Goal: Information Seeking & Learning: Learn about a topic

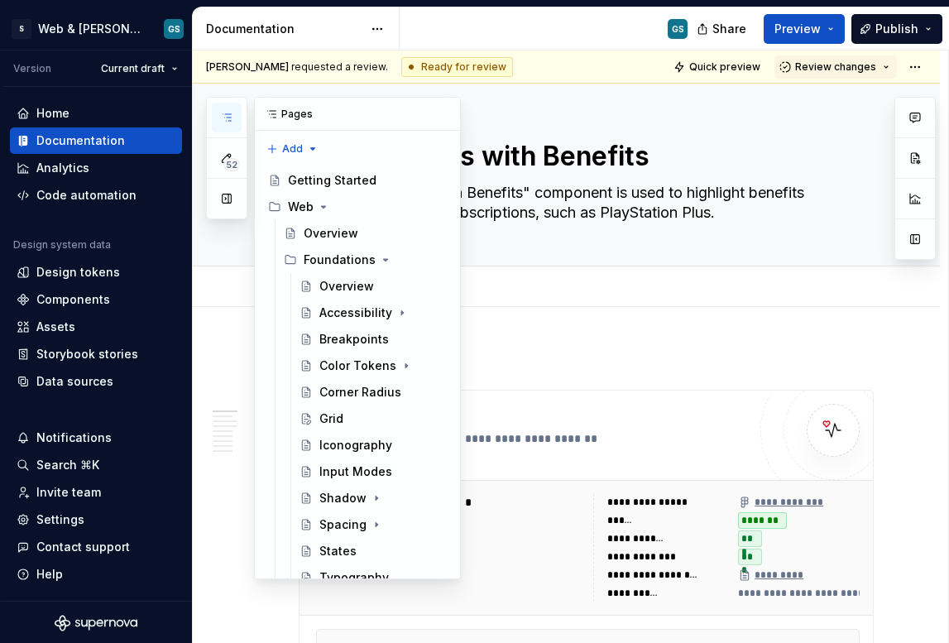
click at [223, 118] on icon "button" at bounding box center [226, 117] width 13 height 13
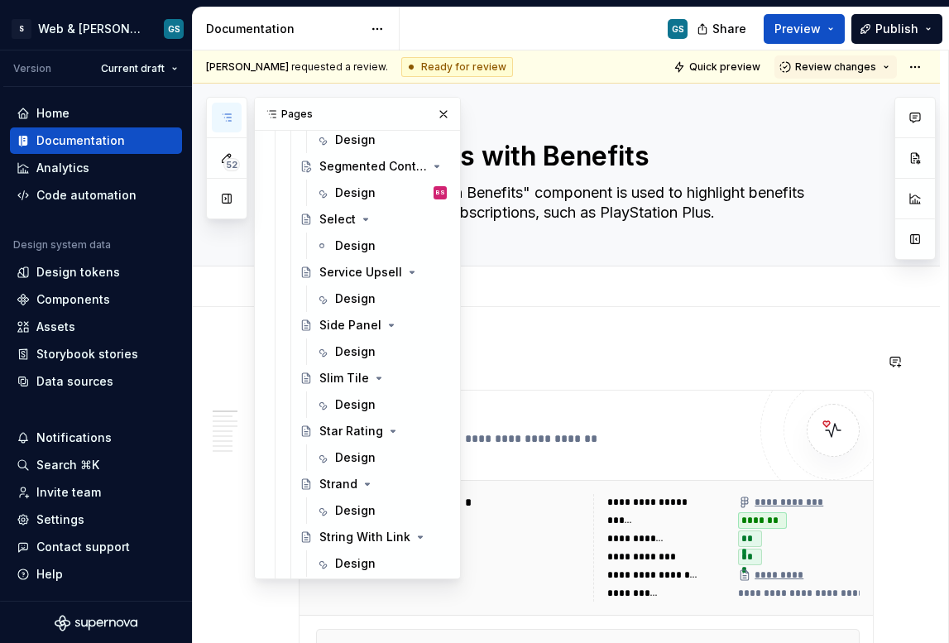
scroll to position [2393, 0]
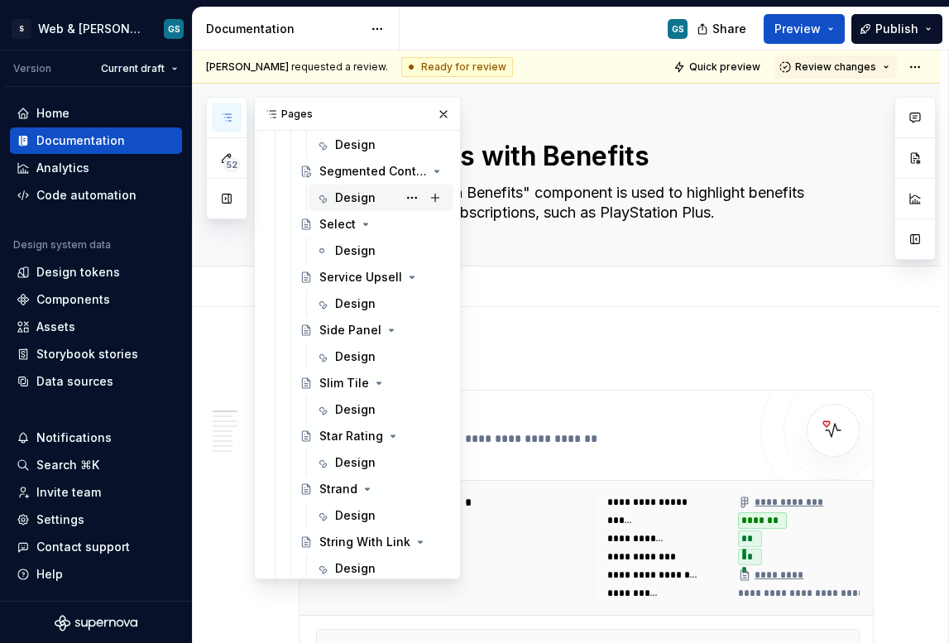
click at [382, 200] on div "Design BS" at bounding box center [391, 197] width 112 height 23
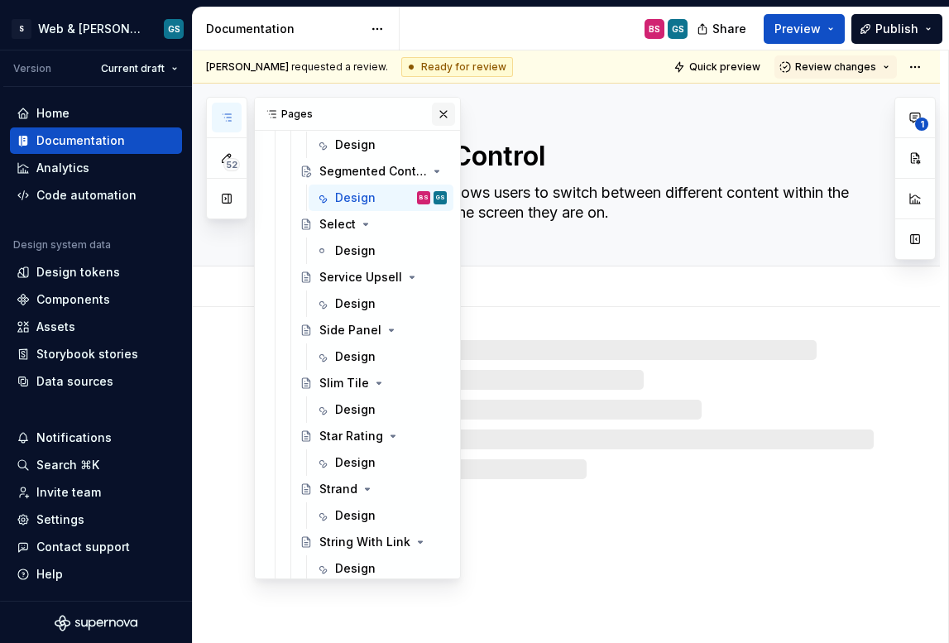
click at [434, 113] on button "button" at bounding box center [443, 114] width 23 height 23
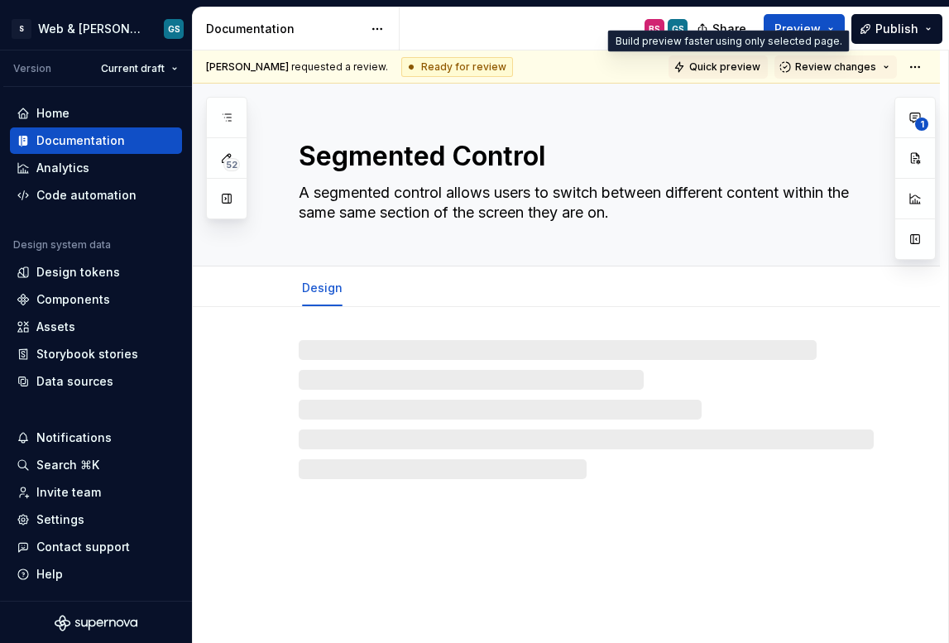
click at [703, 67] on span "Quick preview" at bounding box center [724, 66] width 71 height 13
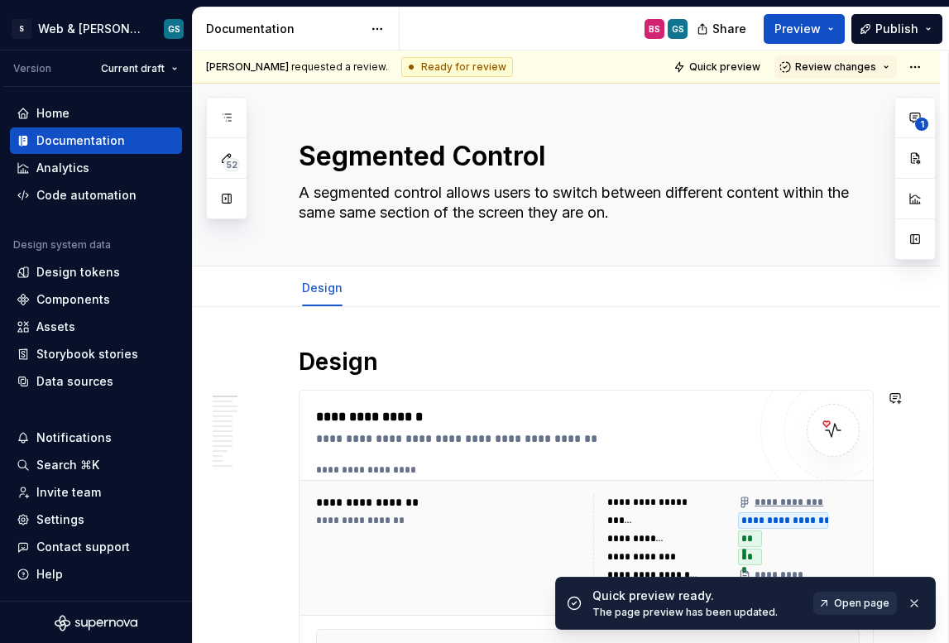
click at [872, 604] on span "Open page" at bounding box center [861, 603] width 55 height 13
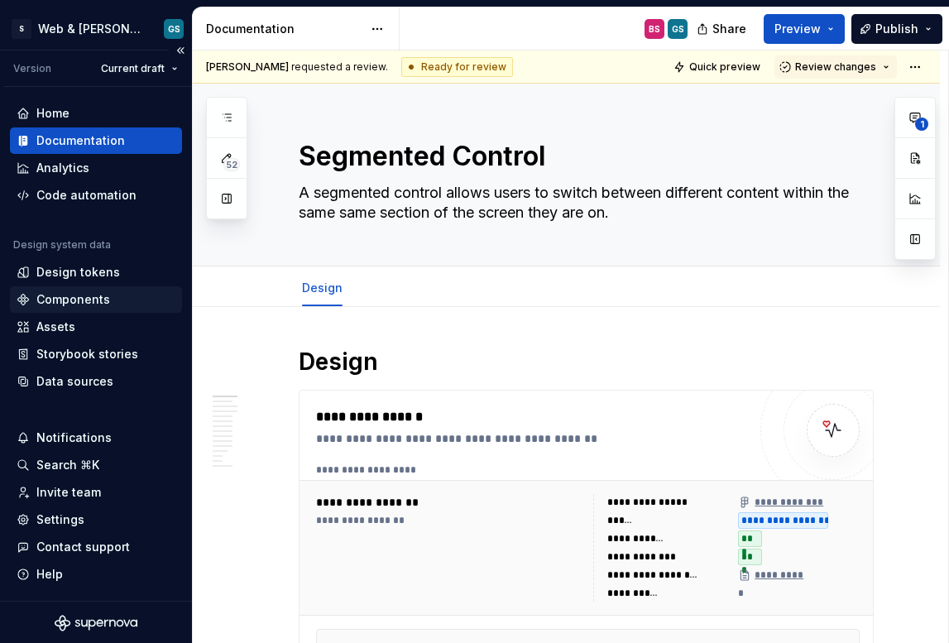
click at [88, 306] on div "Components" at bounding box center [73, 299] width 74 height 17
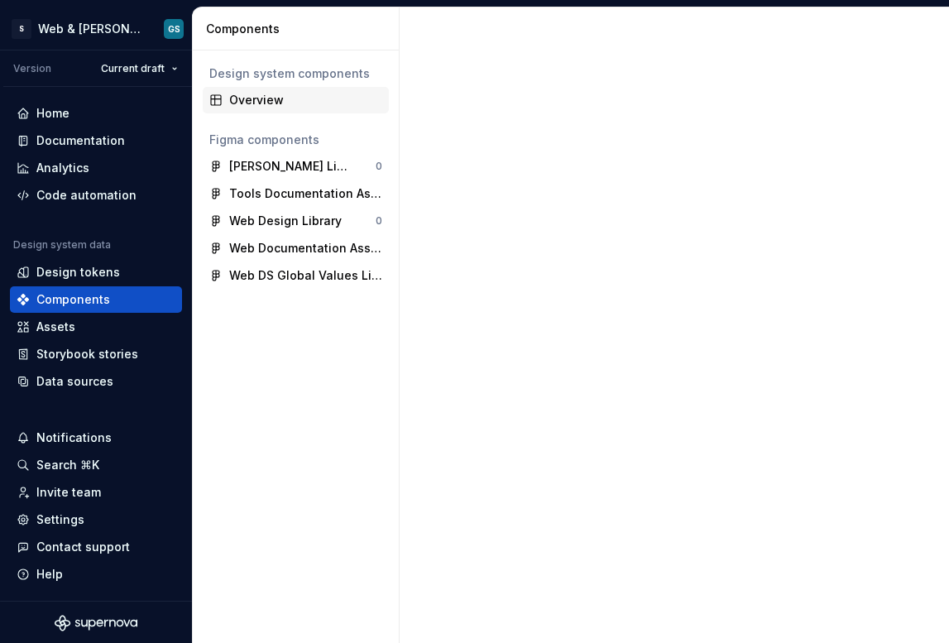
click at [282, 100] on div "Overview" at bounding box center [305, 100] width 153 height 17
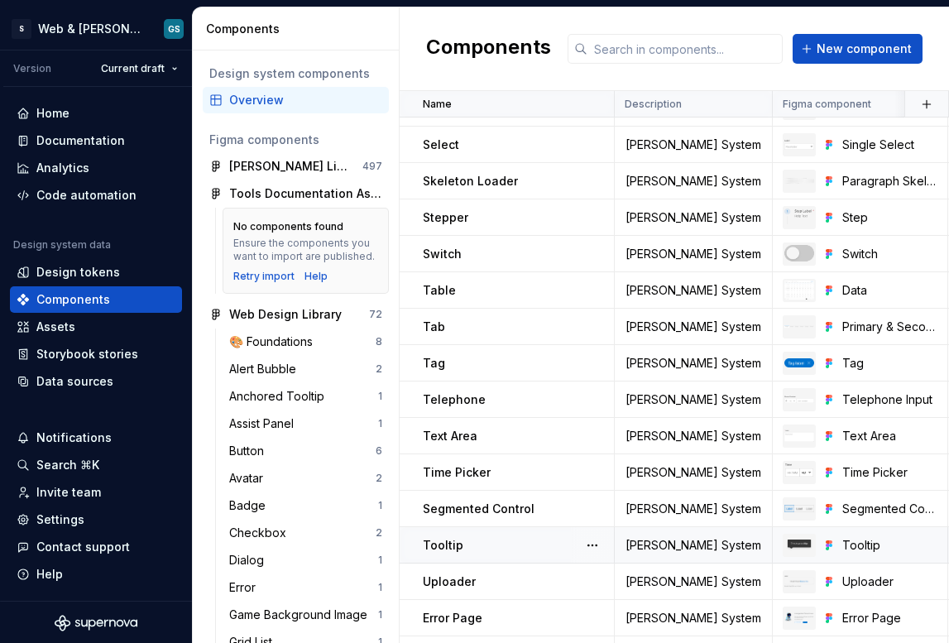
scroll to position [2652, 0]
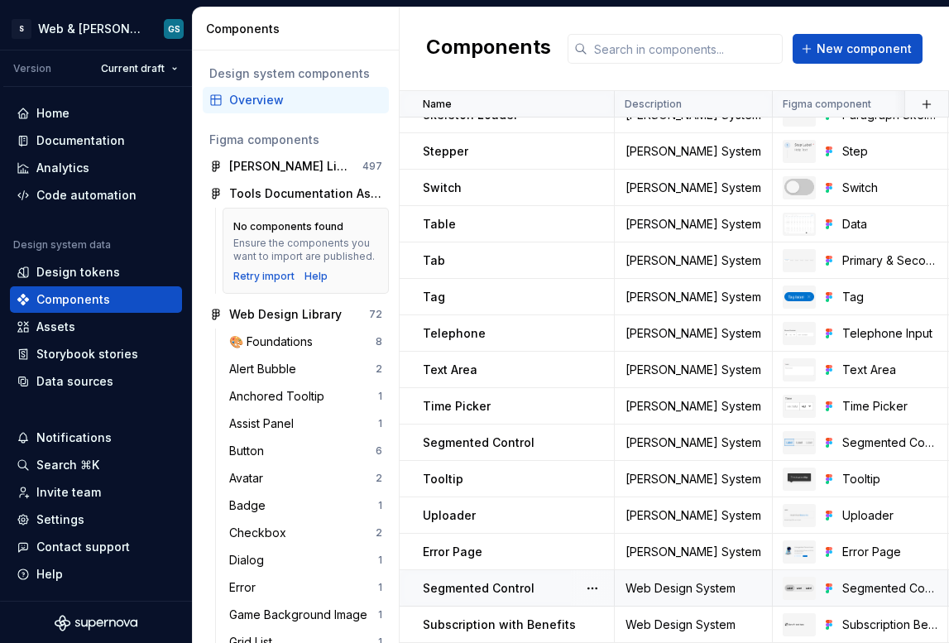
click at [550, 580] on div "Segmented Control" at bounding box center [518, 588] width 190 height 17
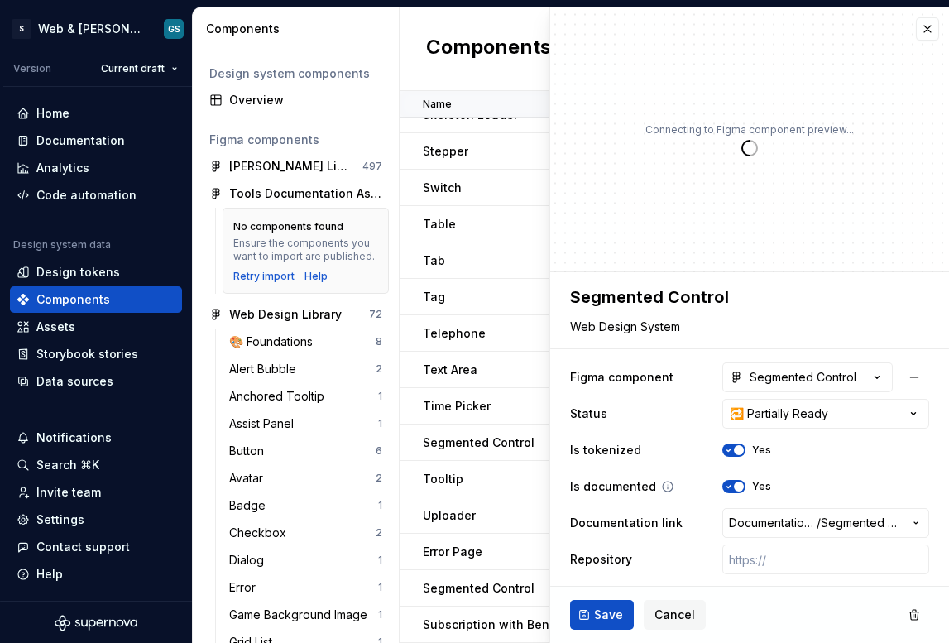
click at [734, 490] on span "button" at bounding box center [739, 487] width 10 height 10
click at [590, 624] on button "Save" at bounding box center [602, 615] width 64 height 30
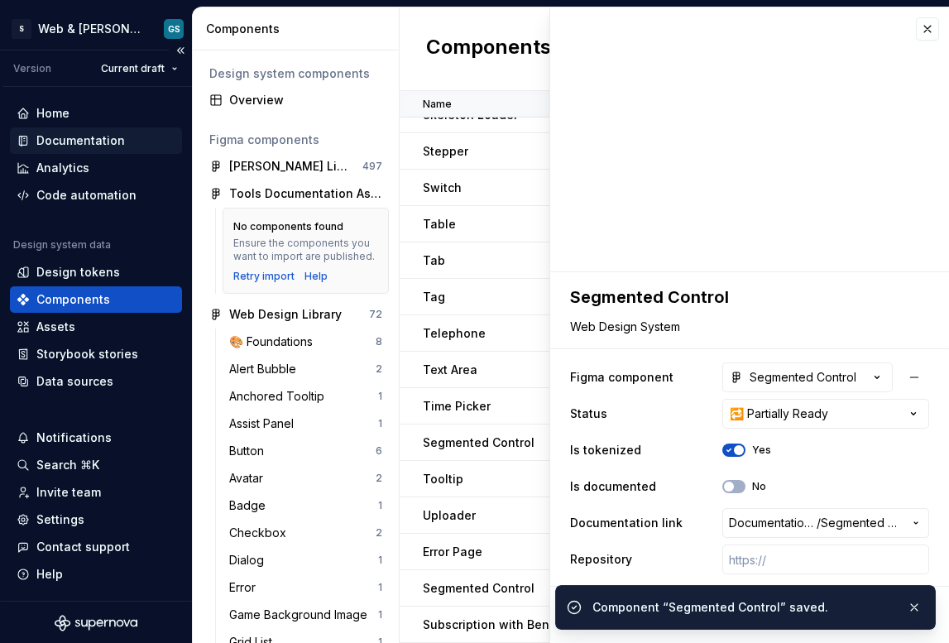
click at [110, 144] on div "Documentation" at bounding box center [80, 140] width 89 height 17
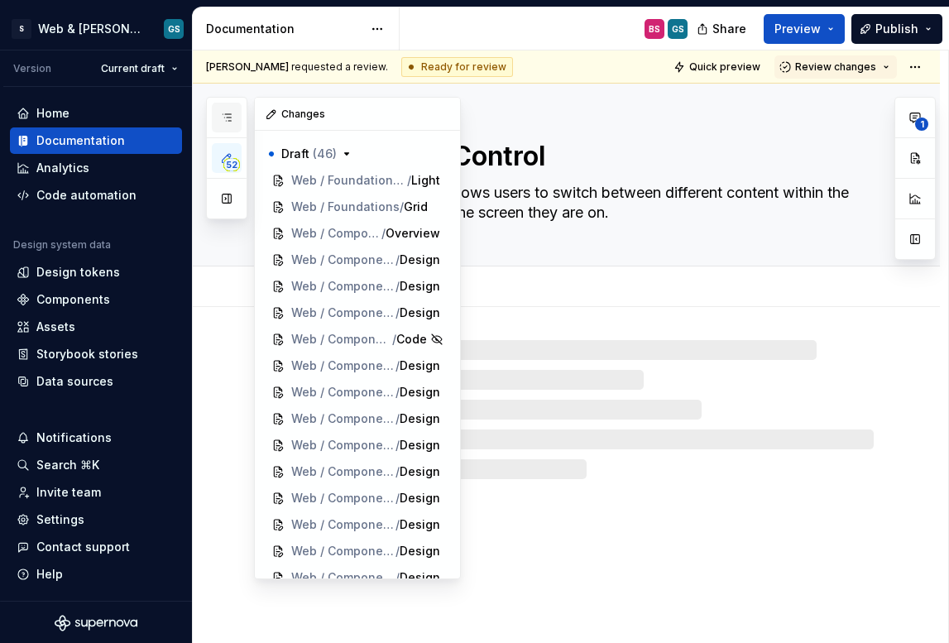
click at [222, 121] on icon "button" at bounding box center [226, 117] width 13 height 13
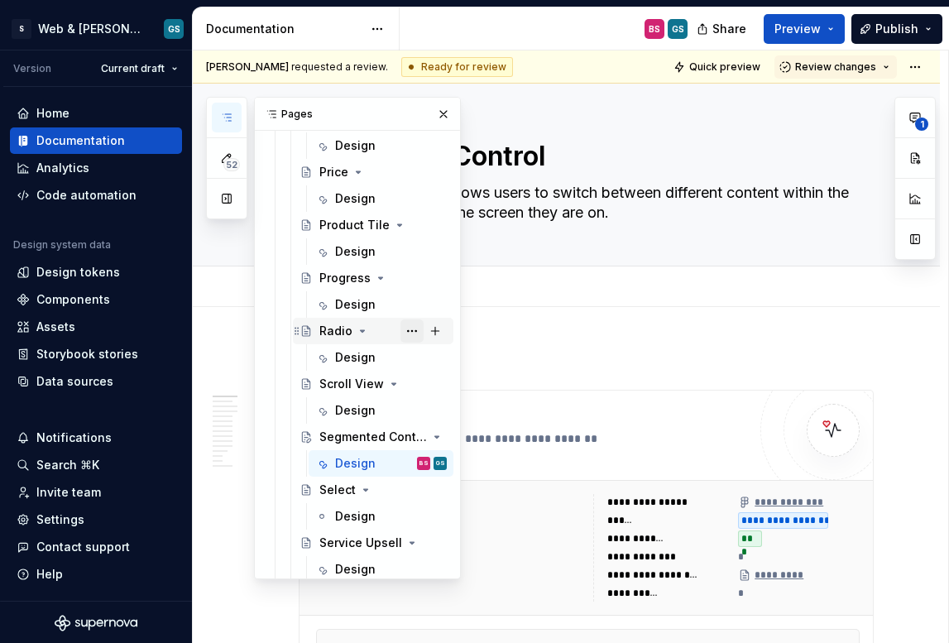
scroll to position [2226, 0]
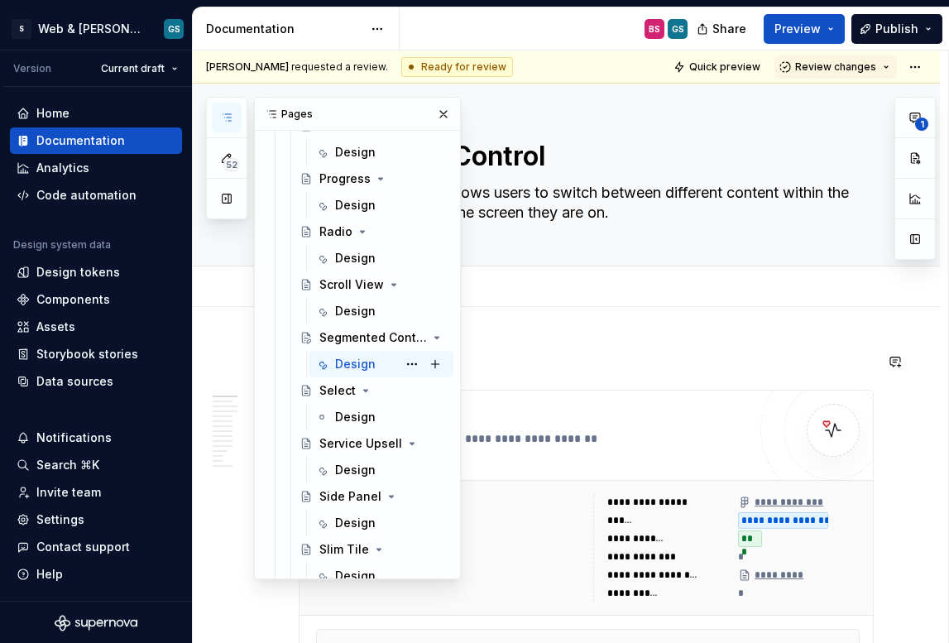
click at [359, 368] on div "Design" at bounding box center [355, 364] width 41 height 17
click at [438, 114] on button "button" at bounding box center [443, 114] width 23 height 23
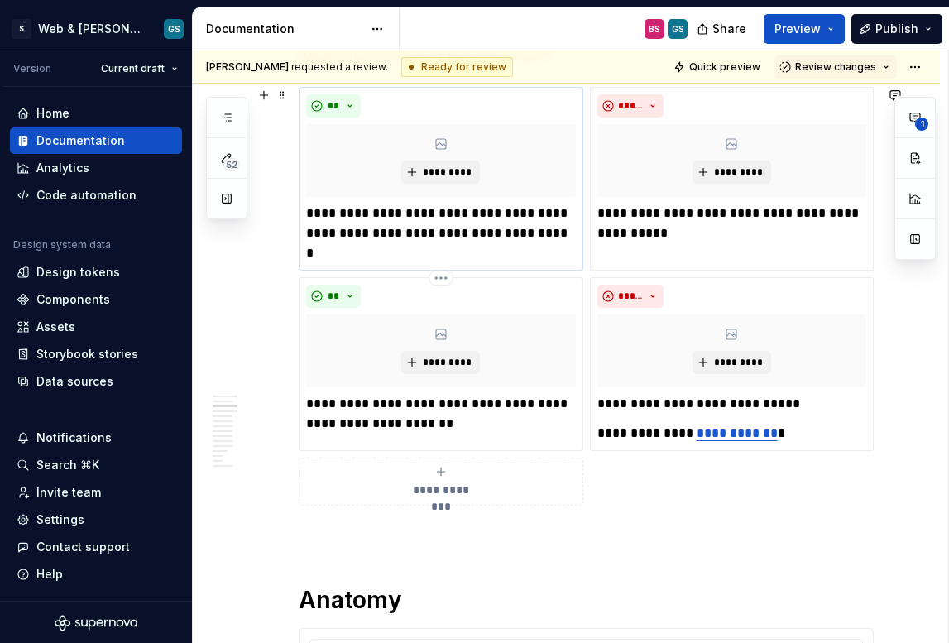
scroll to position [833, 0]
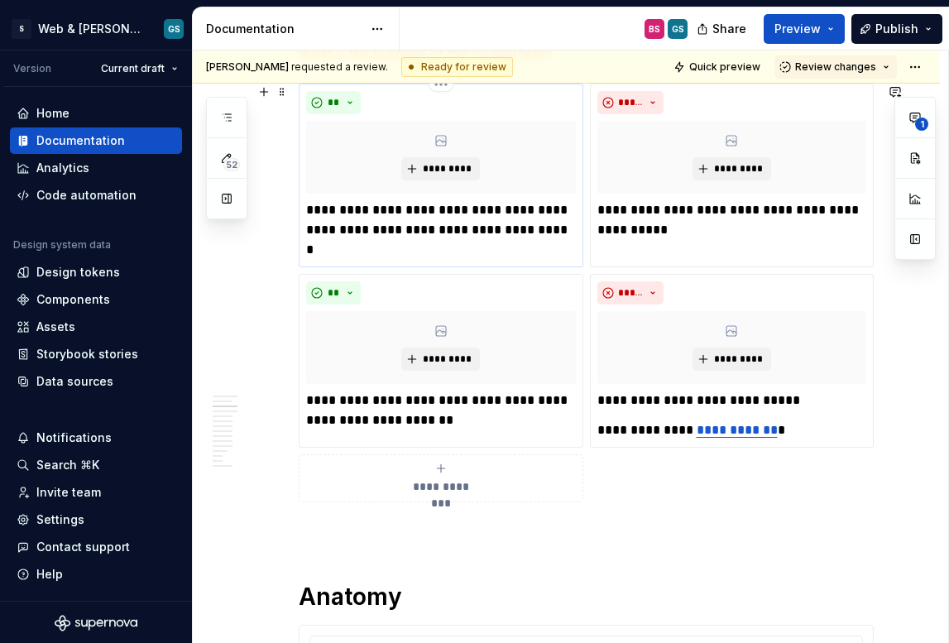
click at [362, 195] on div "**********" at bounding box center [441, 175] width 270 height 169
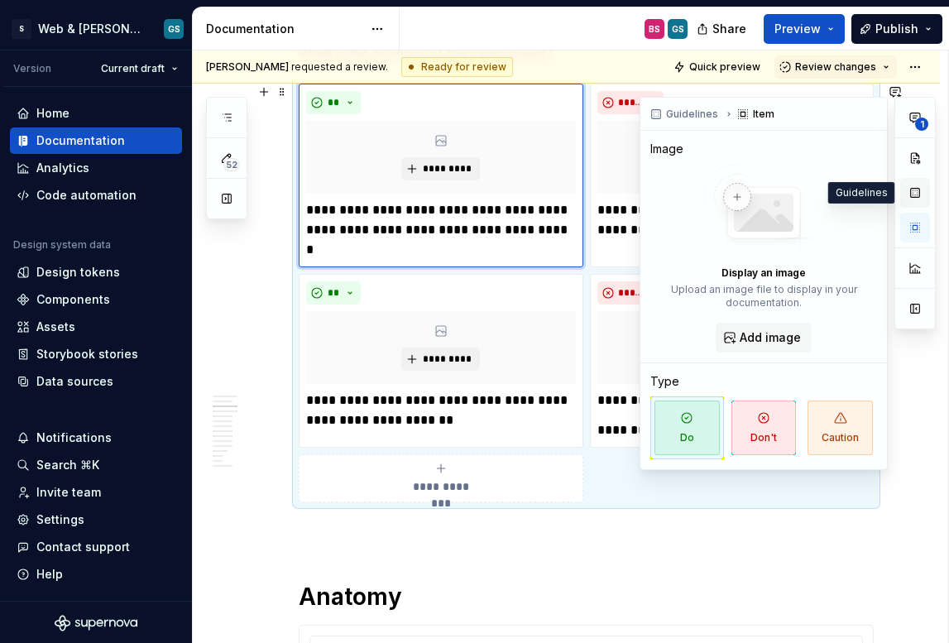
click at [919, 193] on button "button" at bounding box center [915, 193] width 30 height 30
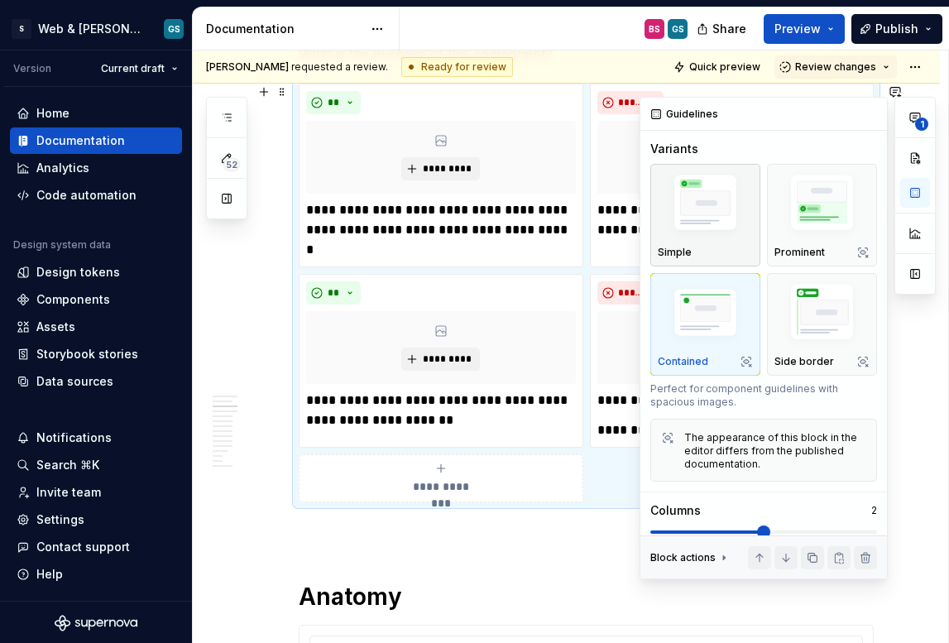
click at [705, 221] on img "button" at bounding box center [705, 205] width 95 height 71
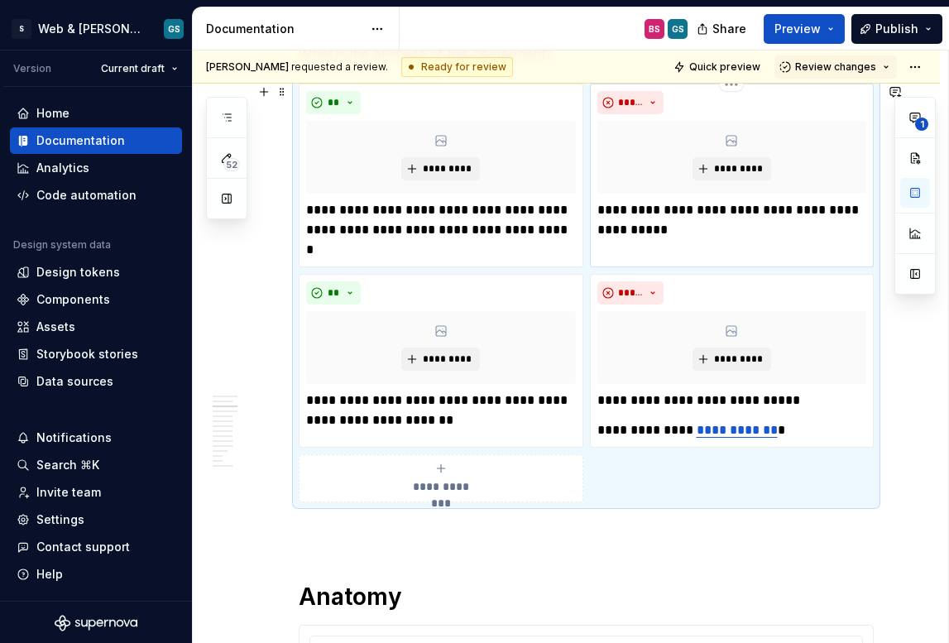
click at [614, 176] on div "*********" at bounding box center [733, 157] width 270 height 73
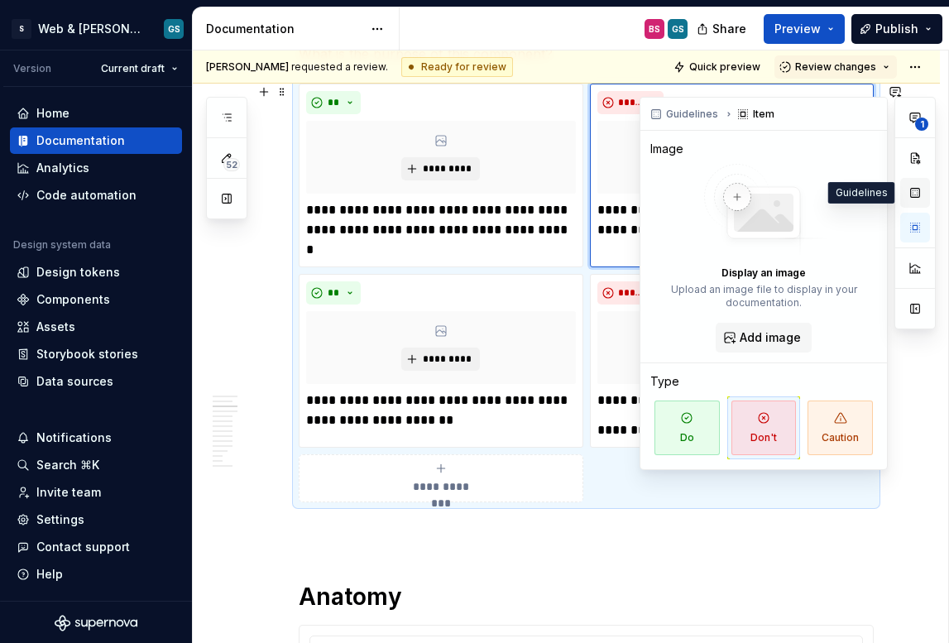
click at [915, 203] on button "button" at bounding box center [915, 193] width 30 height 30
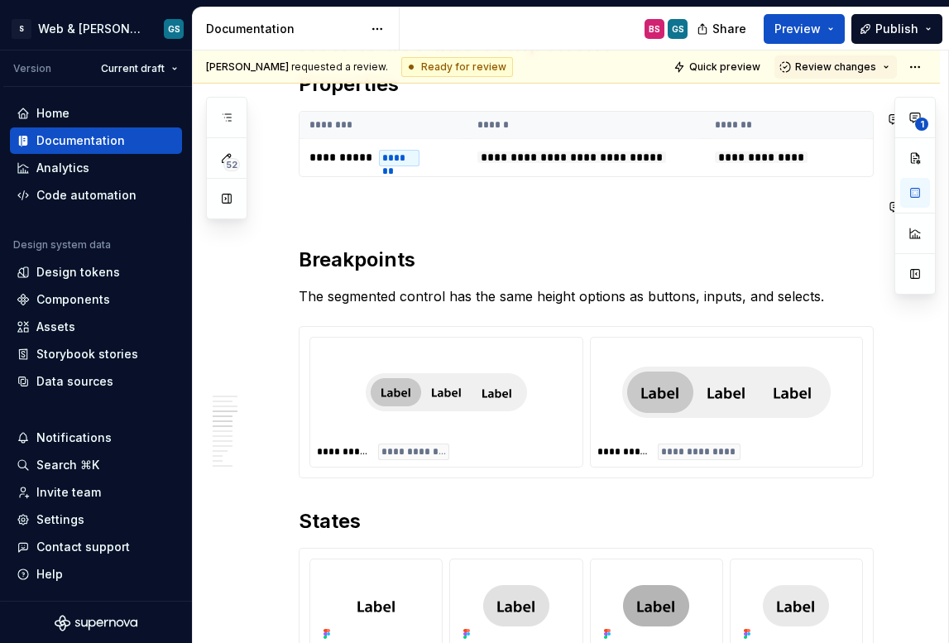
scroll to position [1845, 0]
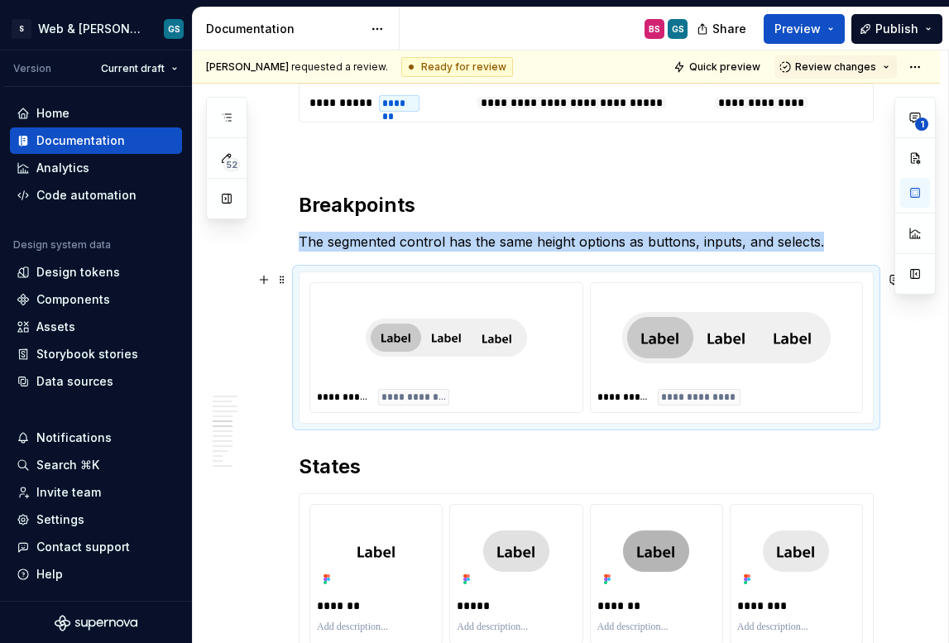
click at [624, 376] on img at bounding box center [726, 337] width 209 height 83
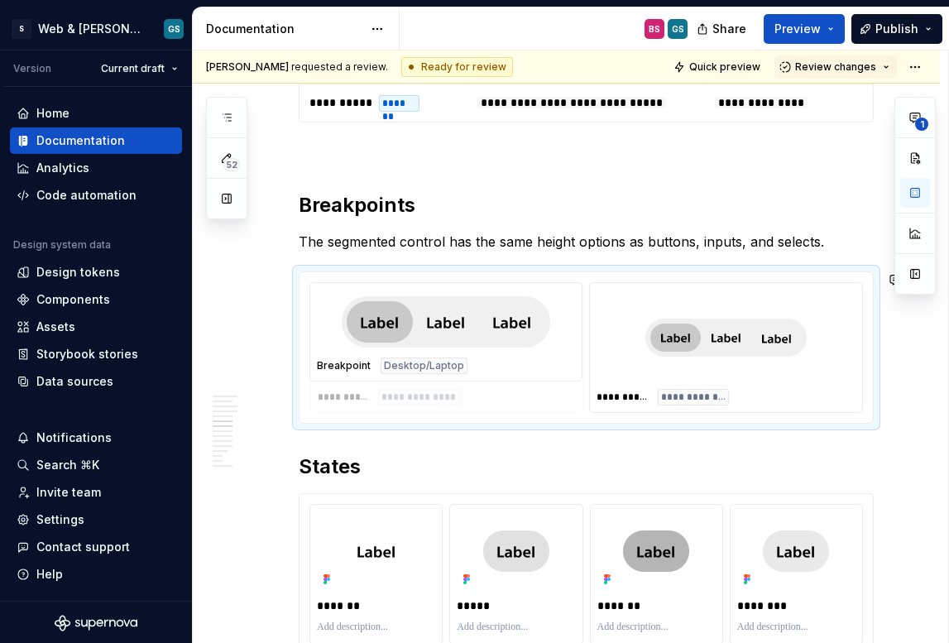
drag, startPoint x: 646, startPoint y: 366, endPoint x: 386, endPoint y: 369, distance: 259.9
click at [387, 369] on body "S Web & [PERSON_NAME] Systems GS Version Current draft Home Documentation Analy…" at bounding box center [474, 321] width 949 height 643
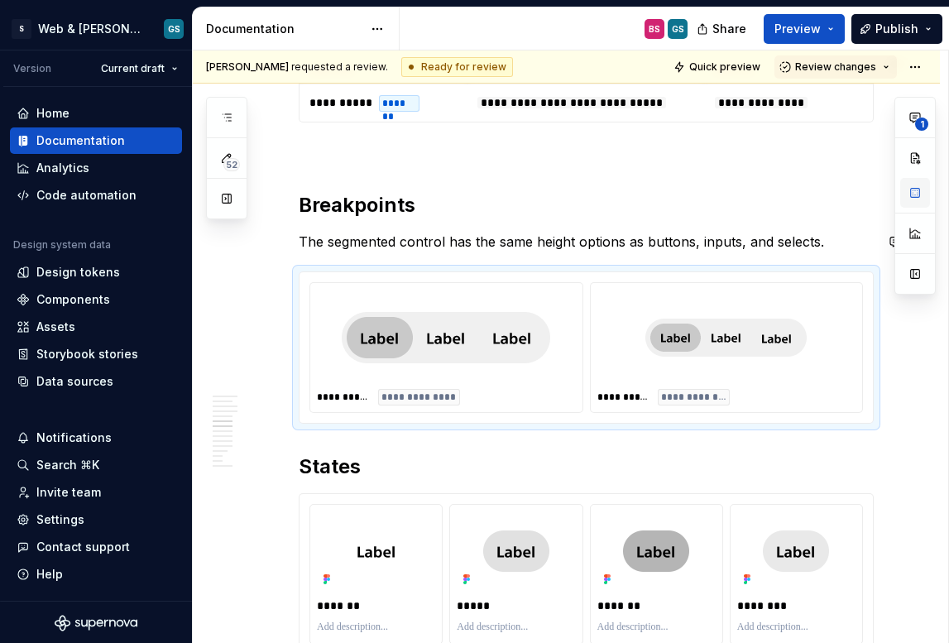
click at [921, 202] on button "button" at bounding box center [915, 193] width 30 height 30
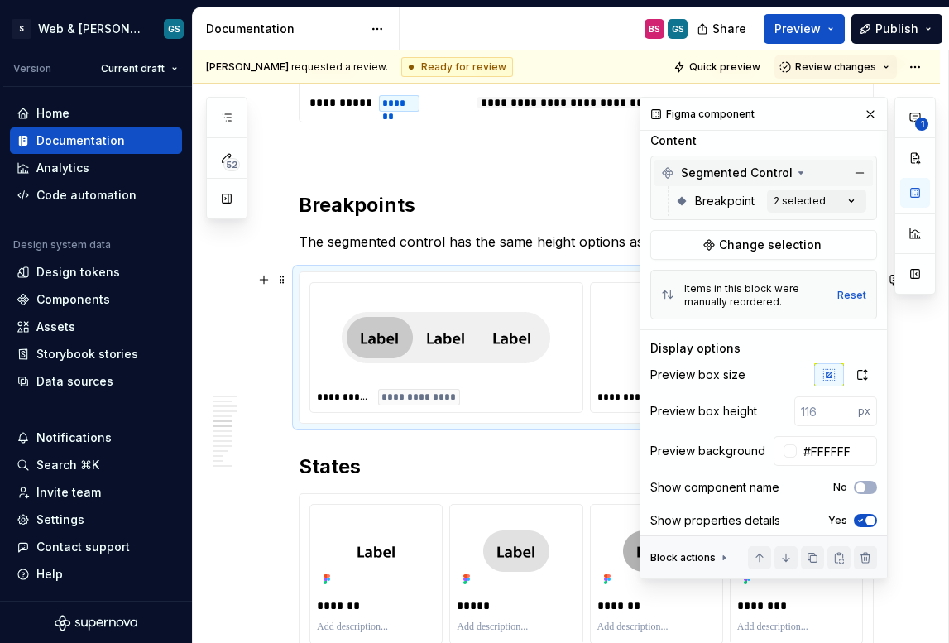
scroll to position [246, 0]
click at [856, 377] on icon "button" at bounding box center [862, 373] width 13 height 13
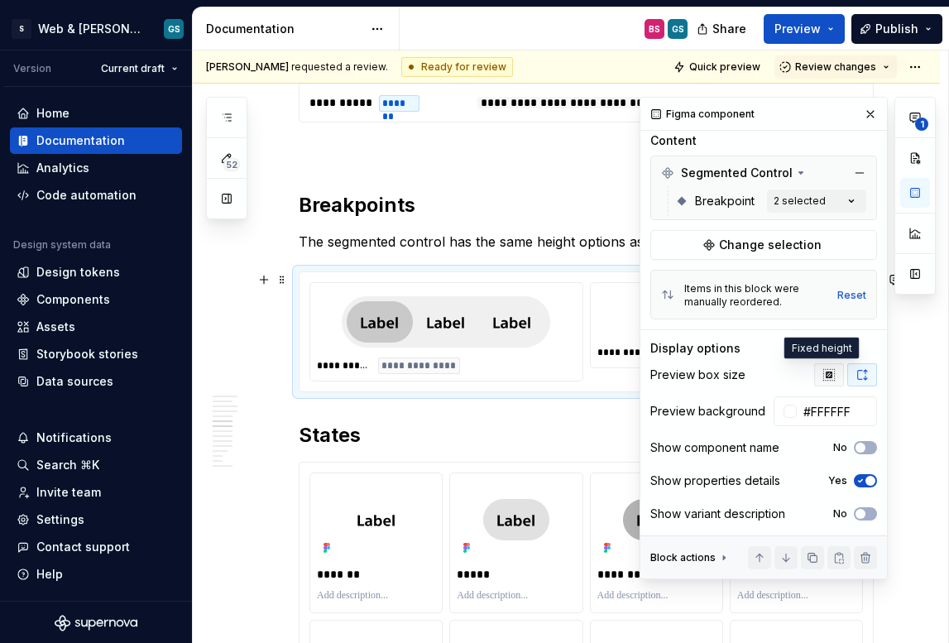
click at [823, 377] on icon "button" at bounding box center [829, 374] width 13 height 13
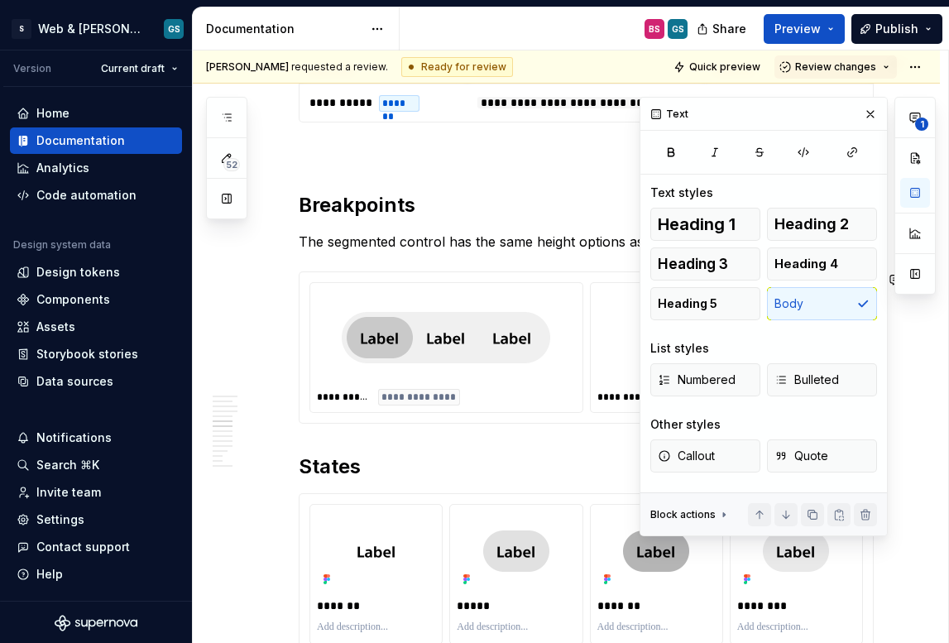
click at [873, 112] on button "button" at bounding box center [870, 114] width 23 height 23
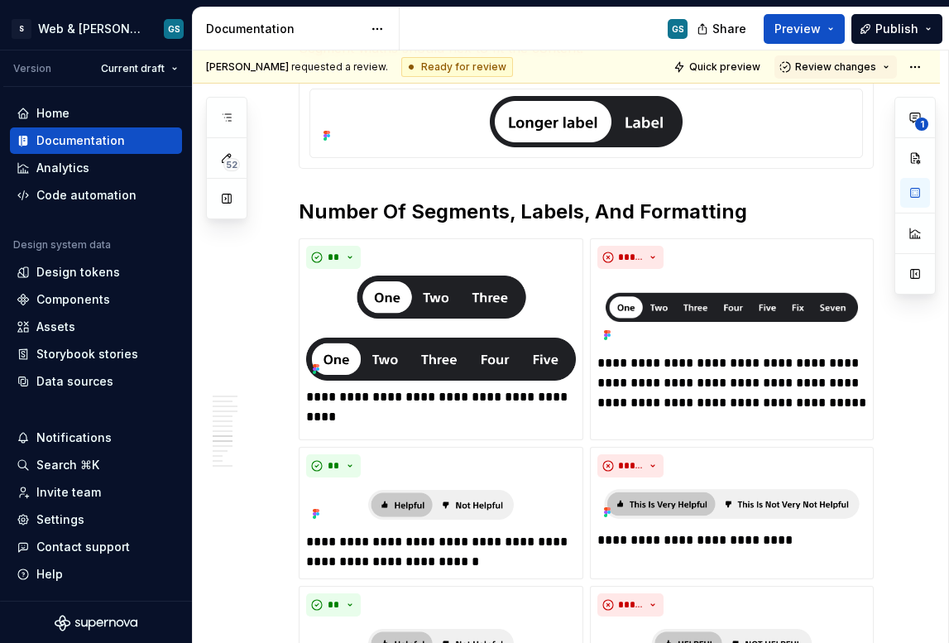
scroll to position [3060, 0]
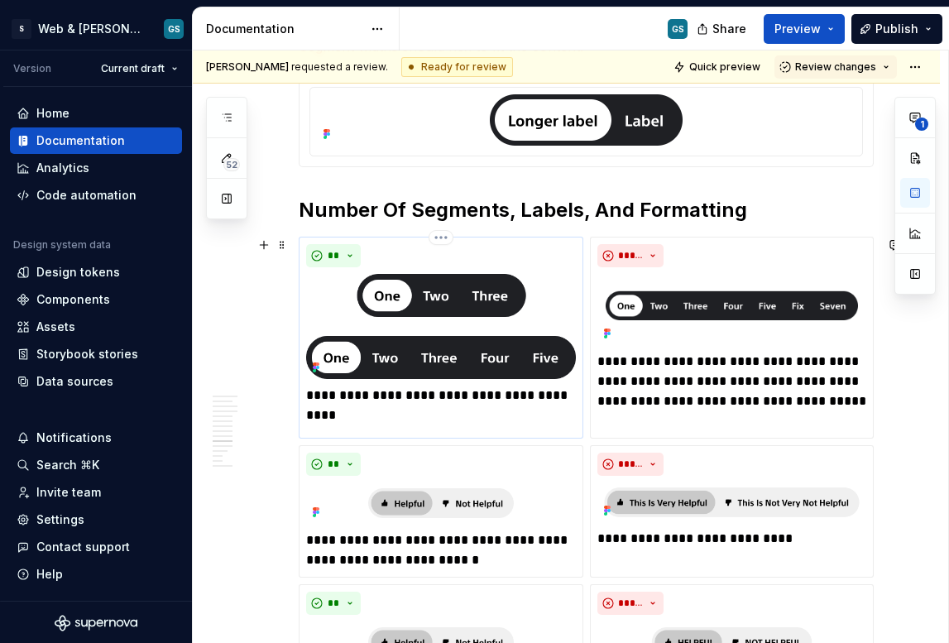
click at [524, 279] on img at bounding box center [441, 326] width 270 height 105
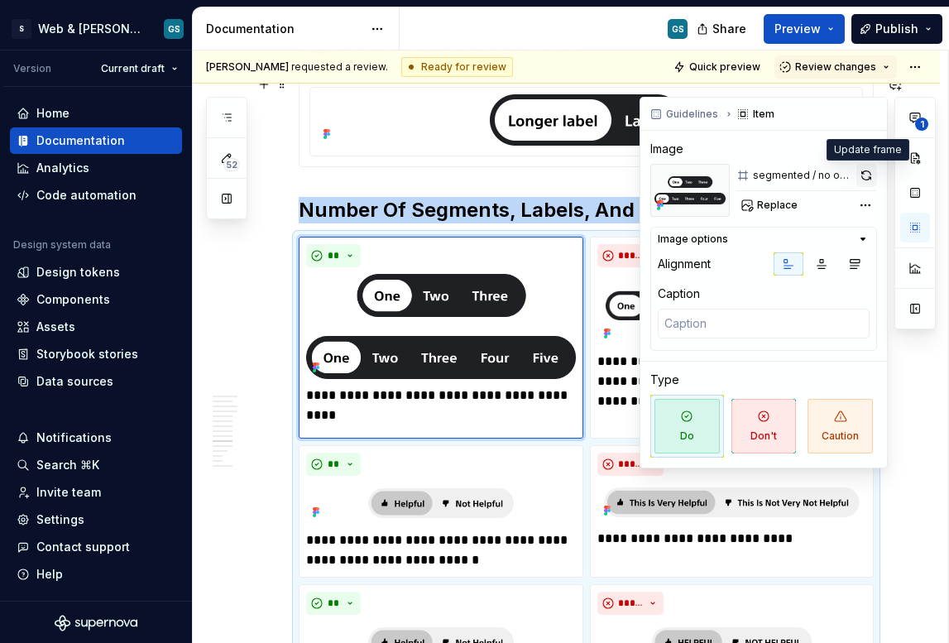
click at [871, 173] on button "button" at bounding box center [867, 175] width 21 height 23
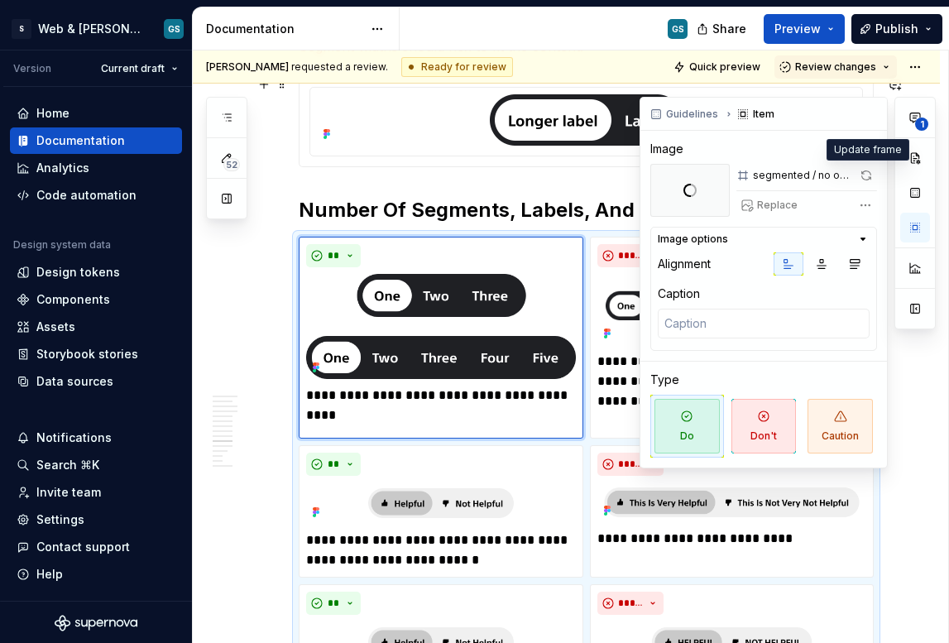
click at [866, 173] on span at bounding box center [867, 175] width 21 height 23
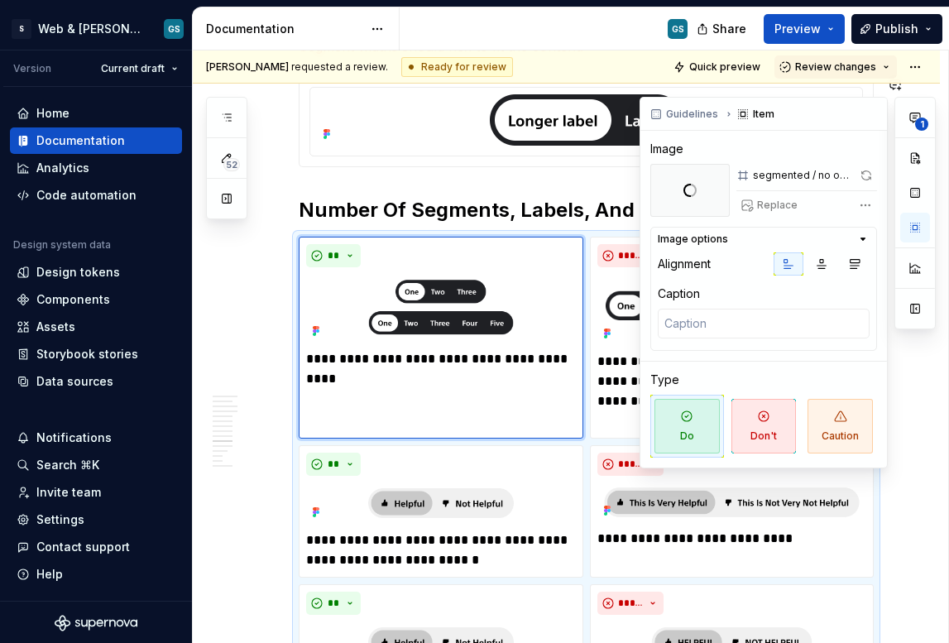
click at [866, 176] on span at bounding box center [867, 175] width 21 height 23
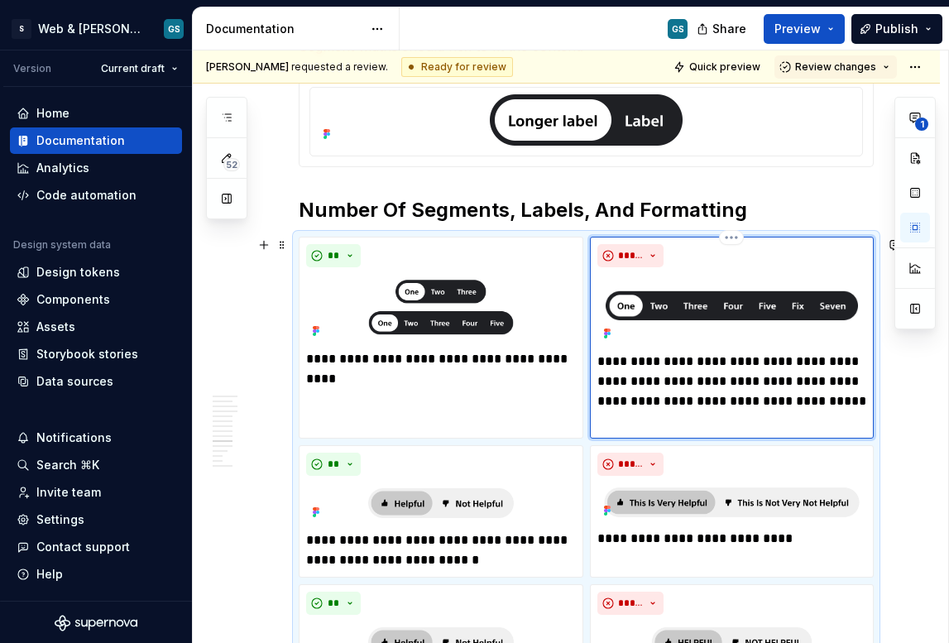
click at [673, 300] on img at bounding box center [733, 309] width 270 height 71
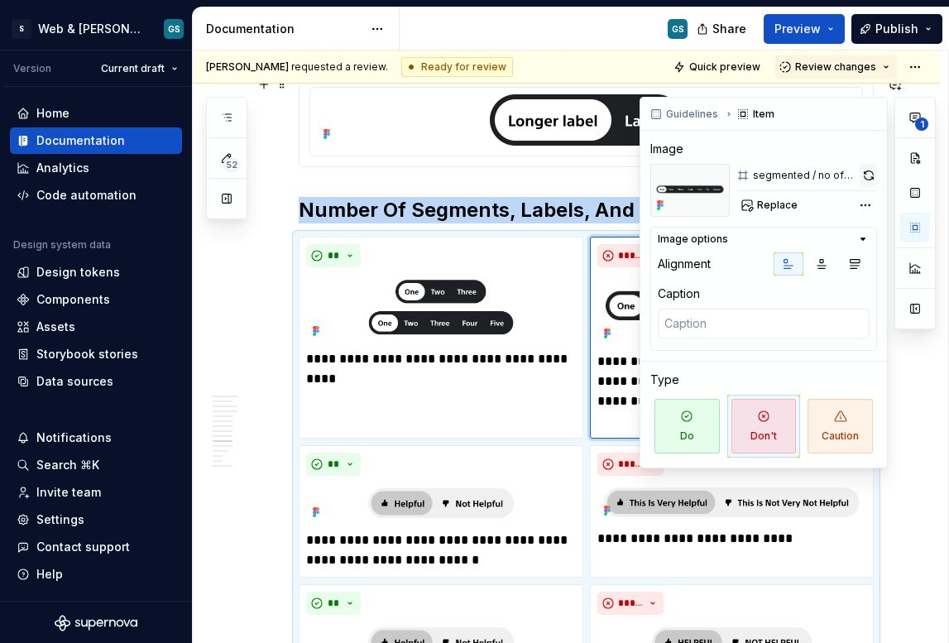
click at [864, 172] on button "button" at bounding box center [868, 175] width 17 height 23
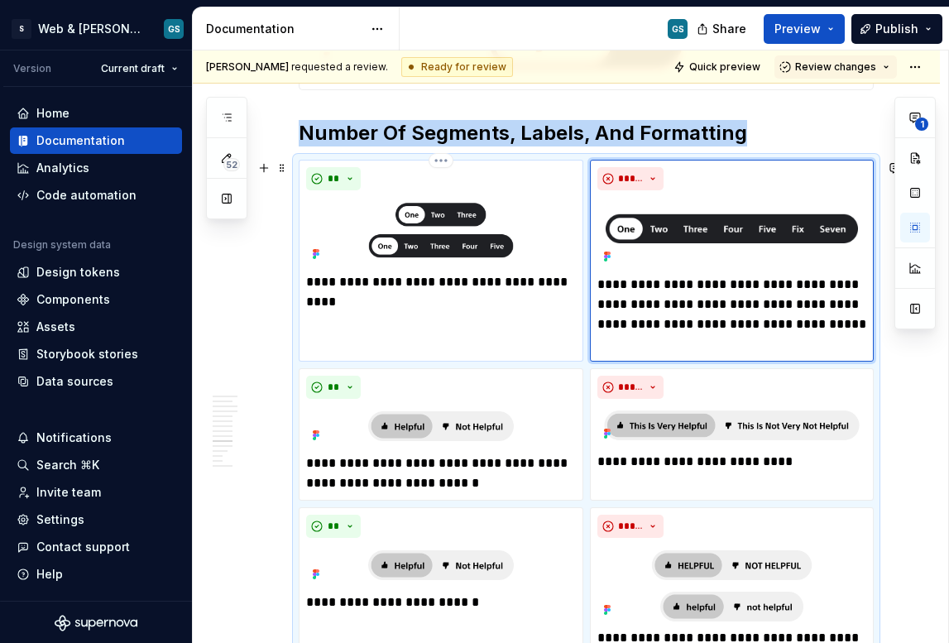
scroll to position [3140, 0]
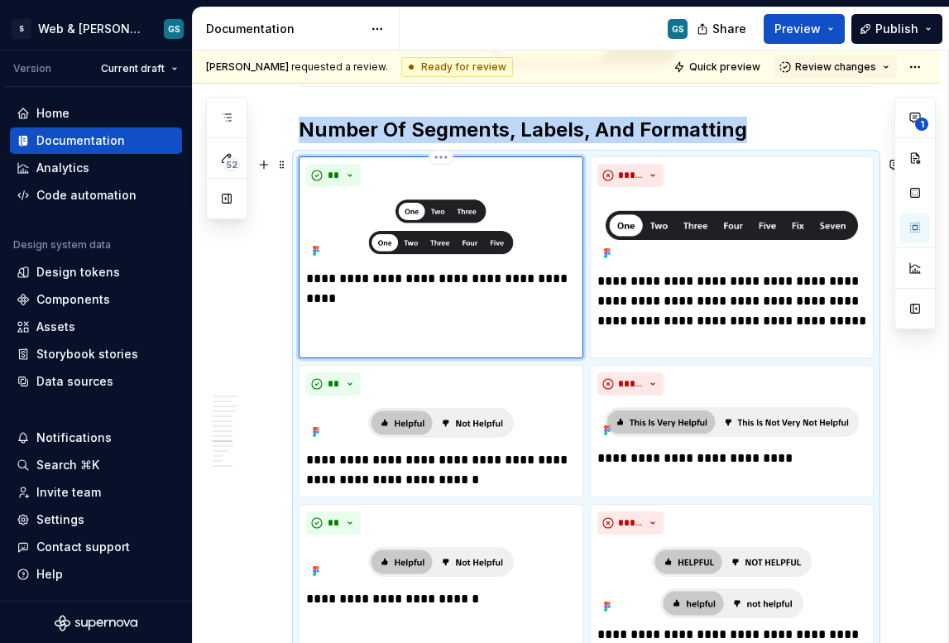
click at [446, 214] on img at bounding box center [441, 228] width 270 height 69
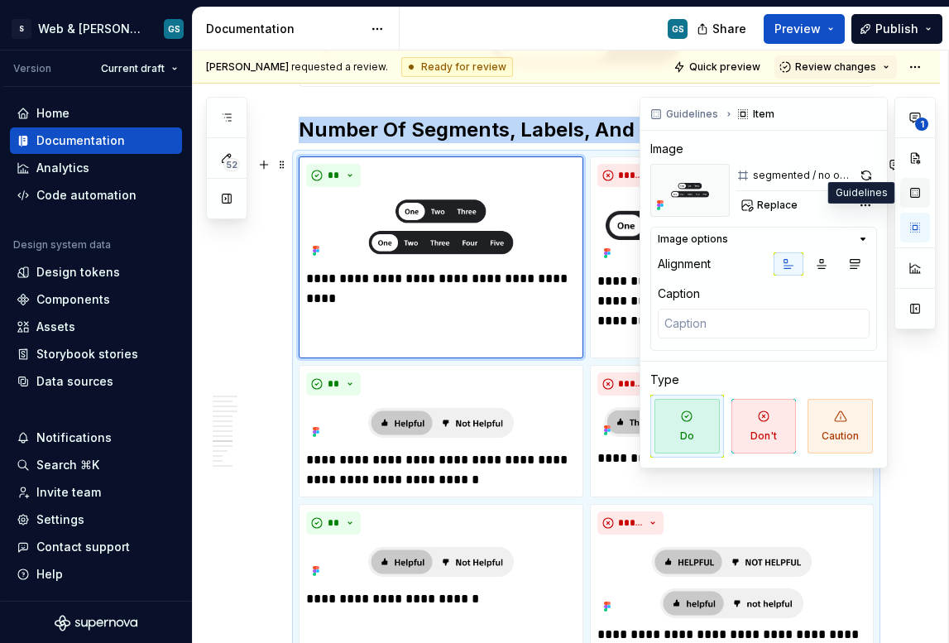
click at [916, 186] on button "button" at bounding box center [915, 193] width 30 height 30
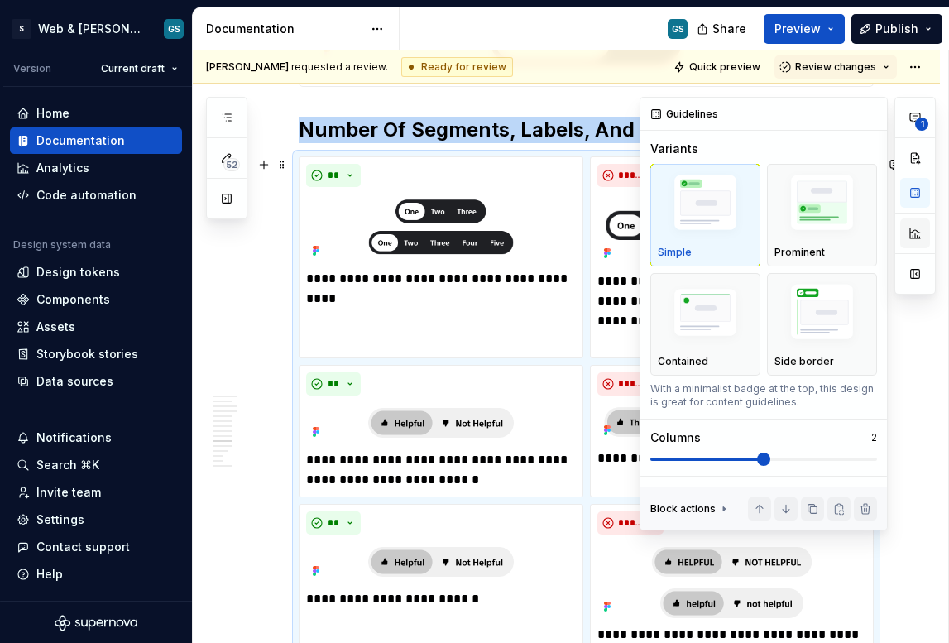
click at [916, 226] on button "button" at bounding box center [915, 233] width 30 height 30
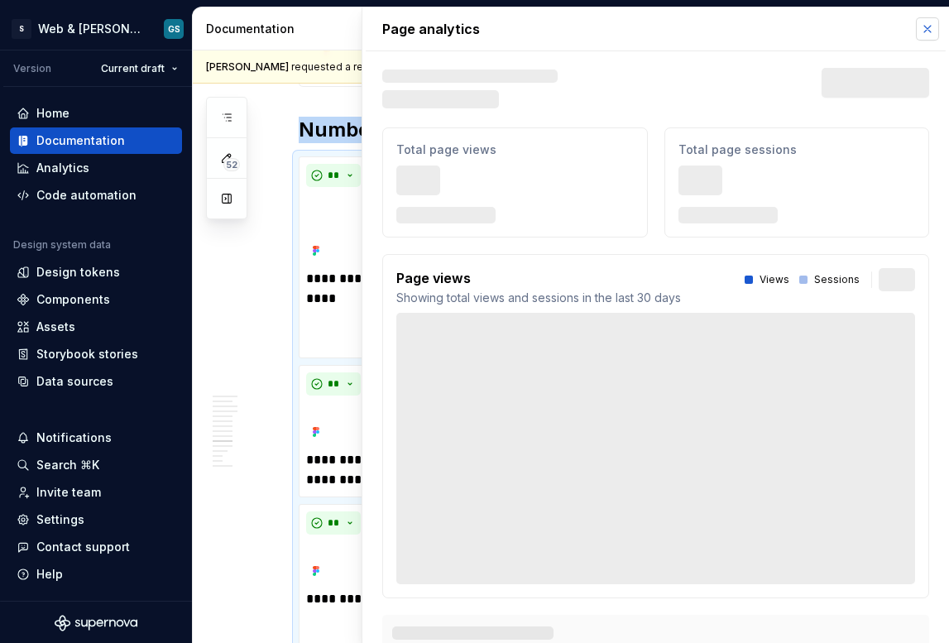
click at [916, 26] on button "button" at bounding box center [927, 28] width 23 height 23
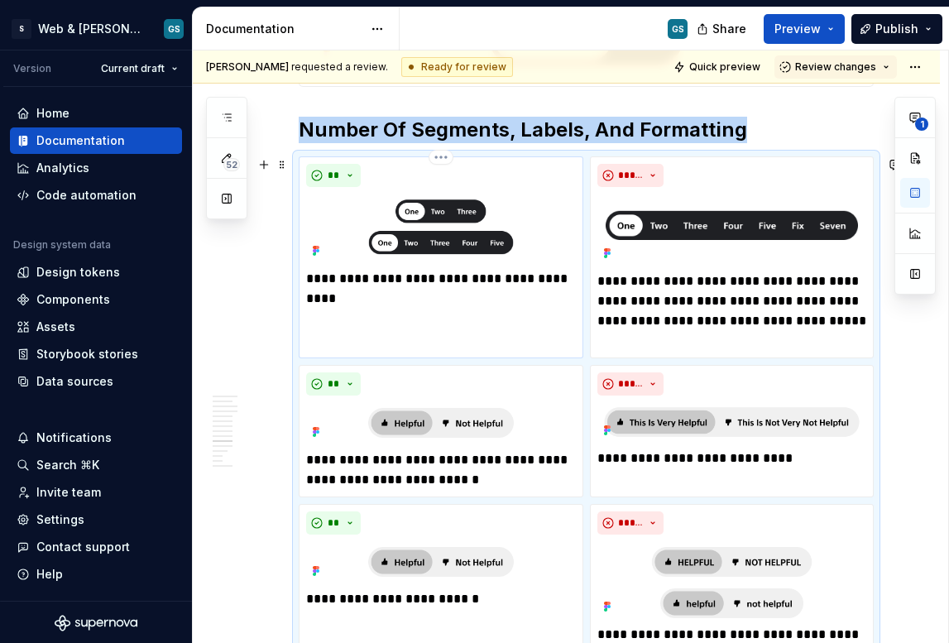
click at [418, 203] on img at bounding box center [441, 228] width 270 height 69
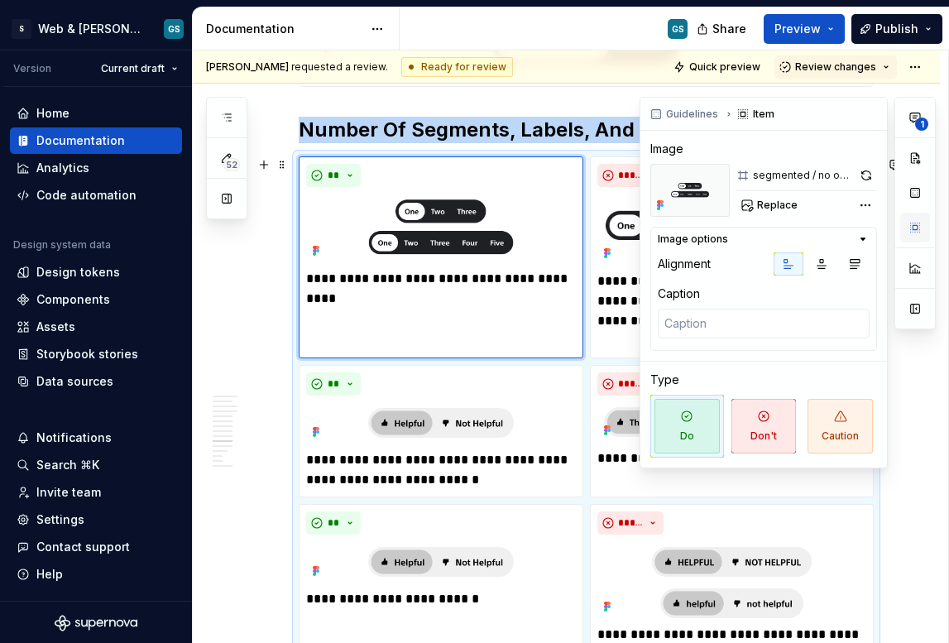
click at [917, 231] on button "button" at bounding box center [915, 228] width 30 height 30
click at [861, 172] on button "button" at bounding box center [867, 175] width 21 height 23
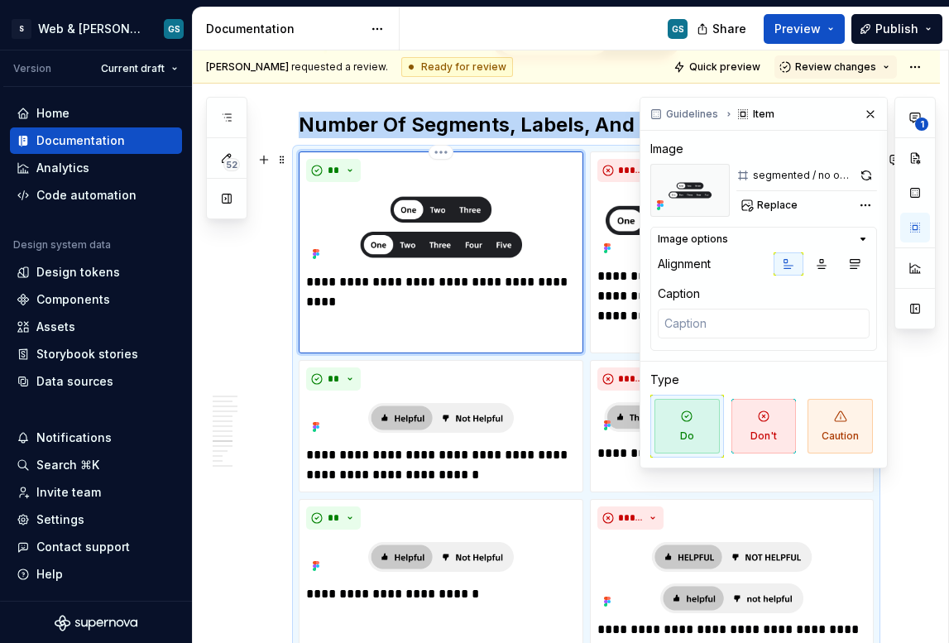
scroll to position [3165, 0]
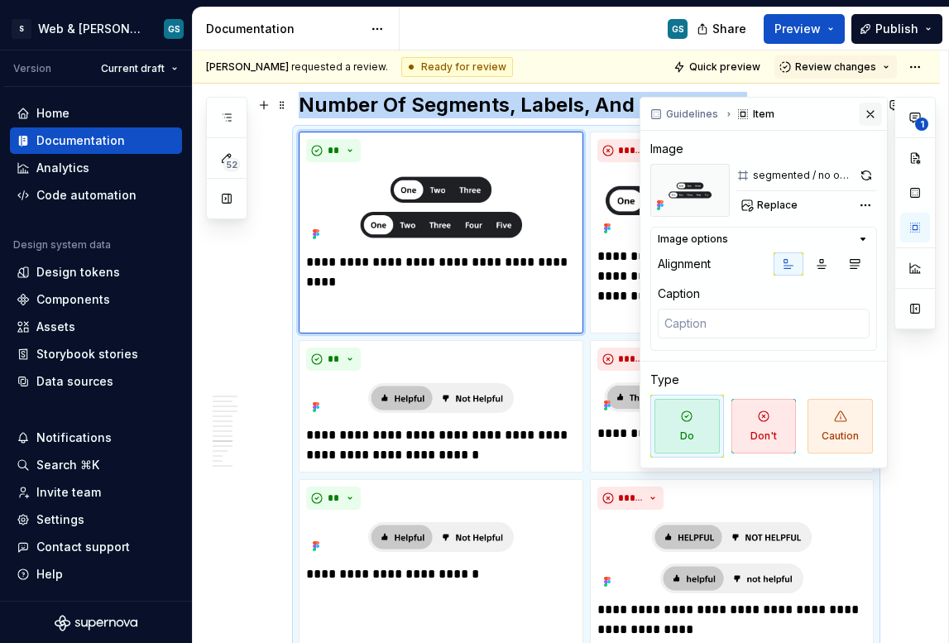
click at [873, 114] on button "button" at bounding box center [870, 114] width 23 height 23
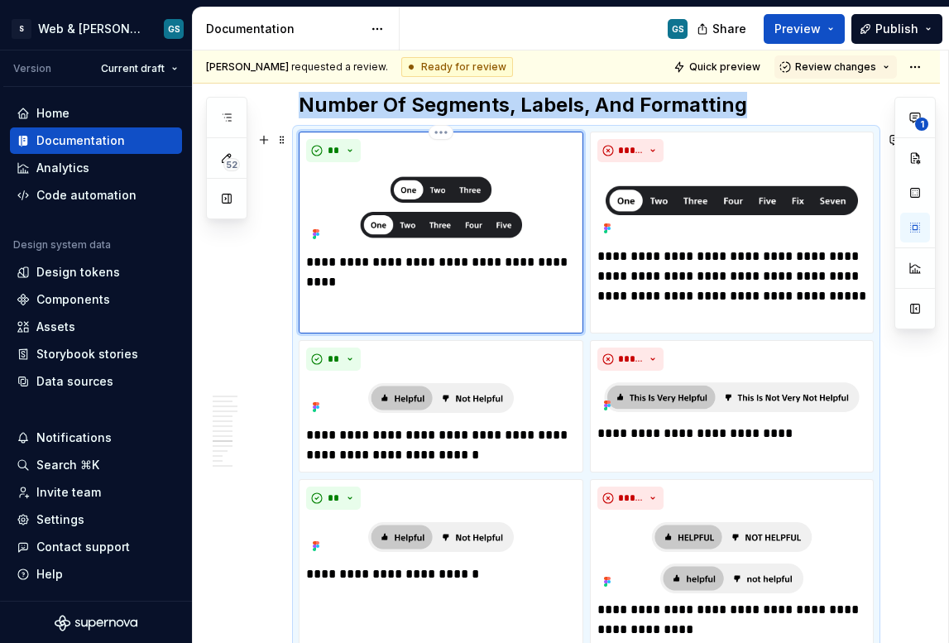
click at [450, 188] on img at bounding box center [441, 207] width 270 height 77
click at [913, 233] on button "button" at bounding box center [915, 228] width 30 height 30
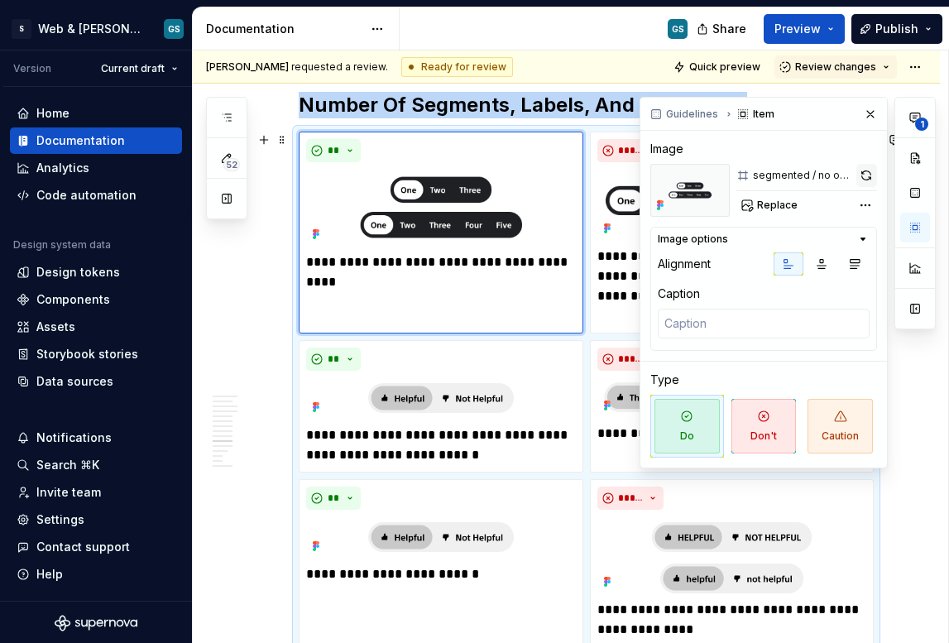
click at [866, 177] on button "button" at bounding box center [867, 175] width 21 height 23
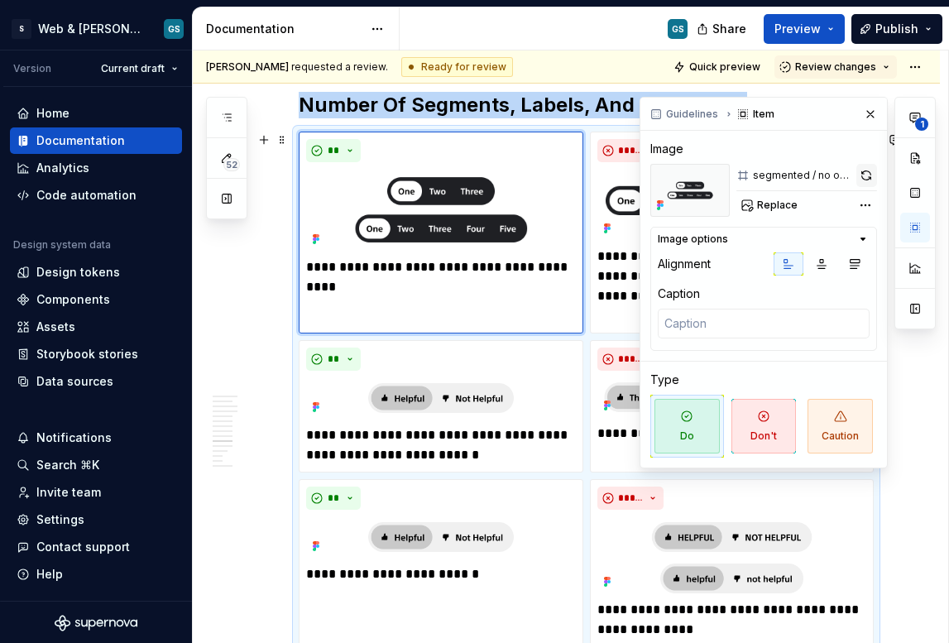
click at [869, 174] on button "button" at bounding box center [867, 175] width 21 height 23
click at [550, 386] on img at bounding box center [441, 397] width 270 height 41
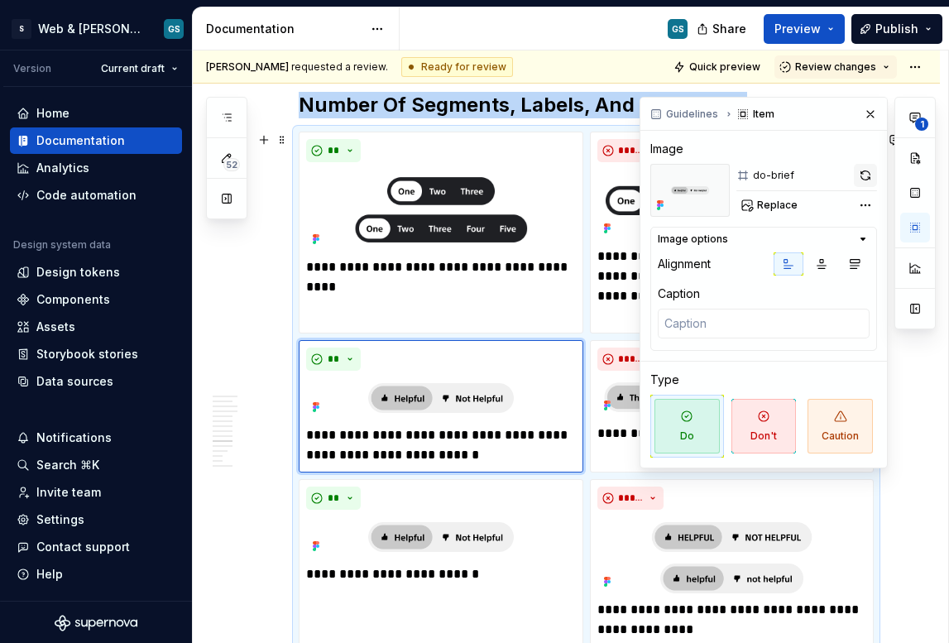
click at [867, 177] on button "button" at bounding box center [865, 175] width 23 height 23
click at [619, 386] on img at bounding box center [733, 397] width 270 height 40
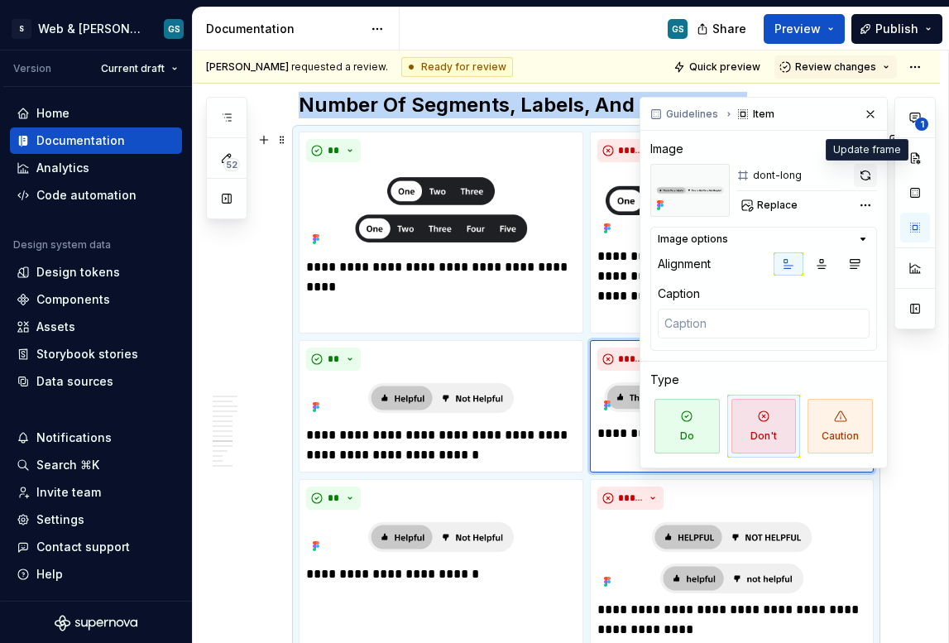
click at [868, 172] on button "button" at bounding box center [865, 175] width 23 height 23
click at [483, 532] on img at bounding box center [441, 536] width 270 height 41
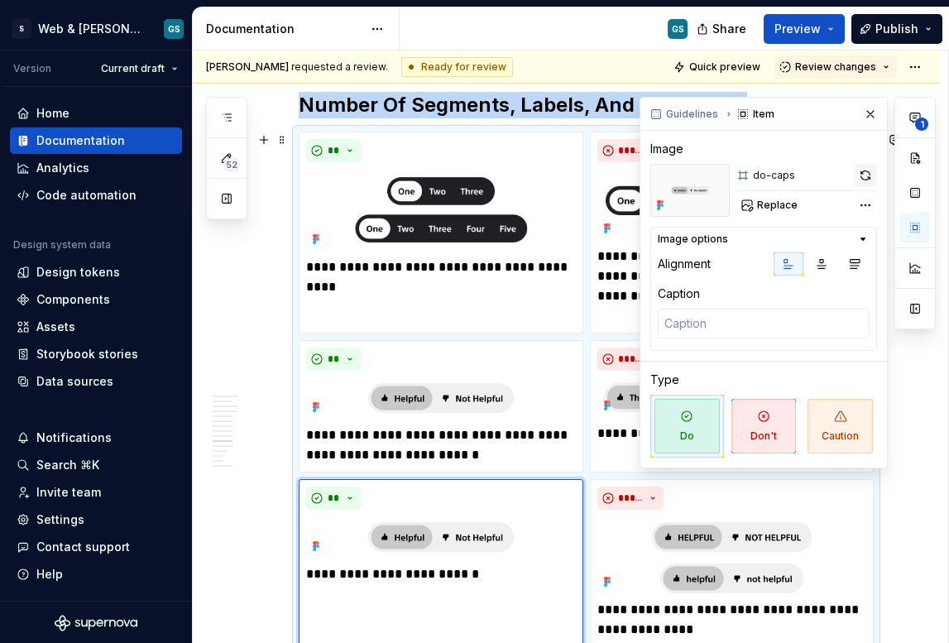
click at [862, 173] on button "button" at bounding box center [865, 175] width 23 height 23
click at [627, 494] on span "*****" at bounding box center [631, 498] width 26 height 13
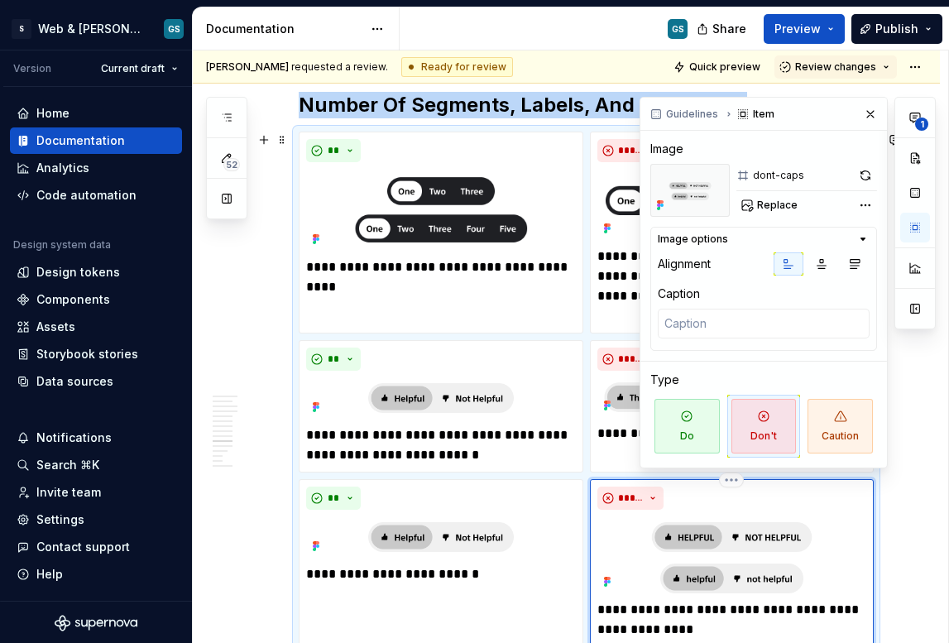
click at [766, 541] on img at bounding box center [733, 554] width 270 height 77
click at [865, 172] on button "button" at bounding box center [865, 175] width 23 height 23
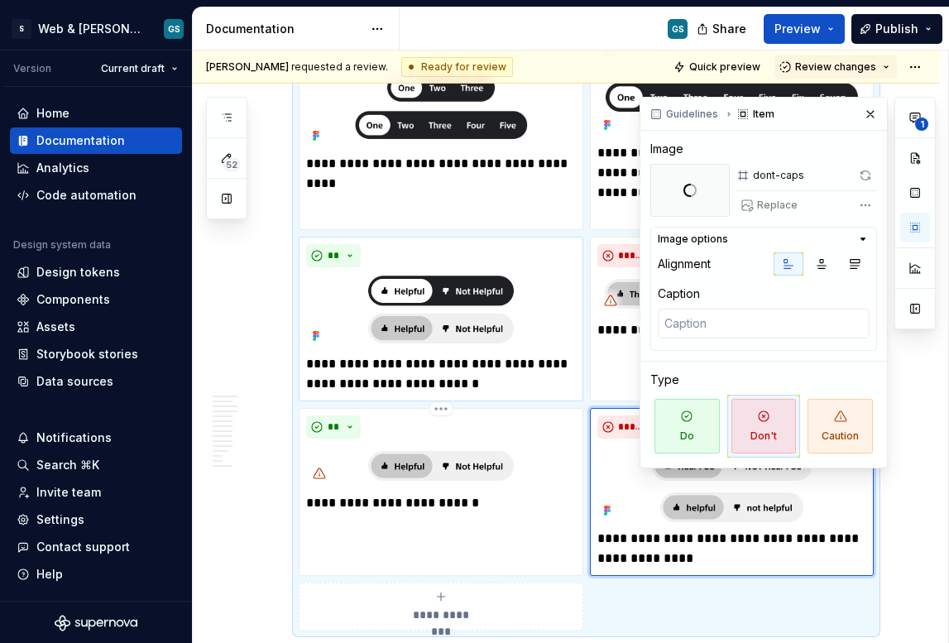
scroll to position [3268, 0]
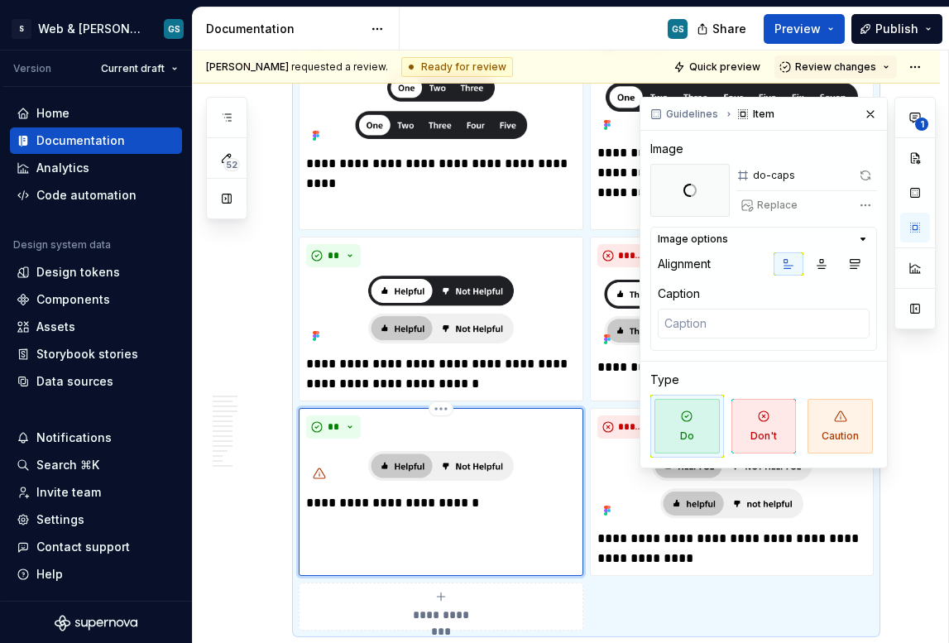
click at [482, 472] on img at bounding box center [441, 465] width 270 height 41
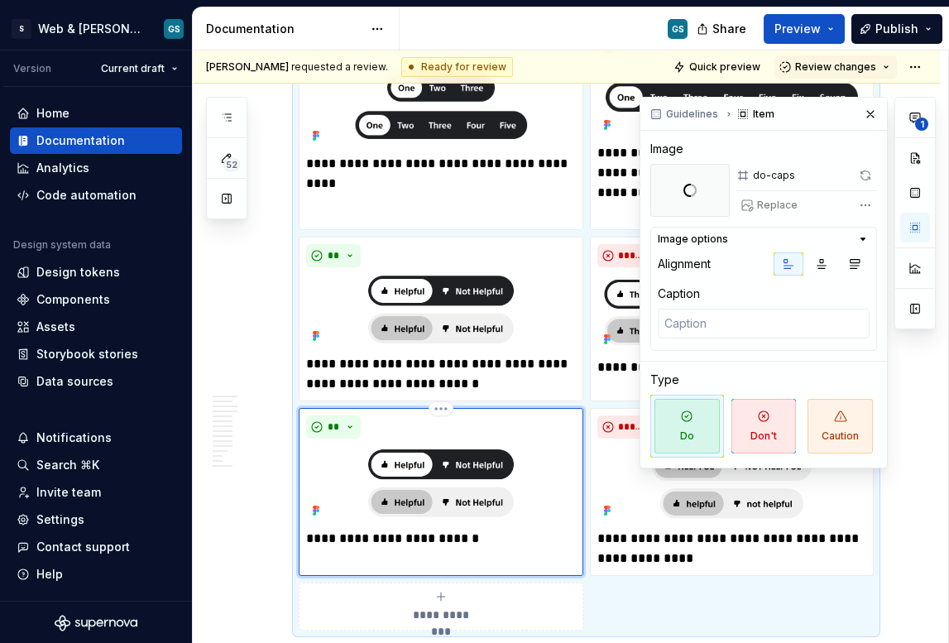
click at [315, 506] on icon at bounding box center [314, 507] width 3 height 3
click at [876, 116] on button "button" at bounding box center [870, 114] width 23 height 23
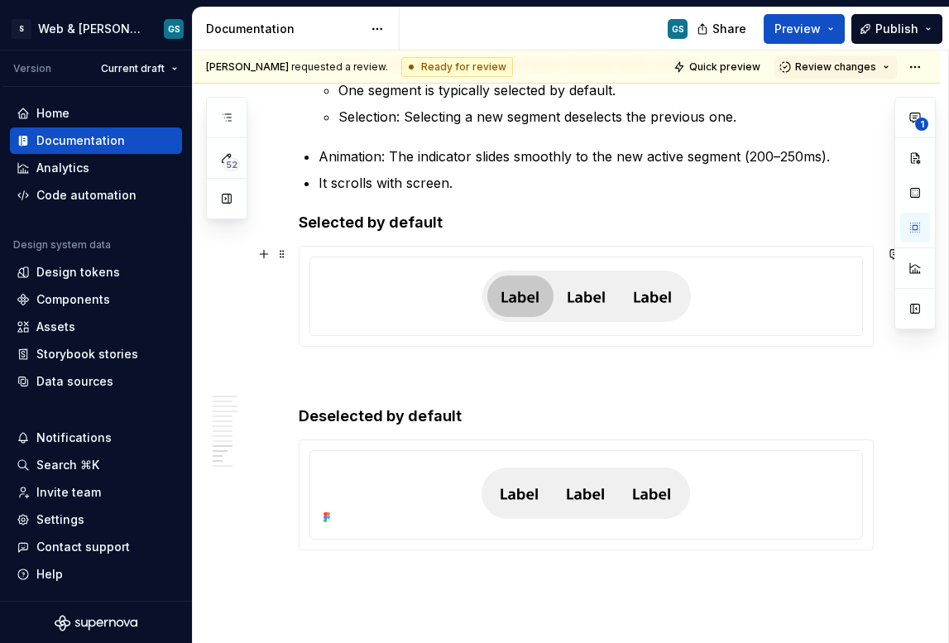
scroll to position [4002, 0]
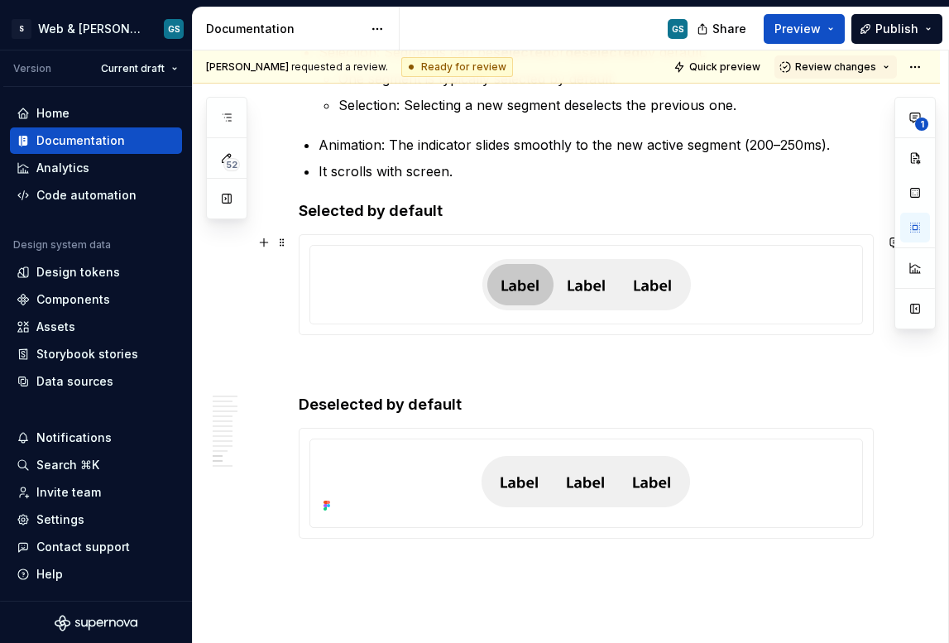
click at [718, 293] on div at bounding box center [586, 284] width 539 height 65
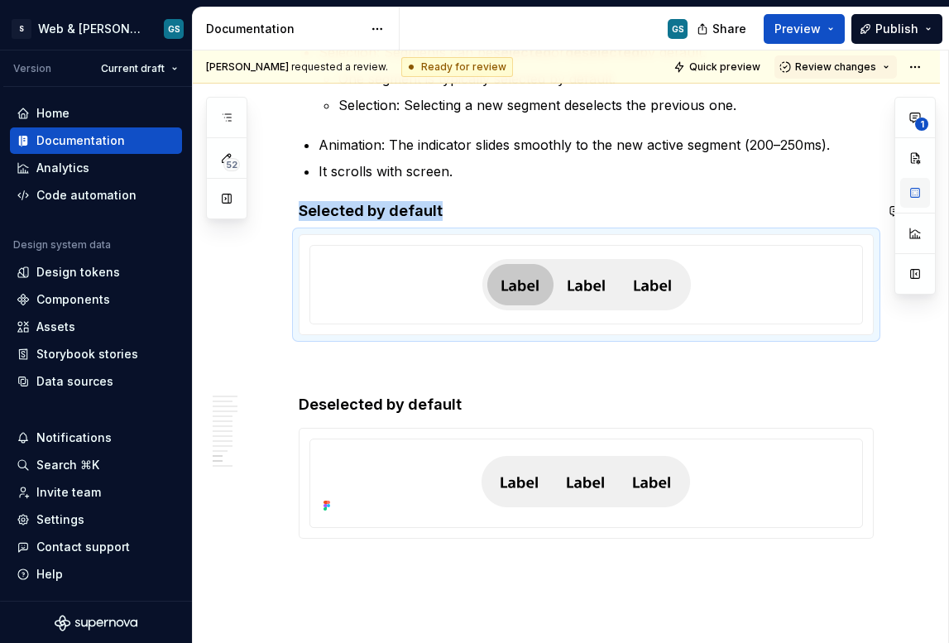
click at [909, 196] on button "button" at bounding box center [915, 193] width 30 height 30
type textarea "*"
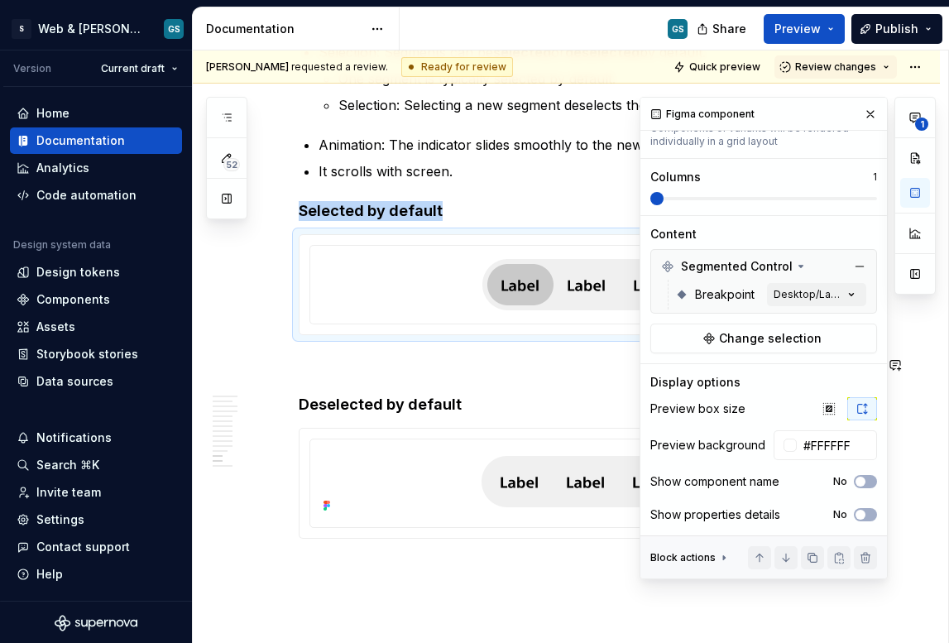
scroll to position [189, 0]
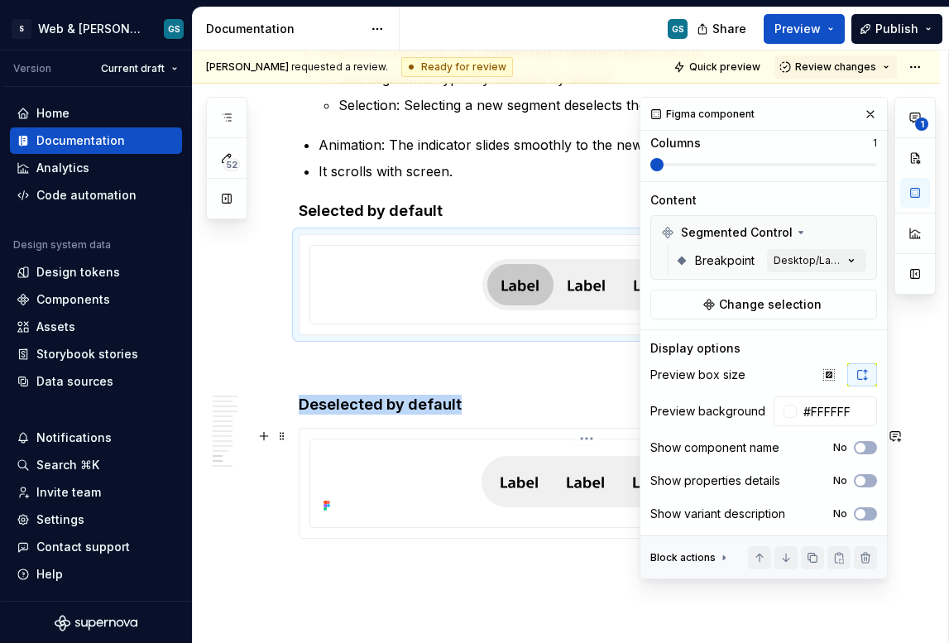
click at [577, 478] on img at bounding box center [586, 481] width 223 height 71
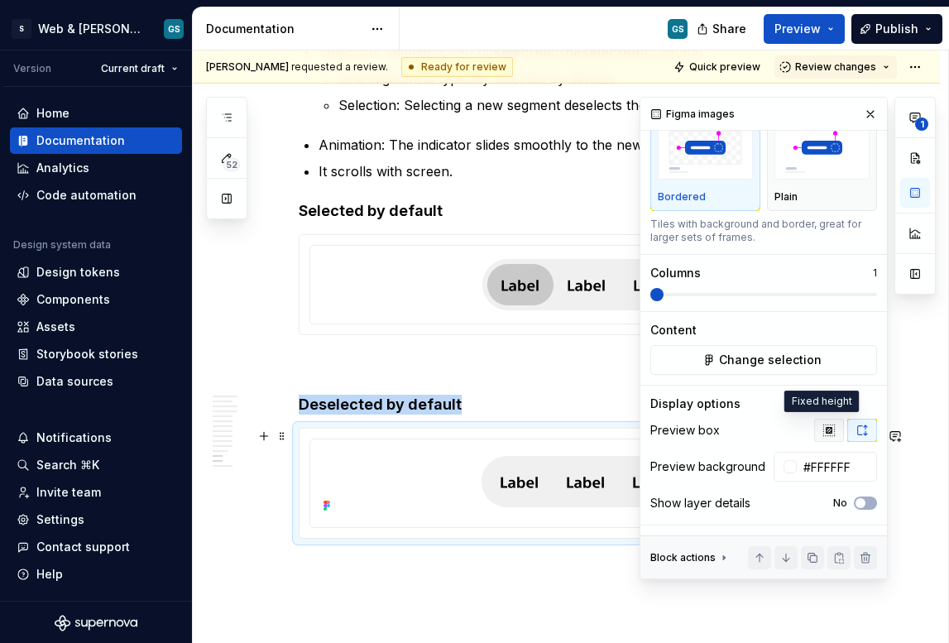
click at [823, 425] on icon "button" at bounding box center [829, 430] width 13 height 13
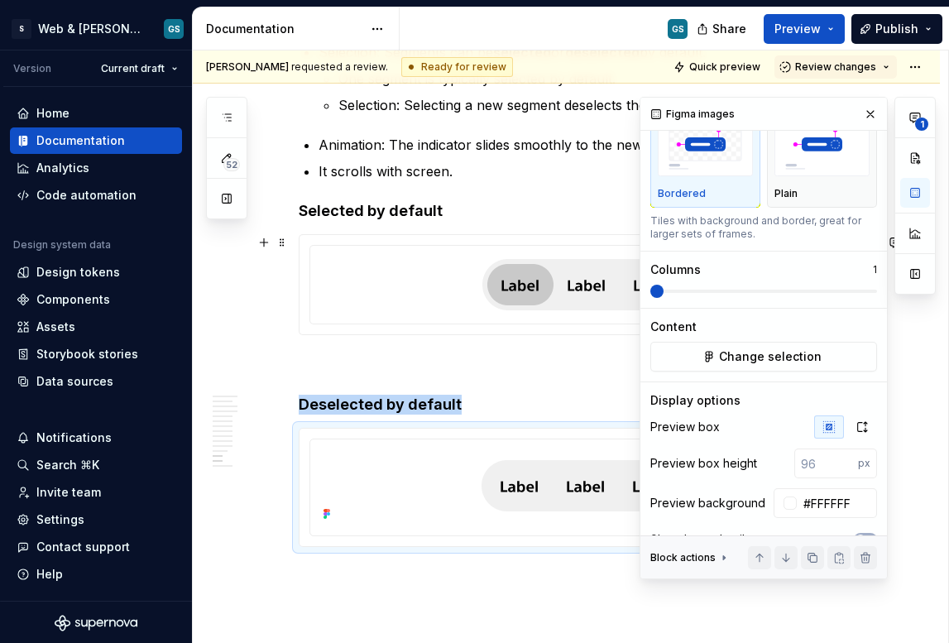
click at [525, 283] on img at bounding box center [586, 284] width 209 height 51
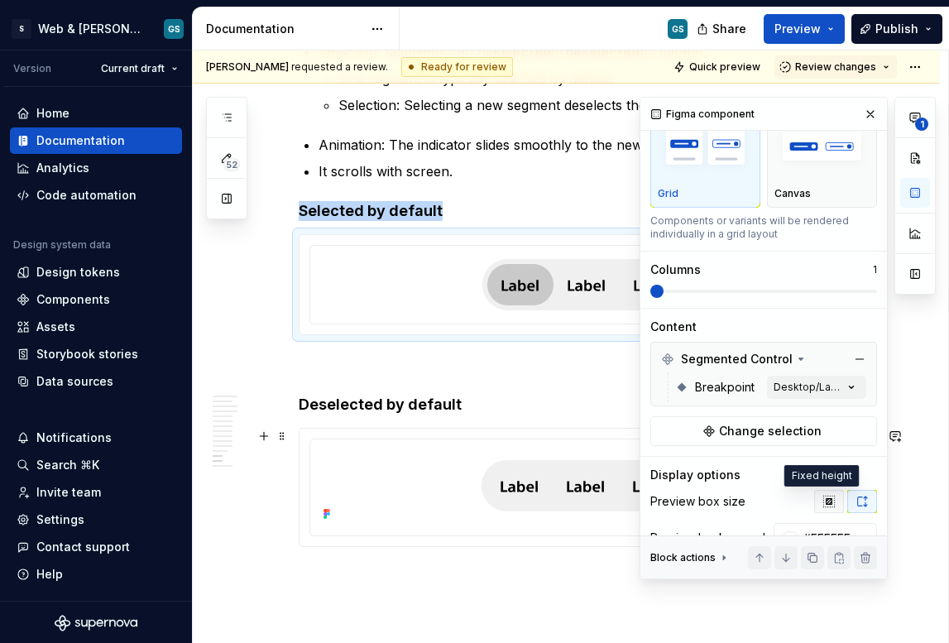
click at [823, 501] on icon "button" at bounding box center [829, 501] width 13 height 13
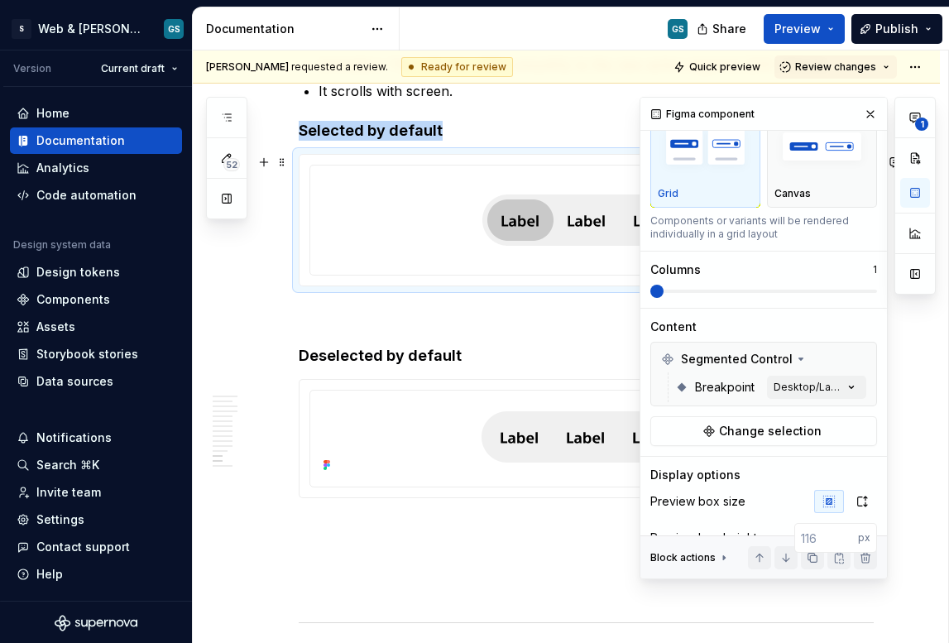
scroll to position [4087, 0]
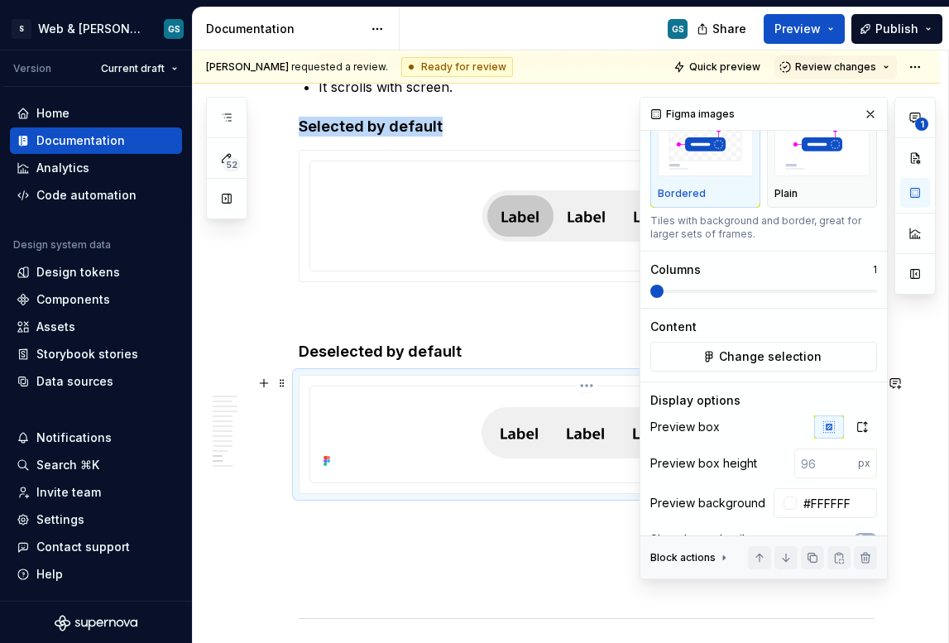
click at [577, 459] on img at bounding box center [586, 432] width 223 height 71
click at [795, 459] on input "number" at bounding box center [827, 464] width 64 height 30
drag, startPoint x: 808, startPoint y: 463, endPoint x: 783, endPoint y: 462, distance: 24.8
click at [784, 462] on div "Preview box height px" at bounding box center [764, 464] width 227 height 30
type input "90"
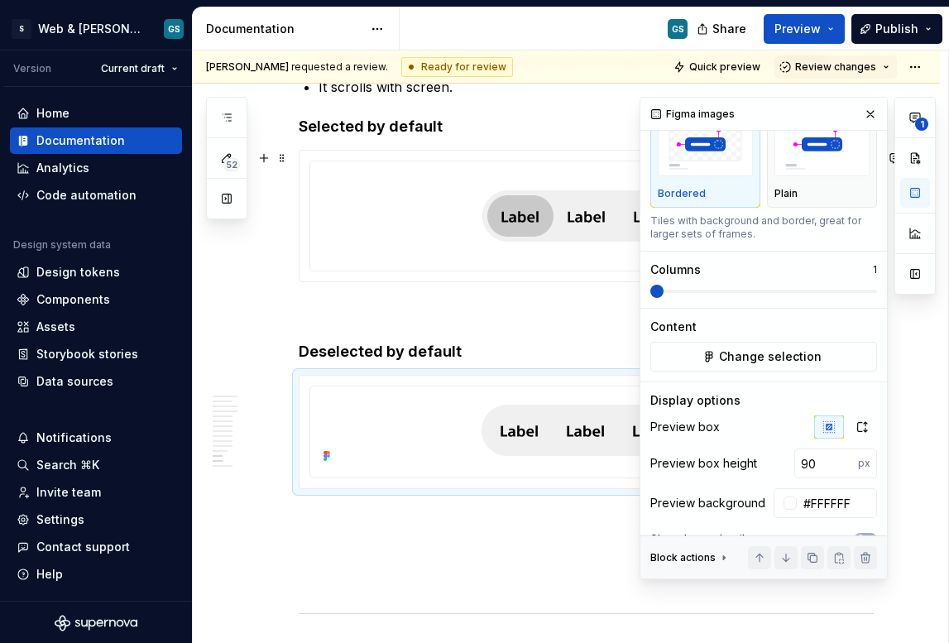
click at [544, 263] on div at bounding box center [586, 216] width 539 height 96
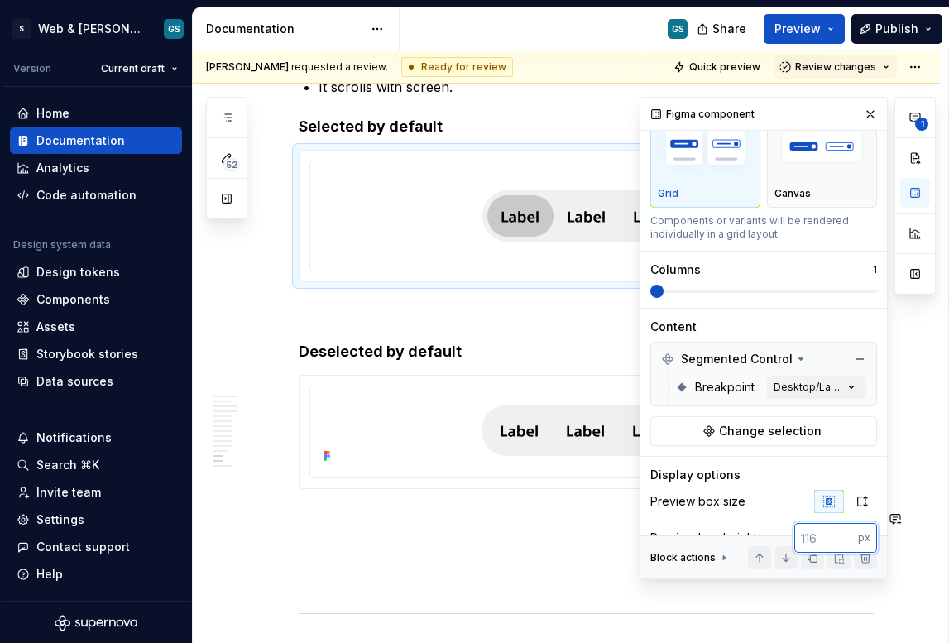
click at [809, 533] on input "number" at bounding box center [827, 538] width 64 height 30
type input "90"
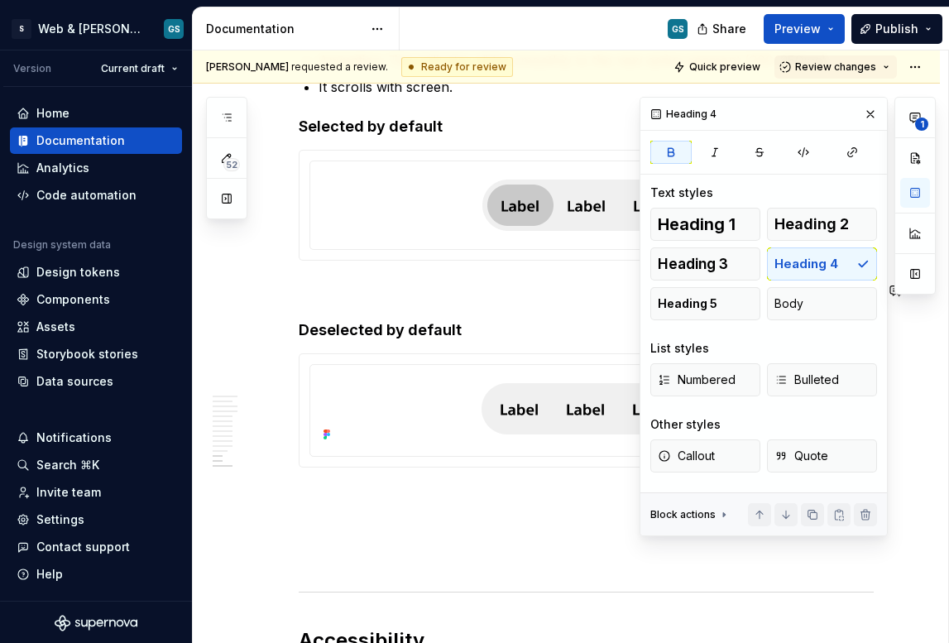
scroll to position [0, 0]
click at [867, 117] on button "button" at bounding box center [870, 114] width 23 height 23
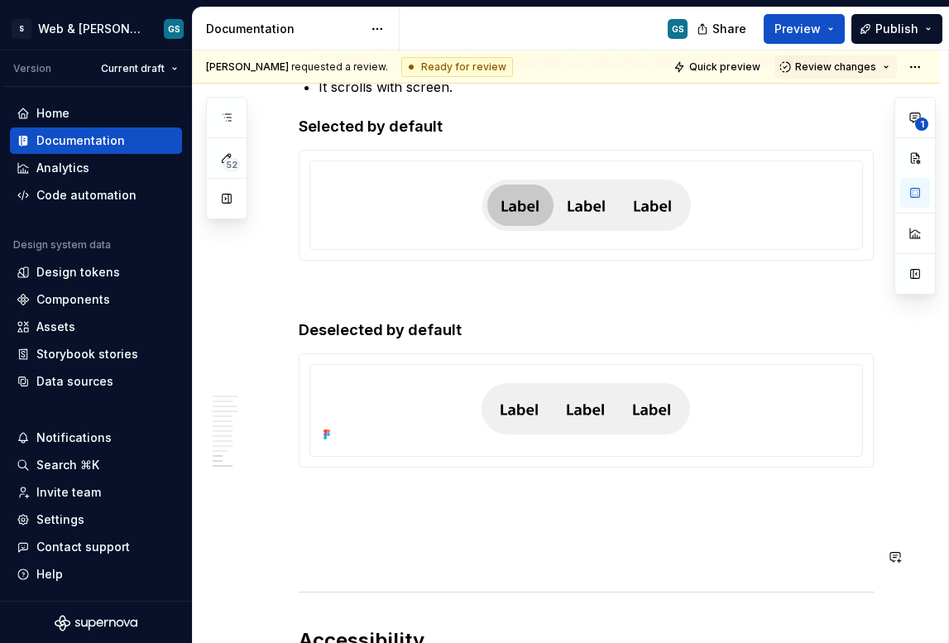
click at [386, 282] on p at bounding box center [586, 291] width 575 height 20
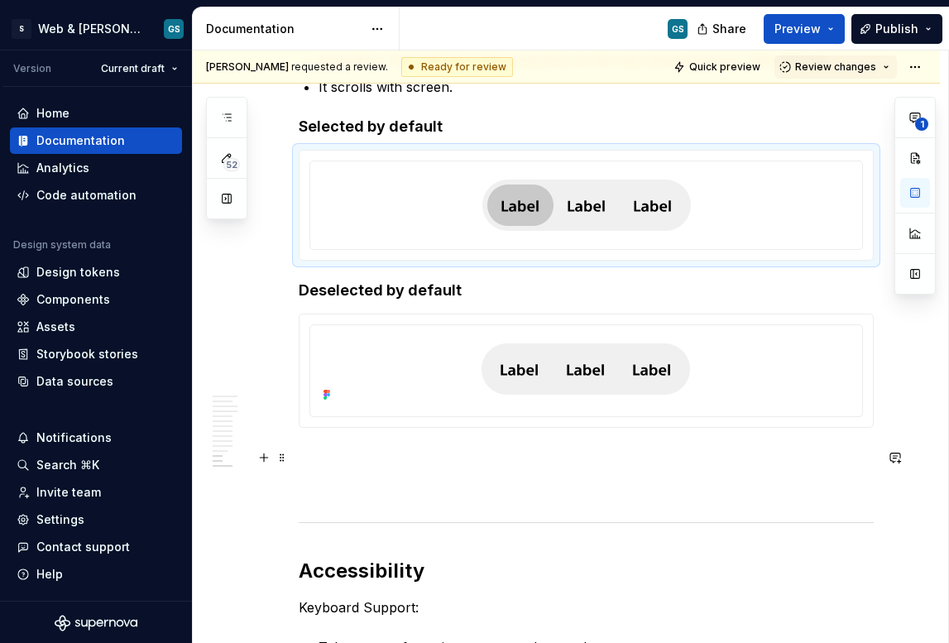
click at [401, 467] on p at bounding box center [586, 458] width 575 height 20
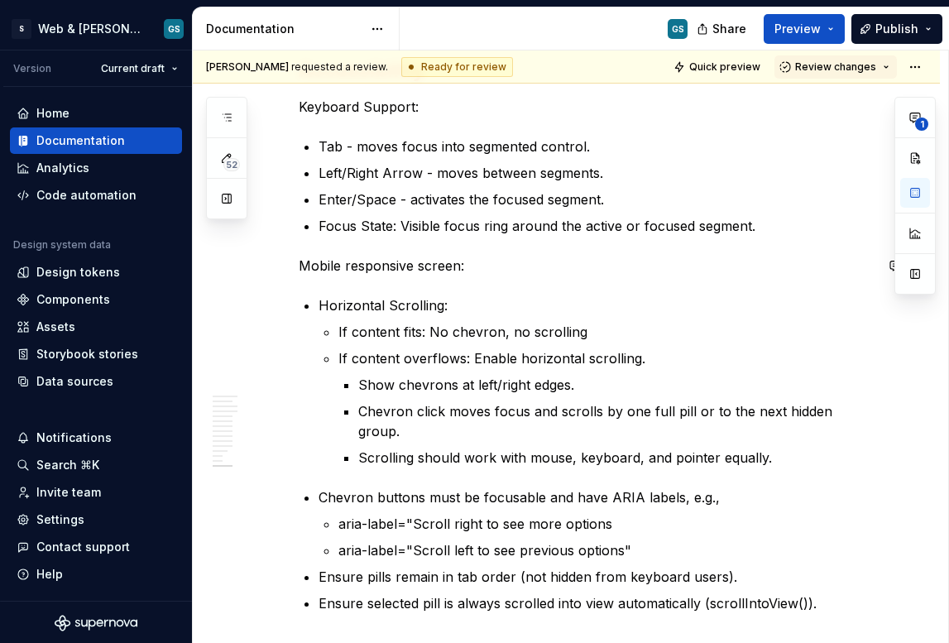
scroll to position [4561, 0]
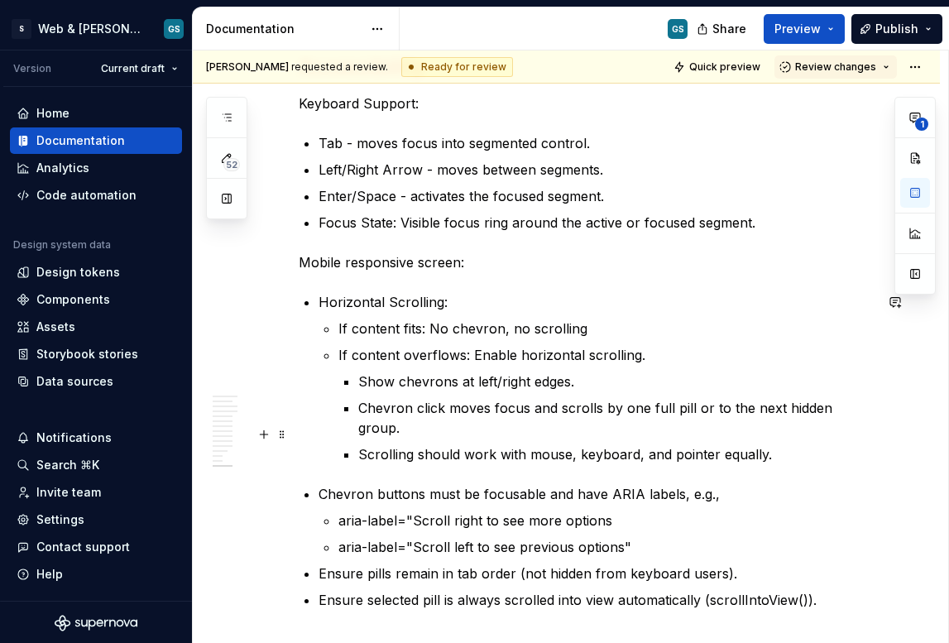
click at [778, 444] on p "Scrolling should work with mouse, keyboard, and pointer equally." at bounding box center [616, 454] width 516 height 20
click at [266, 300] on button "button" at bounding box center [263, 301] width 23 height 23
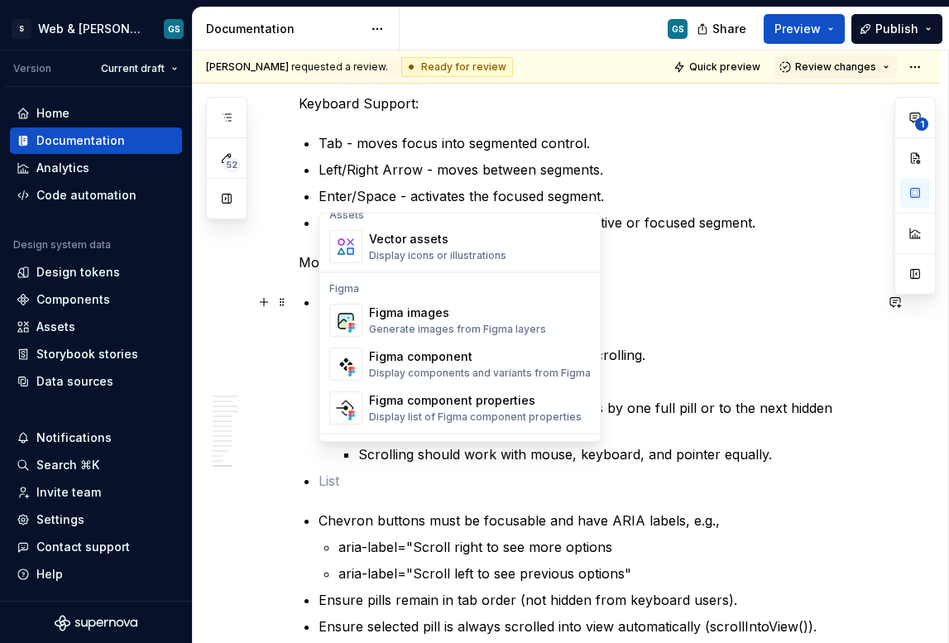
scroll to position [1516, 0]
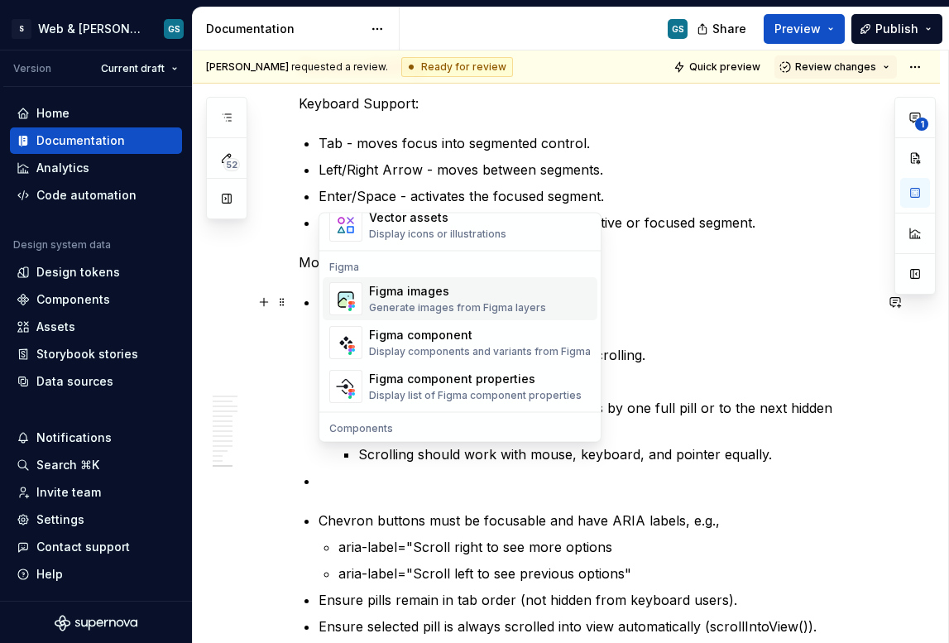
click at [407, 305] on div "Generate images from Figma layers" at bounding box center [457, 308] width 177 height 13
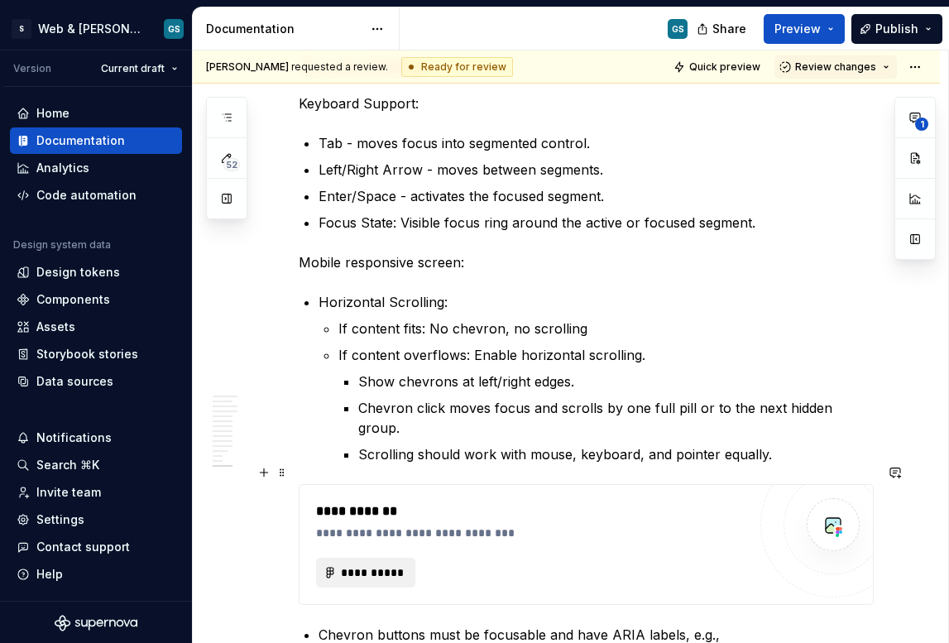
click at [355, 564] on span "**********" at bounding box center [372, 572] width 65 height 17
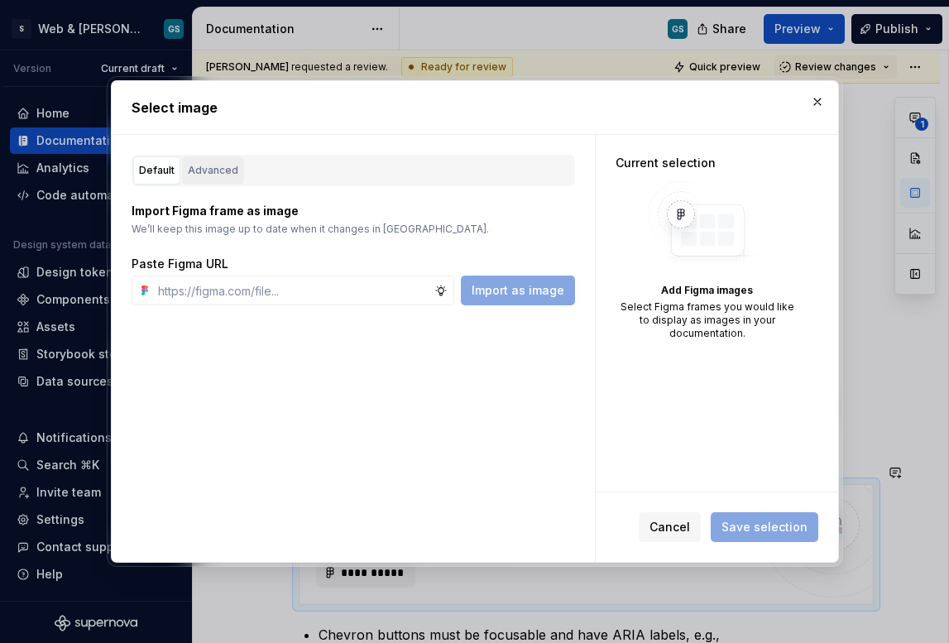
click at [229, 170] on div "Advanced" at bounding box center [213, 170] width 50 height 17
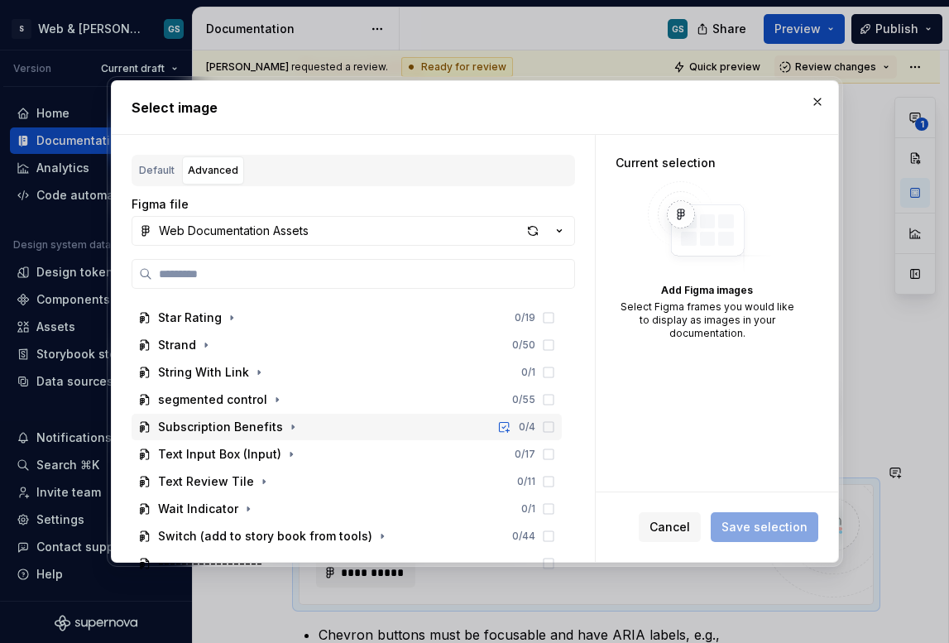
scroll to position [1580, 0]
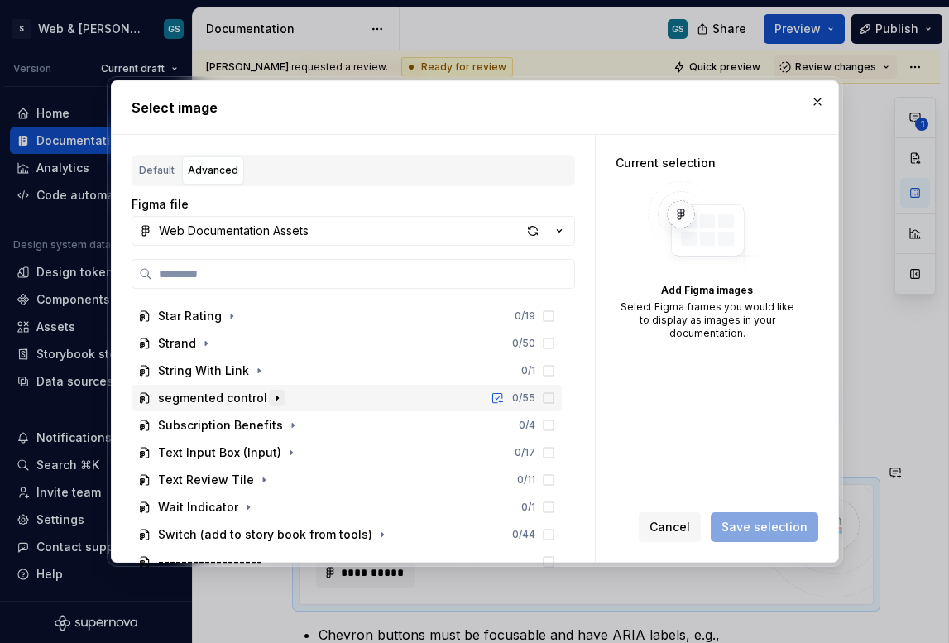
click at [271, 394] on icon "button" at bounding box center [277, 397] width 13 height 13
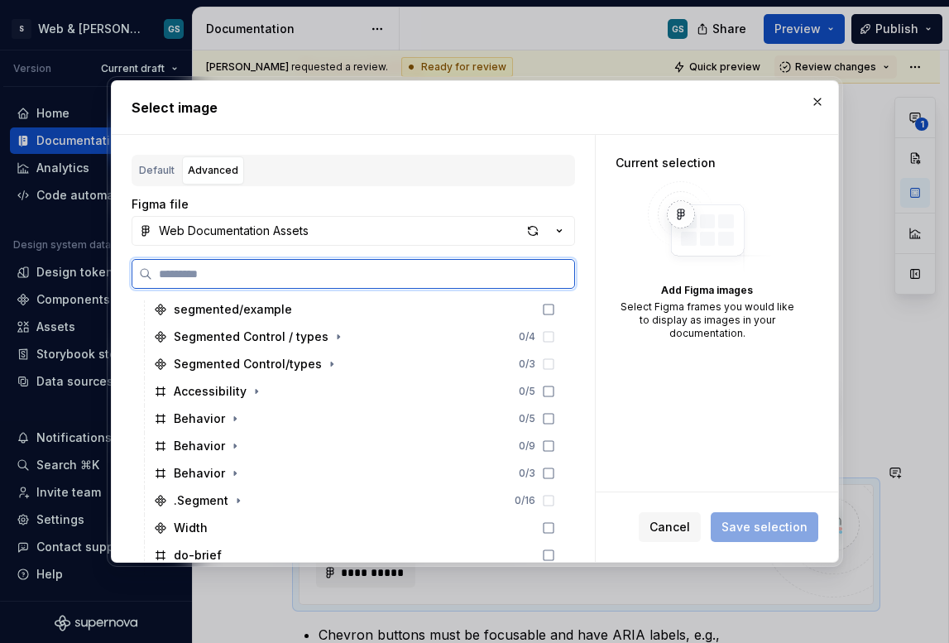
scroll to position [1638, 0]
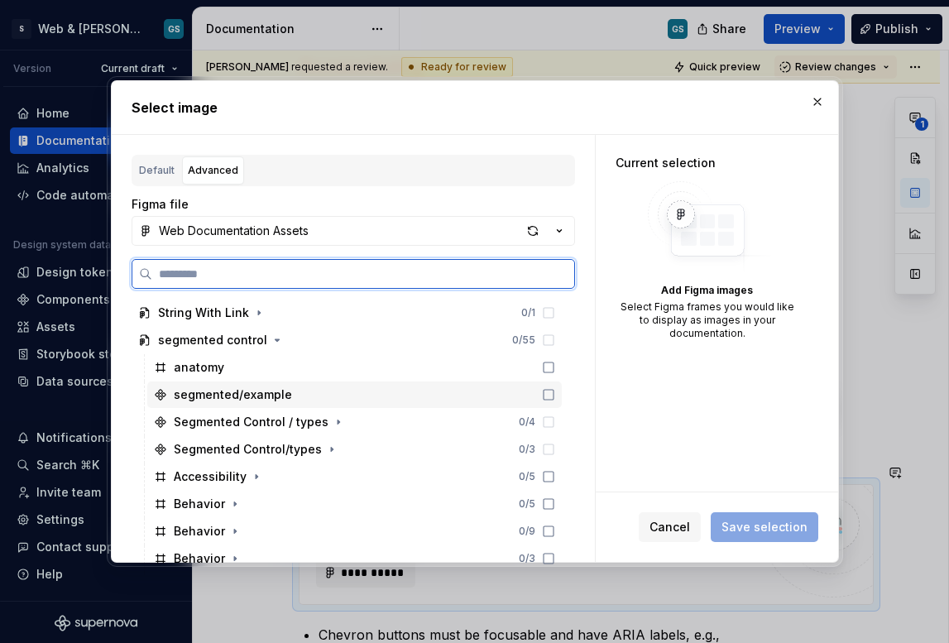
click at [249, 396] on div "segmented/example" at bounding box center [233, 394] width 118 height 17
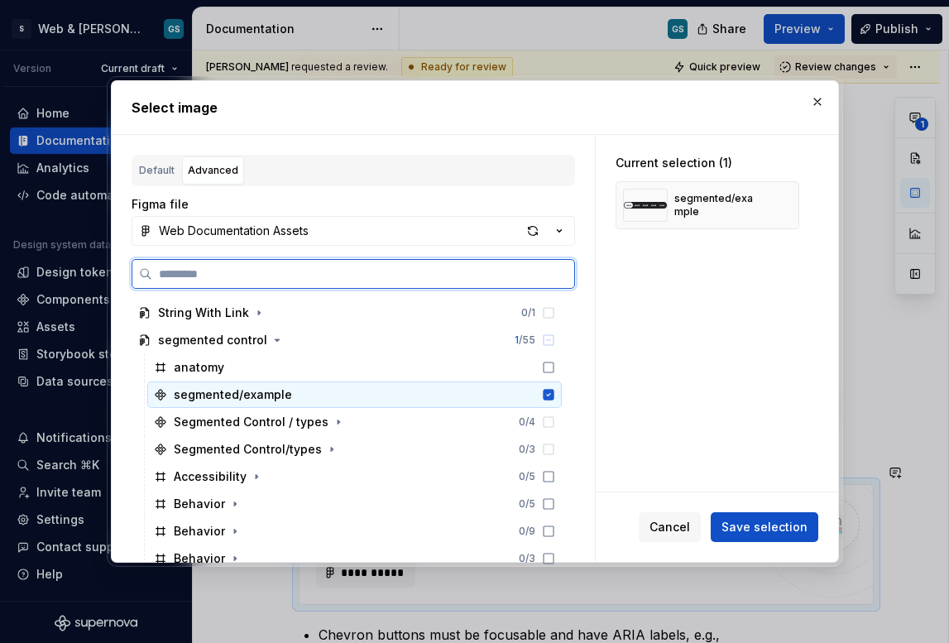
click at [544, 396] on icon at bounding box center [548, 394] width 11 height 11
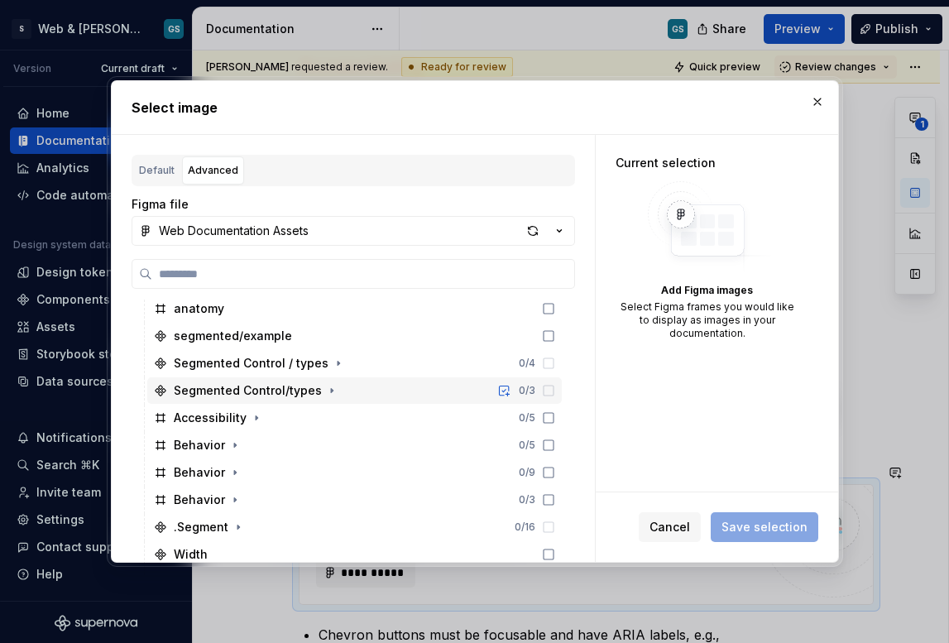
scroll to position [1731, 0]
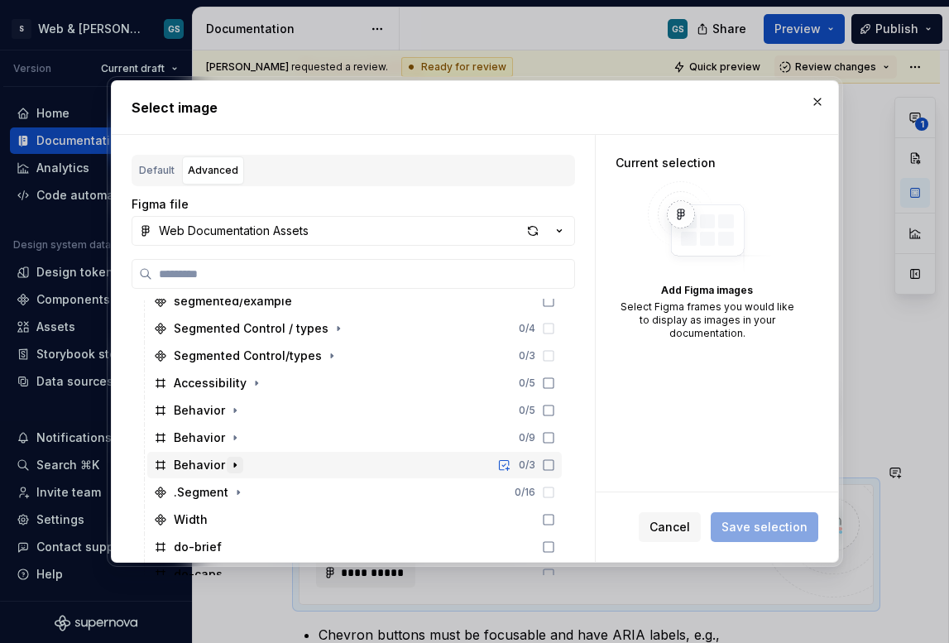
click at [233, 466] on icon "button" at bounding box center [234, 464] width 13 height 13
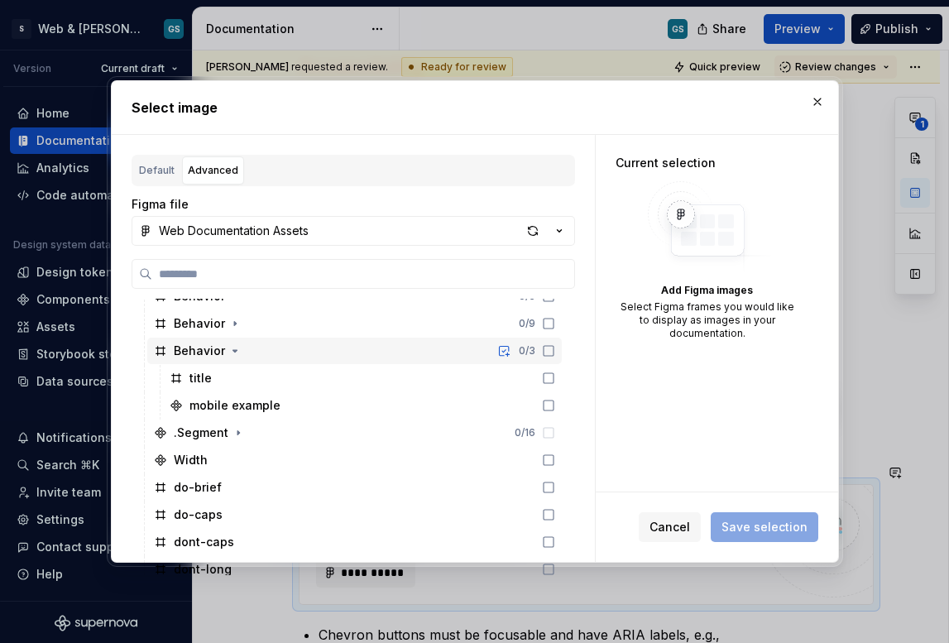
scroll to position [1849, 0]
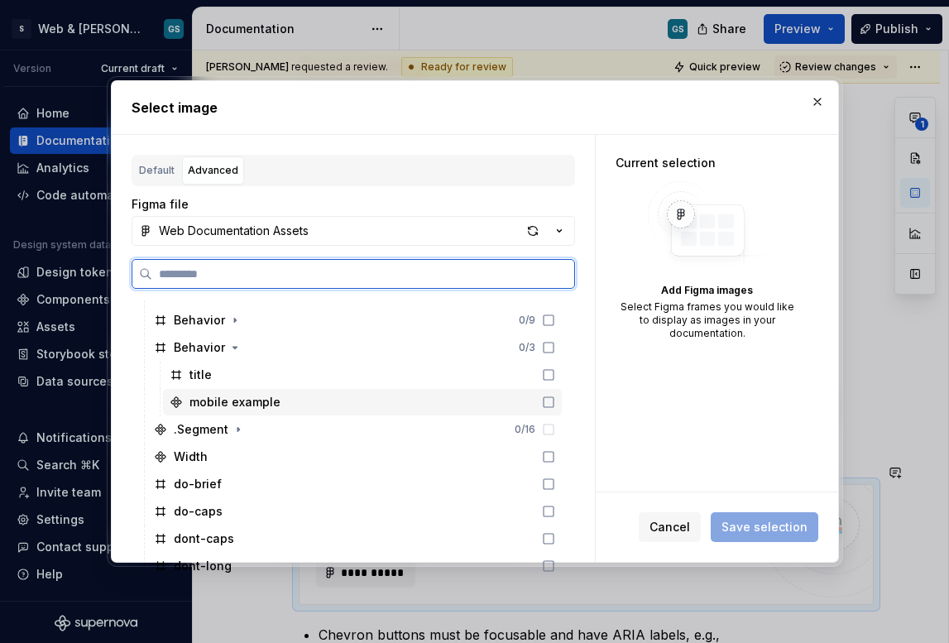
click at [291, 399] on div "mobile example" at bounding box center [362, 402] width 399 height 26
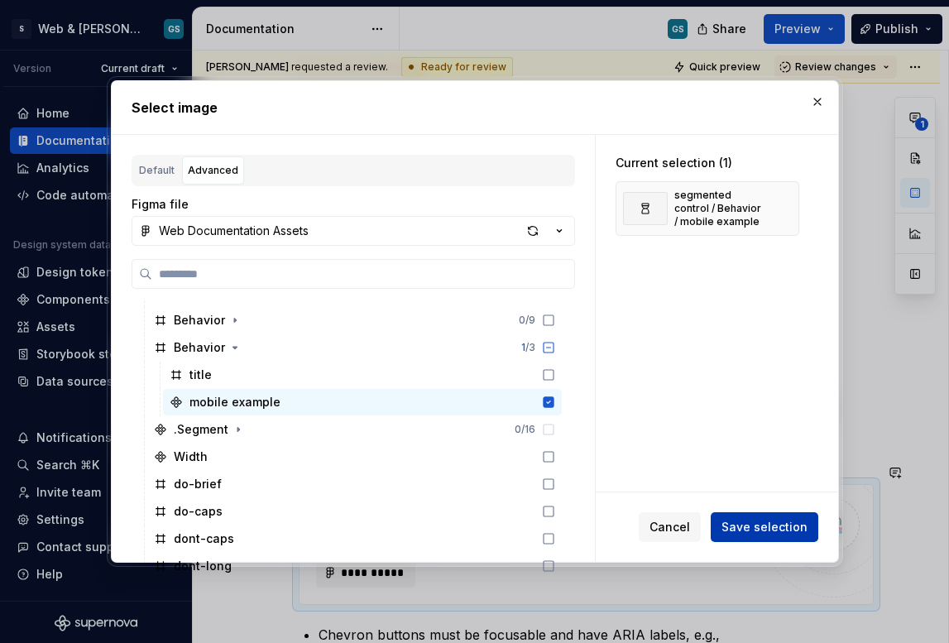
click at [775, 531] on span "Save selection" at bounding box center [765, 527] width 86 height 17
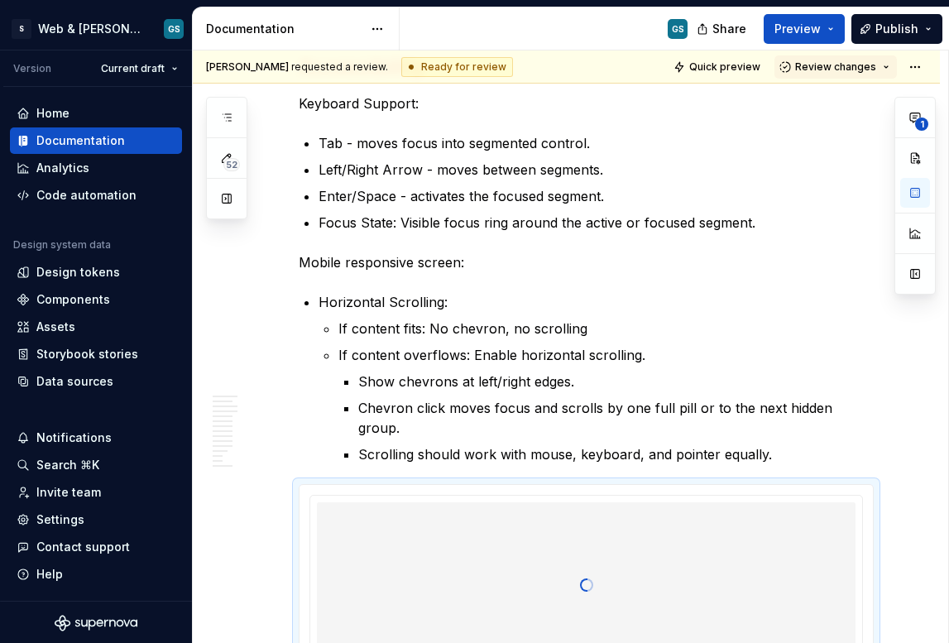
scroll to position [4630, 0]
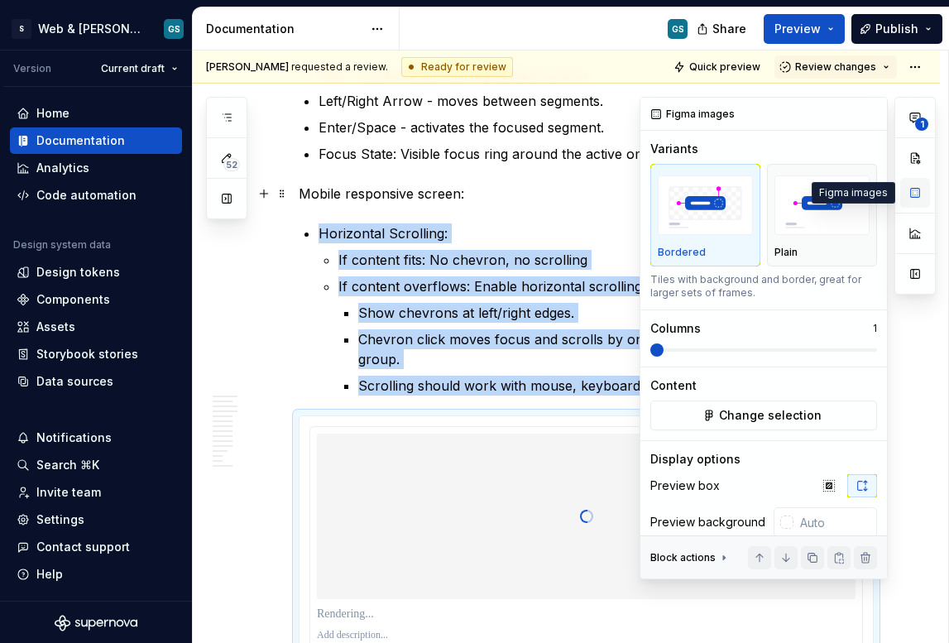
click at [909, 196] on button "button" at bounding box center [915, 193] width 30 height 30
type textarea "*"
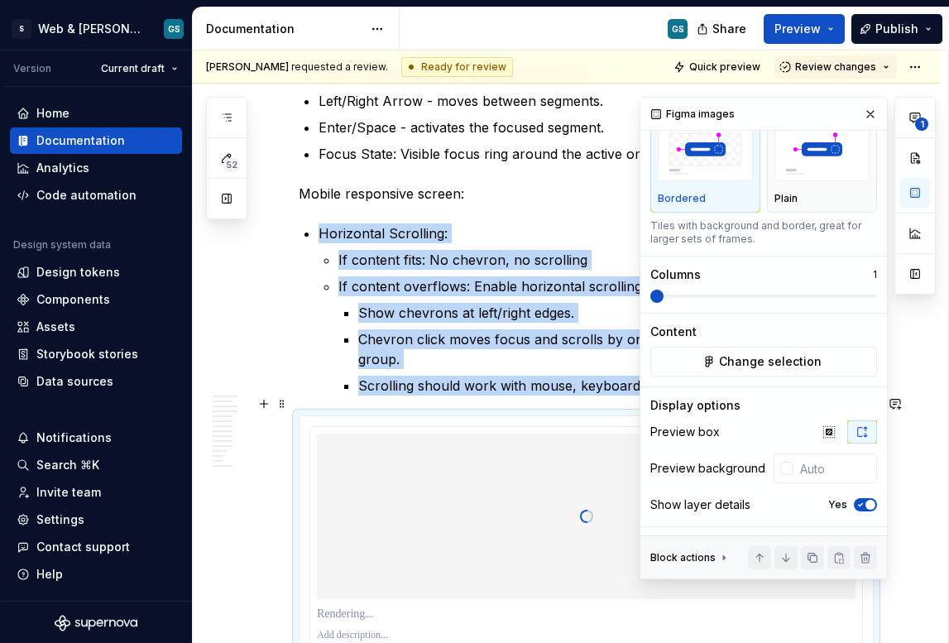
scroll to position [59, 0]
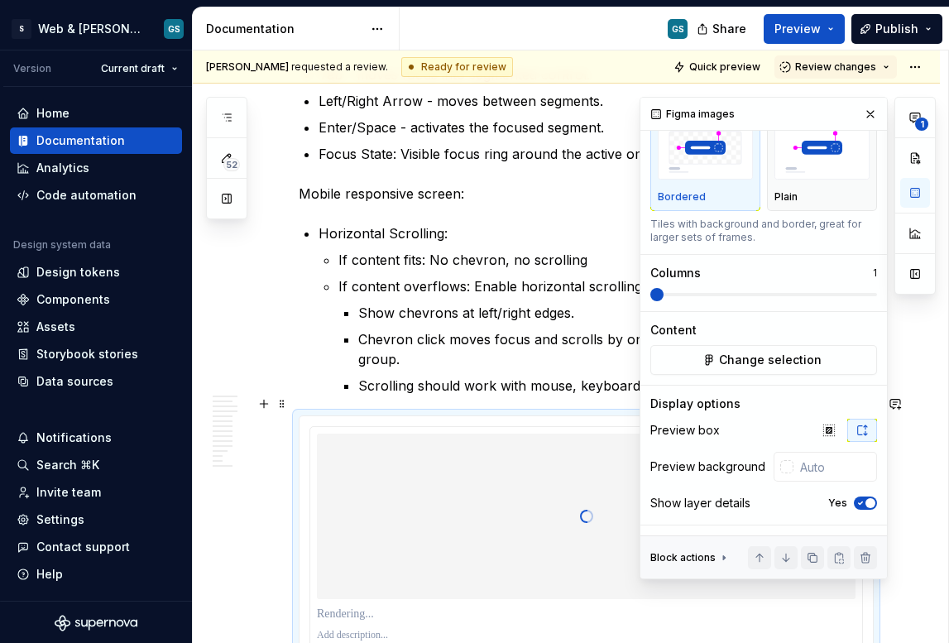
click at [344, 606] on p at bounding box center [586, 614] width 539 height 17
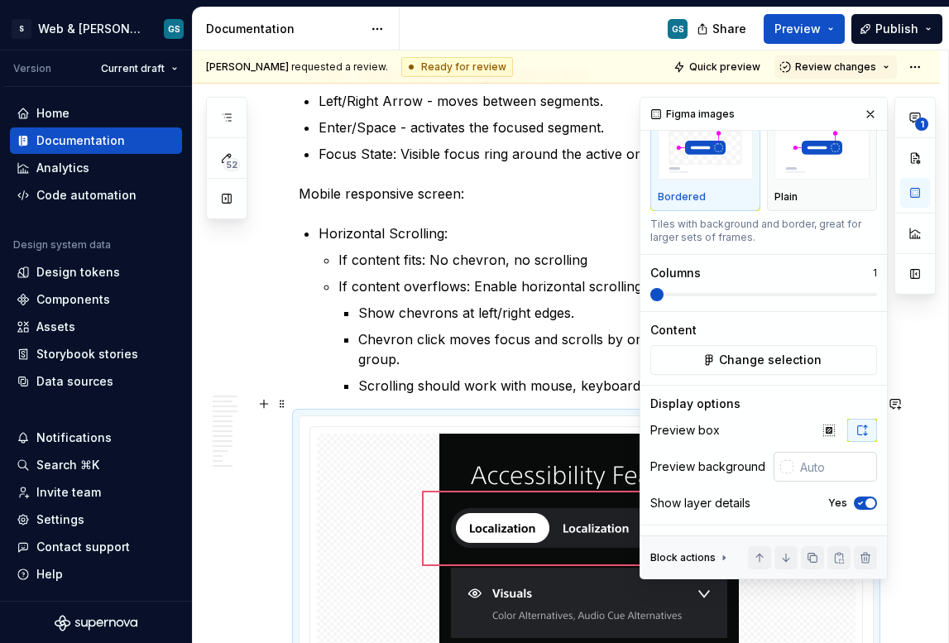
click at [774, 466] on div at bounding box center [784, 467] width 20 height 30
click at [780, 466] on div at bounding box center [786, 466] width 13 height 13
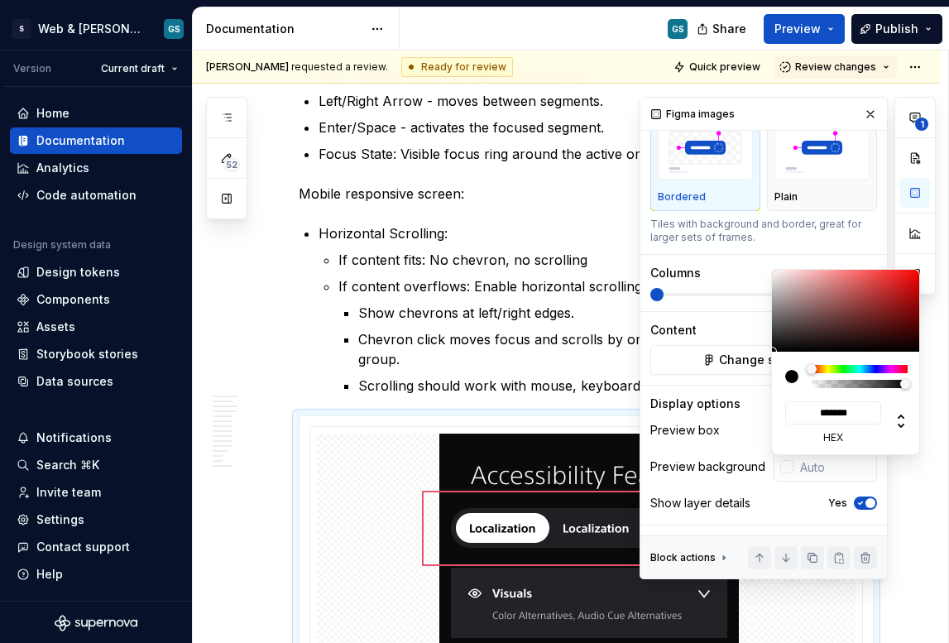
type input "#989292"
type input "*******"
type input "#A09999"
type input "*******"
type input "#C4C3C3"
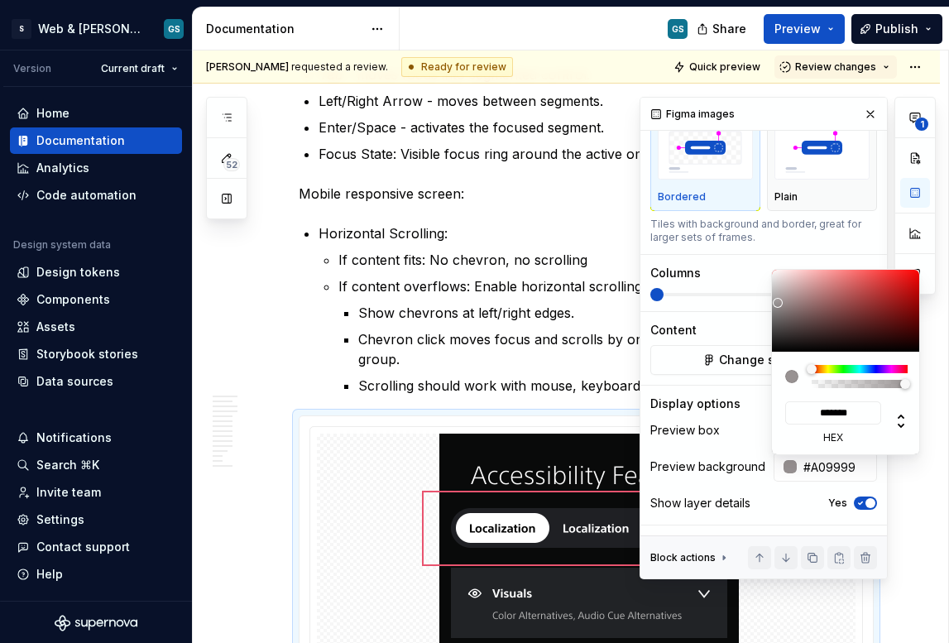
type input "*******"
type input "#F7F7F7"
type input "*******"
type input "#FFFFFF"
type input "*******"
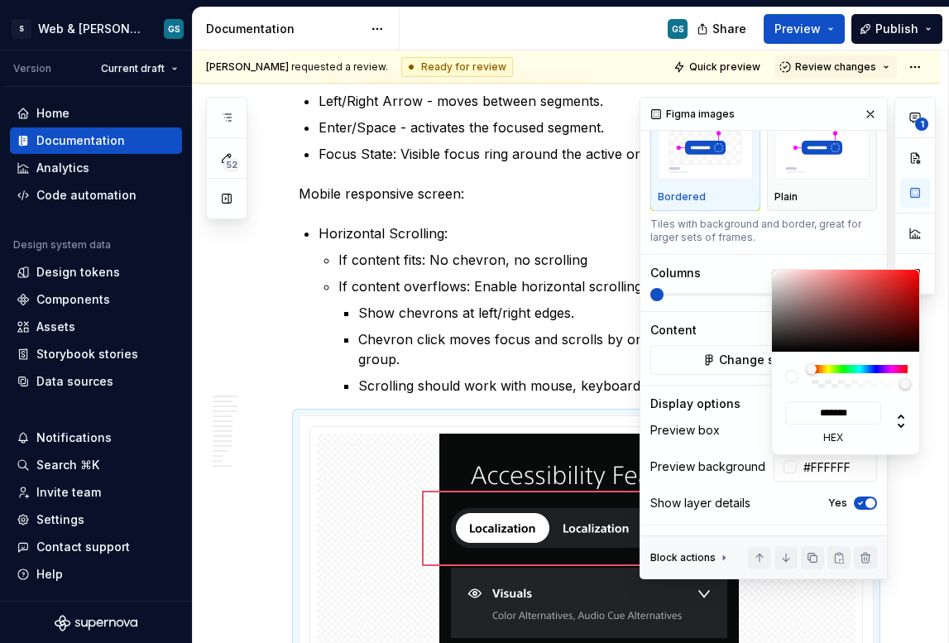
drag, startPoint x: 778, startPoint y: 303, endPoint x: 747, endPoint y: 226, distance: 83.1
click at [747, 226] on body "S Web & [PERSON_NAME] Systems GS Version Current draft Home Documentation Analy…" at bounding box center [474, 321] width 949 height 643
click at [731, 417] on div "**********" at bounding box center [788, 338] width 296 height 482
click at [720, 433] on div "**********" at bounding box center [788, 338] width 296 height 482
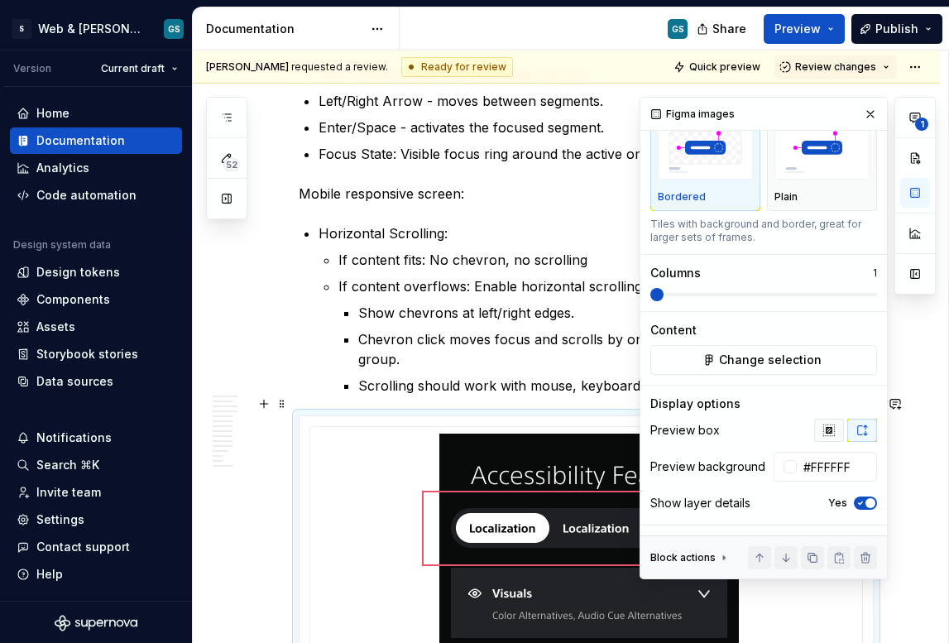
click at [823, 429] on icon "button" at bounding box center [828, 430] width 11 height 11
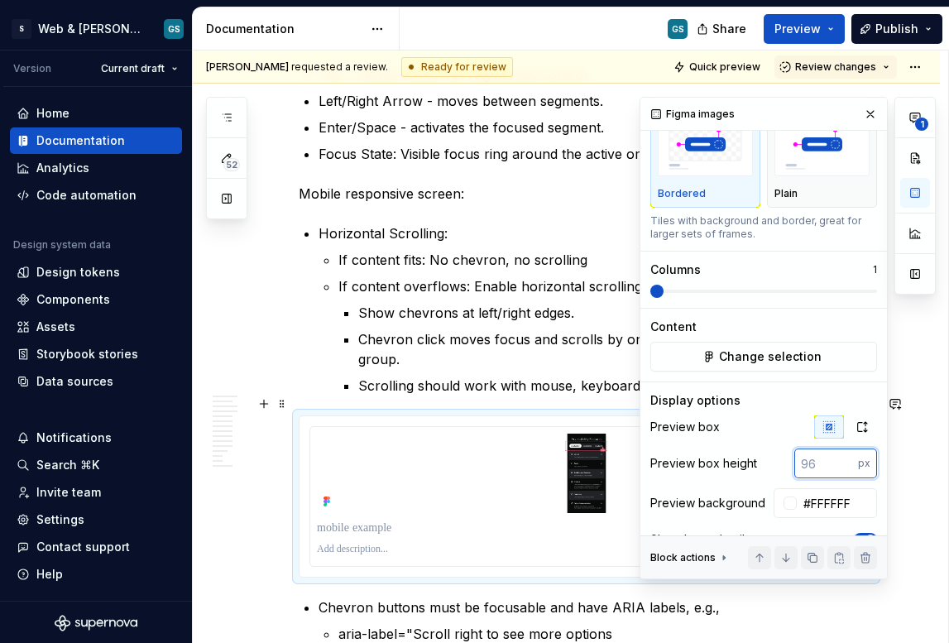
click at [813, 463] on input "number" at bounding box center [827, 464] width 64 height 30
type input "400"
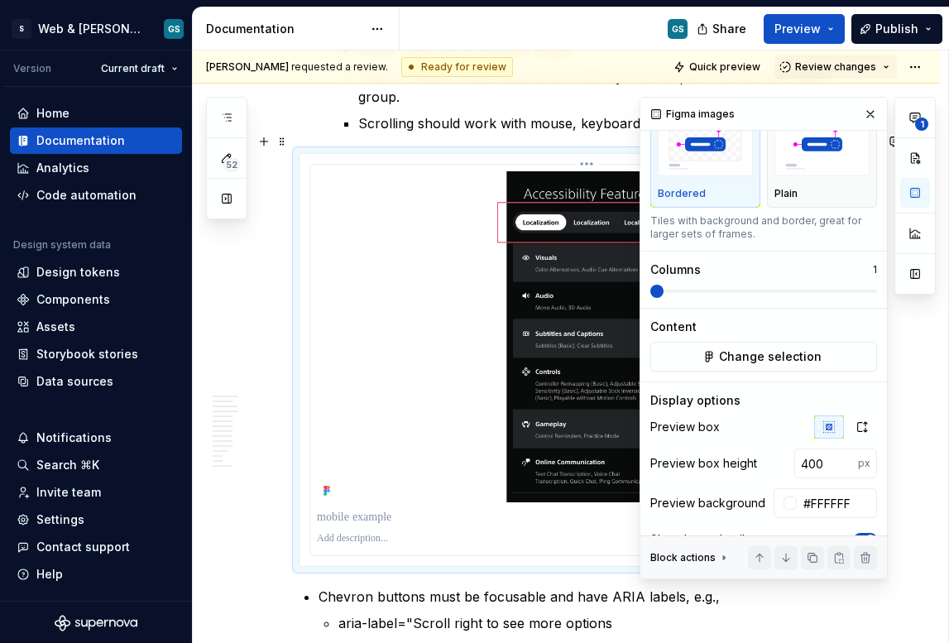
scroll to position [4895, 0]
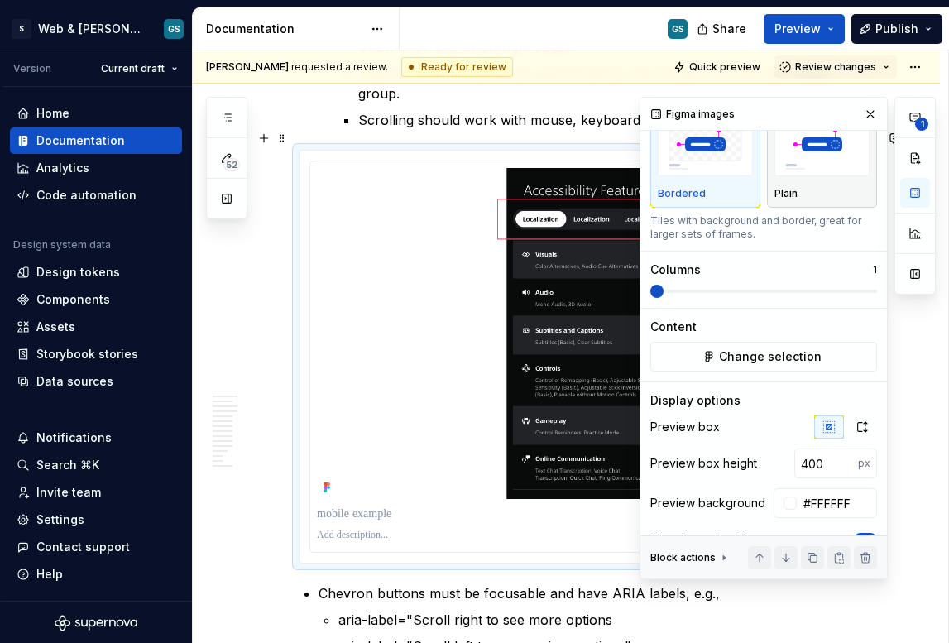
click at [775, 151] on img "button" at bounding box center [822, 147] width 95 height 60
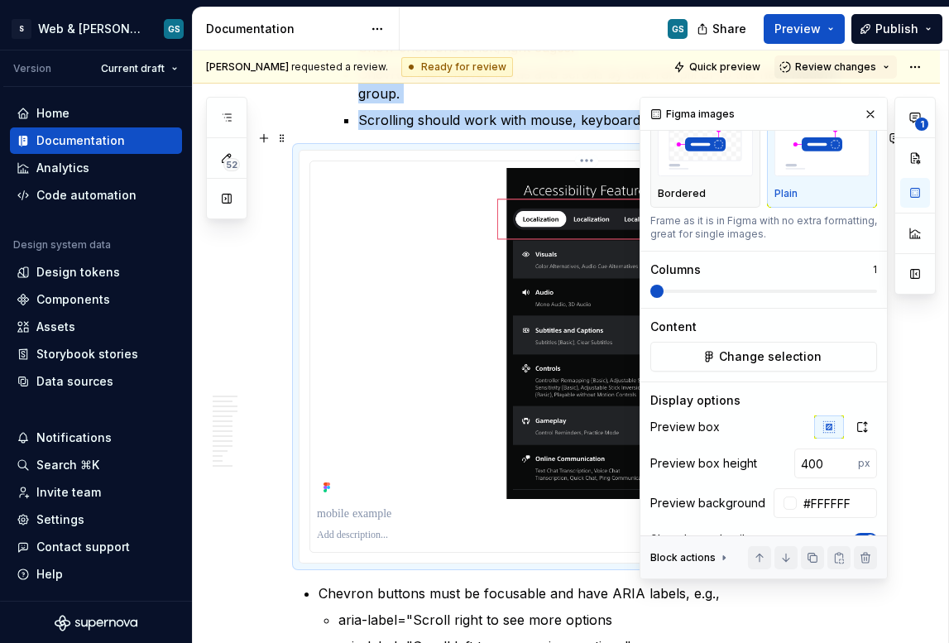
click at [380, 506] on p at bounding box center [586, 514] width 539 height 17
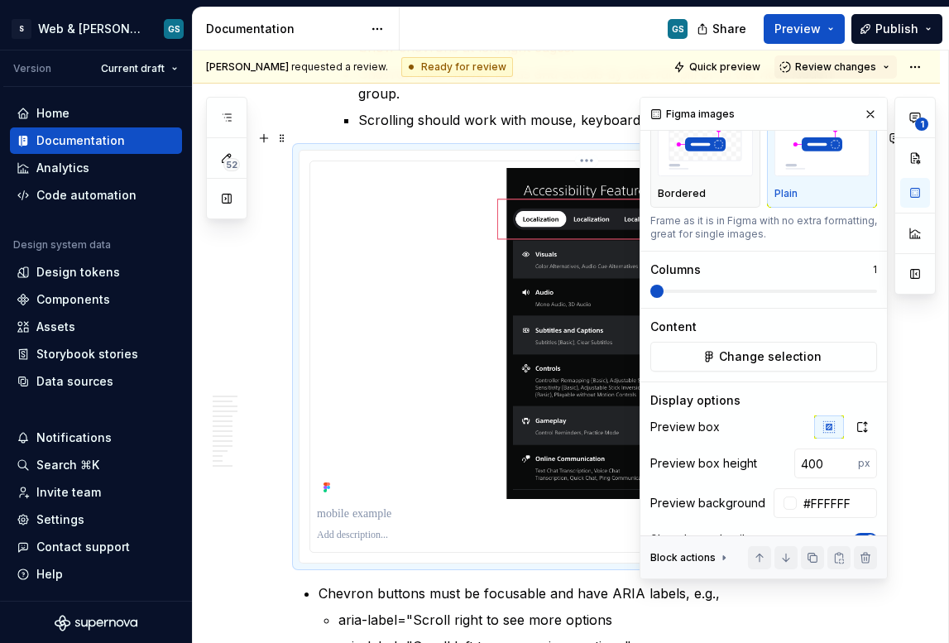
type textarea "*"
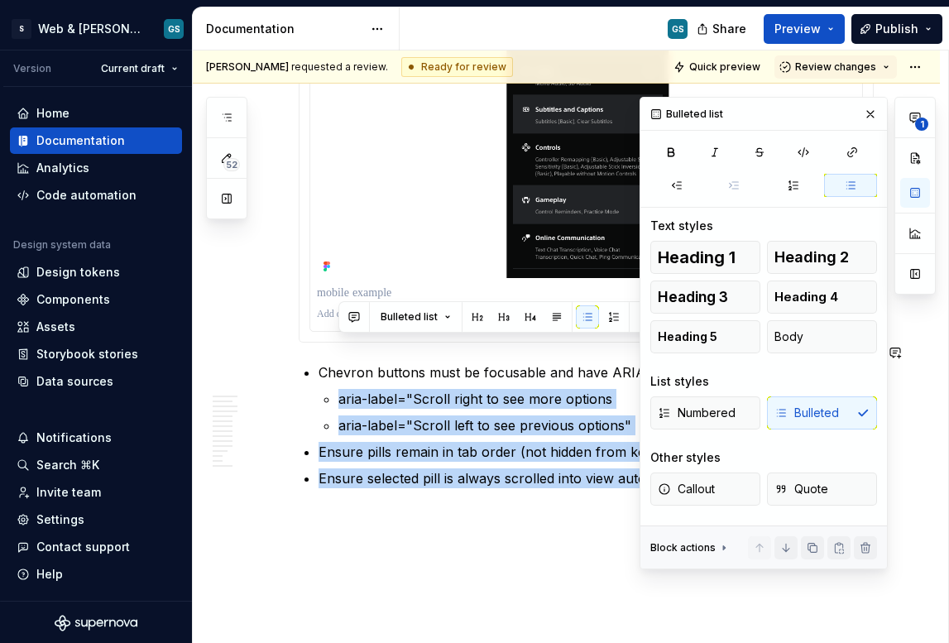
scroll to position [5154, 0]
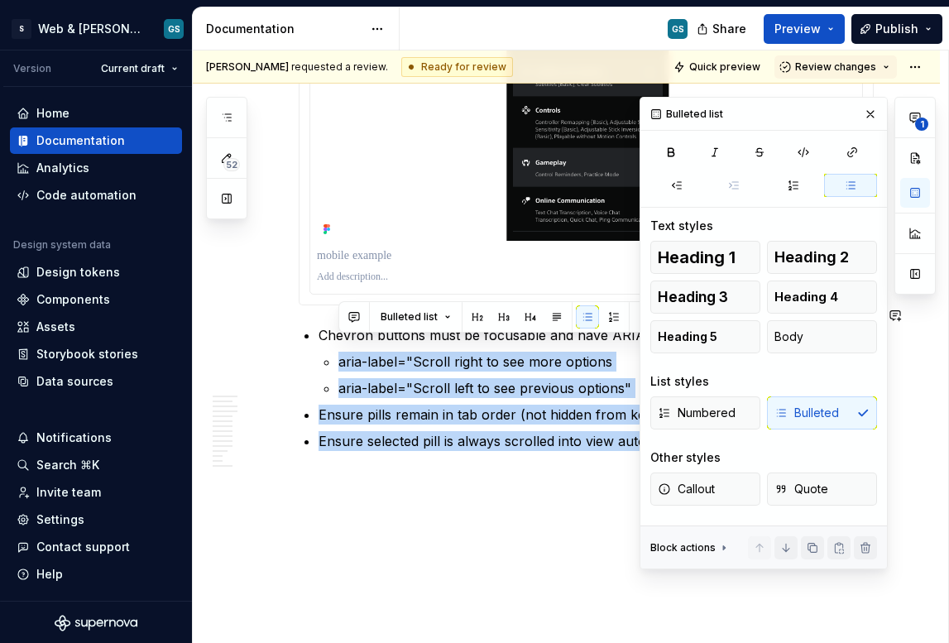
drag, startPoint x: 320, startPoint y: 575, endPoint x: 380, endPoint y: 570, distance: 59.8
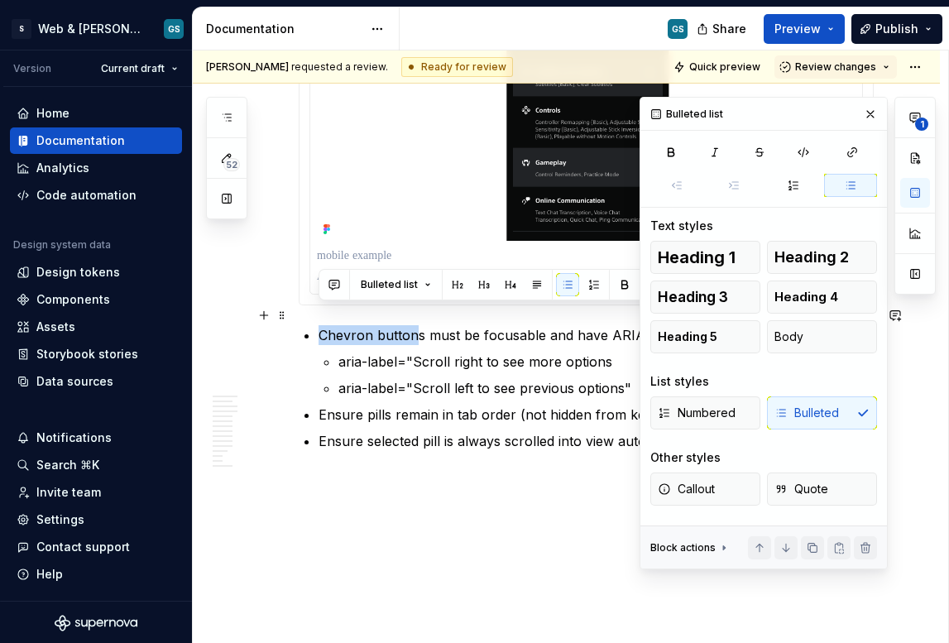
drag, startPoint x: 321, startPoint y: 315, endPoint x: 413, endPoint y: 313, distance: 91.9
click at [413, 325] on p "Chevron buttons must be focusable and have ARIA labels, e.g.," at bounding box center [596, 335] width 555 height 20
copy p "Chevron button"
click at [363, 271] on p at bounding box center [586, 277] width 539 height 13
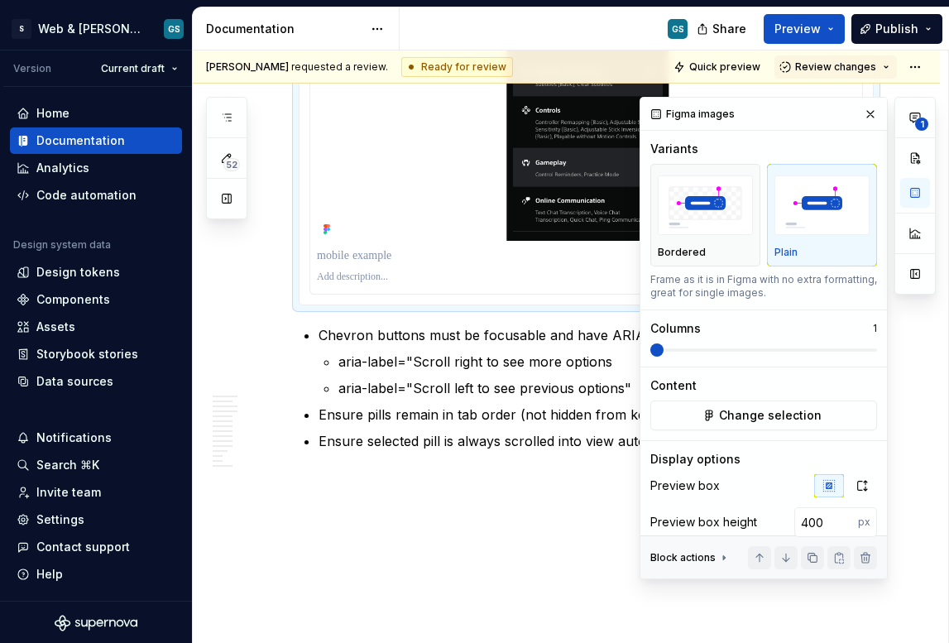
click at [363, 247] on p at bounding box center [586, 255] width 539 height 17
paste div
click at [859, 116] on button "button" at bounding box center [870, 114] width 23 height 23
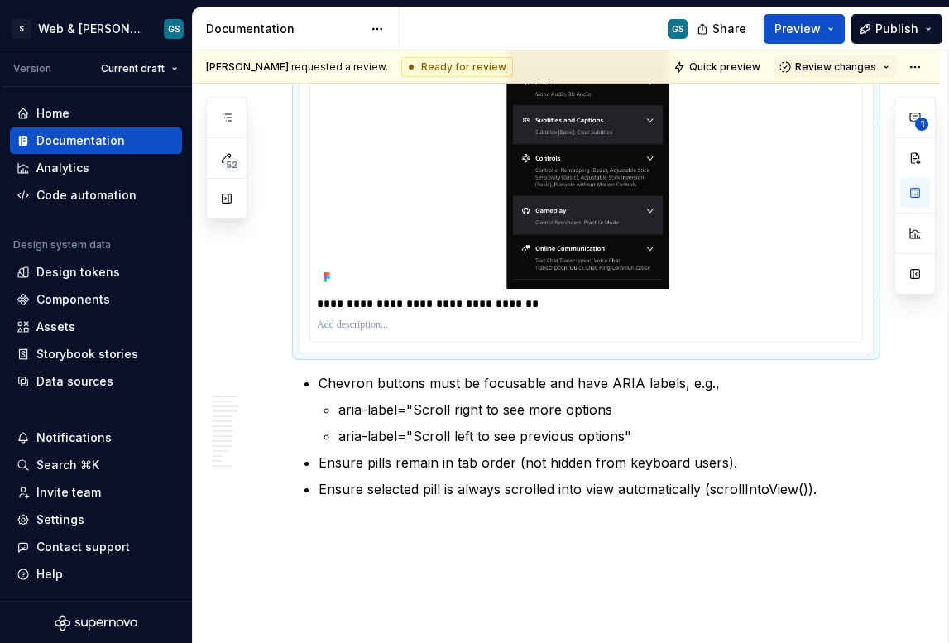
scroll to position [4867, 0]
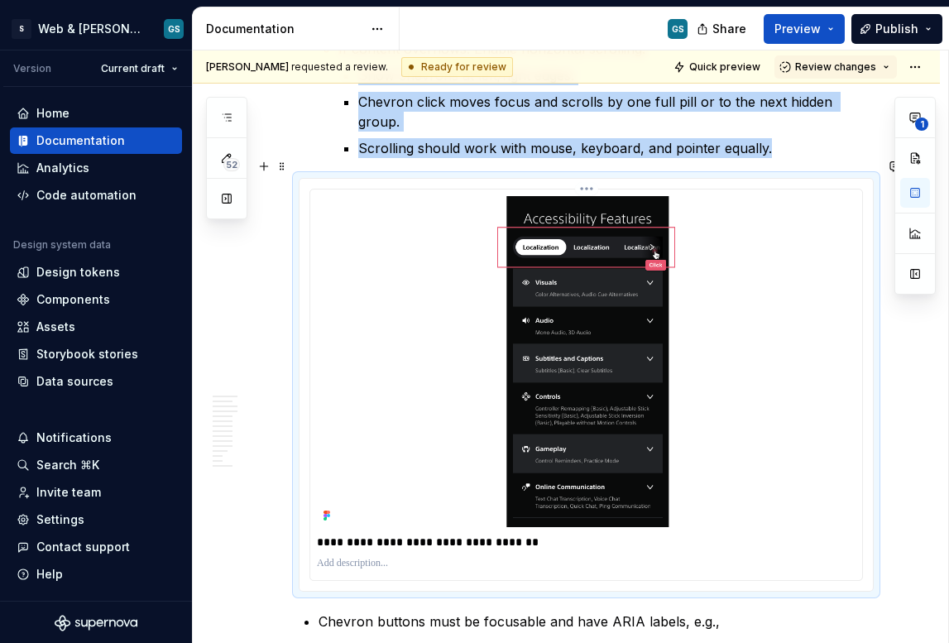
click at [550, 531] on div "**********" at bounding box center [586, 541] width 539 height 23
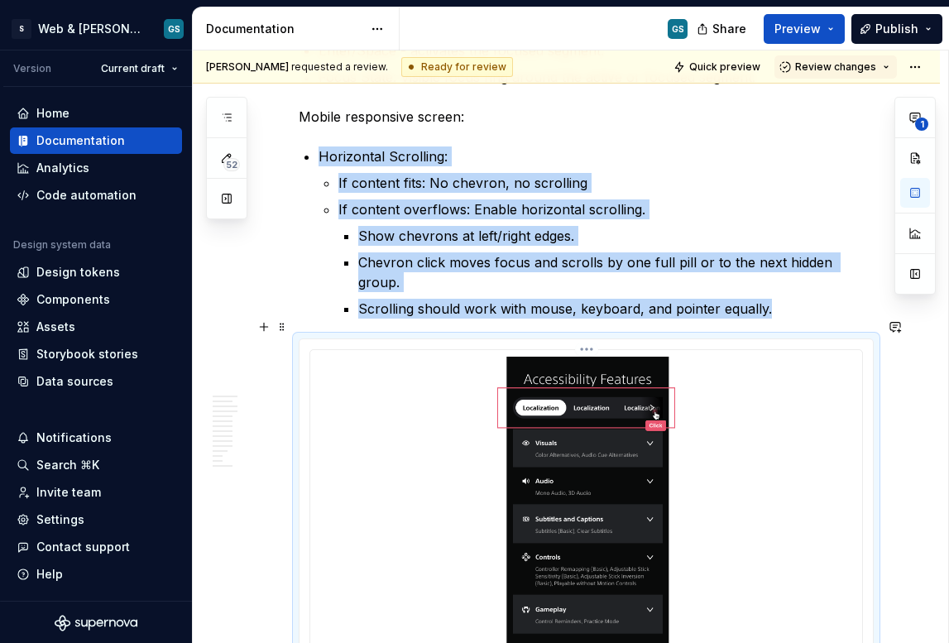
scroll to position [4456, 0]
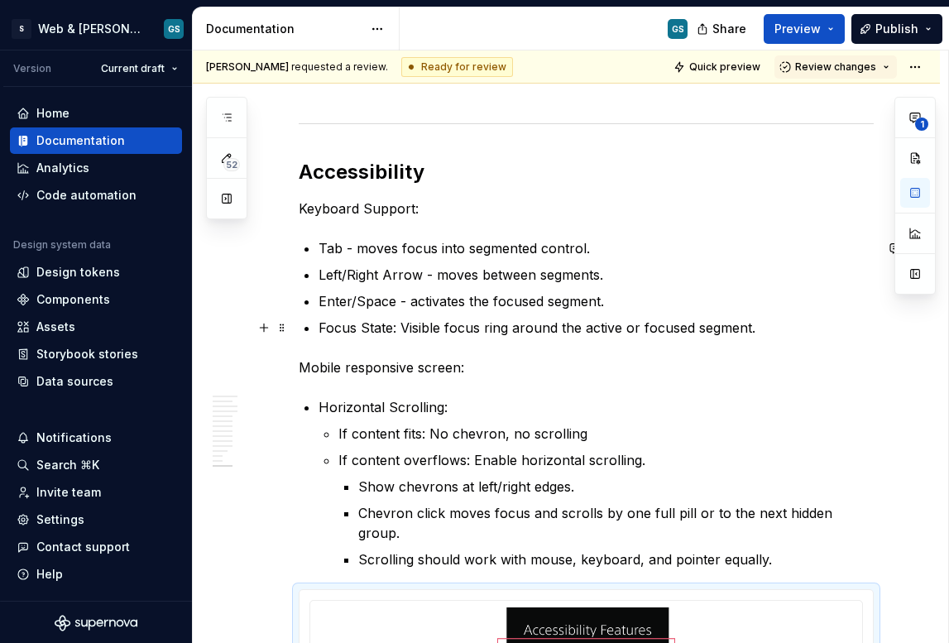
click at [779, 324] on p "Focus State: Visible focus ring around the active or focused segment." at bounding box center [596, 328] width 555 height 20
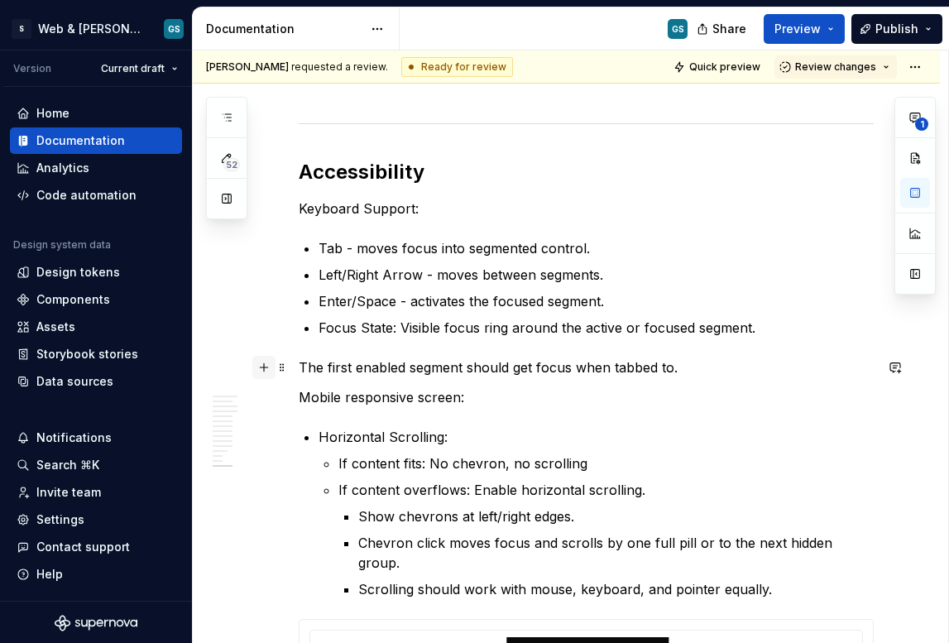
click at [263, 367] on button "button" at bounding box center [263, 367] width 23 height 23
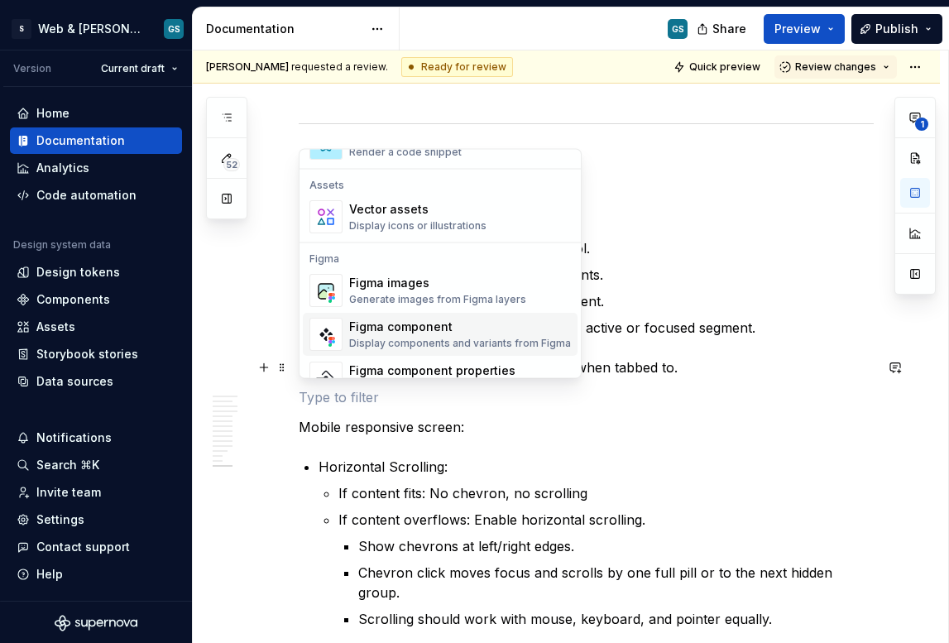
scroll to position [1463, 0]
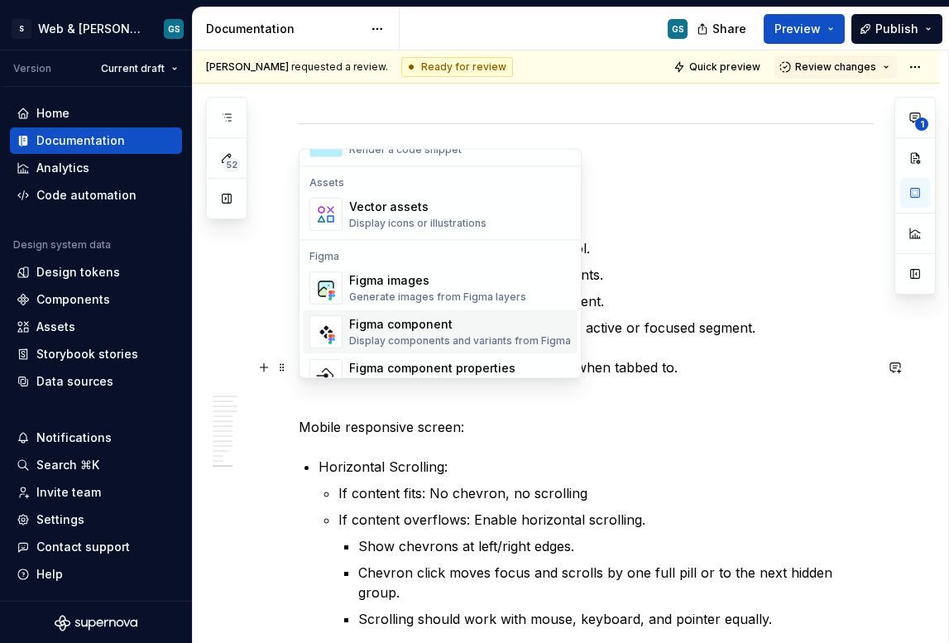
click at [385, 326] on div "Figma component" at bounding box center [460, 325] width 222 height 17
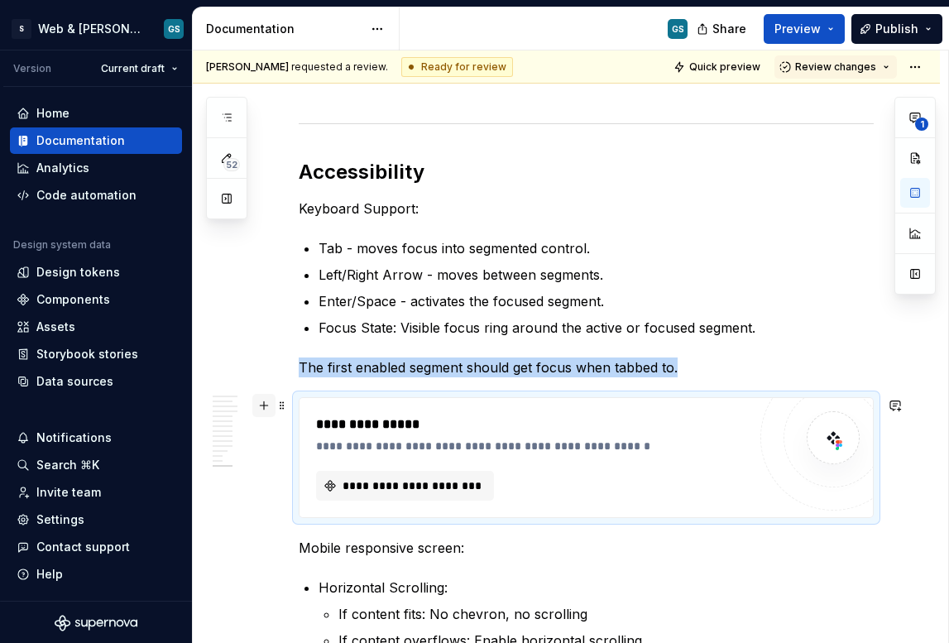
click at [260, 402] on button "button" at bounding box center [263, 405] width 23 height 23
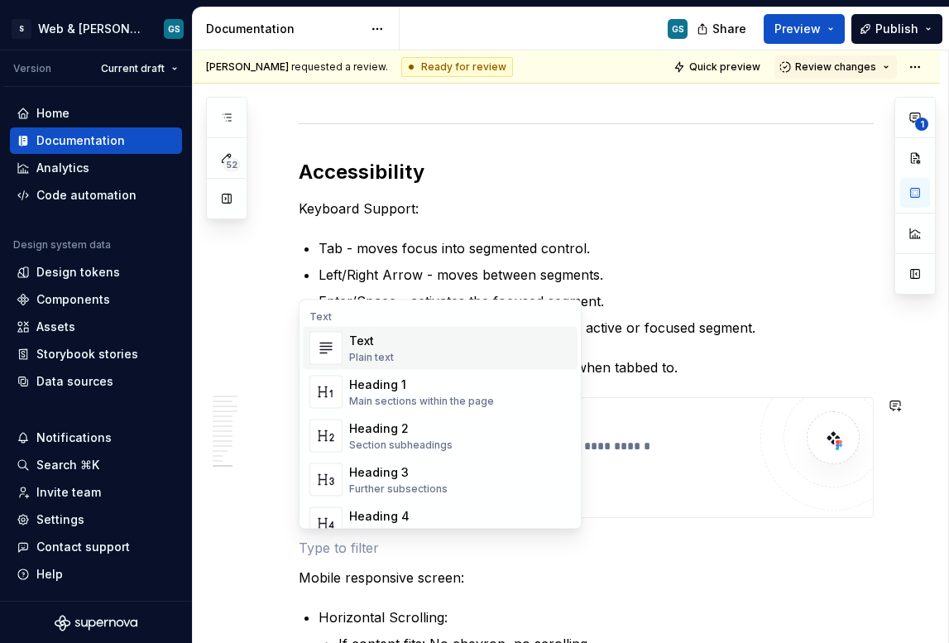
click at [387, 359] on div "Plain text" at bounding box center [371, 357] width 45 height 13
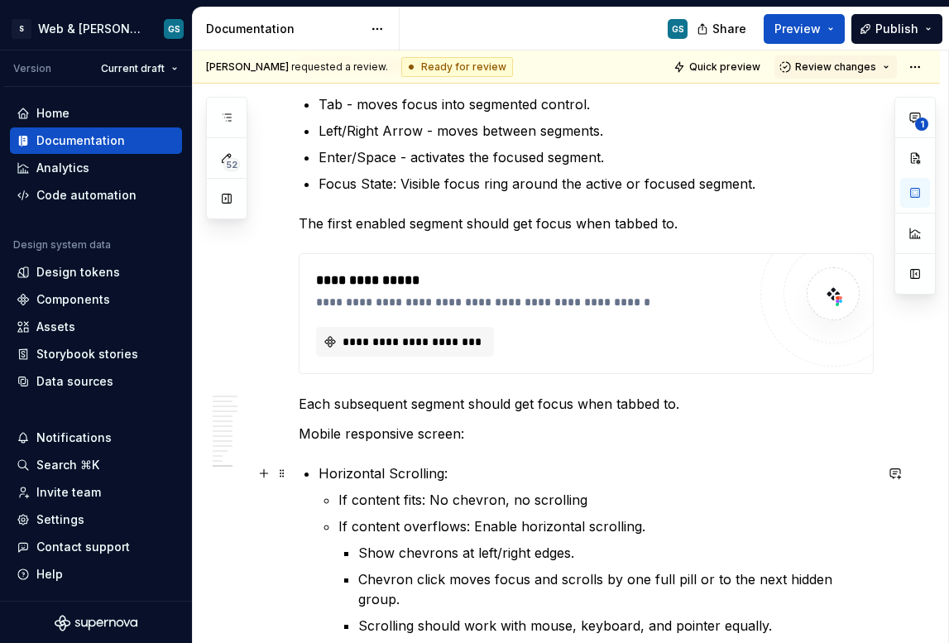
scroll to position [4606, 0]
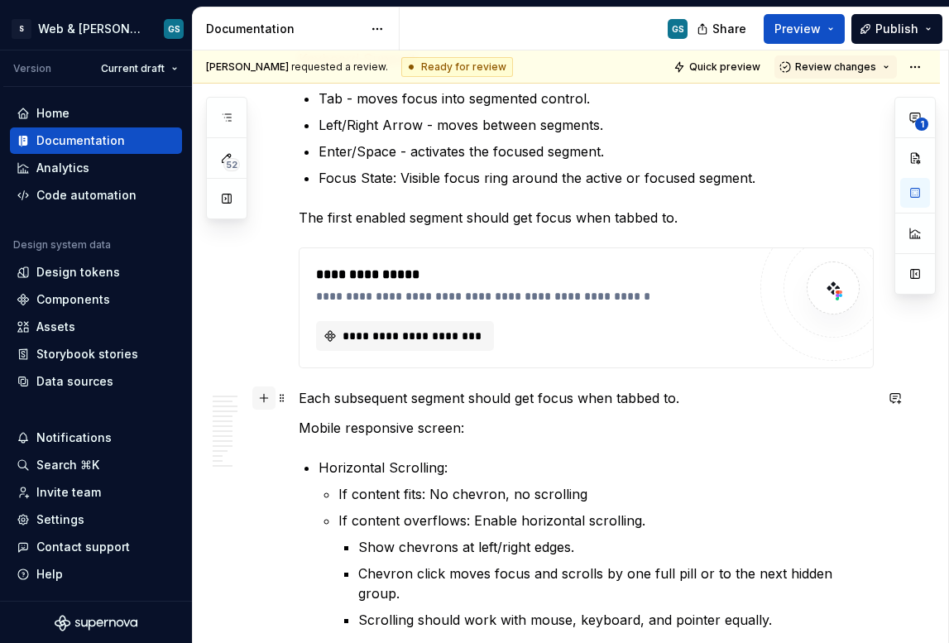
click at [264, 403] on button "button" at bounding box center [263, 397] width 23 height 23
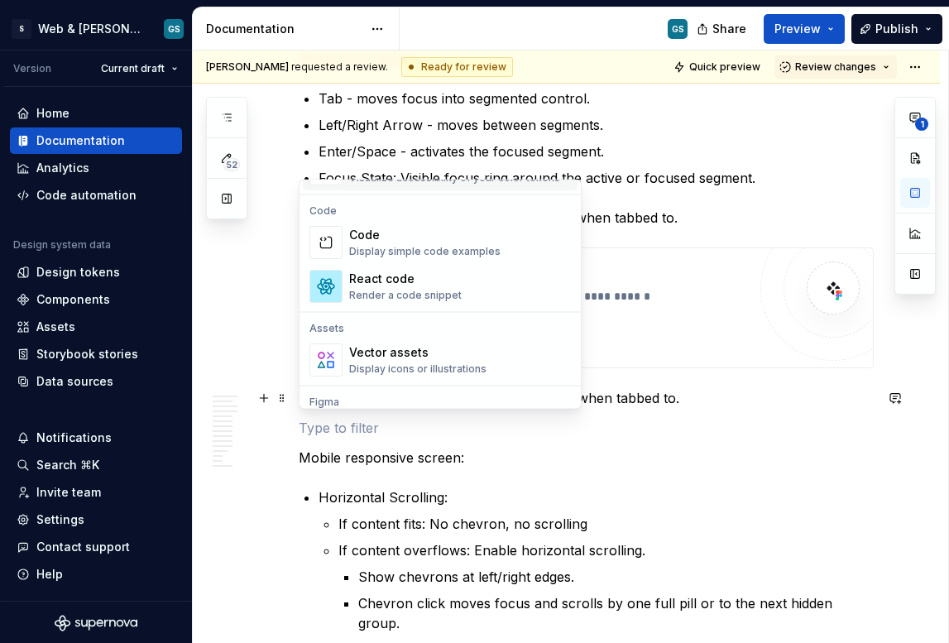
scroll to position [1380, 0]
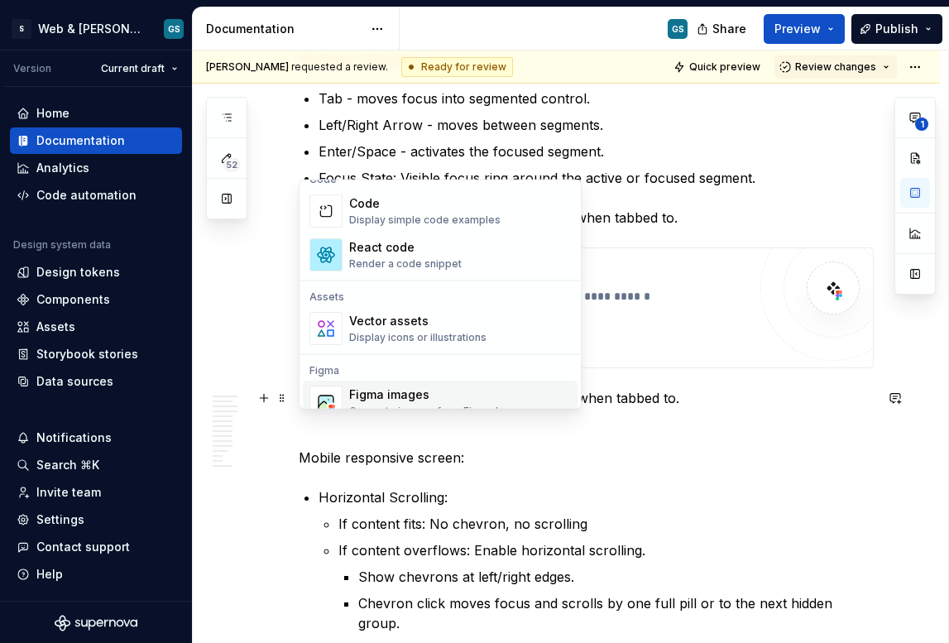
click at [382, 383] on span "Figma images Generate images from Figma layers" at bounding box center [440, 403] width 275 height 43
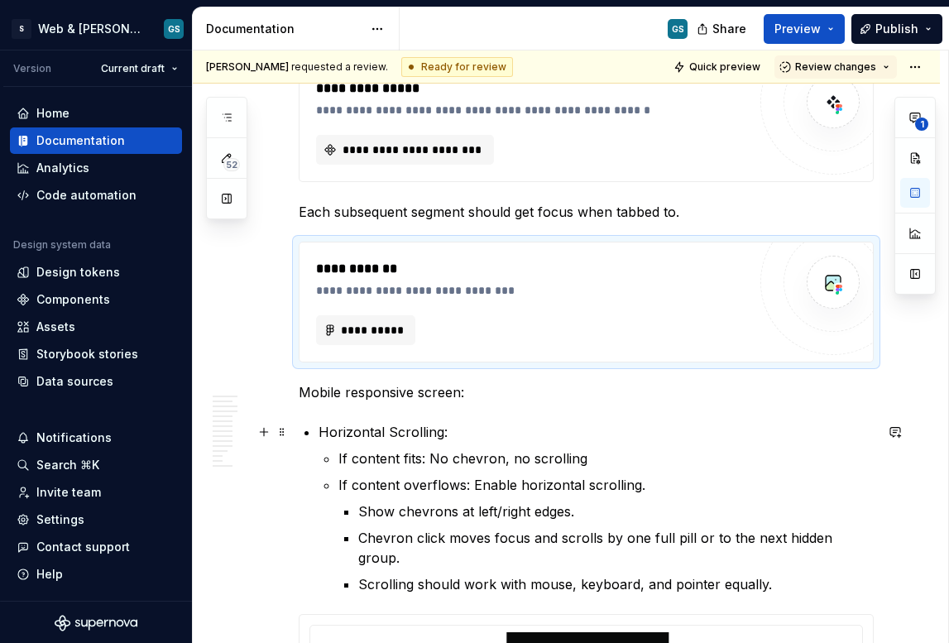
scroll to position [4841, 0]
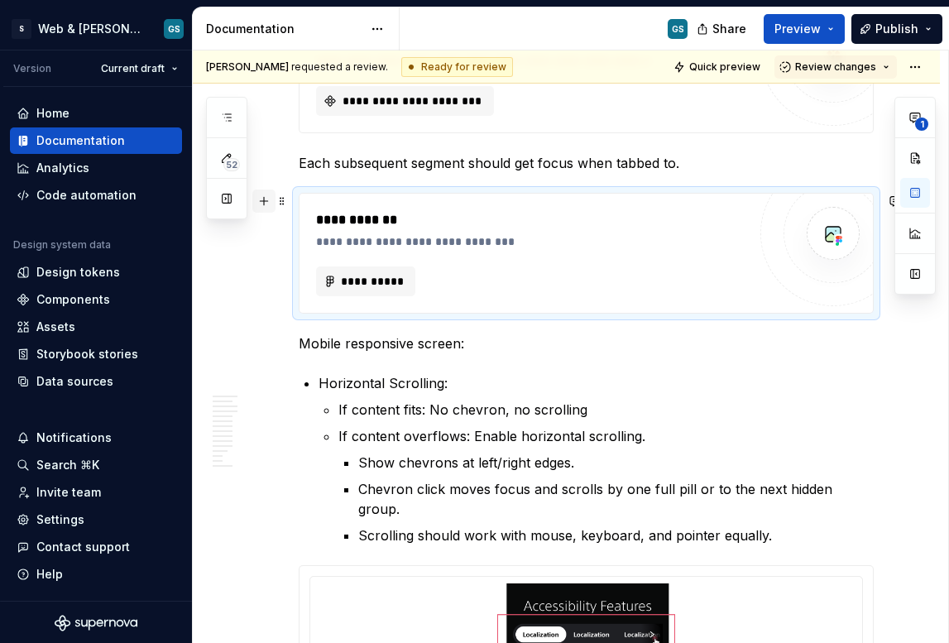
click at [267, 201] on button "button" at bounding box center [263, 201] width 23 height 23
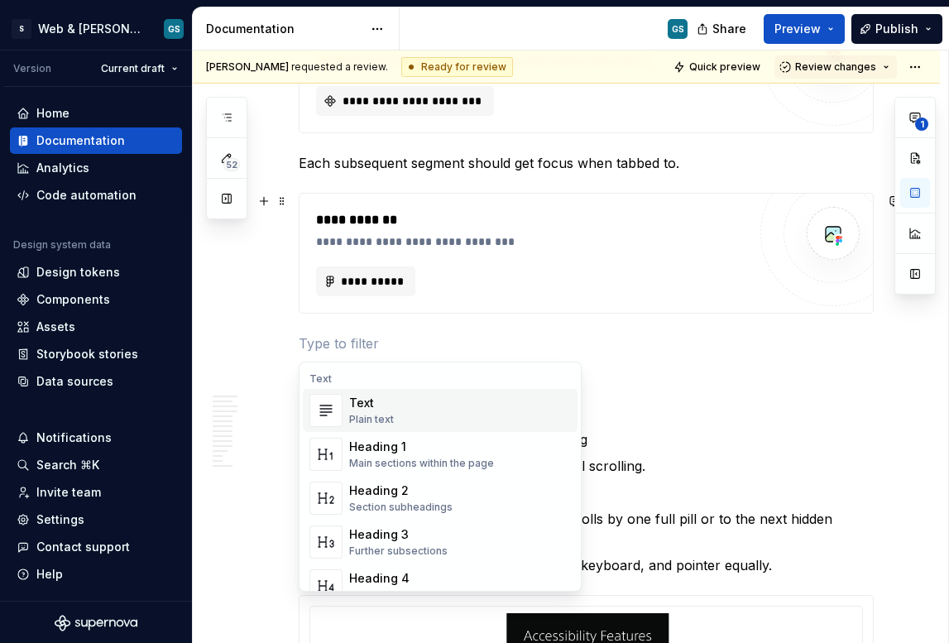
click at [370, 415] on div "Plain text" at bounding box center [371, 419] width 45 height 13
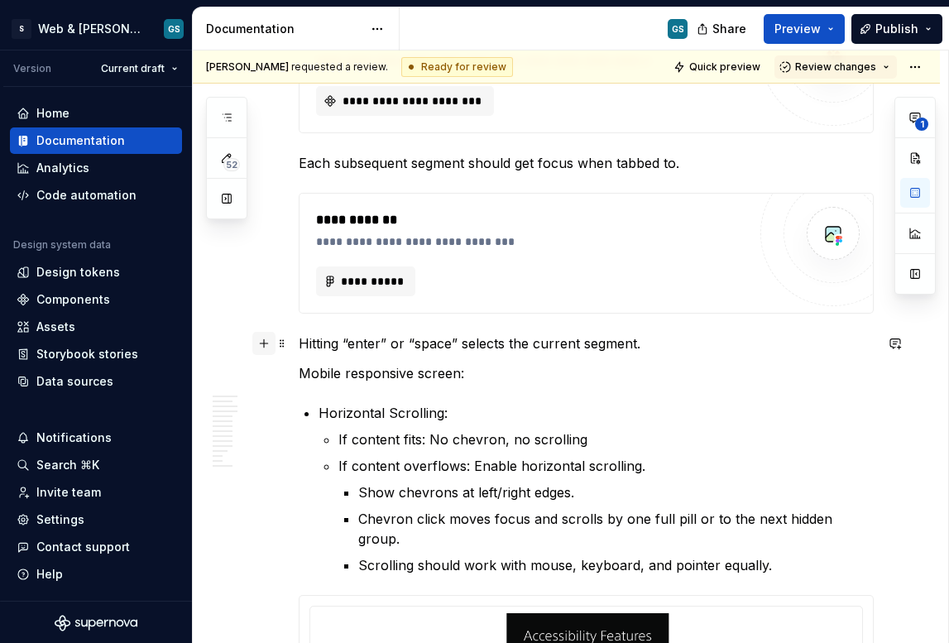
click at [270, 343] on button "button" at bounding box center [263, 343] width 23 height 23
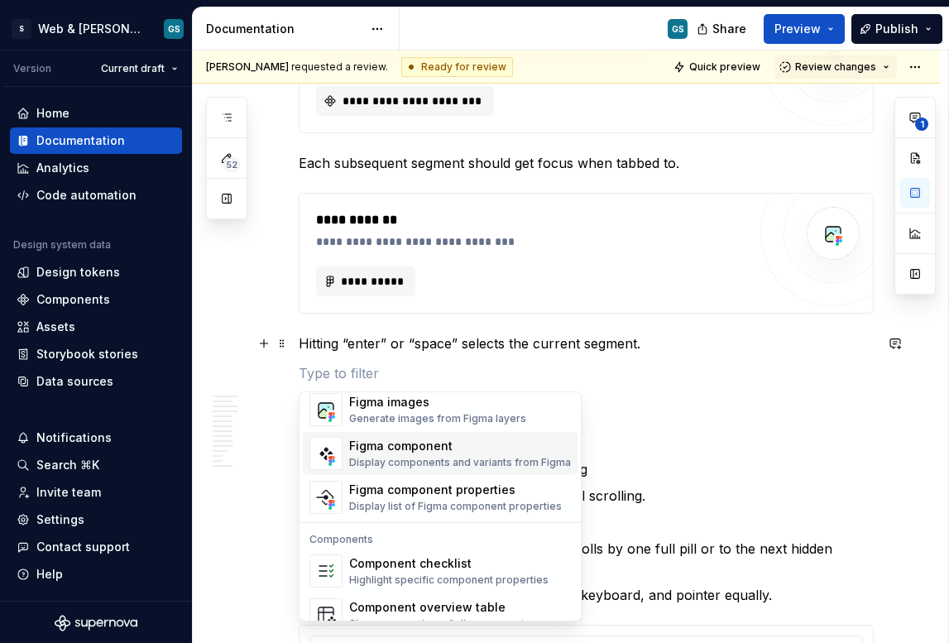
scroll to position [1577, 0]
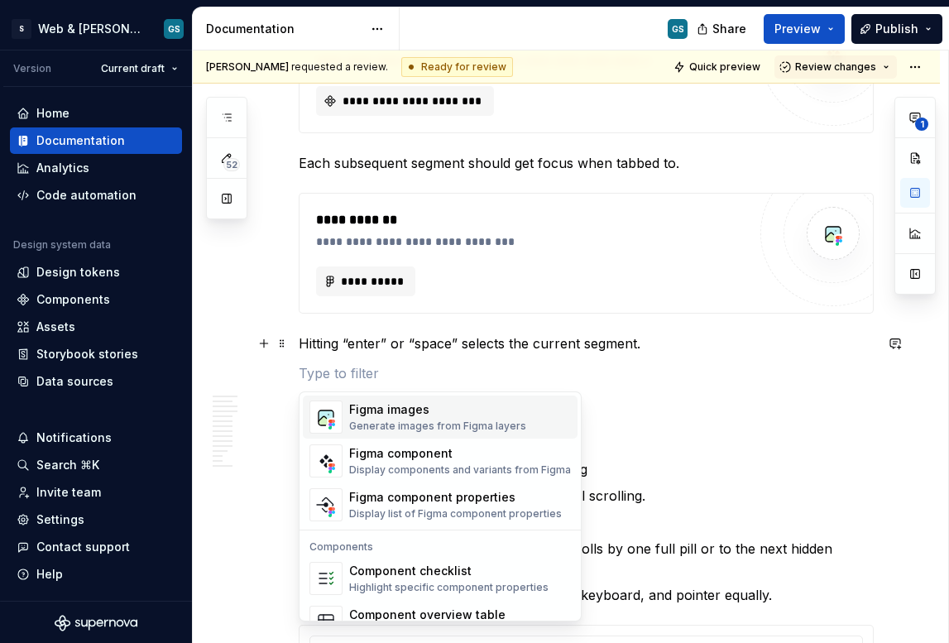
click at [405, 425] on div "Generate images from Figma layers" at bounding box center [437, 426] width 177 height 13
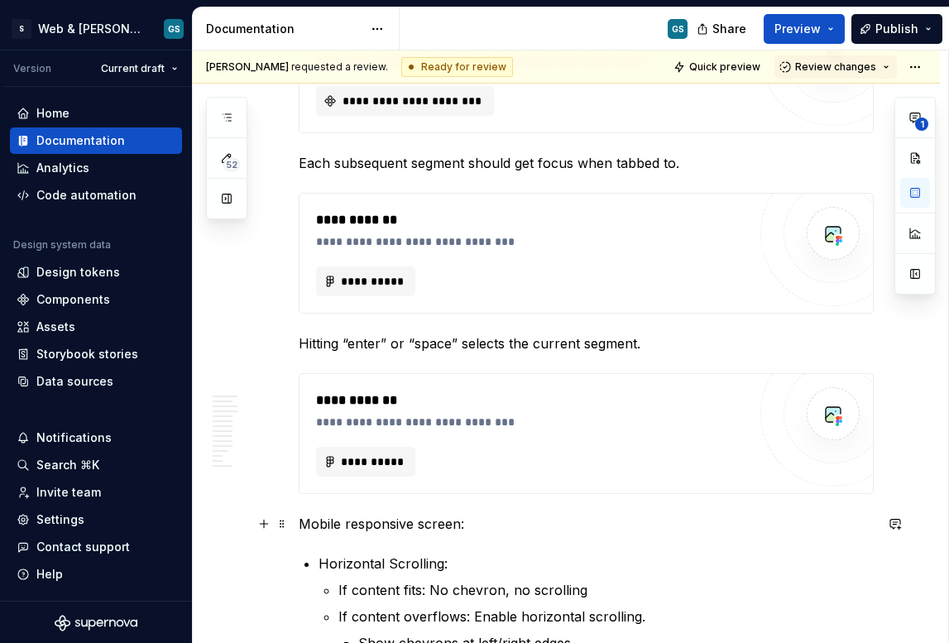
click at [302, 523] on p "Mobile responsive screen:" at bounding box center [586, 524] width 575 height 20
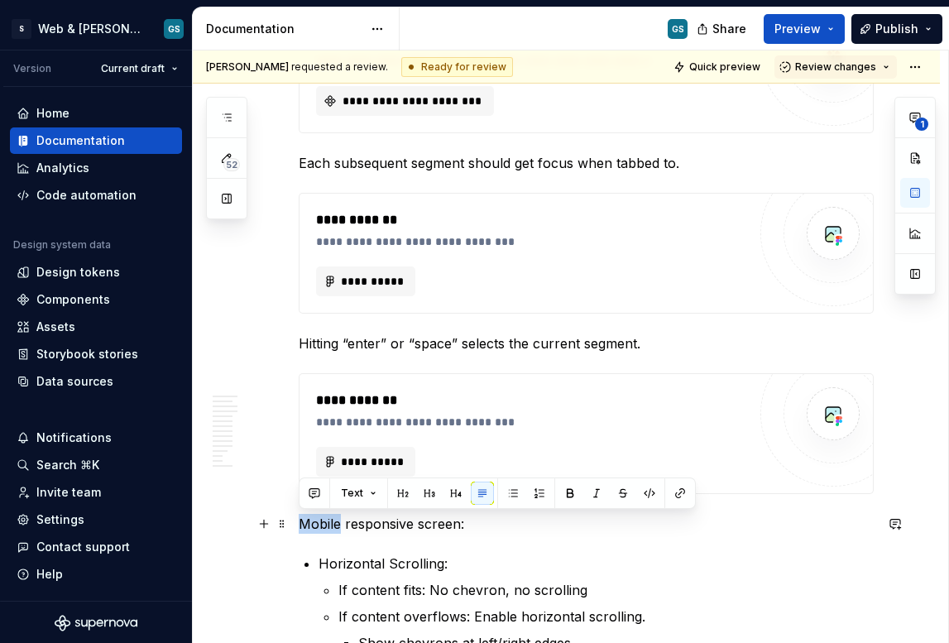
click at [302, 523] on p "Mobile responsive screen:" at bounding box center [586, 524] width 575 height 20
click at [567, 494] on button "button" at bounding box center [570, 493] width 23 height 23
click at [396, 496] on button "button" at bounding box center [402, 493] width 23 height 23
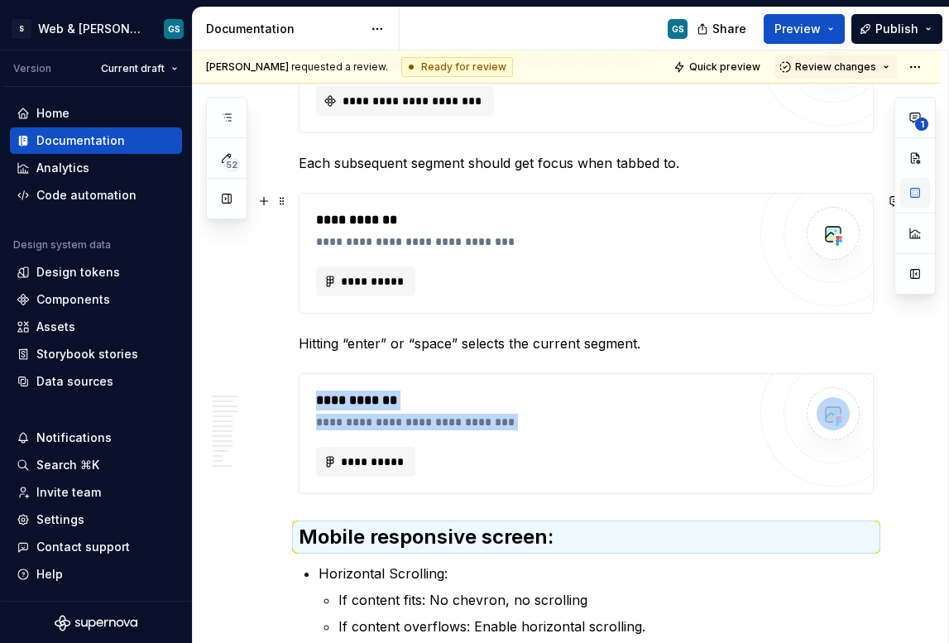
click at [922, 196] on button "button" at bounding box center [915, 193] width 30 height 30
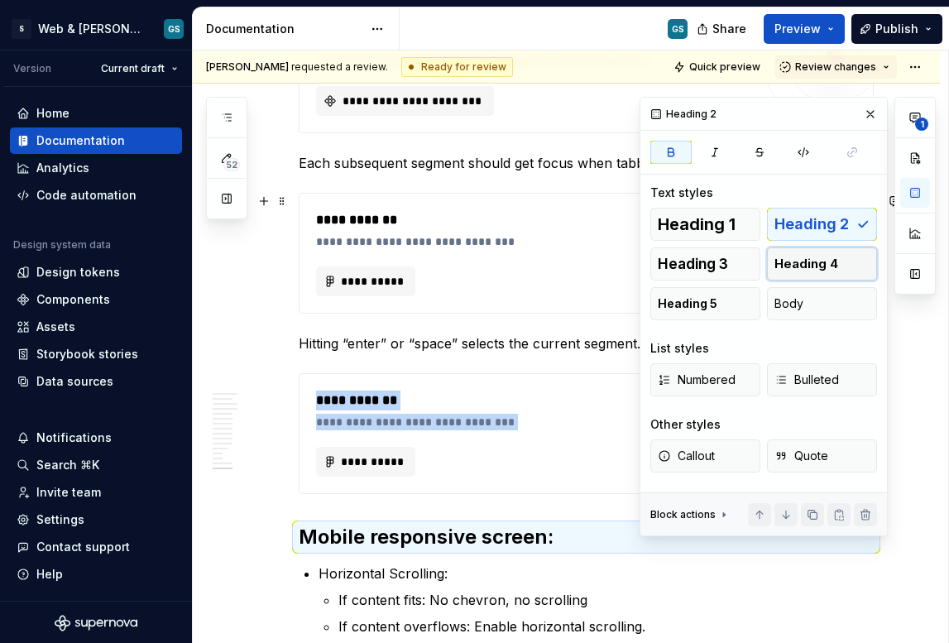
click at [776, 262] on span "Heading 4" at bounding box center [807, 264] width 64 height 17
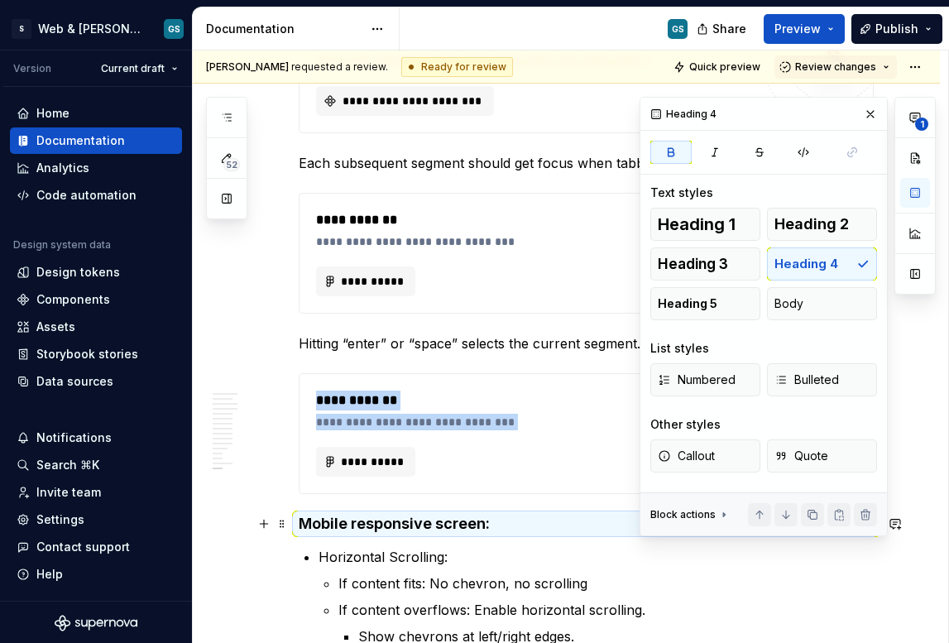
click at [308, 522] on strong "Mobile responsive screen:" at bounding box center [394, 523] width 191 height 17
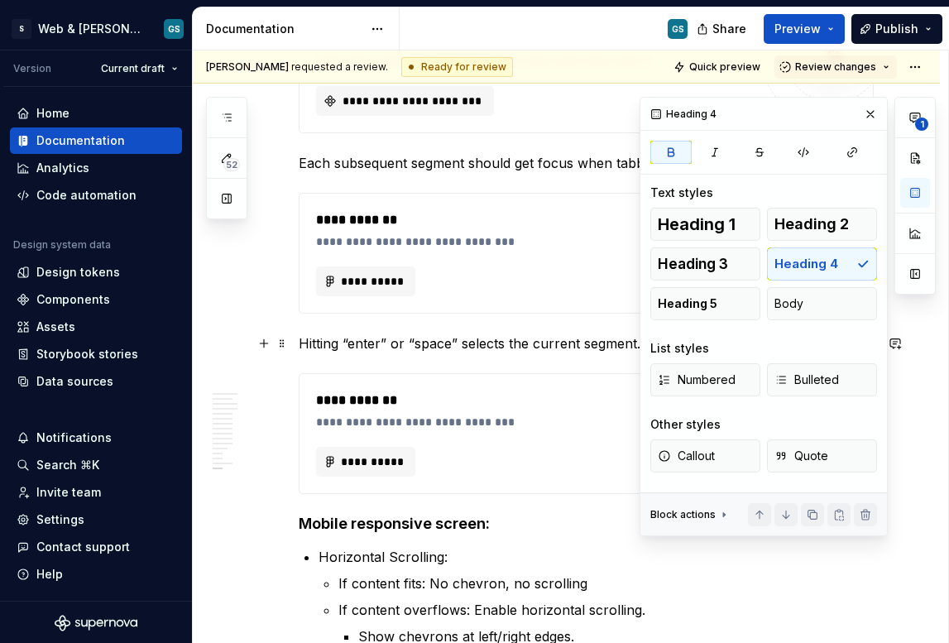
click at [324, 338] on p "Hitting “enter” or “space” selects the current segment." at bounding box center [586, 344] width 575 height 20
click at [872, 112] on button "button" at bounding box center [870, 114] width 23 height 23
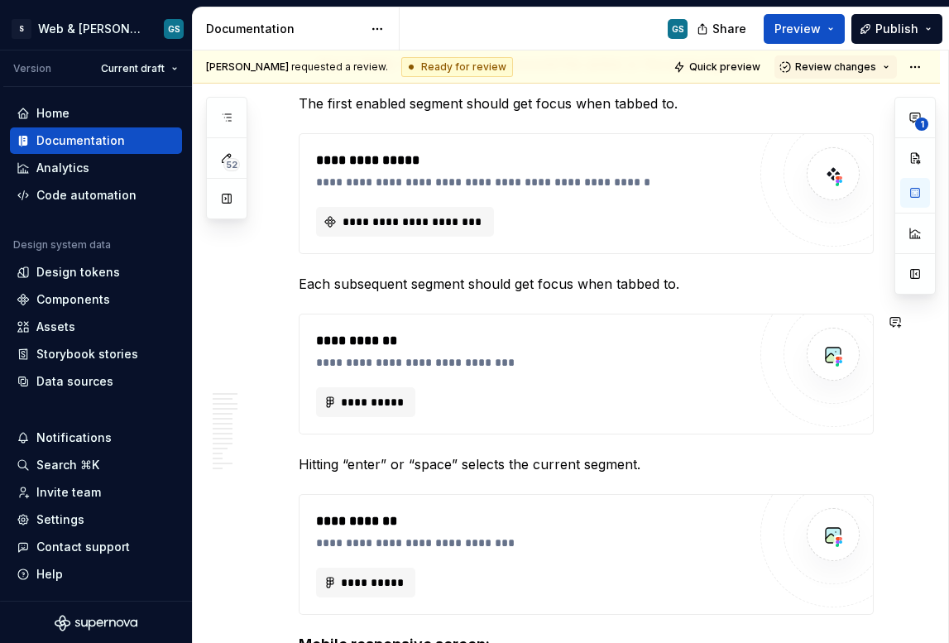
scroll to position [4707, 0]
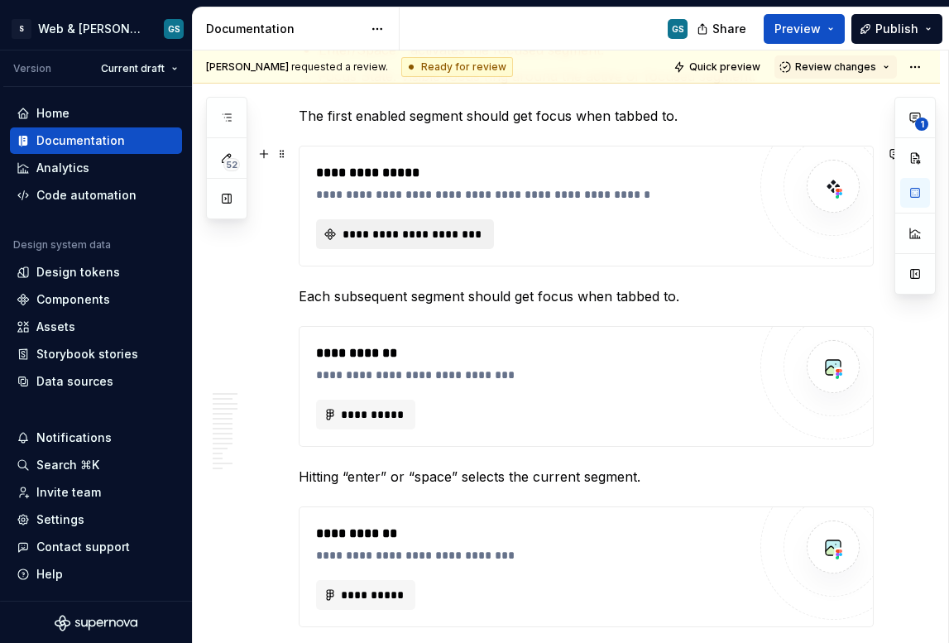
click at [453, 242] on span "**********" at bounding box center [411, 234] width 143 height 17
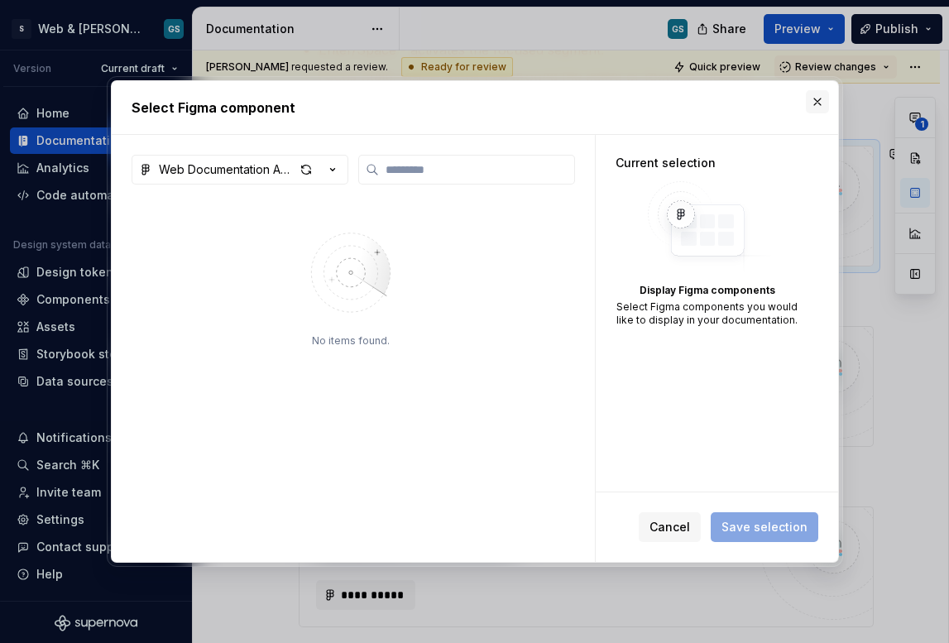
click at [812, 101] on button "button" at bounding box center [817, 101] width 23 height 23
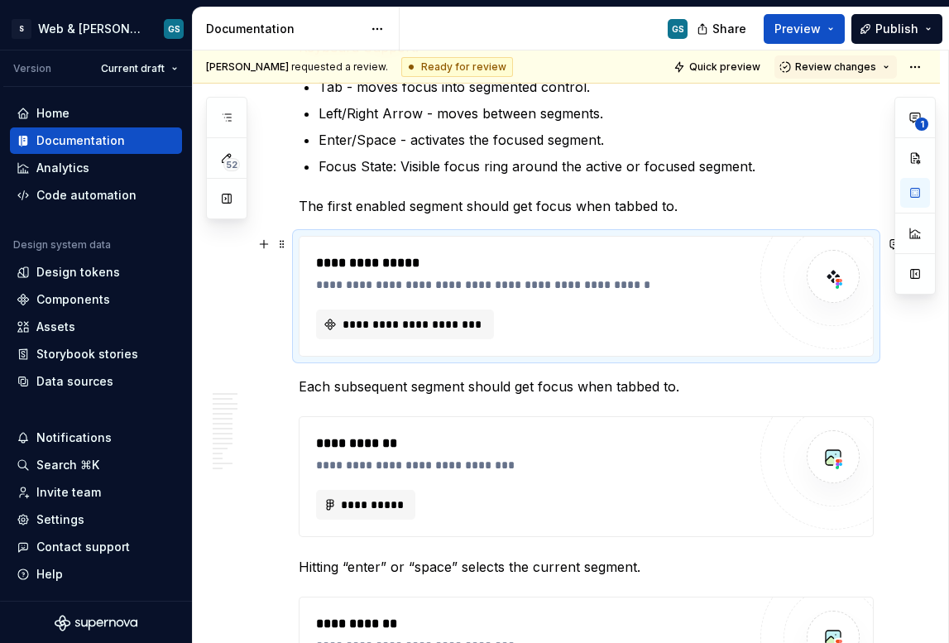
scroll to position [4609, 0]
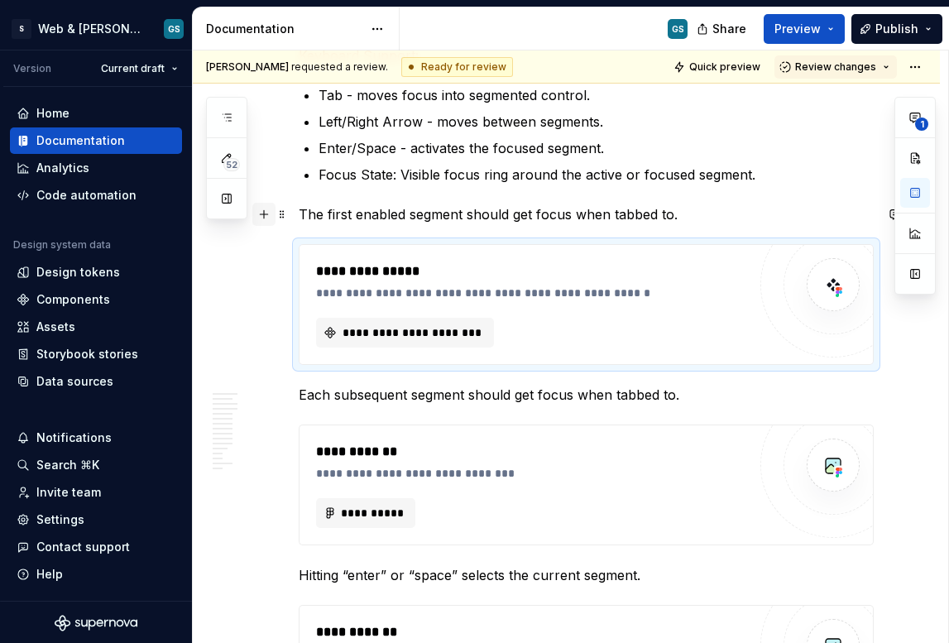
click at [267, 221] on button "button" at bounding box center [263, 214] width 23 height 23
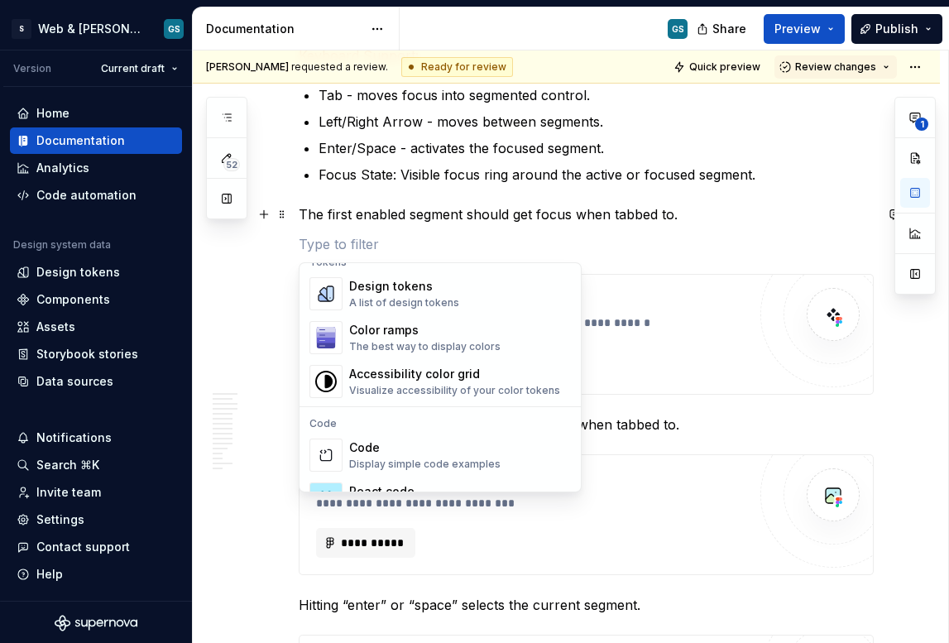
scroll to position [1467, 0]
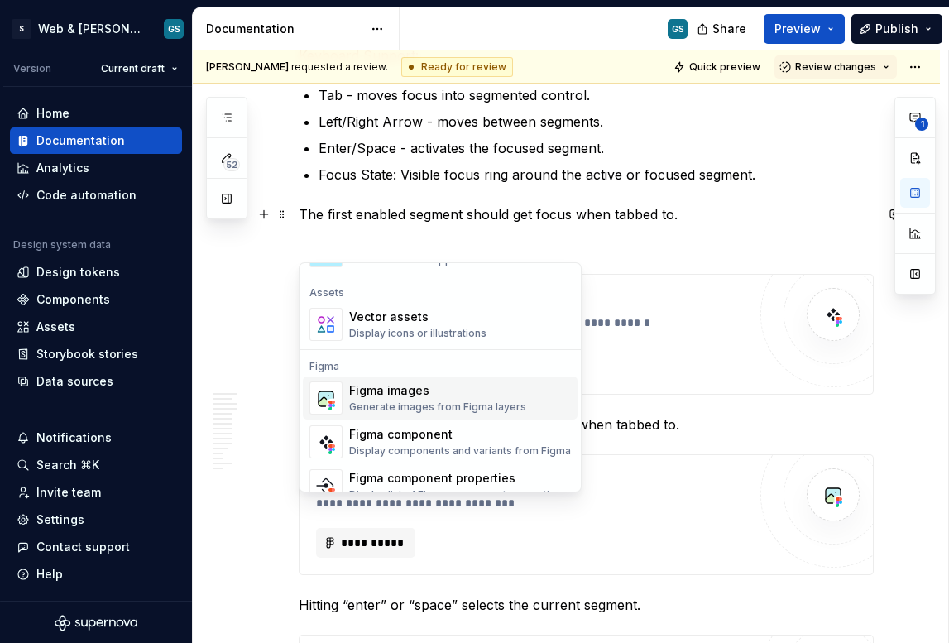
click at [446, 393] on div "Figma images" at bounding box center [437, 390] width 177 height 17
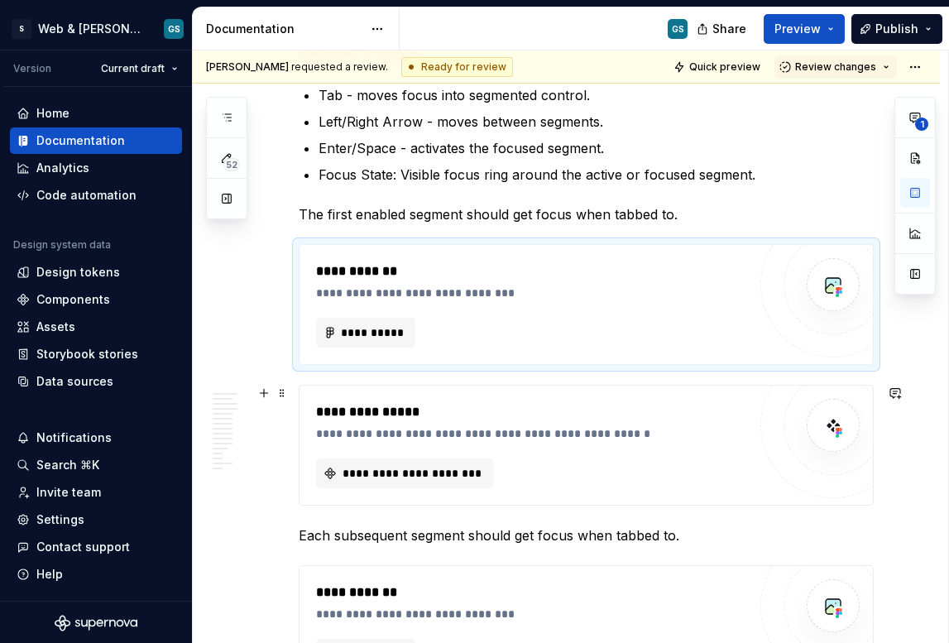
click at [522, 430] on div "**********" at bounding box center [531, 433] width 430 height 17
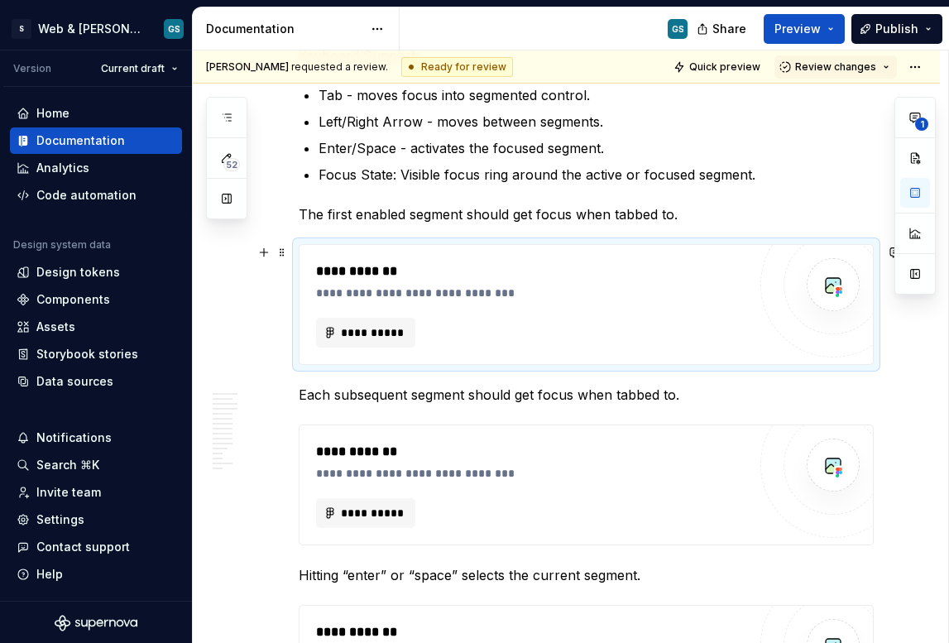
click at [425, 288] on div "**********" at bounding box center [531, 293] width 430 height 17
click at [385, 331] on span "**********" at bounding box center [372, 332] width 65 height 17
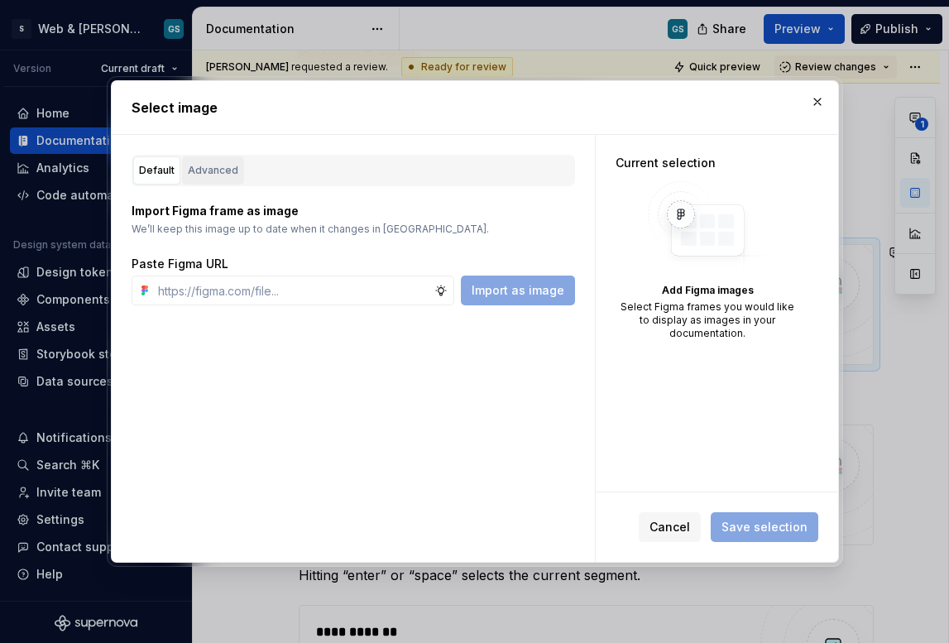
click at [218, 167] on div "Advanced" at bounding box center [213, 170] width 50 height 17
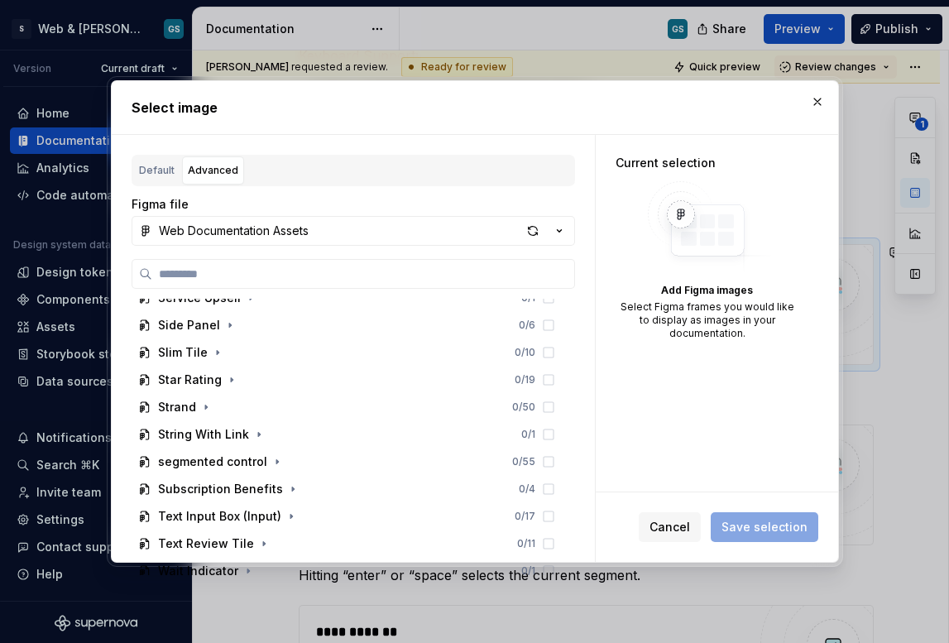
scroll to position [1524, 0]
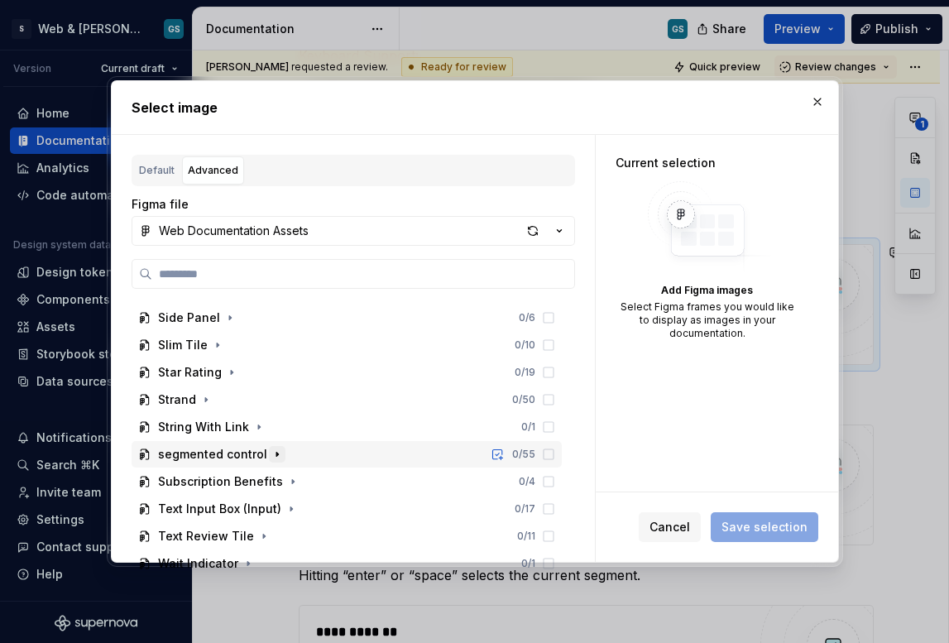
click at [273, 450] on icon "button" at bounding box center [277, 454] width 13 height 13
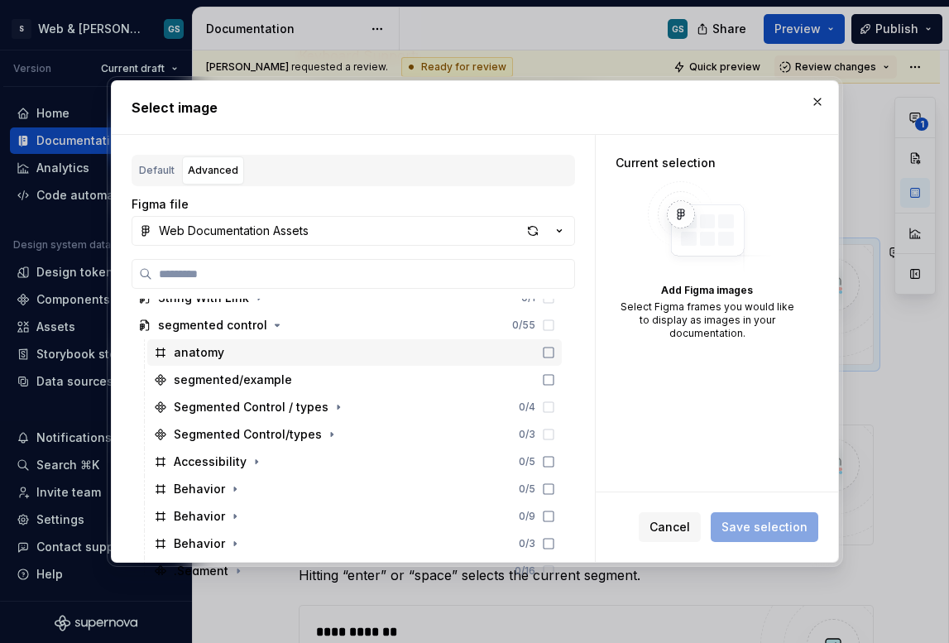
scroll to position [1659, 0]
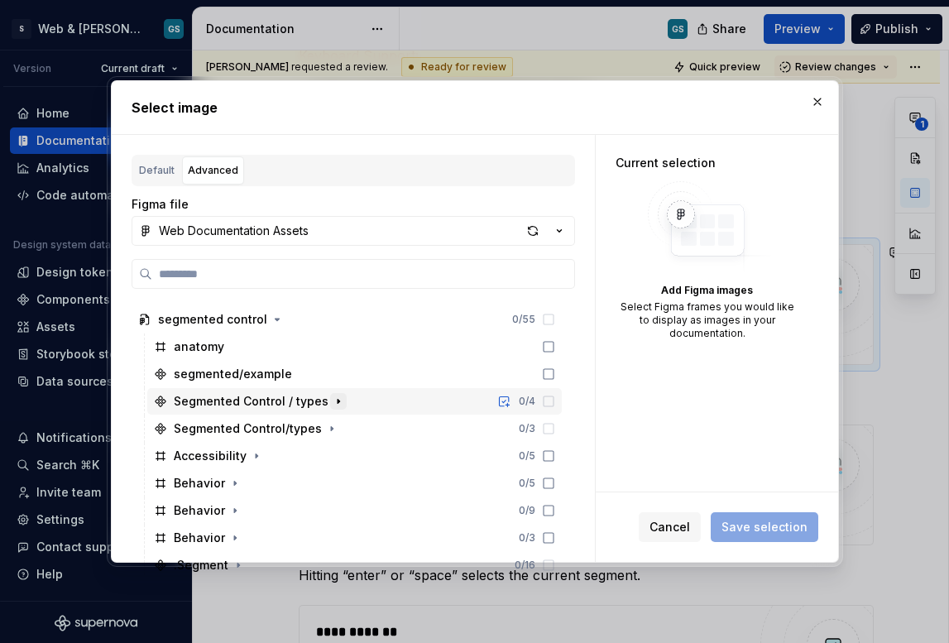
click at [332, 406] on icon "button" at bounding box center [338, 401] width 13 height 13
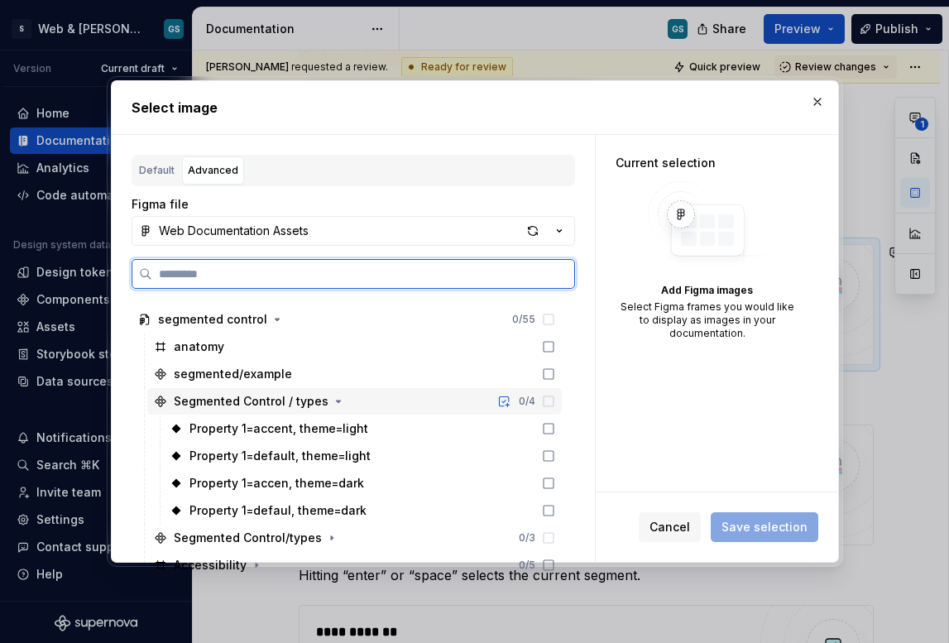
click at [321, 404] on div "Segmented Control / types" at bounding box center [251, 401] width 155 height 17
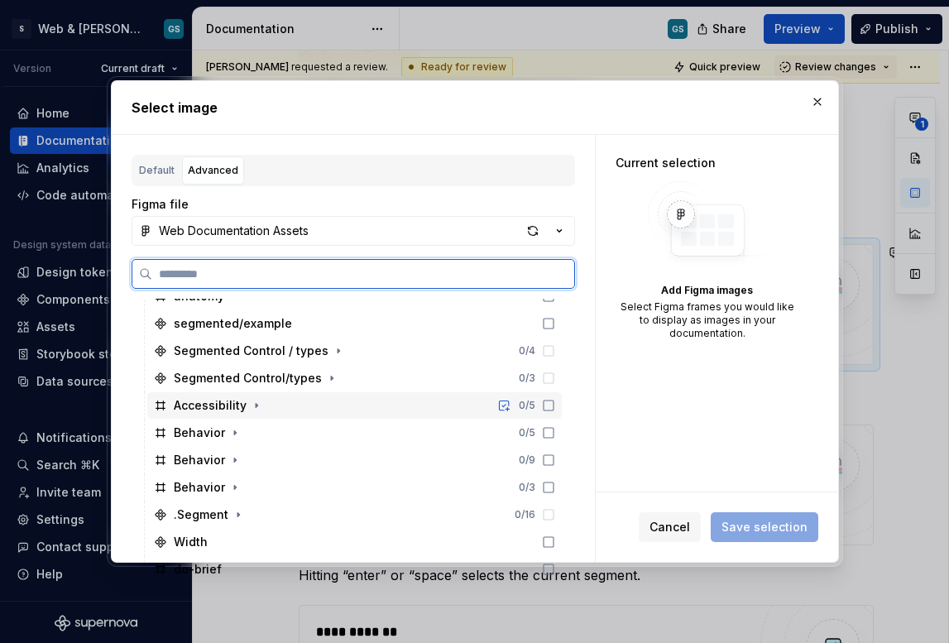
scroll to position [1748, 0]
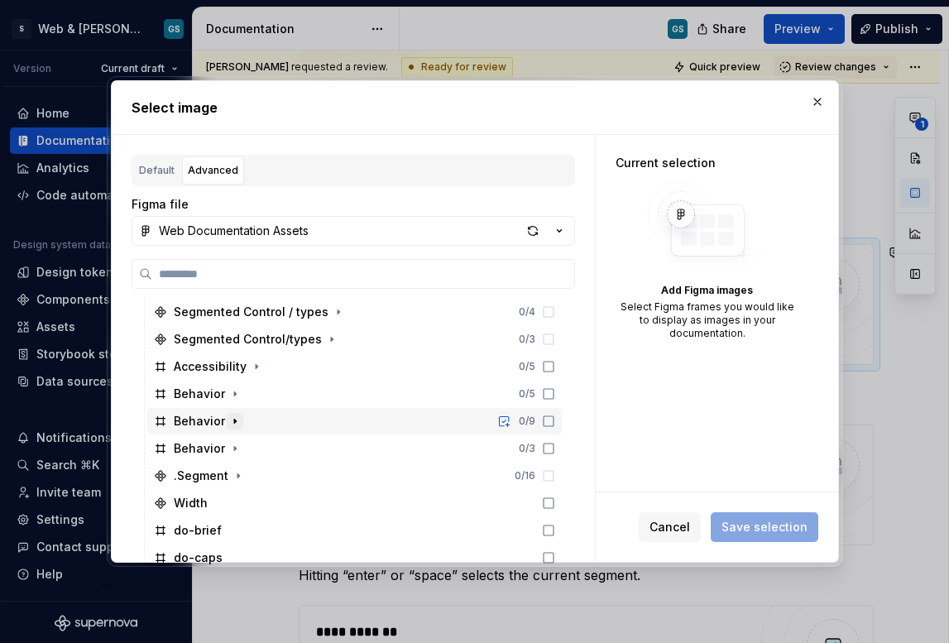
click at [229, 423] on icon "button" at bounding box center [234, 421] width 13 height 13
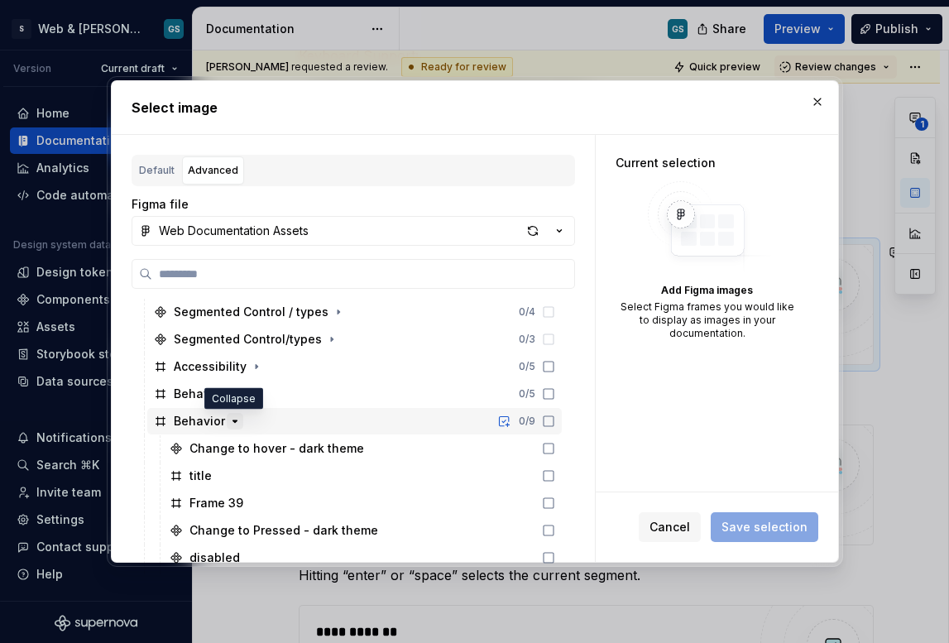
click at [233, 421] on icon "button" at bounding box center [235, 421] width 4 height 2
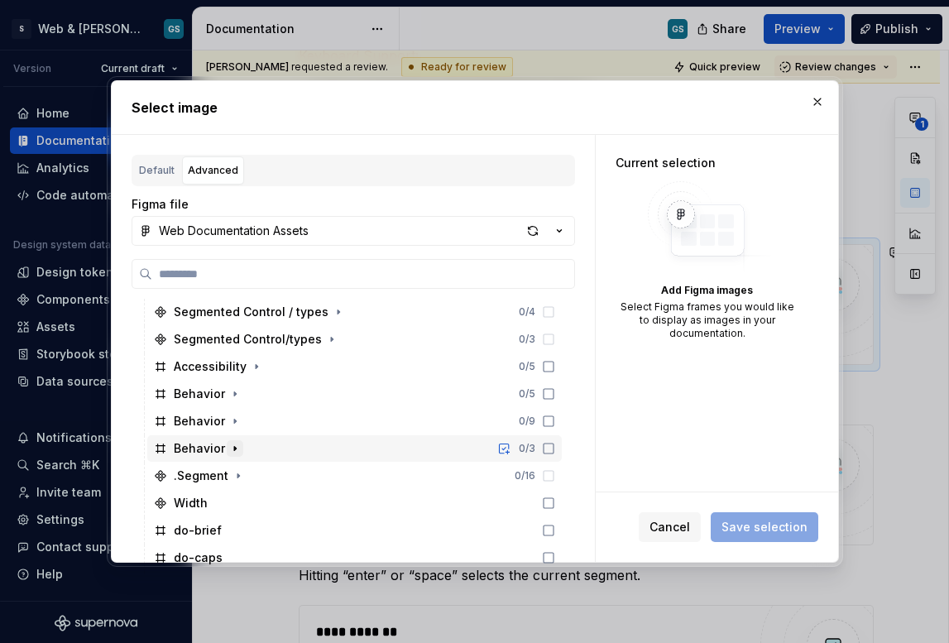
click at [229, 449] on icon "button" at bounding box center [234, 448] width 13 height 13
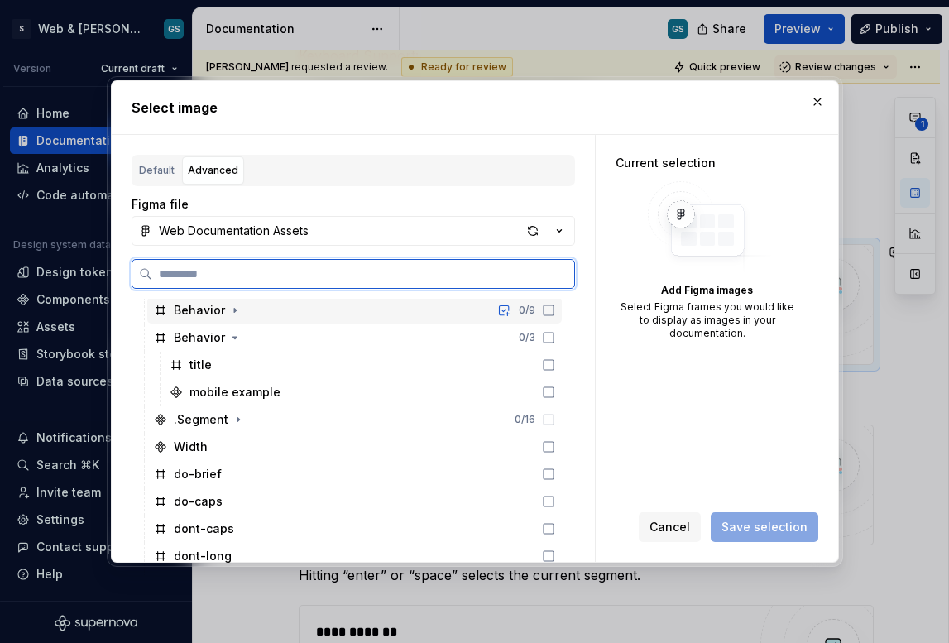
scroll to position [1839, 0]
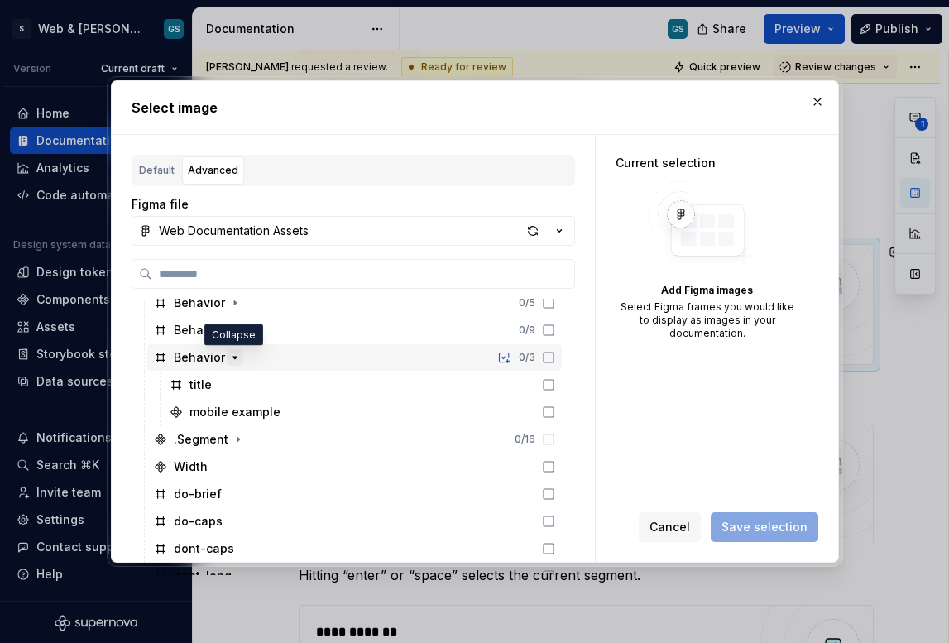
click at [233, 358] on icon "button" at bounding box center [235, 358] width 4 height 2
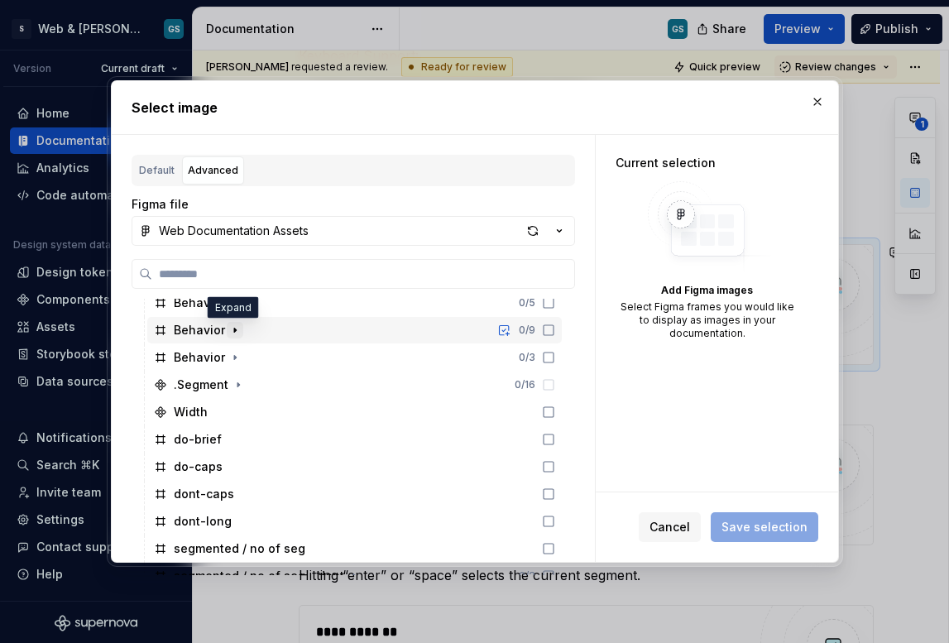
click at [230, 333] on icon "button" at bounding box center [234, 330] width 13 height 13
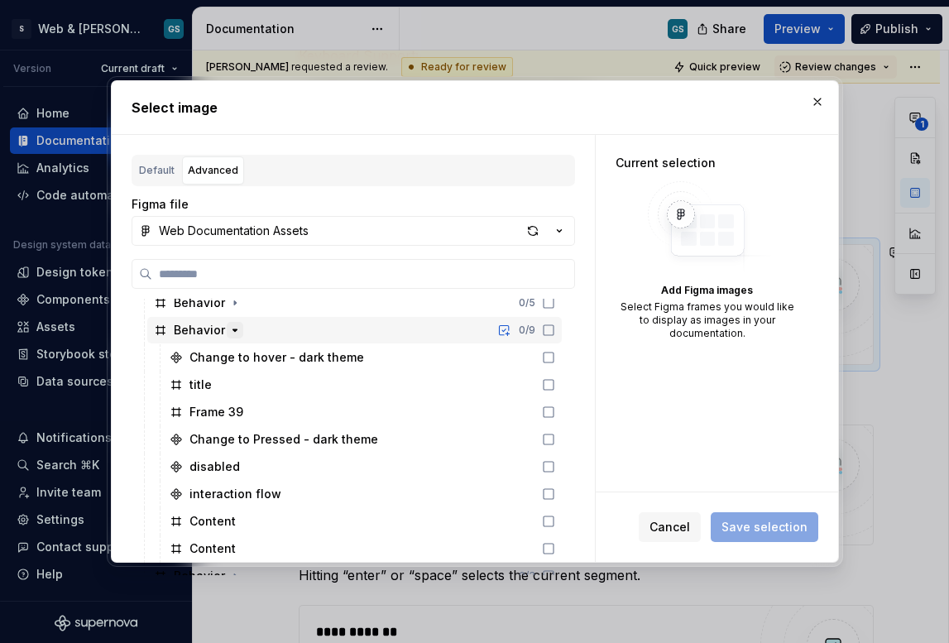
click at [230, 330] on icon "button" at bounding box center [234, 330] width 13 height 13
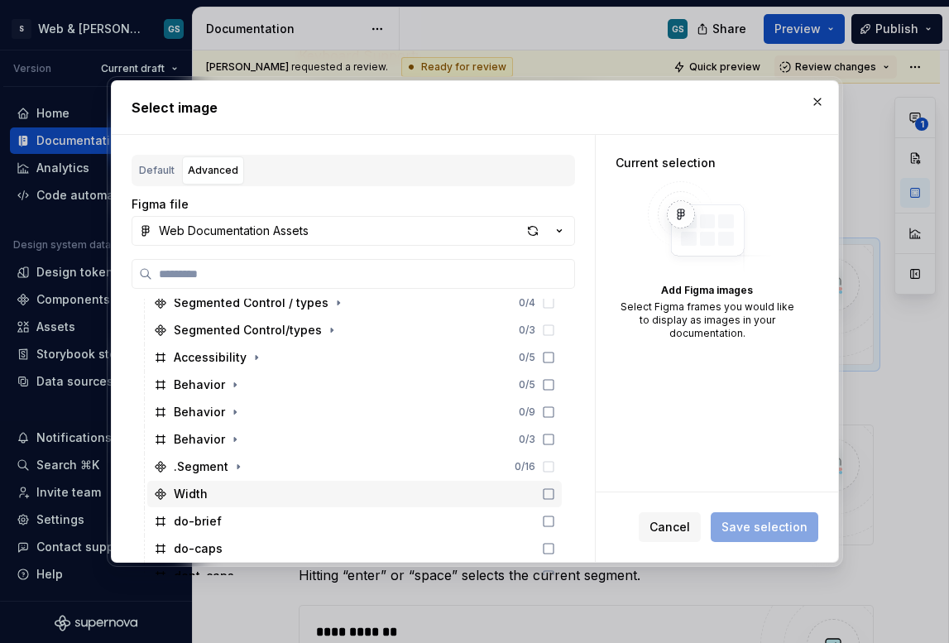
scroll to position [1757, 0]
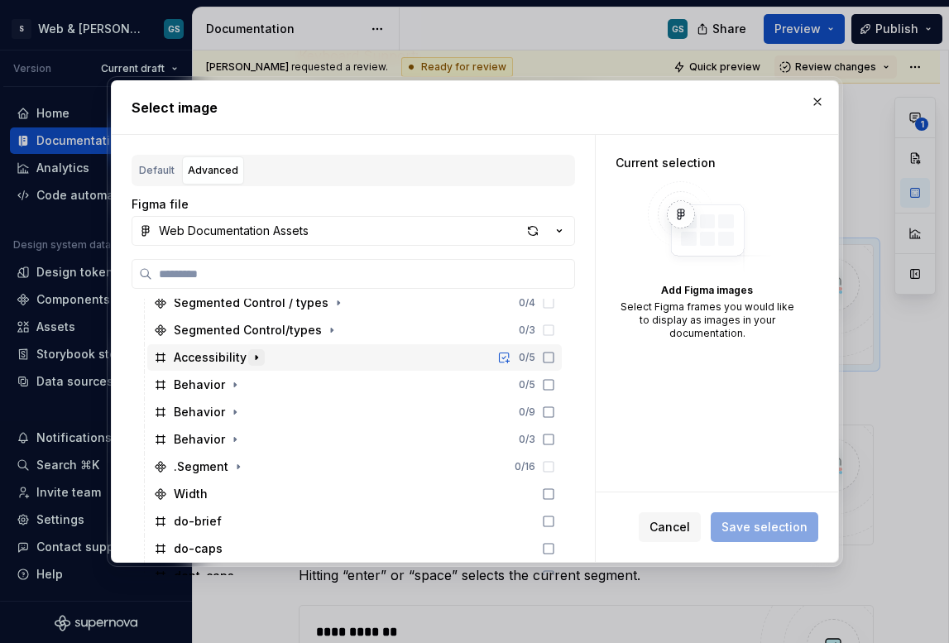
click at [258, 358] on icon "button" at bounding box center [256, 357] width 13 height 13
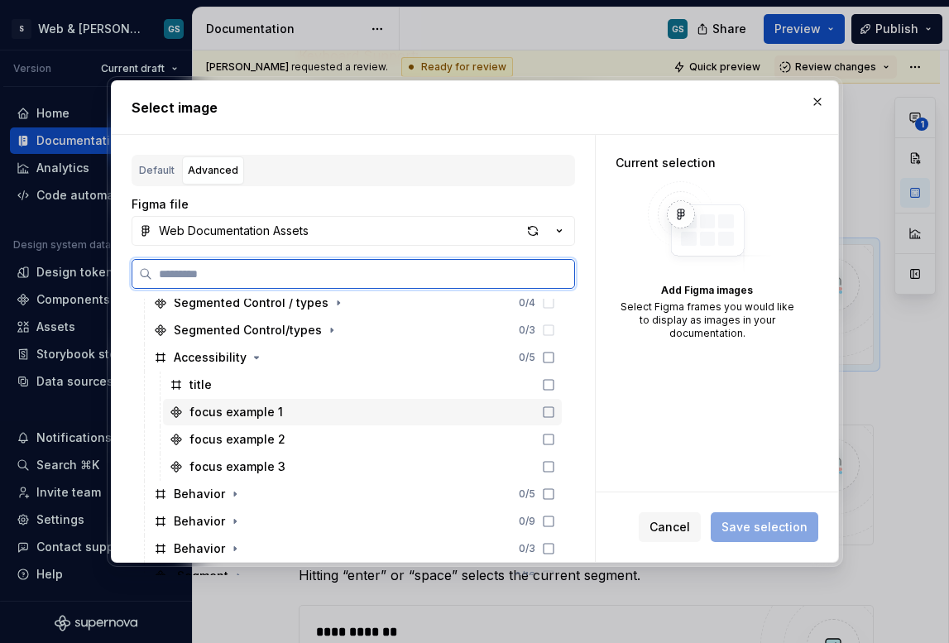
click at [313, 411] on div "focus example 1" at bounding box center [362, 412] width 399 height 26
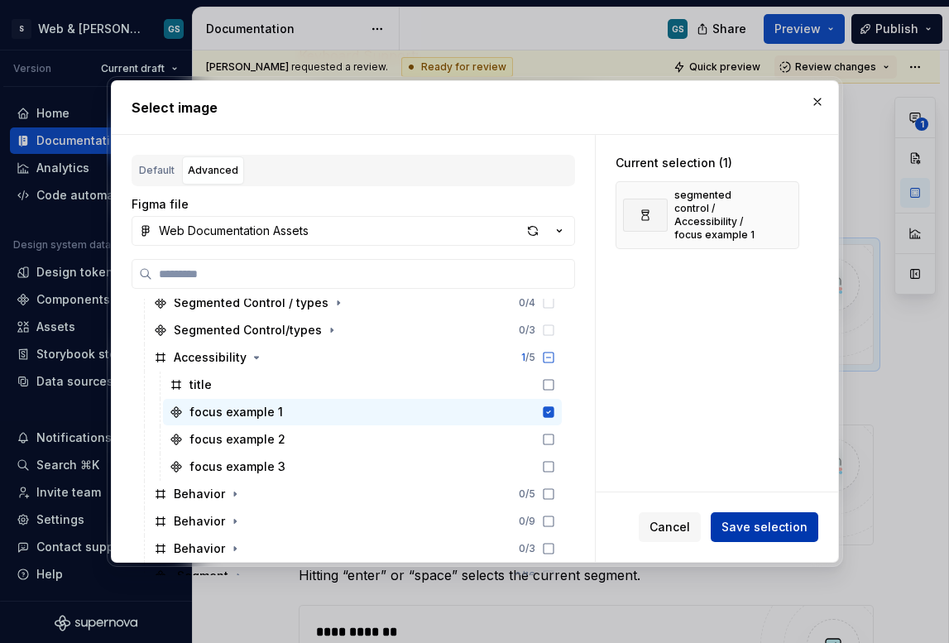
click at [782, 524] on span "Save selection" at bounding box center [765, 527] width 86 height 17
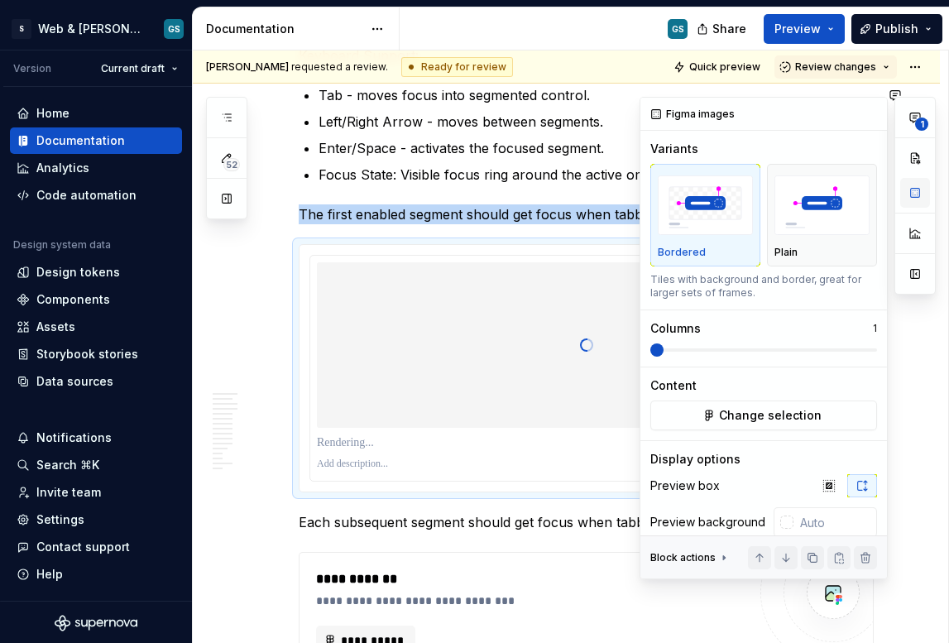
click at [919, 194] on button "button" at bounding box center [915, 193] width 30 height 30
click at [802, 210] on img "button" at bounding box center [822, 205] width 95 height 60
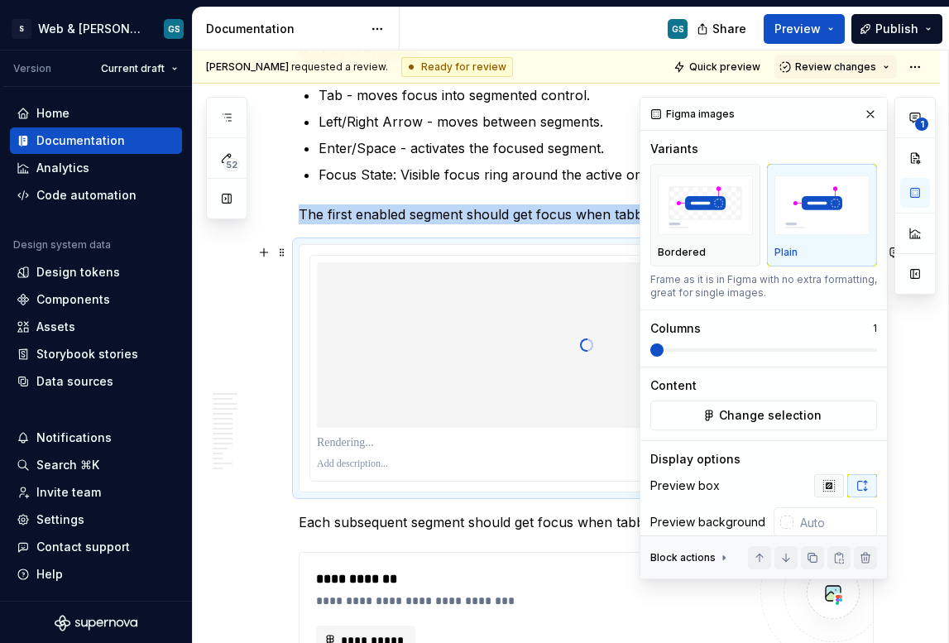
click at [823, 489] on icon "button" at bounding box center [829, 485] width 13 height 13
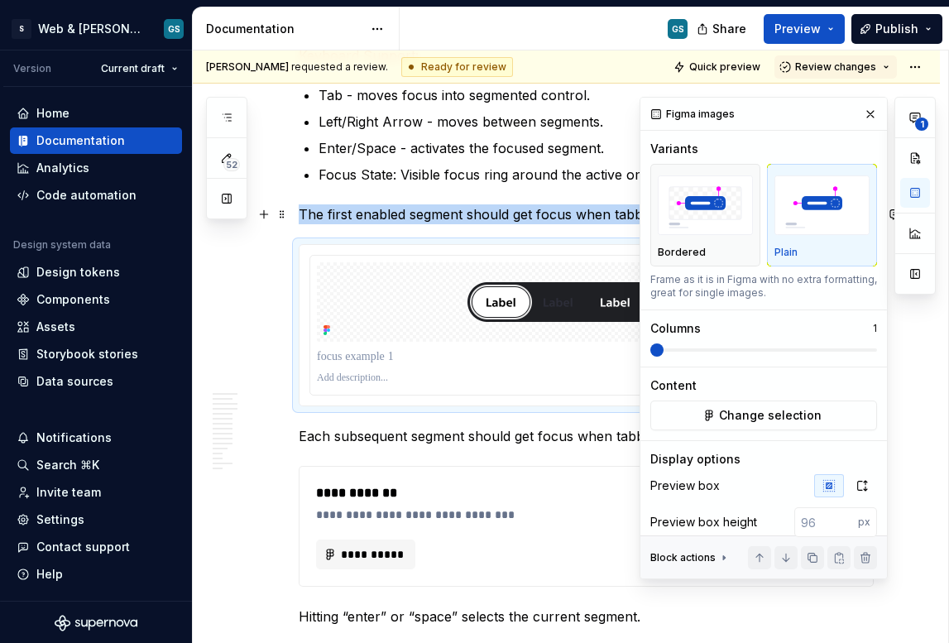
click at [813, 216] on img "button" at bounding box center [822, 205] width 95 height 60
click at [727, 233] on img "button" at bounding box center [705, 205] width 95 height 60
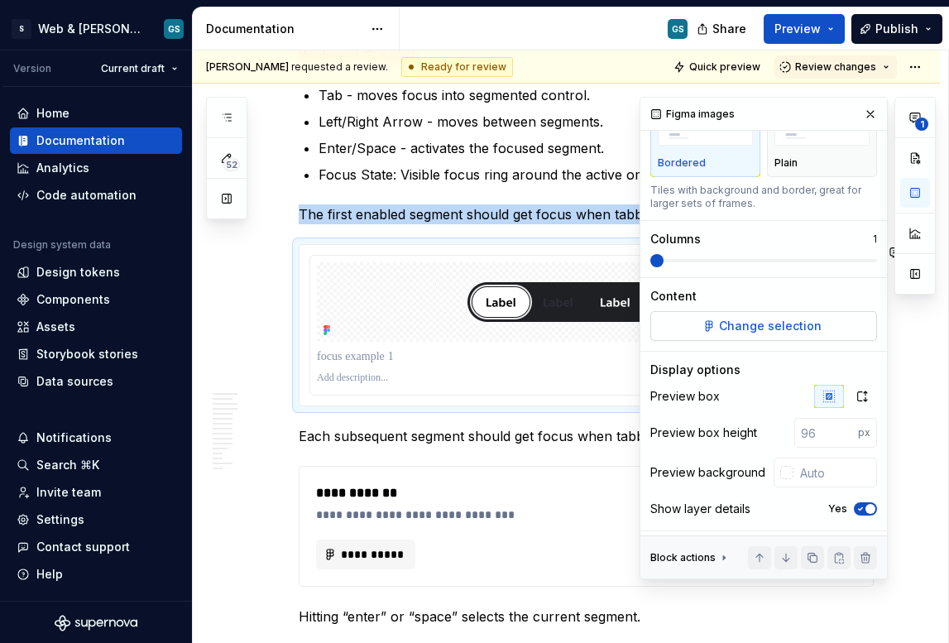
scroll to position [98, 0]
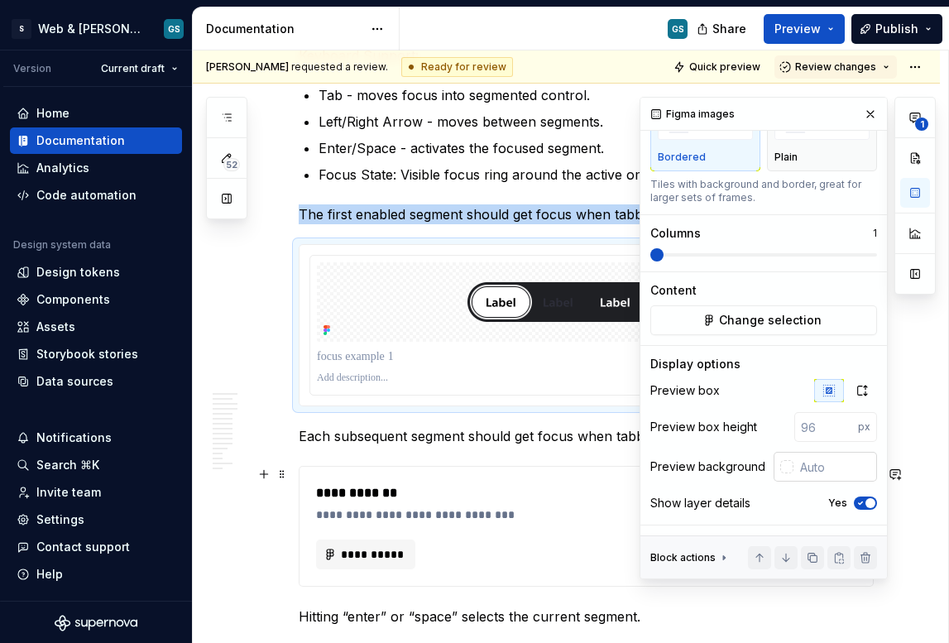
type textarea "*"
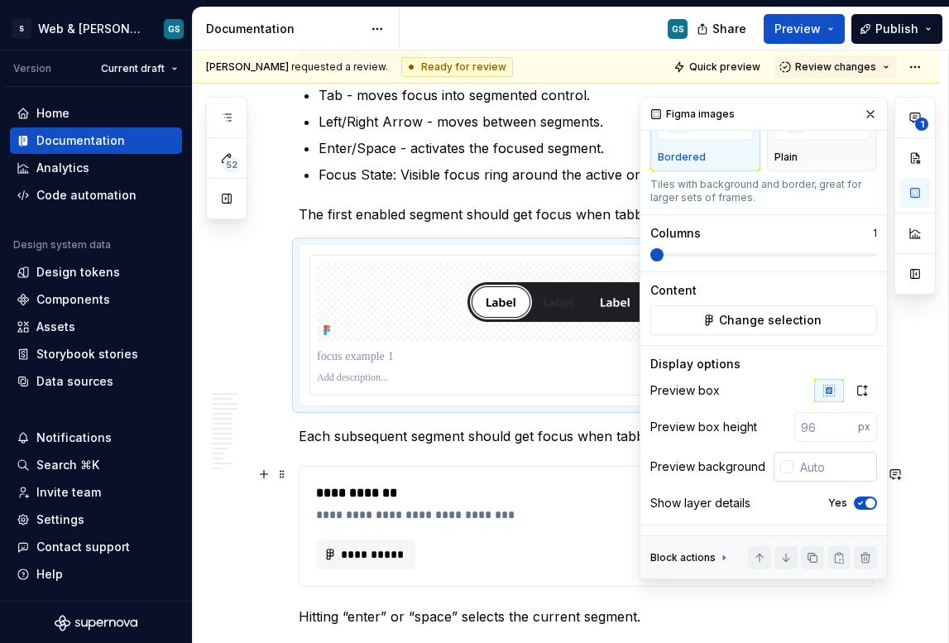
click at [780, 469] on div at bounding box center [786, 466] width 13 height 13
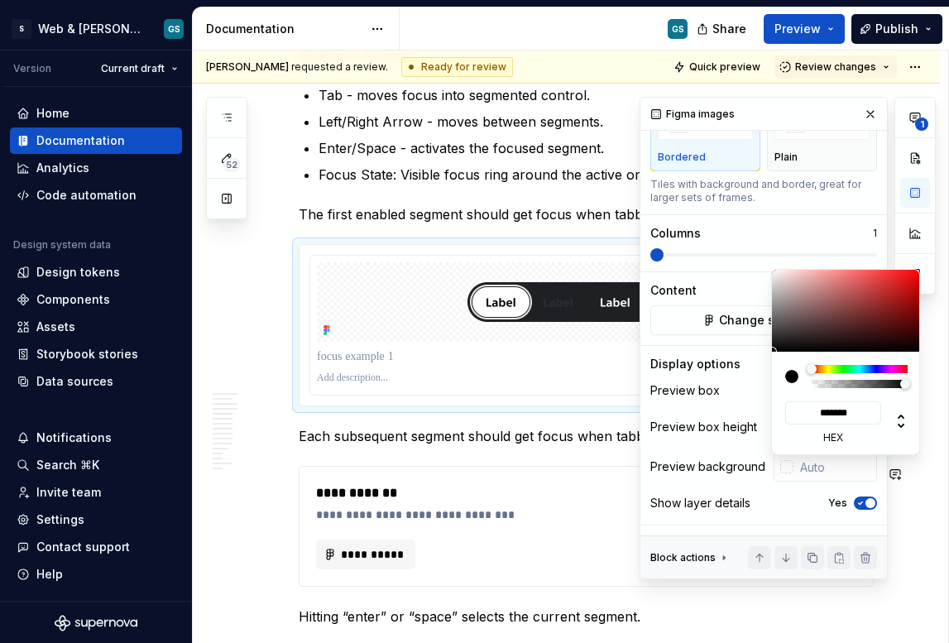
type input "#817878"
type input "*******"
type input "#837B7B"
type input "*******"
type input "#A7A2A2"
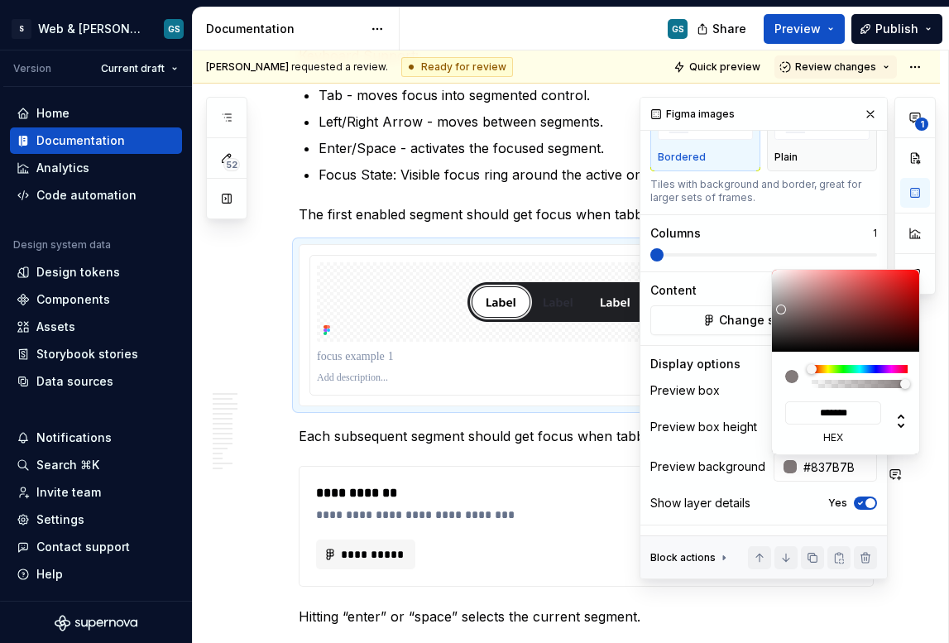
type input "*******"
type input "#D8D8D8"
type input "*******"
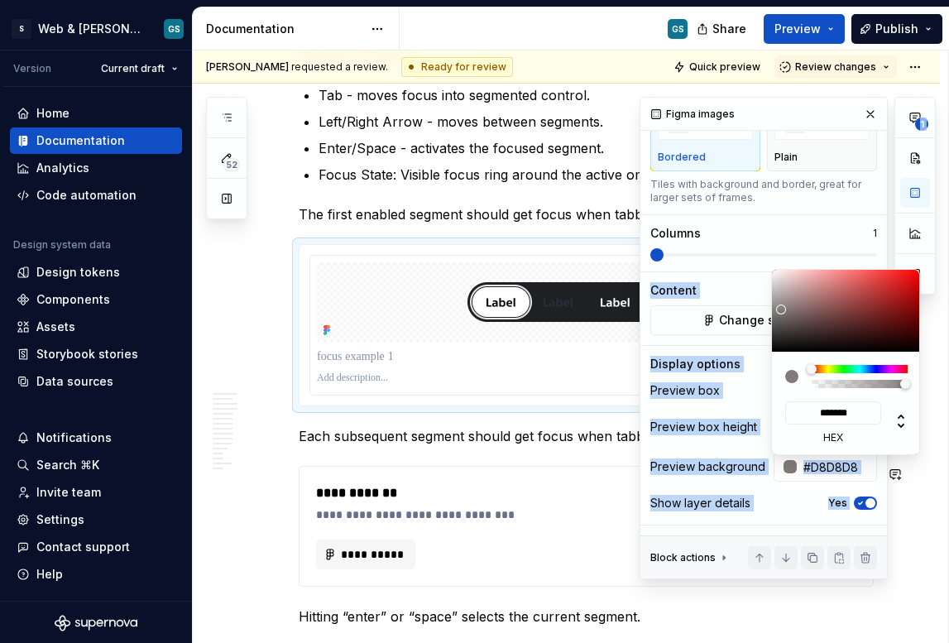
type input "#FCFCFC"
type input "*******"
type input "#FFFFFF"
type input "*******"
drag, startPoint x: 781, startPoint y: 310, endPoint x: 755, endPoint y: 231, distance: 83.0
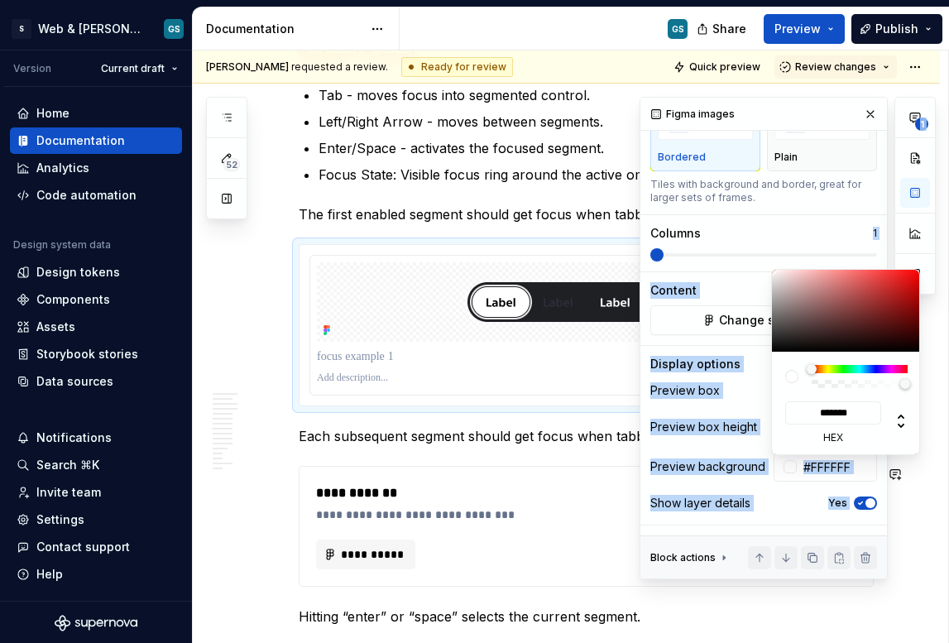
click at [756, 234] on body "S Web & [PERSON_NAME] Systems GS Version Current draft Home Documentation Analy…" at bounding box center [474, 321] width 949 height 643
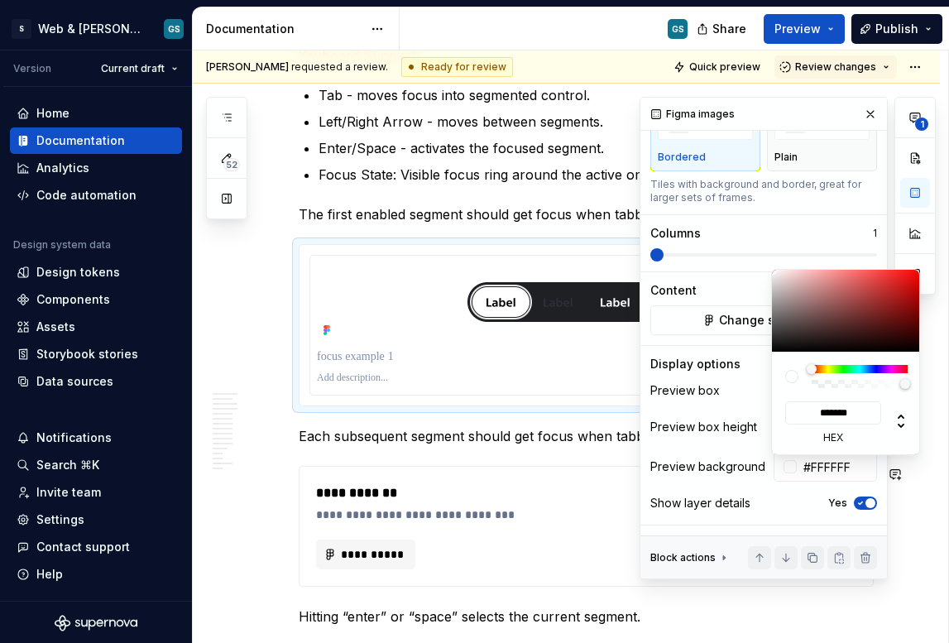
click at [416, 364] on html "S Web & [PERSON_NAME] Systems GS Version Current draft Home Documentation Analy…" at bounding box center [474, 321] width 949 height 643
click at [862, 111] on div "**********" at bounding box center [788, 338] width 296 height 482
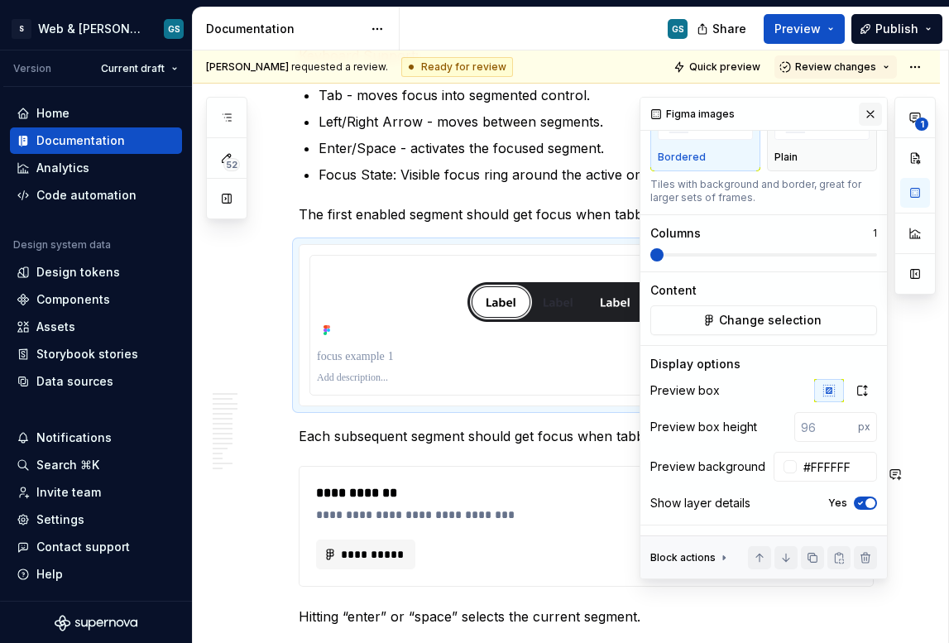
click at [863, 112] on button "button" at bounding box center [870, 114] width 23 height 23
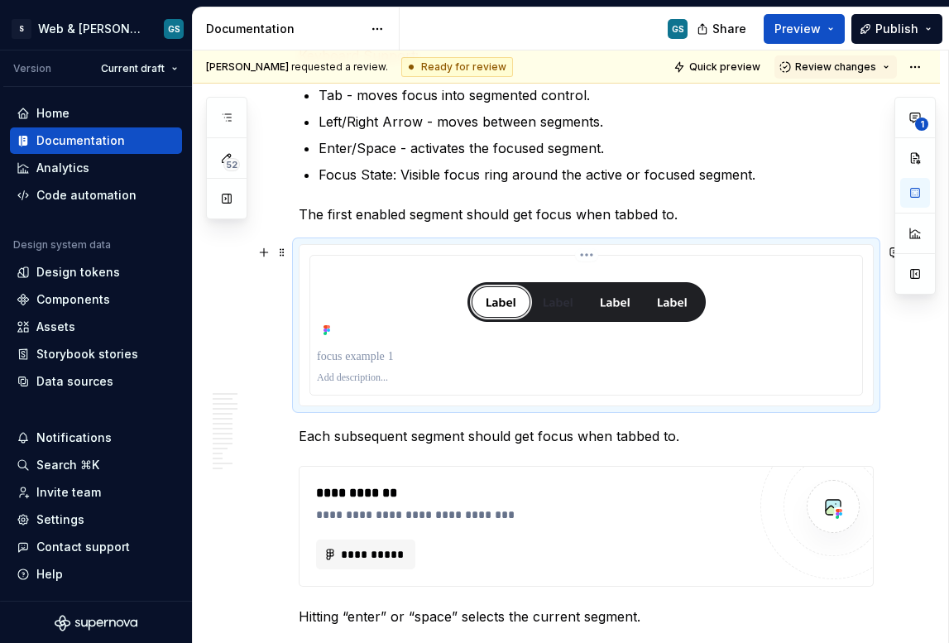
click at [428, 265] on div at bounding box center [586, 301] width 539 height 79
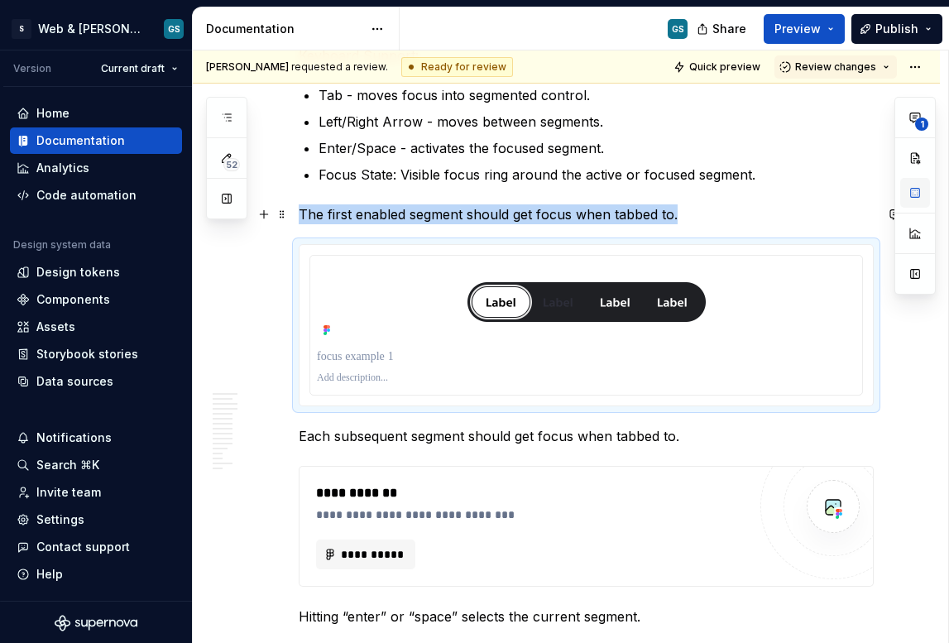
click at [916, 197] on button "button" at bounding box center [915, 193] width 30 height 30
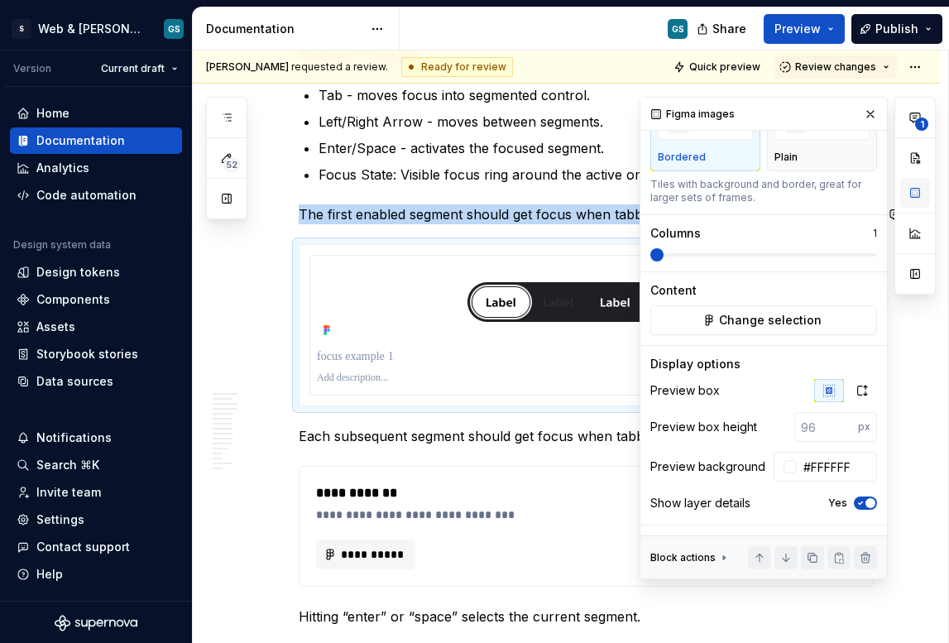
type textarea "*"
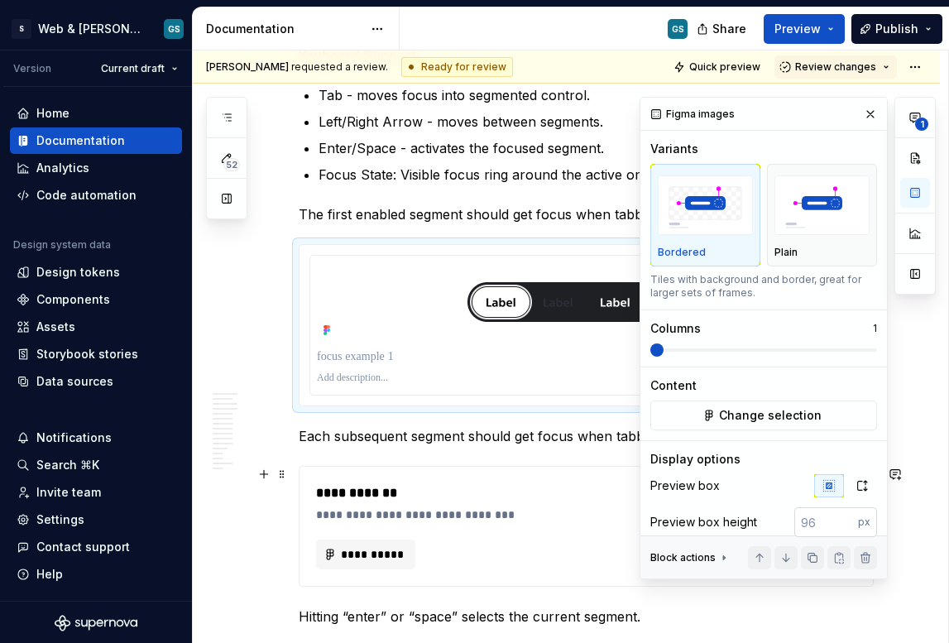
click at [800, 526] on input "number" at bounding box center [827, 522] width 64 height 30
click at [837, 517] on input "1" at bounding box center [827, 522] width 64 height 30
click at [837, 517] on input "2" at bounding box center [827, 522] width 64 height 30
click at [800, 521] on input "2" at bounding box center [827, 522] width 64 height 30
click at [799, 521] on input "2" at bounding box center [827, 522] width 64 height 30
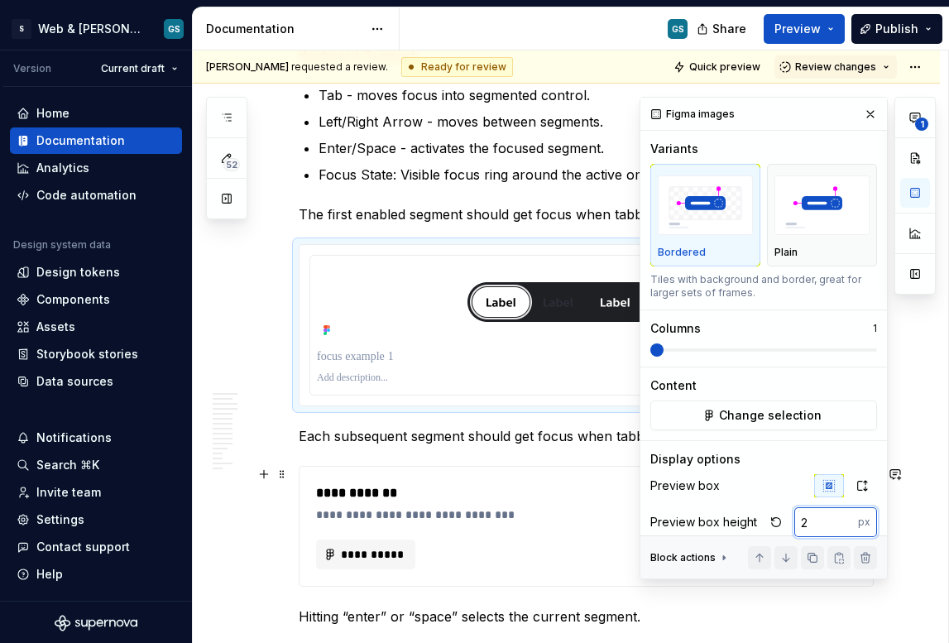
click at [795, 524] on input "2" at bounding box center [827, 522] width 64 height 30
drag, startPoint x: 802, startPoint y: 524, endPoint x: 785, endPoint y: 523, distance: 17.4
click at [795, 523] on input "2" at bounding box center [827, 522] width 64 height 30
type input "70"
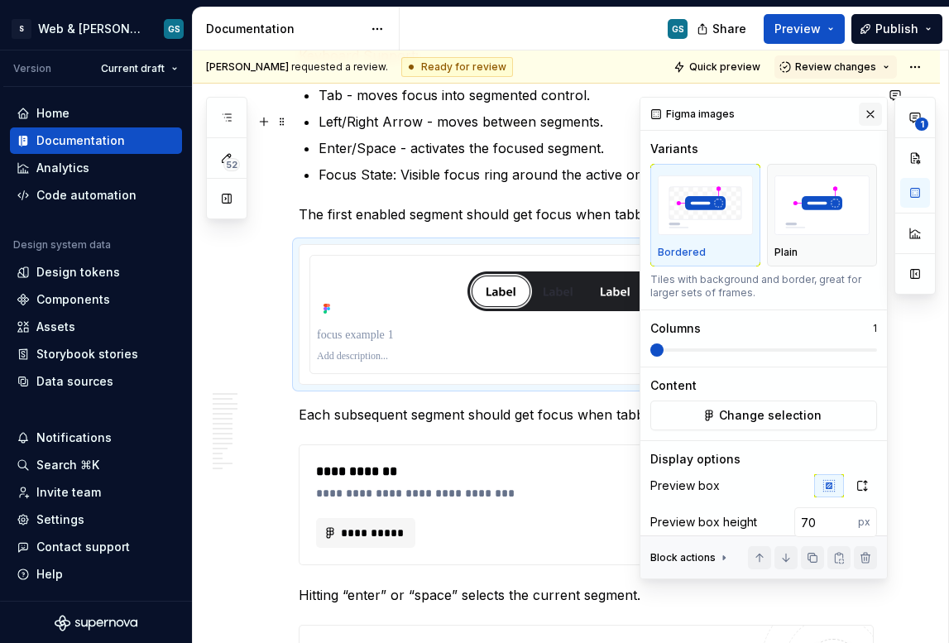
click at [867, 118] on button "button" at bounding box center [870, 114] width 23 height 23
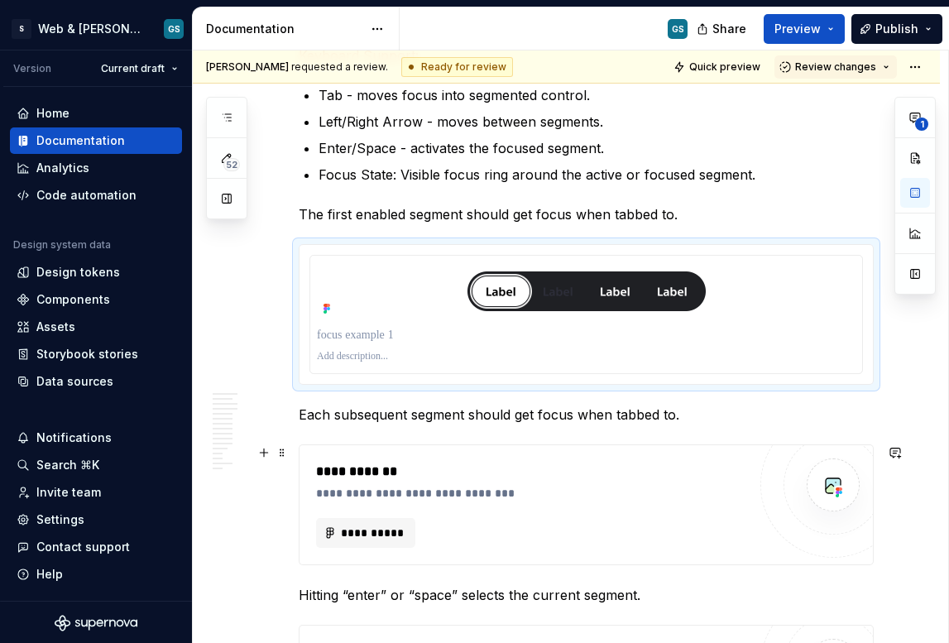
click at [399, 513] on div "**********" at bounding box center [531, 505] width 431 height 86
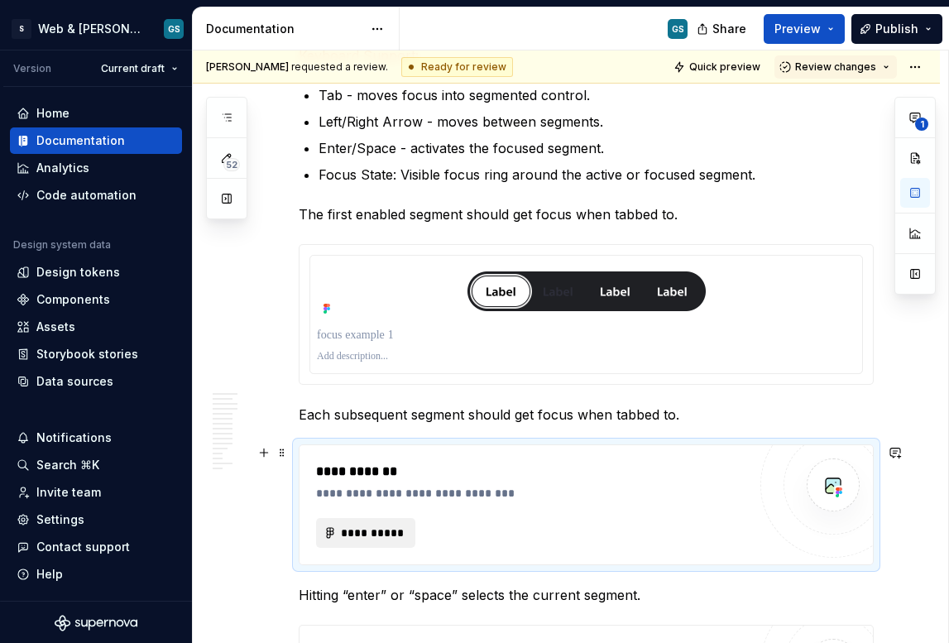
click at [388, 525] on span "**********" at bounding box center [372, 533] width 65 height 17
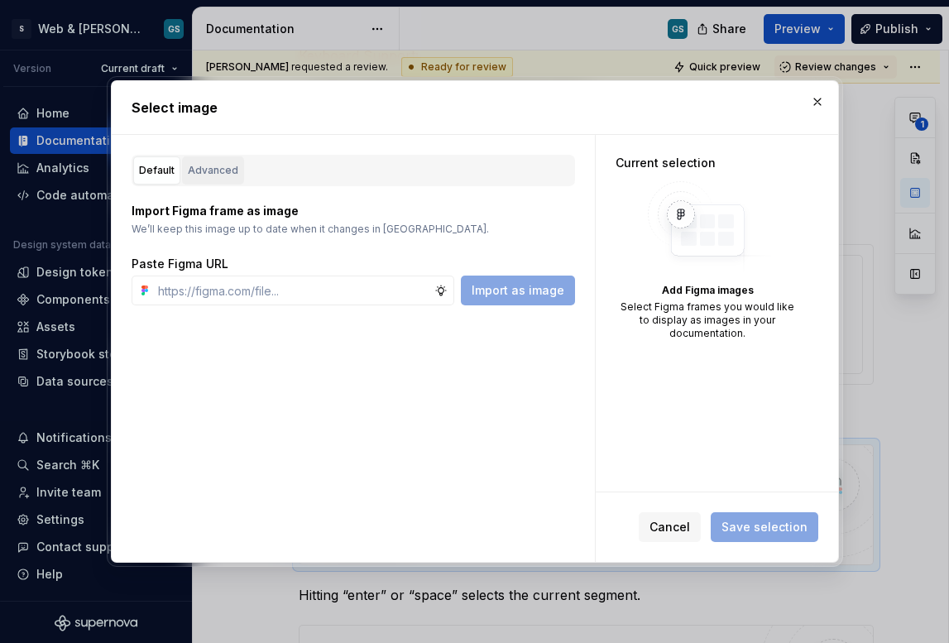
click at [193, 172] on div "Advanced" at bounding box center [213, 170] width 50 height 17
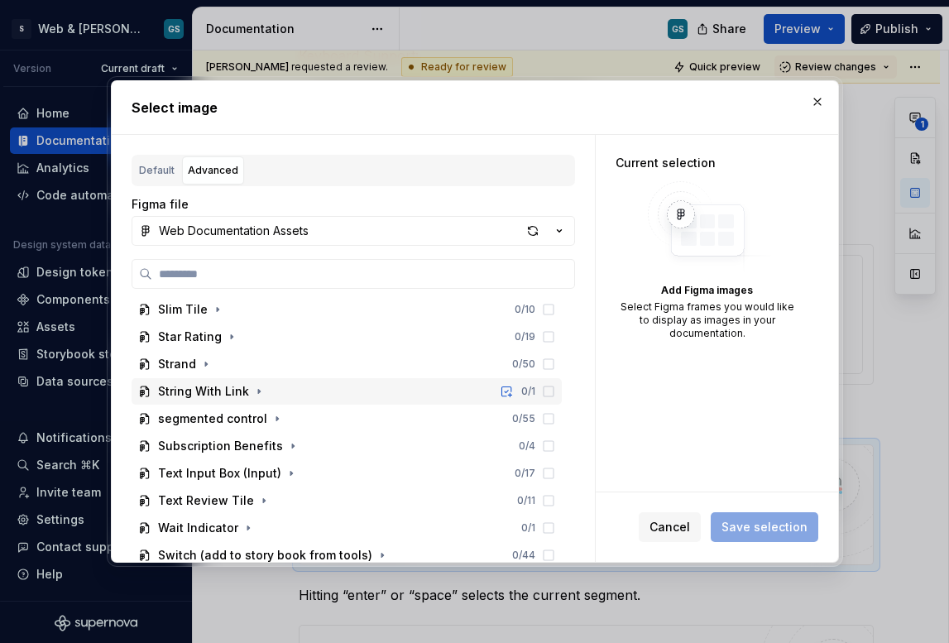
scroll to position [1598, 0]
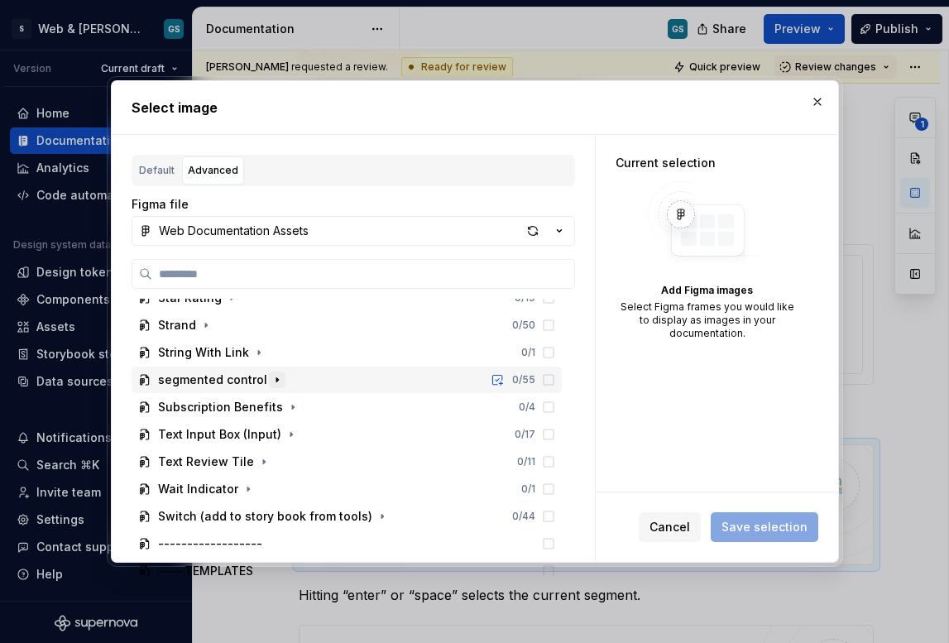
click at [273, 380] on icon "button" at bounding box center [277, 379] width 13 height 13
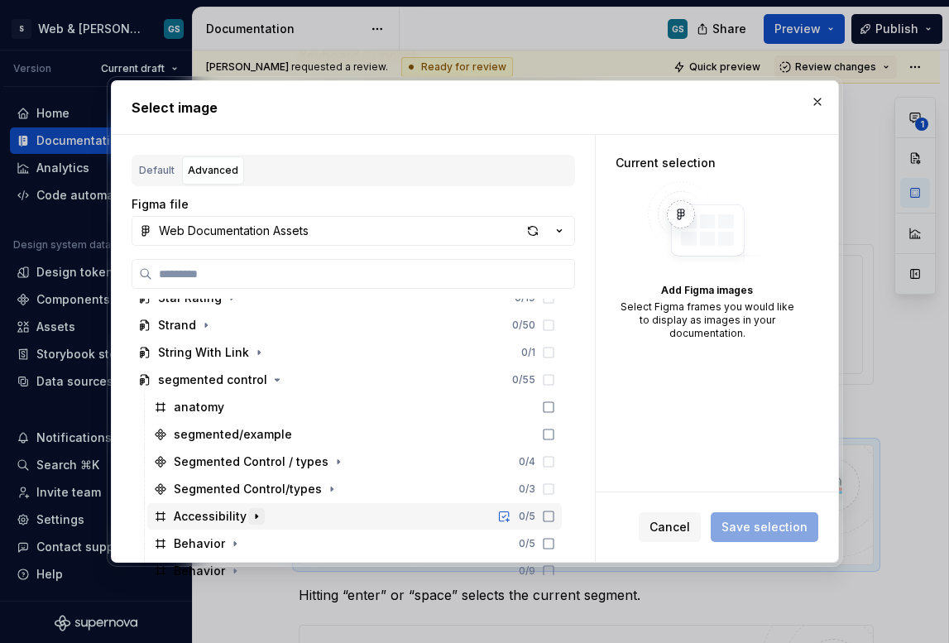
click at [257, 523] on button "button" at bounding box center [256, 516] width 17 height 17
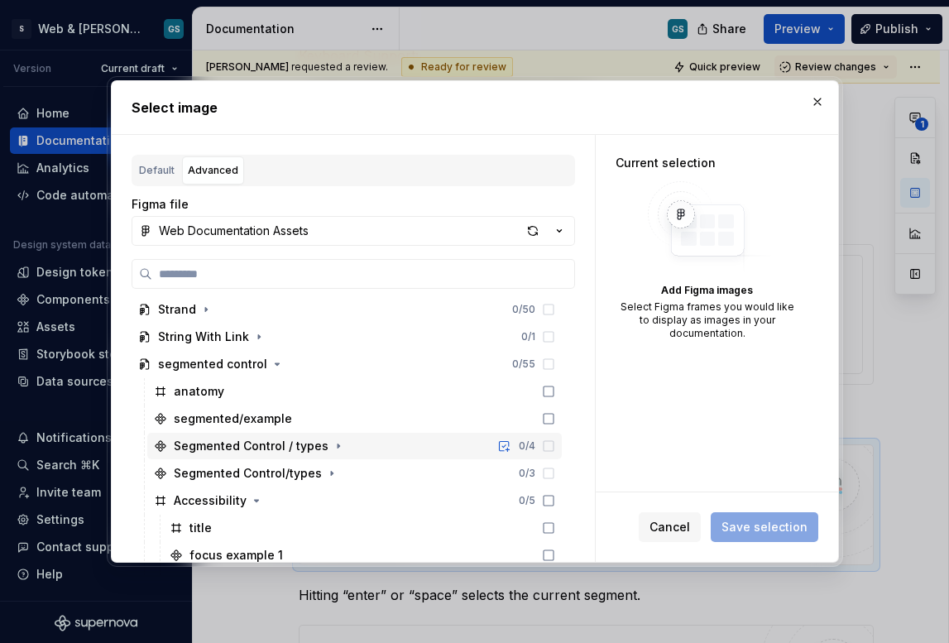
scroll to position [1722, 0]
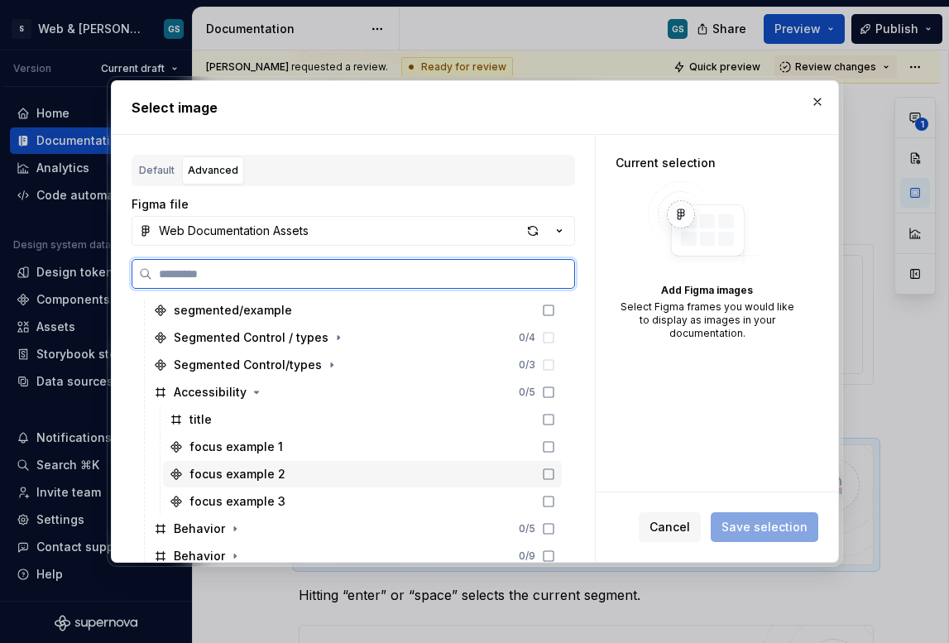
click at [287, 473] on div "focus example 2" at bounding box center [362, 474] width 399 height 26
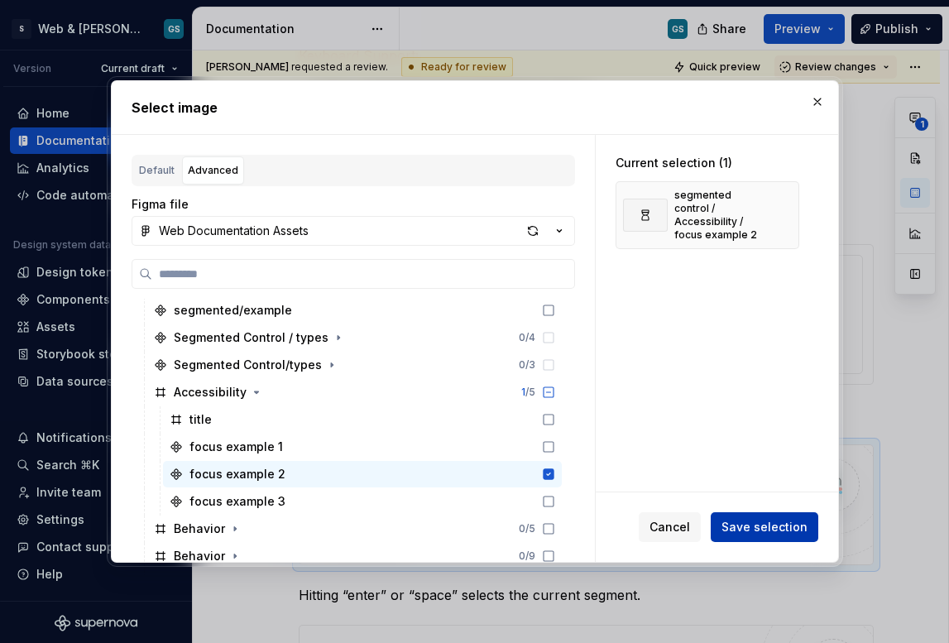
click at [739, 530] on span "Save selection" at bounding box center [765, 527] width 86 height 17
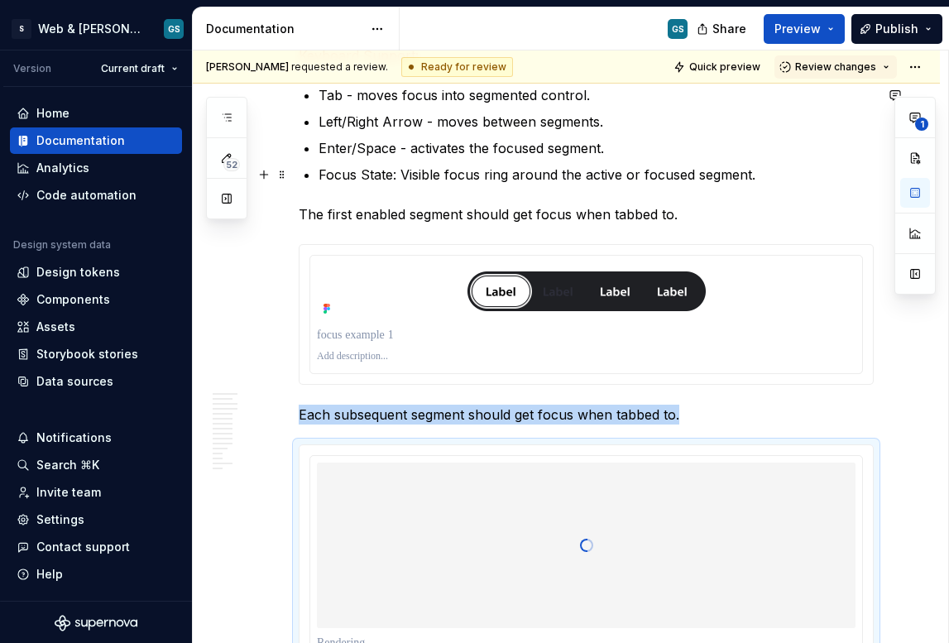
scroll to position [4658, 0]
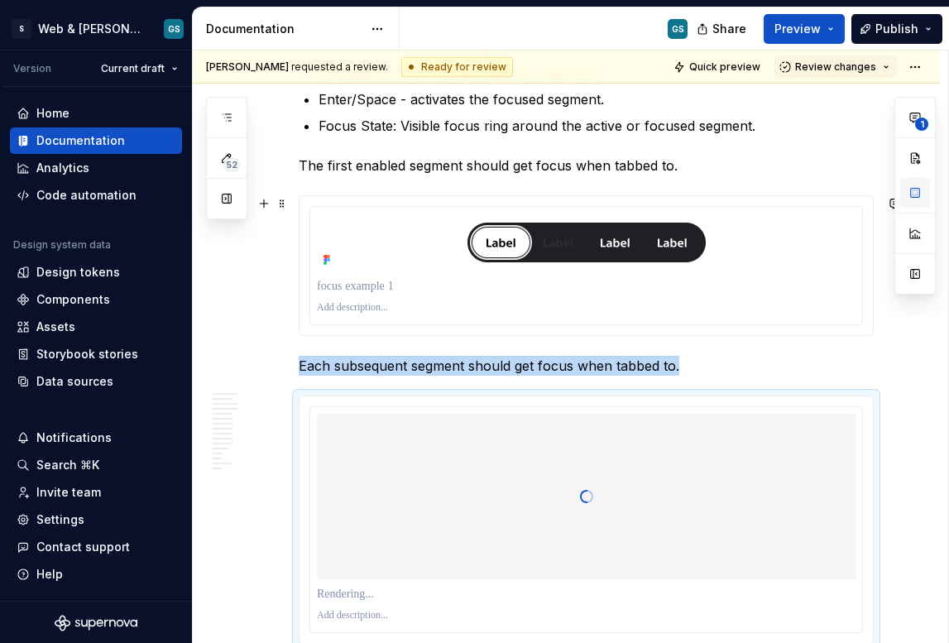
type textarea "*"
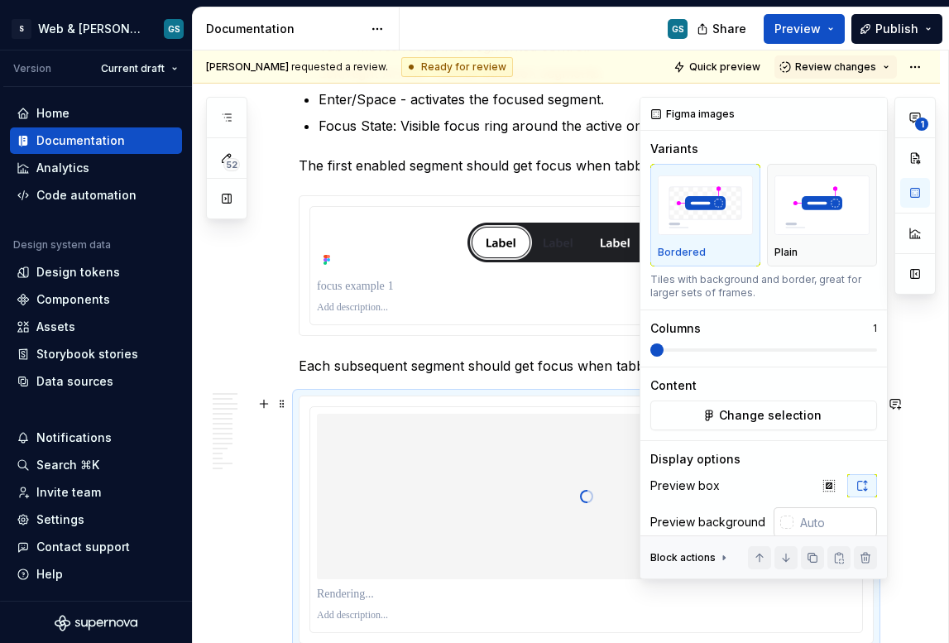
click at [809, 522] on input "text" at bounding box center [836, 522] width 84 height 30
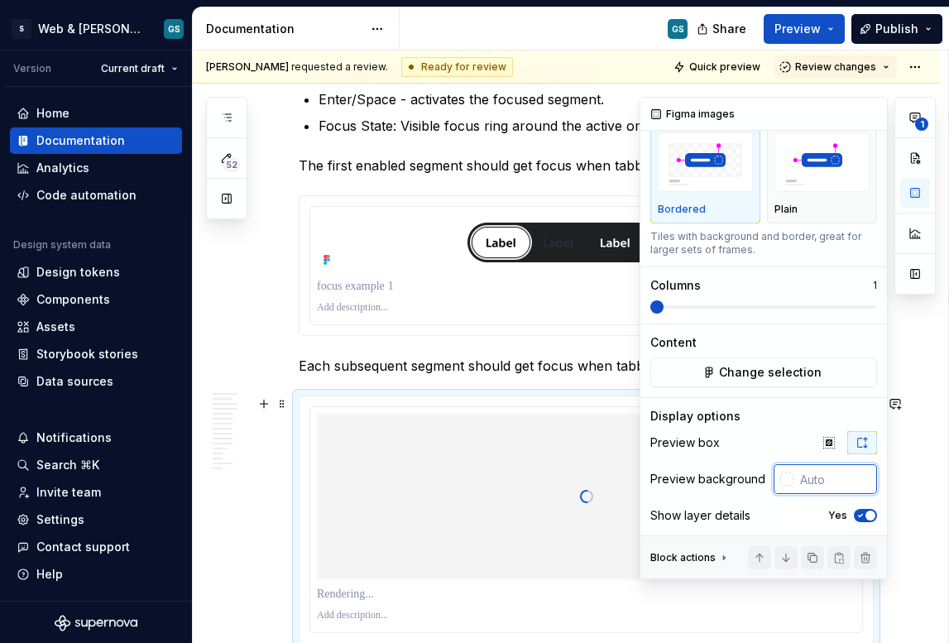
scroll to position [59, 0]
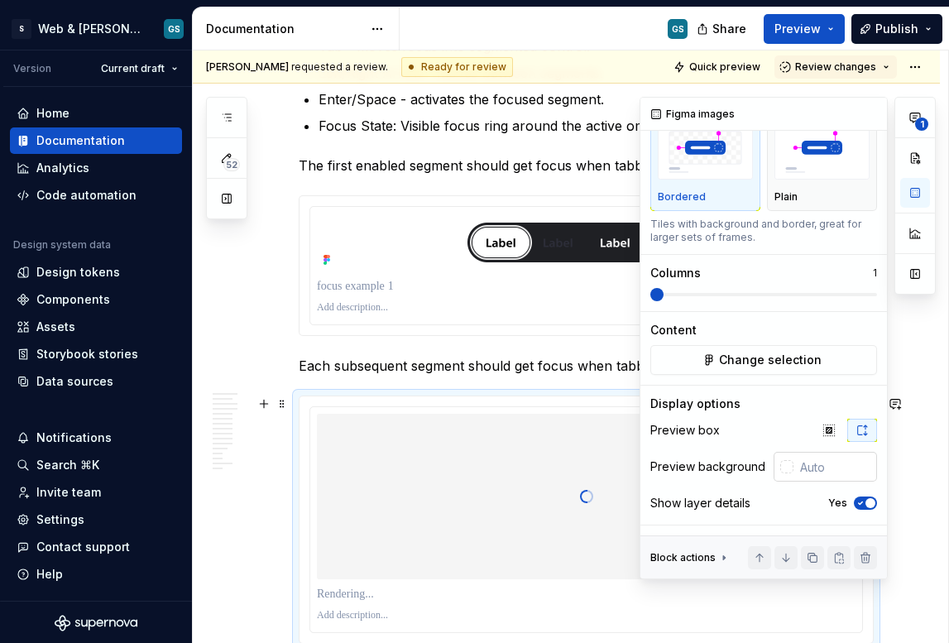
click at [781, 474] on div at bounding box center [784, 467] width 20 height 30
click at [780, 461] on div at bounding box center [786, 466] width 13 height 13
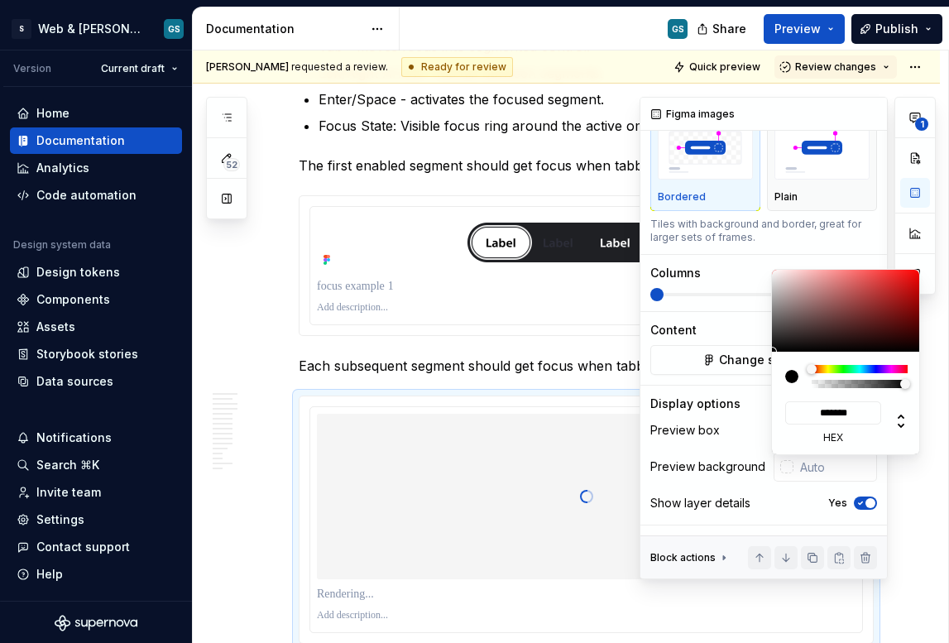
type input "#716C6C"
type input "*******"
type input "#A29F9F"
type input "*******"
type input "#E8E8E8"
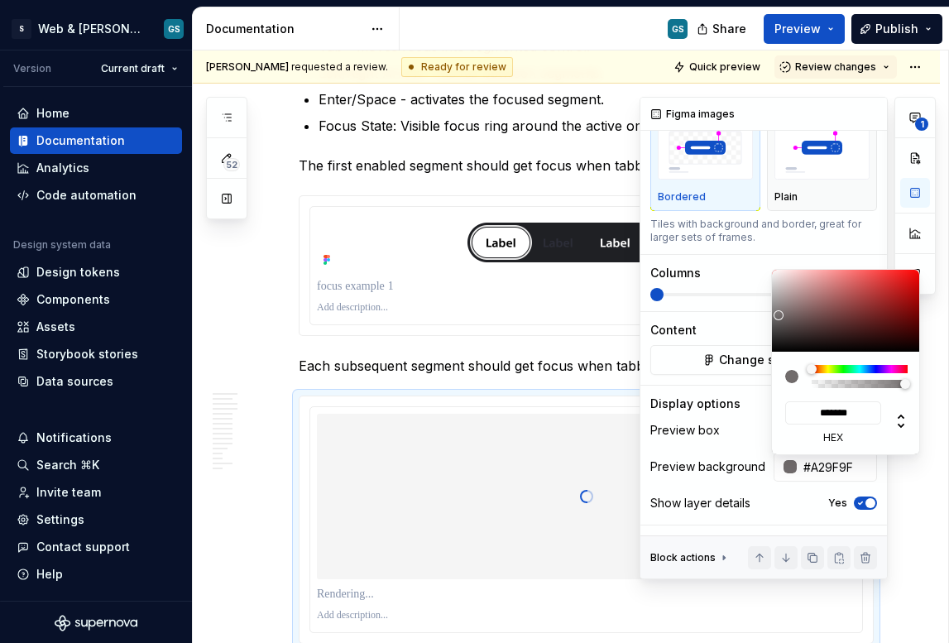
type input "*******"
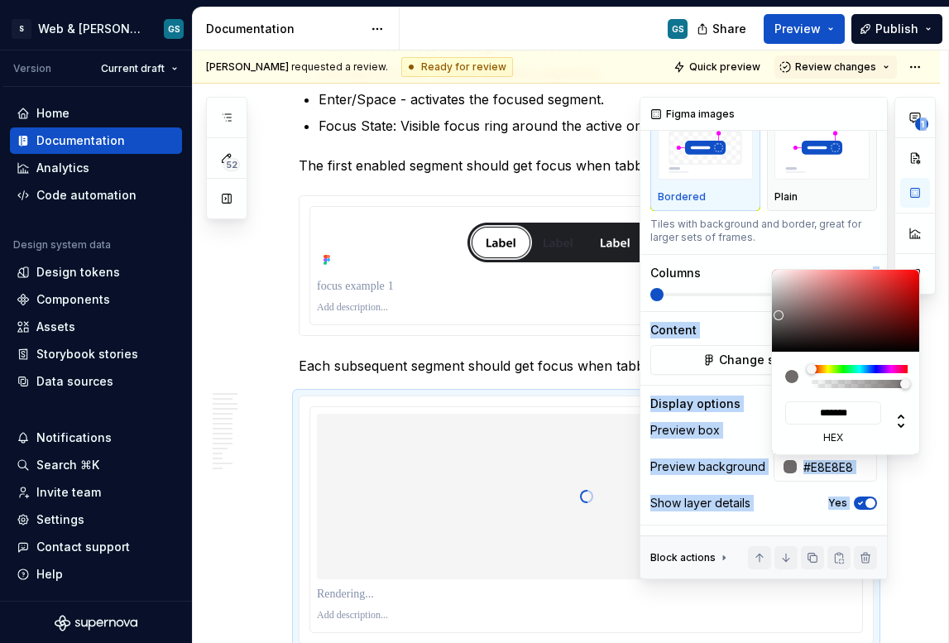
type input "#FFFFFF"
type input "*******"
drag, startPoint x: 776, startPoint y: 302, endPoint x: 763, endPoint y: 263, distance: 41.1
click at [762, 244] on body "S Web & [PERSON_NAME] Systems GS Version Current draft Home Documentation Analy…" at bounding box center [474, 321] width 949 height 643
click at [799, 498] on div "**********" at bounding box center [788, 338] width 296 height 482
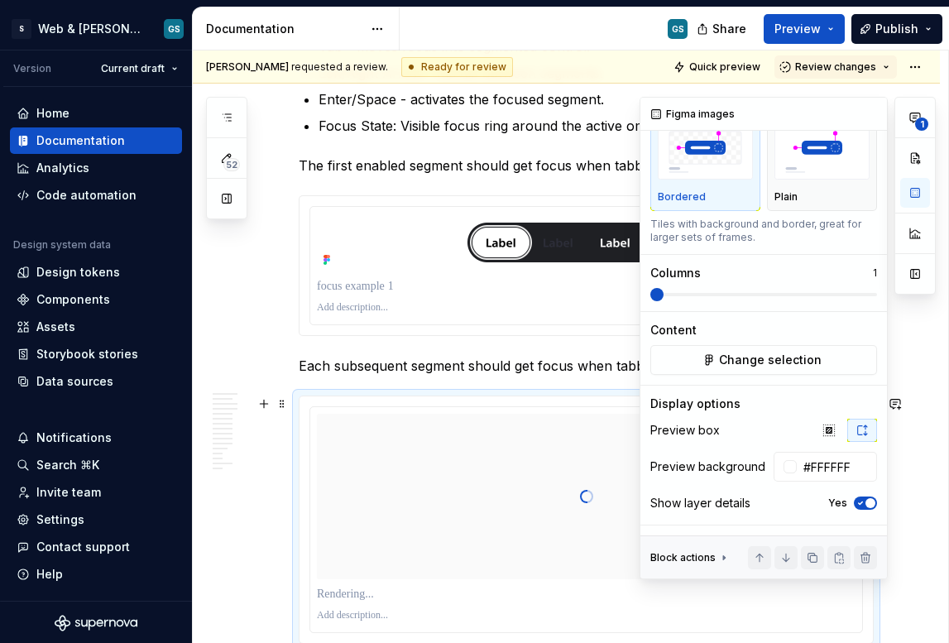
click at [857, 502] on div "**********" at bounding box center [788, 338] width 296 height 482
click at [854, 502] on icon "button" at bounding box center [860, 503] width 13 height 10
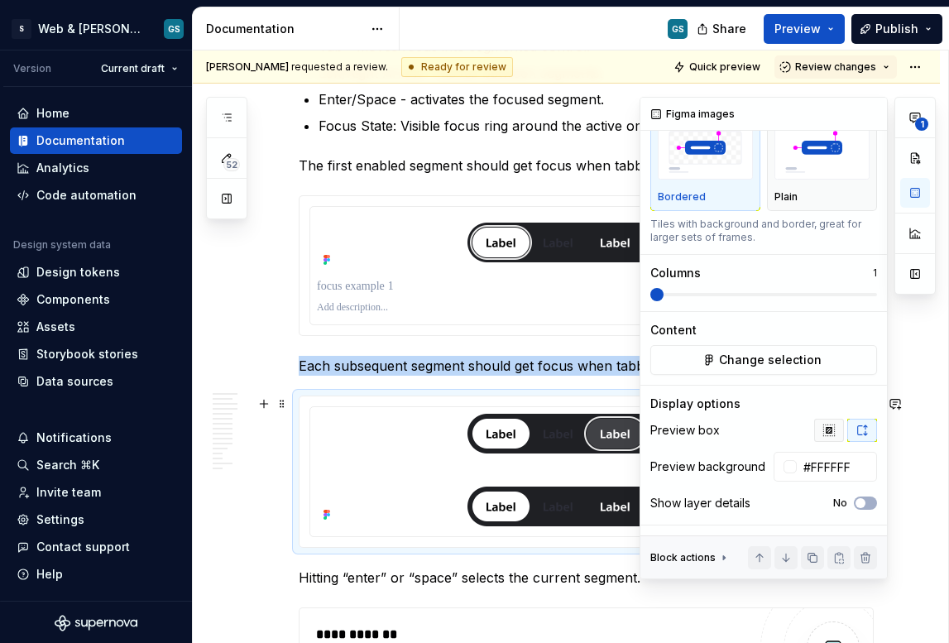
click at [823, 436] on button "button" at bounding box center [829, 430] width 30 height 23
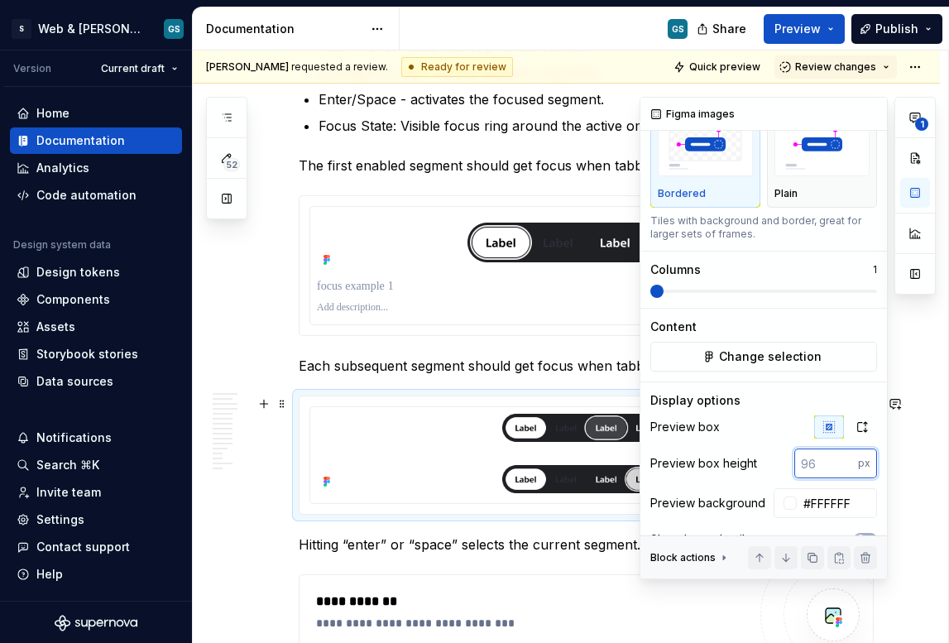
click at [822, 467] on input "number" at bounding box center [827, 464] width 64 height 30
type input "7"
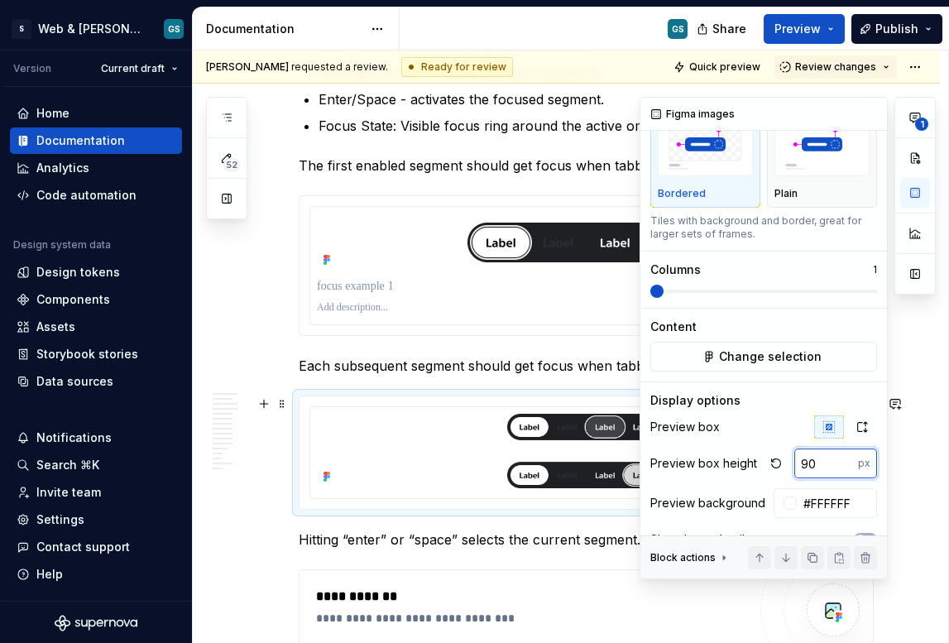
click at [808, 465] on input "90" at bounding box center [827, 464] width 64 height 30
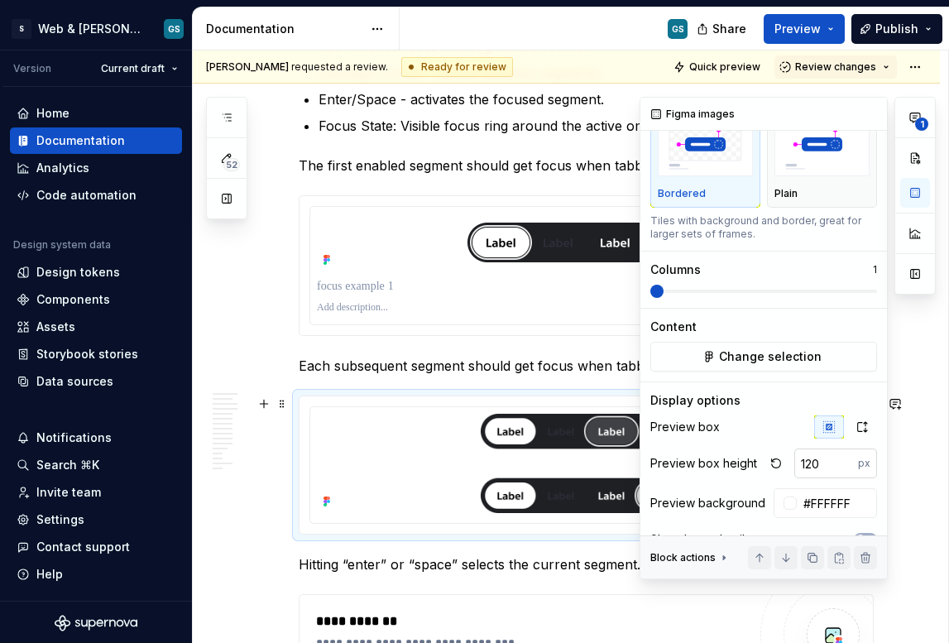
click at [805, 467] on input "120" at bounding box center [827, 464] width 64 height 30
type input "140"
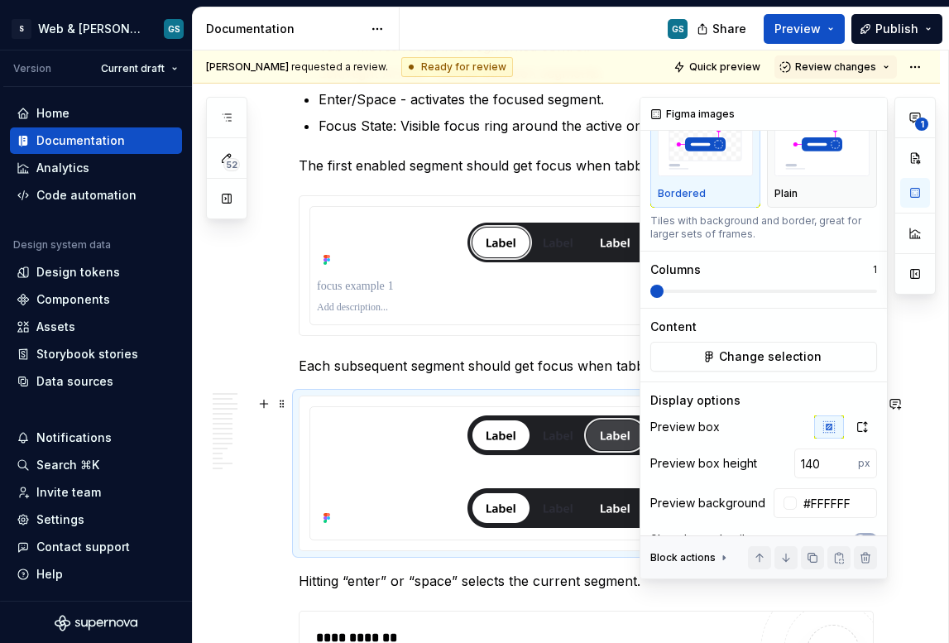
type textarea "*"
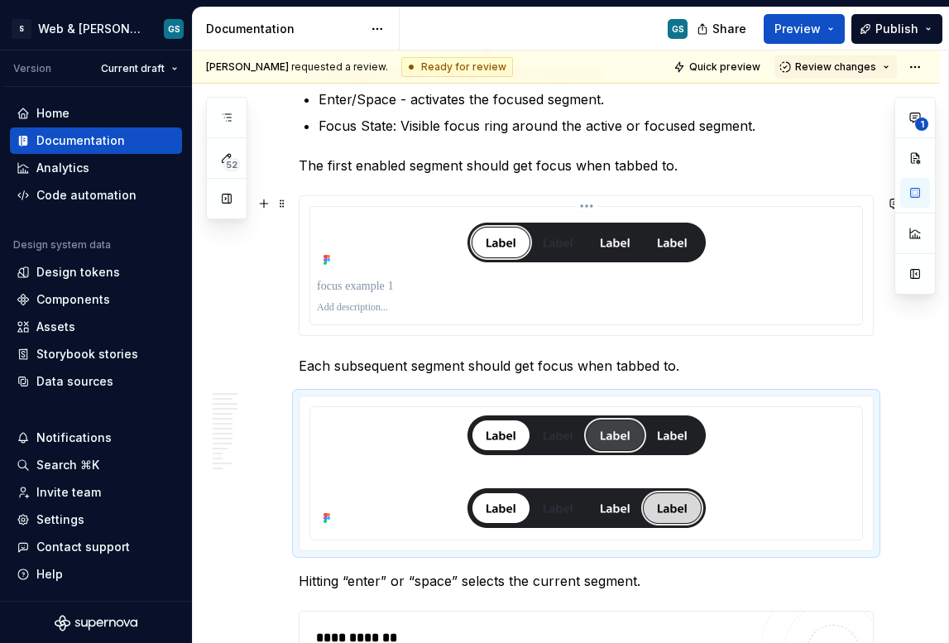
click at [502, 264] on div at bounding box center [586, 243] width 539 height 58
type input "70"
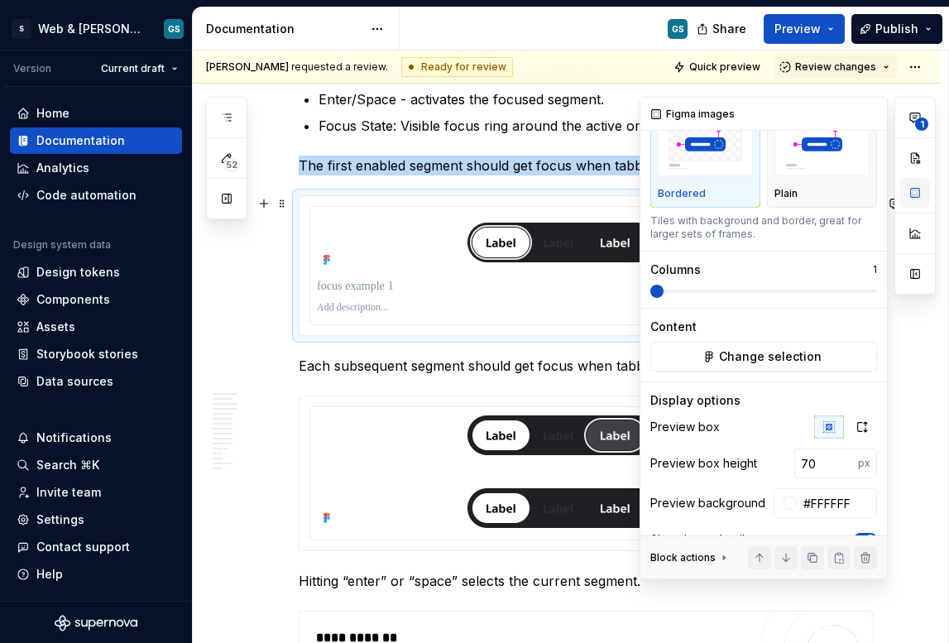
click at [912, 194] on button "button" at bounding box center [915, 193] width 30 height 30
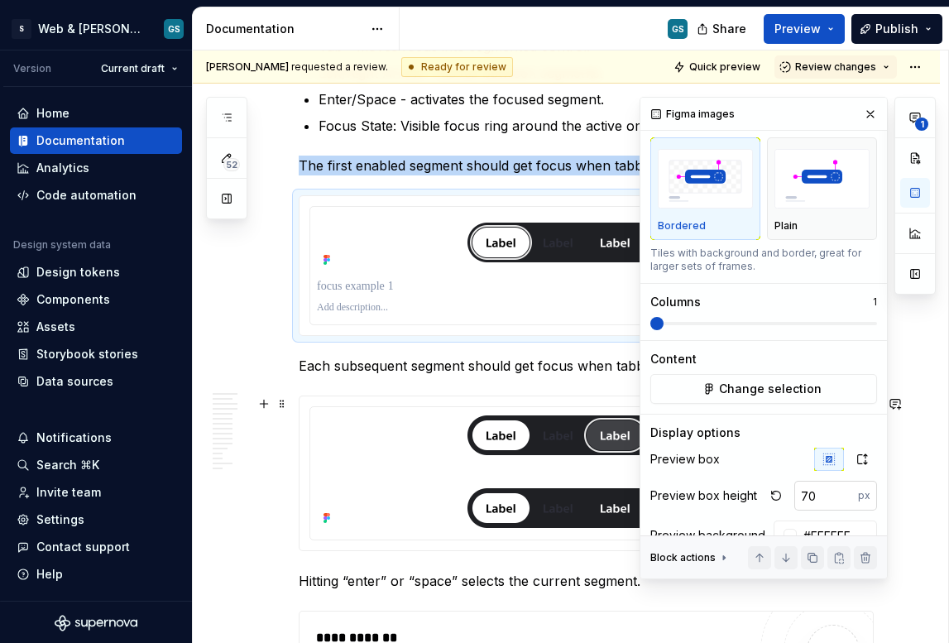
scroll to position [102, 0]
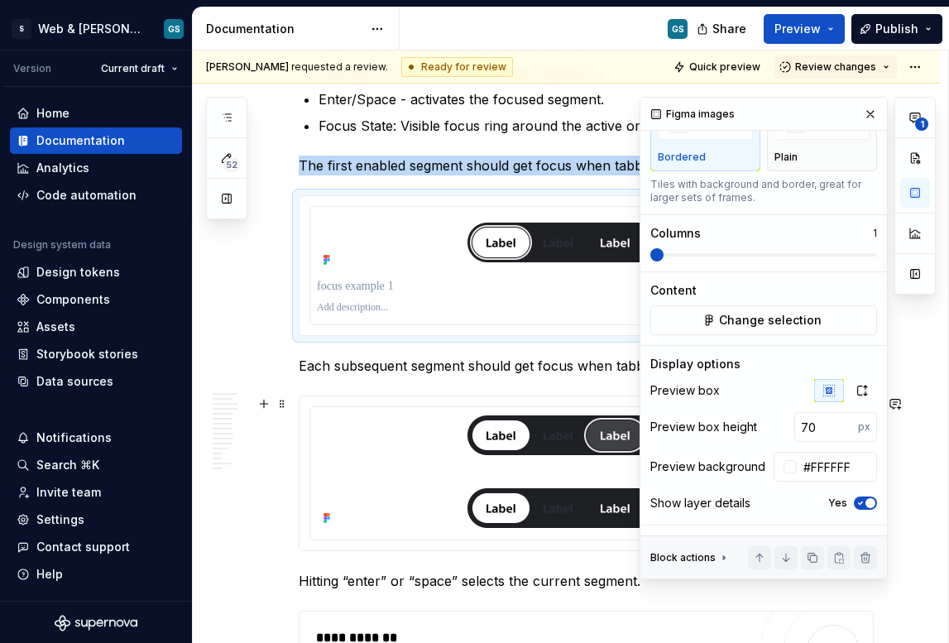
click at [866, 504] on span "button" at bounding box center [871, 503] width 10 height 10
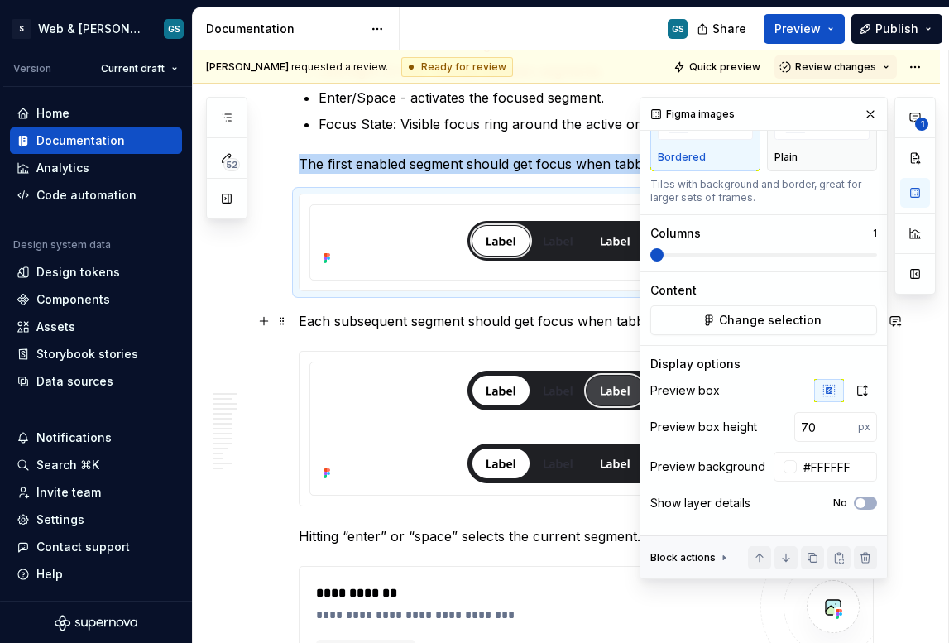
scroll to position [4661, 0]
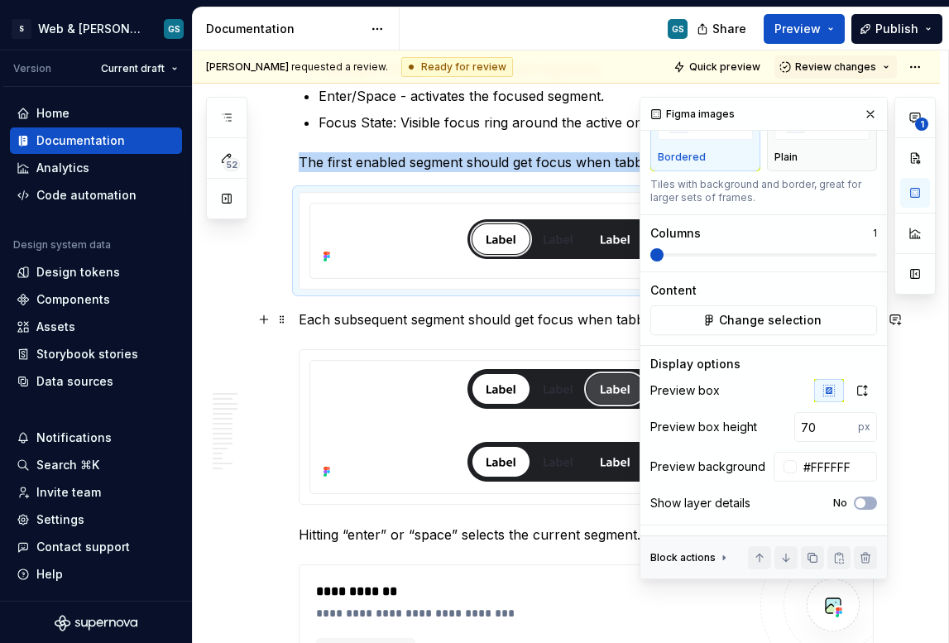
click at [441, 319] on p "Each subsequent segment should get focus when tabbed to." at bounding box center [586, 320] width 575 height 20
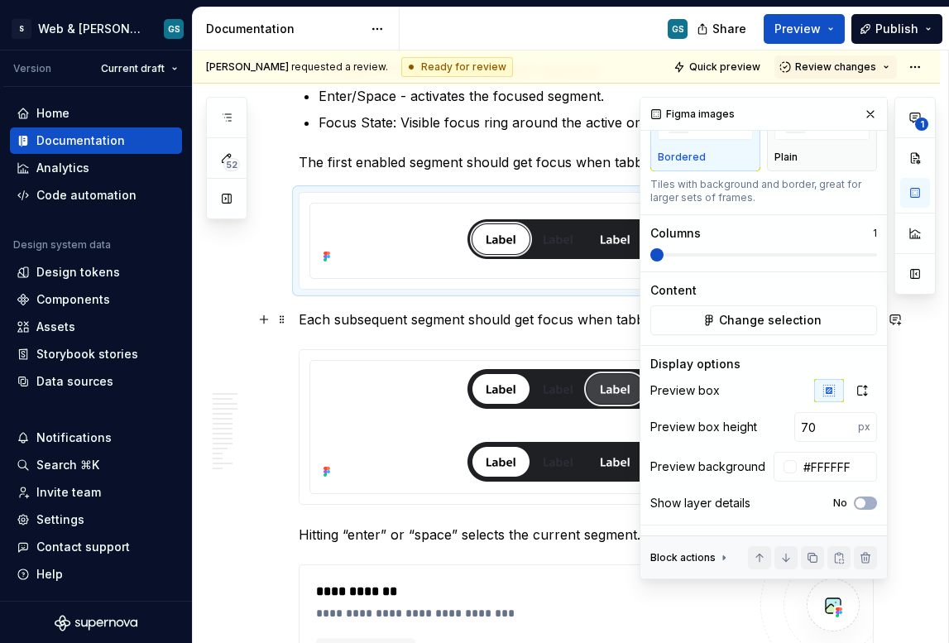
scroll to position [0, 0]
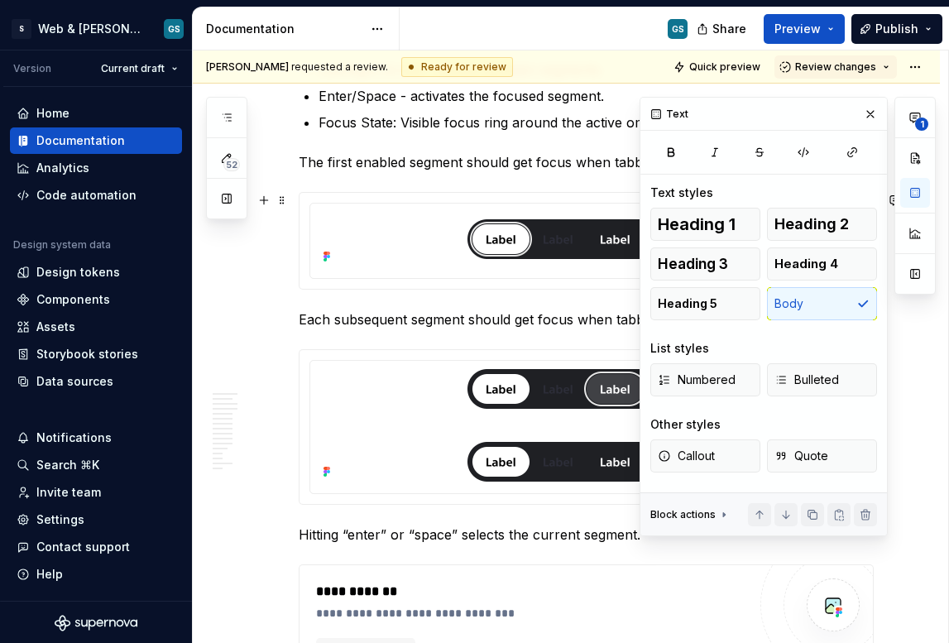
click at [576, 192] on div at bounding box center [586, 241] width 575 height 98
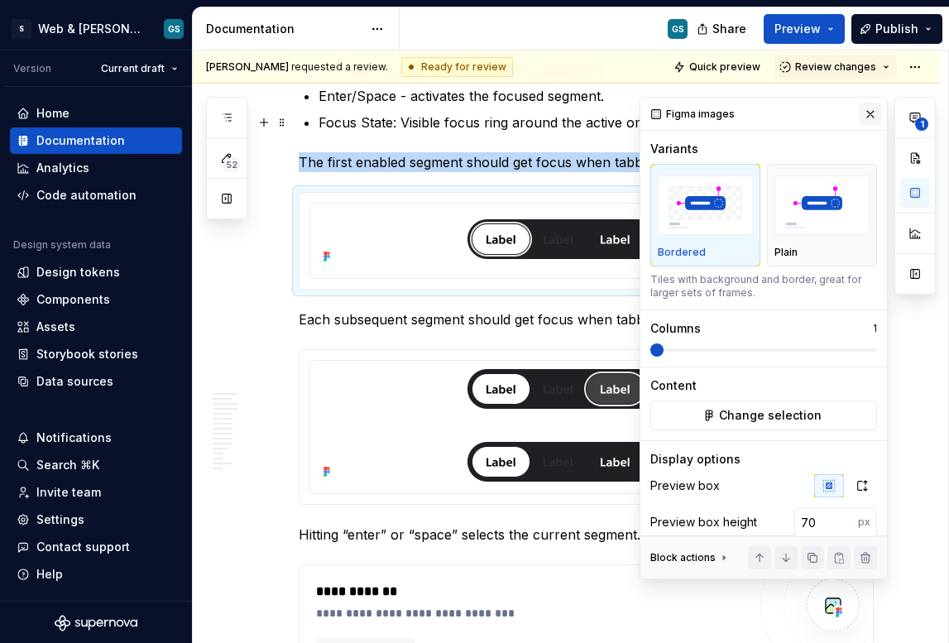
click at [859, 113] on button "button" at bounding box center [870, 114] width 23 height 23
type textarea "*"
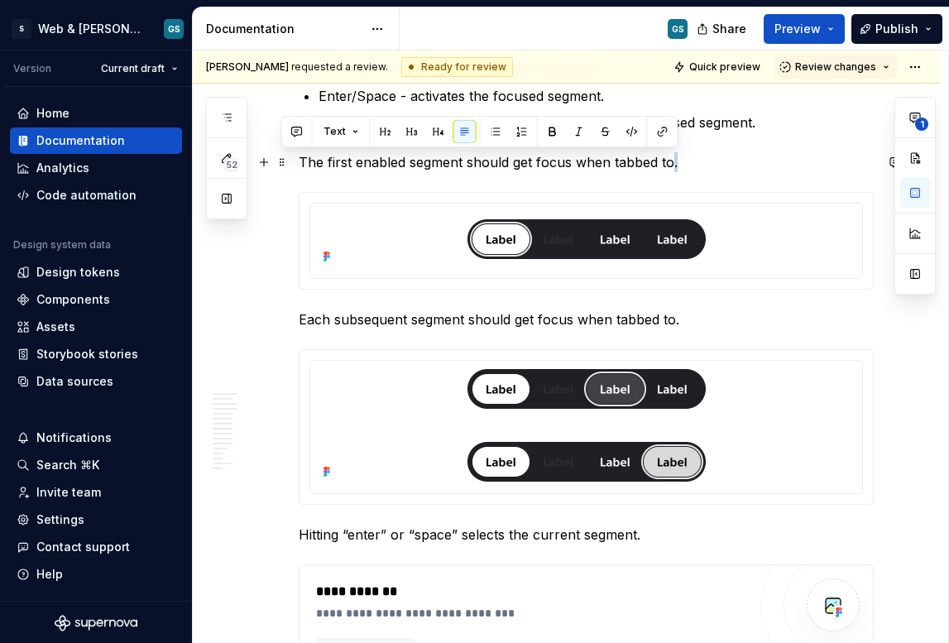
click at [671, 161] on p "The first enabled segment should get focus when tabbed to." at bounding box center [586, 162] width 575 height 20
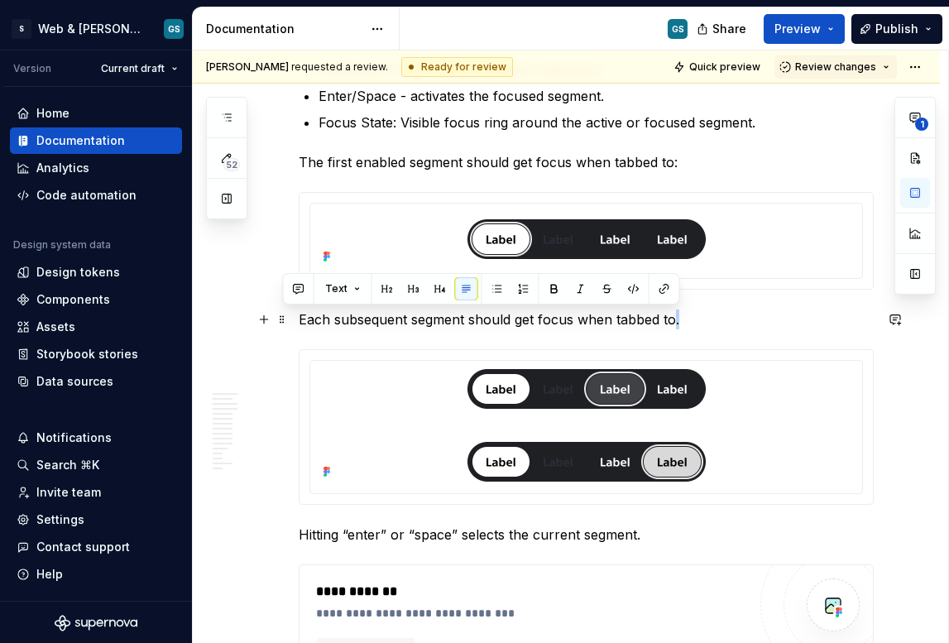
click at [675, 320] on p "Each subsequent segment should get focus when tabbed to." at bounding box center [586, 320] width 575 height 20
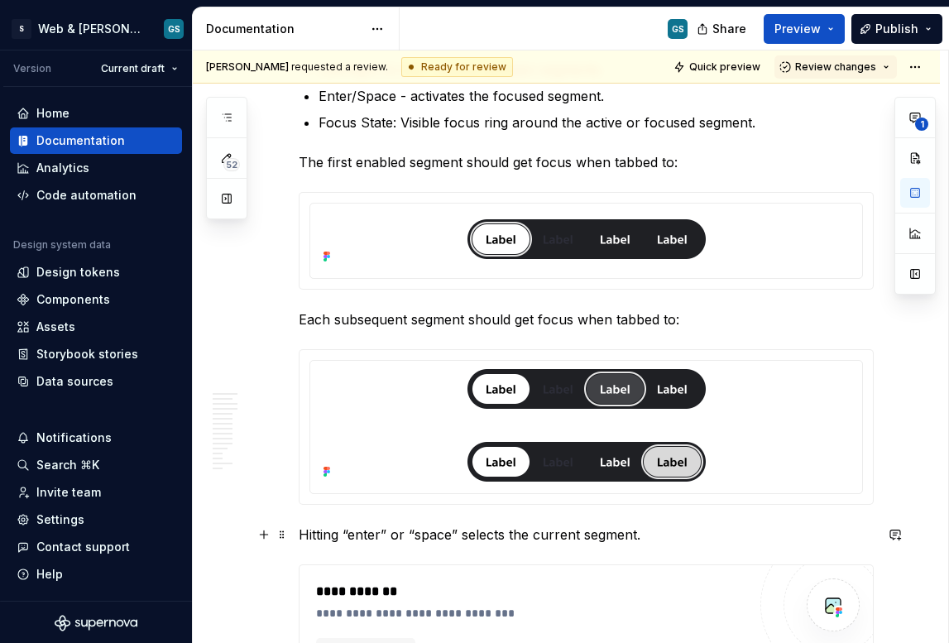
click at [637, 535] on p "Hitting “enter” or “space” selects the current segment." at bounding box center [586, 535] width 575 height 20
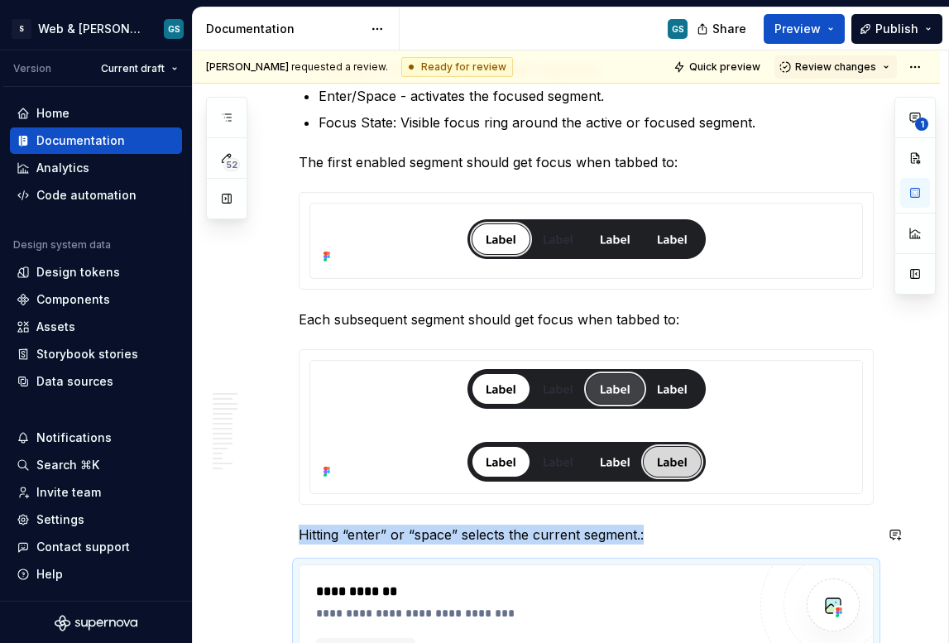
scroll to position [4742, 0]
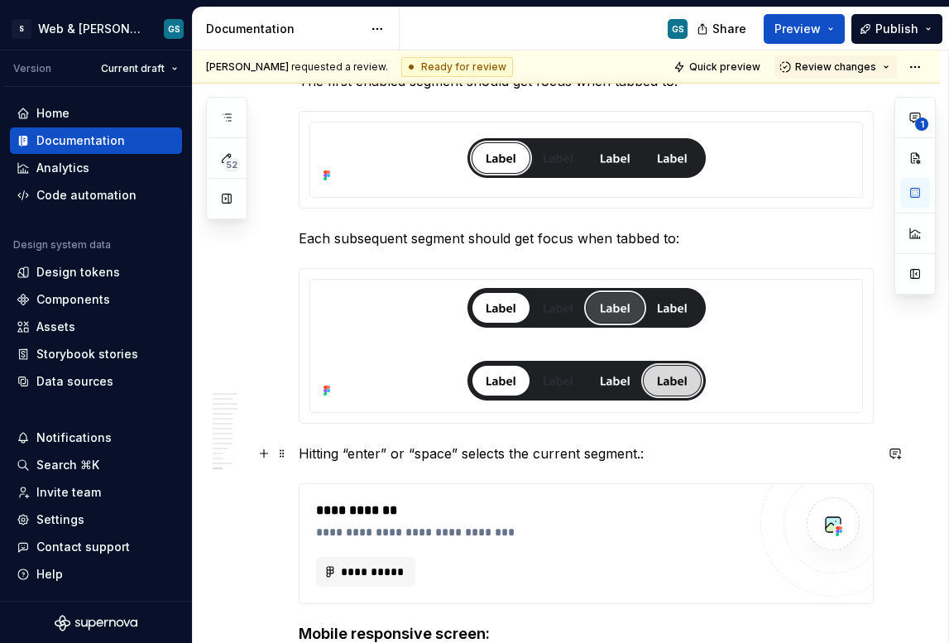
click at [638, 451] on p "Hitting “enter” or “space” selects the current segment.:" at bounding box center [586, 454] width 575 height 20
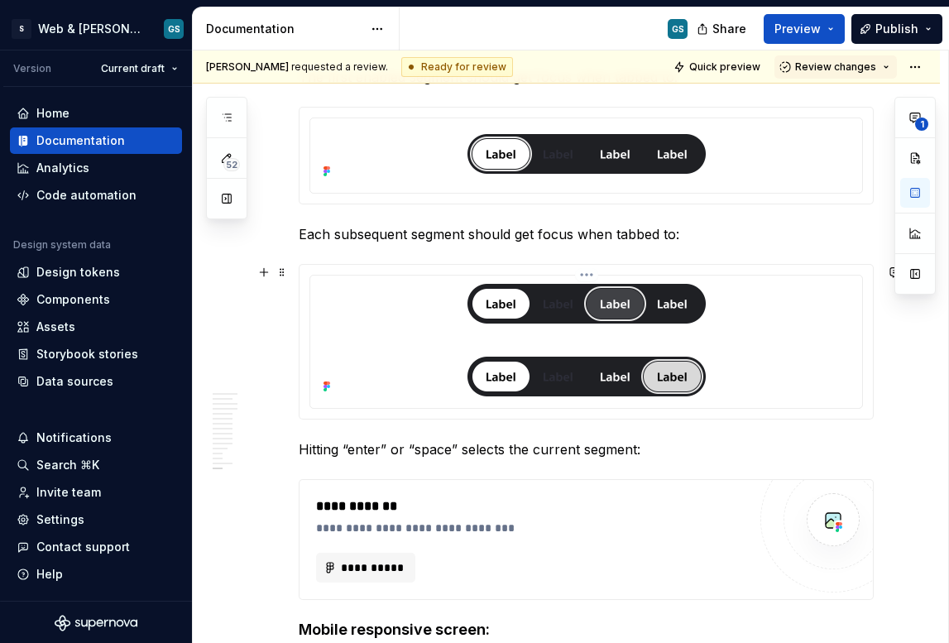
scroll to position [4760, 0]
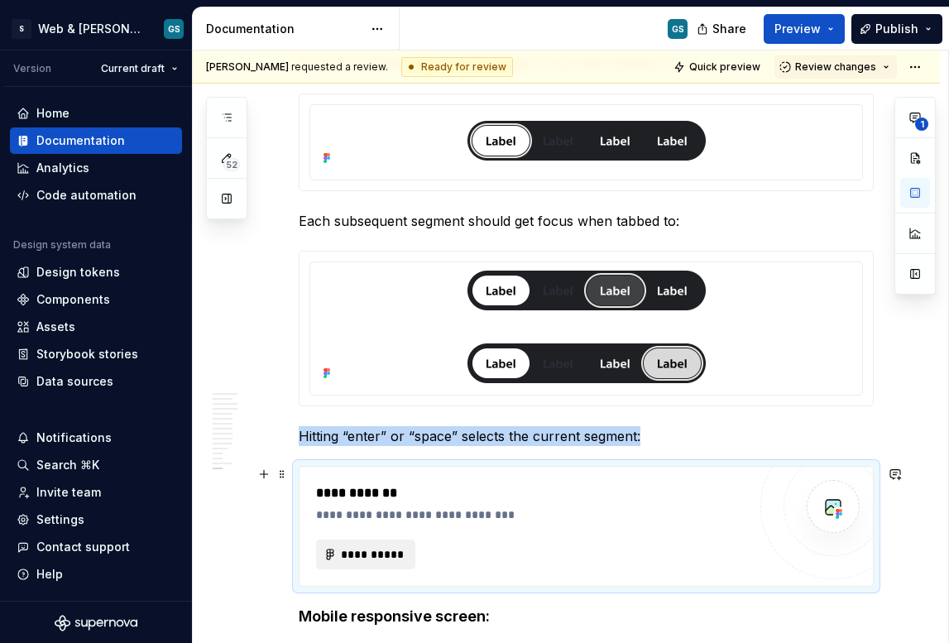
click at [361, 550] on span "**********" at bounding box center [372, 554] width 65 height 17
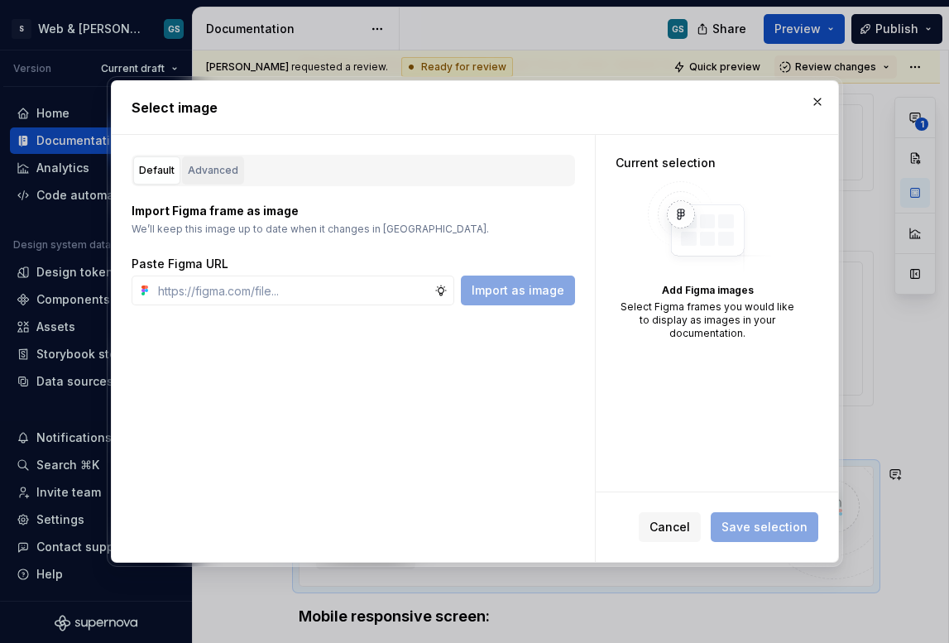
click at [204, 162] on div "Advanced" at bounding box center [213, 170] width 50 height 17
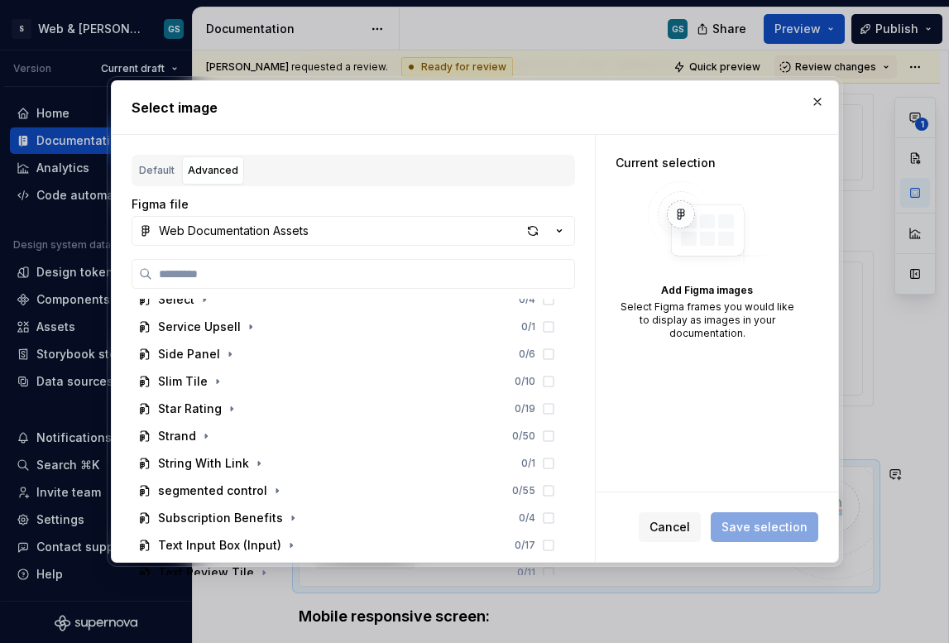
scroll to position [1537, 0]
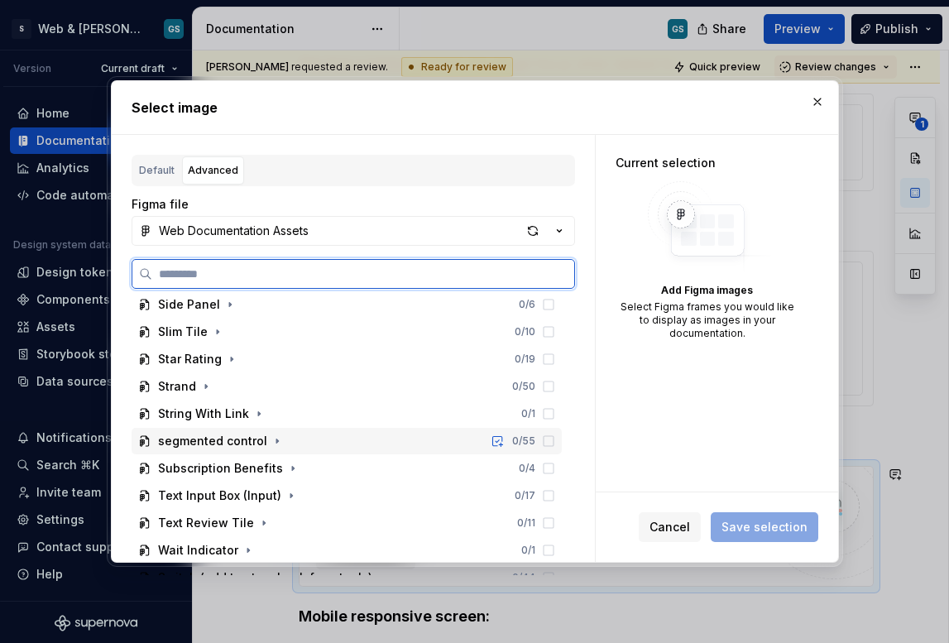
click at [317, 444] on div "segmented control 0 / 55" at bounding box center [347, 441] width 430 height 26
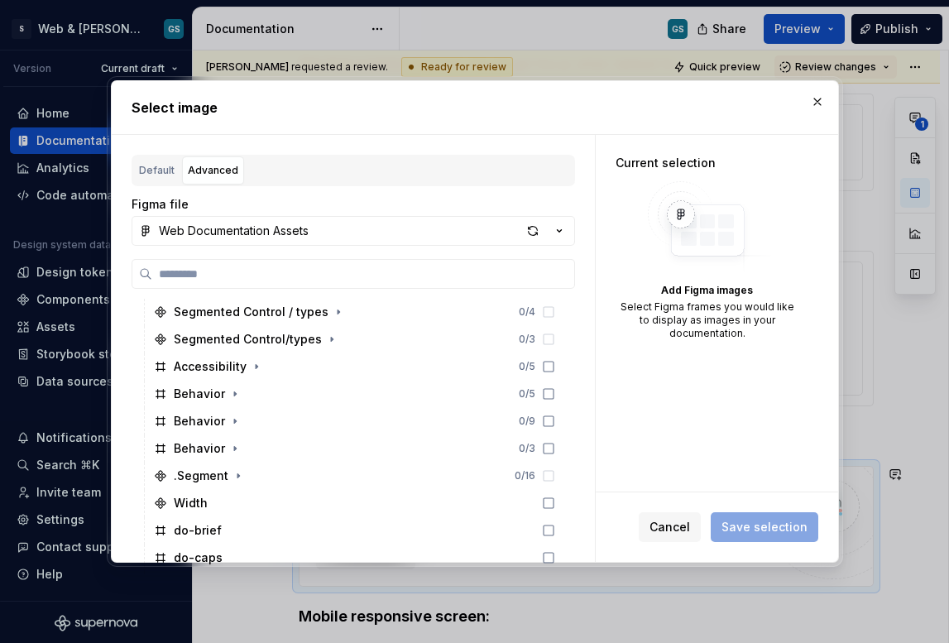
scroll to position [1779, 0]
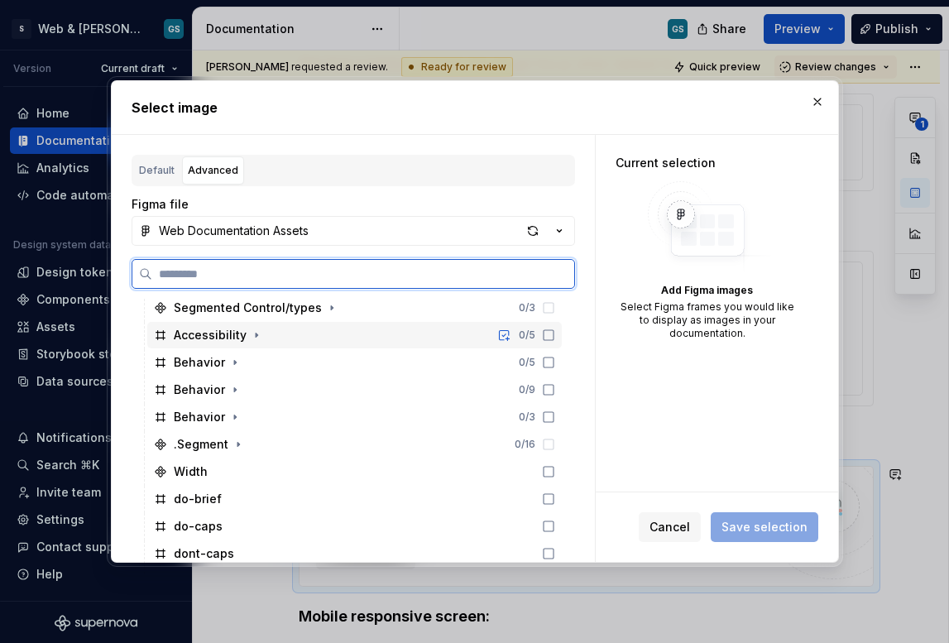
click at [241, 334] on div "Accessibility" at bounding box center [210, 335] width 73 height 17
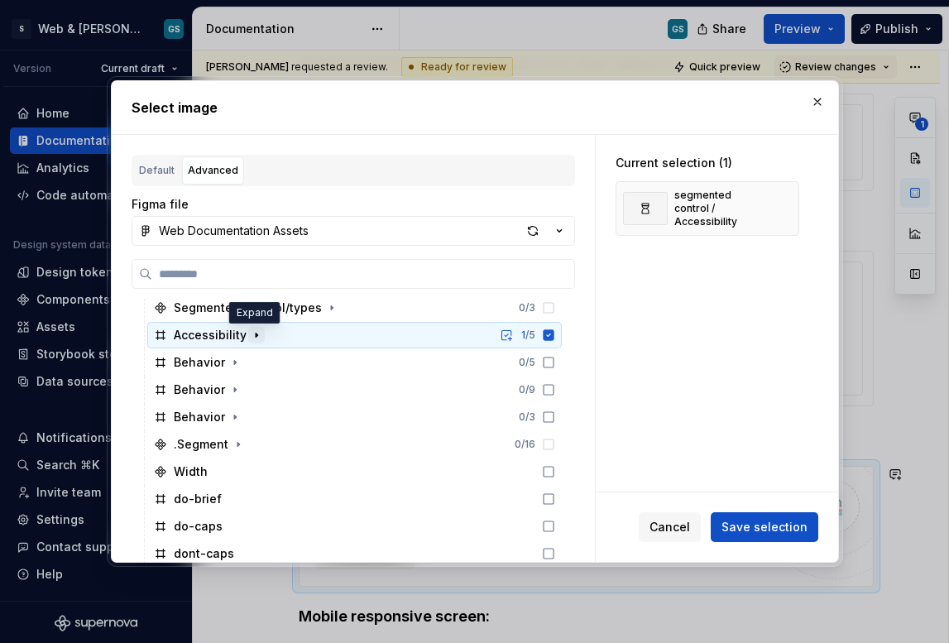
click at [251, 338] on icon "button" at bounding box center [256, 335] width 13 height 13
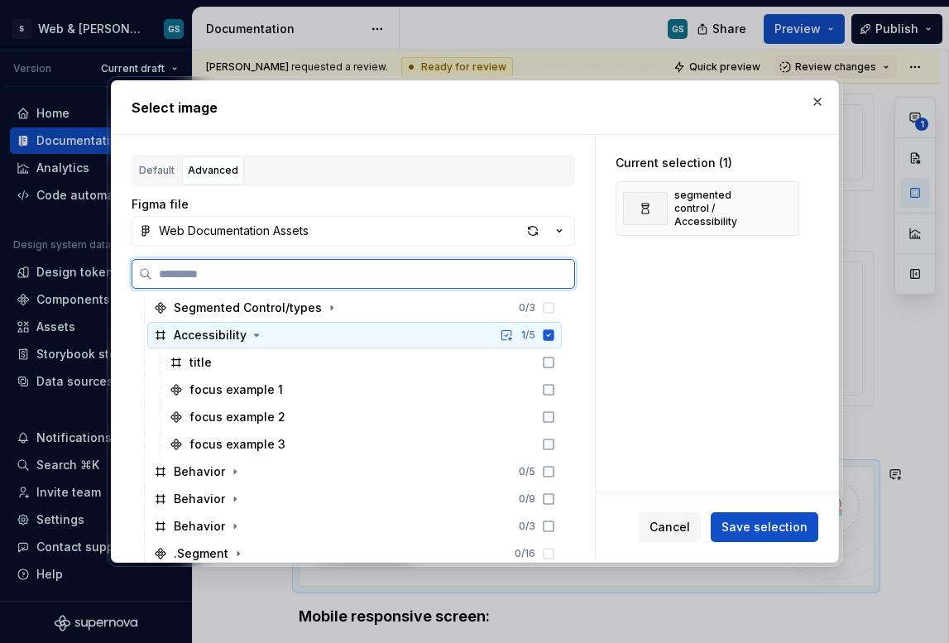
click at [550, 337] on icon at bounding box center [548, 334] width 11 height 11
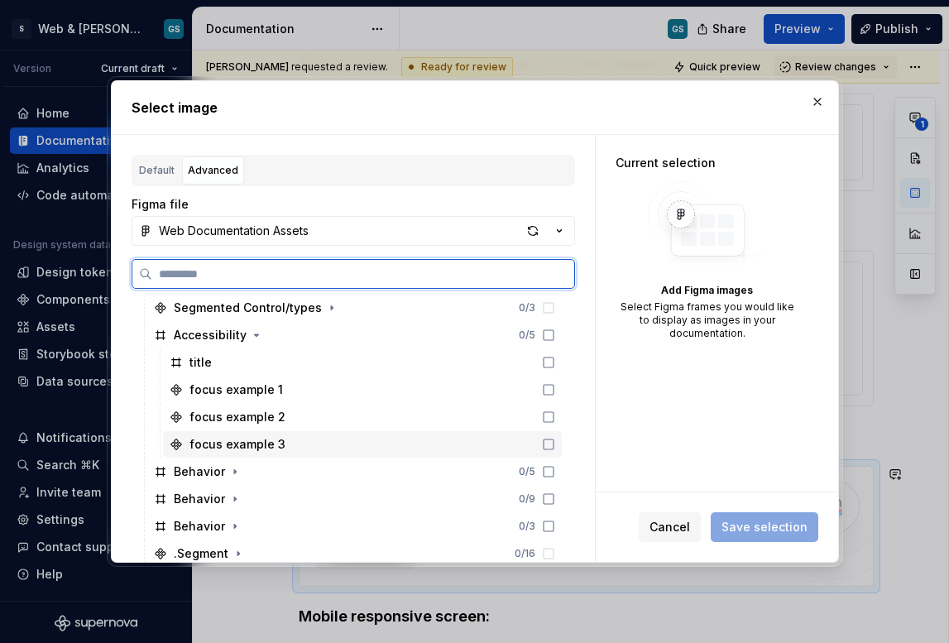
click at [545, 449] on icon at bounding box center [549, 444] width 10 height 10
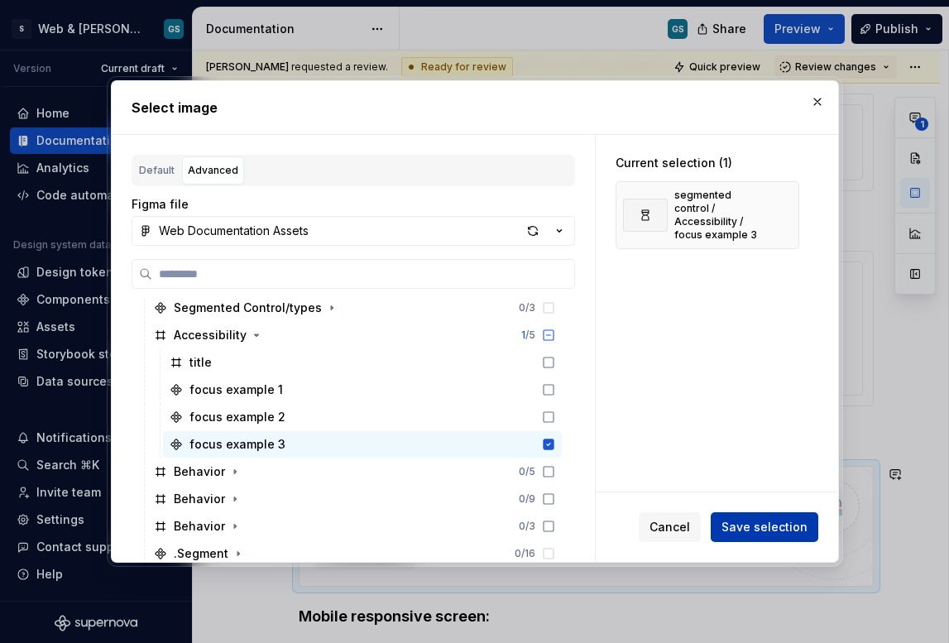
click at [741, 516] on button "Save selection" at bounding box center [765, 527] width 108 height 30
type textarea "*"
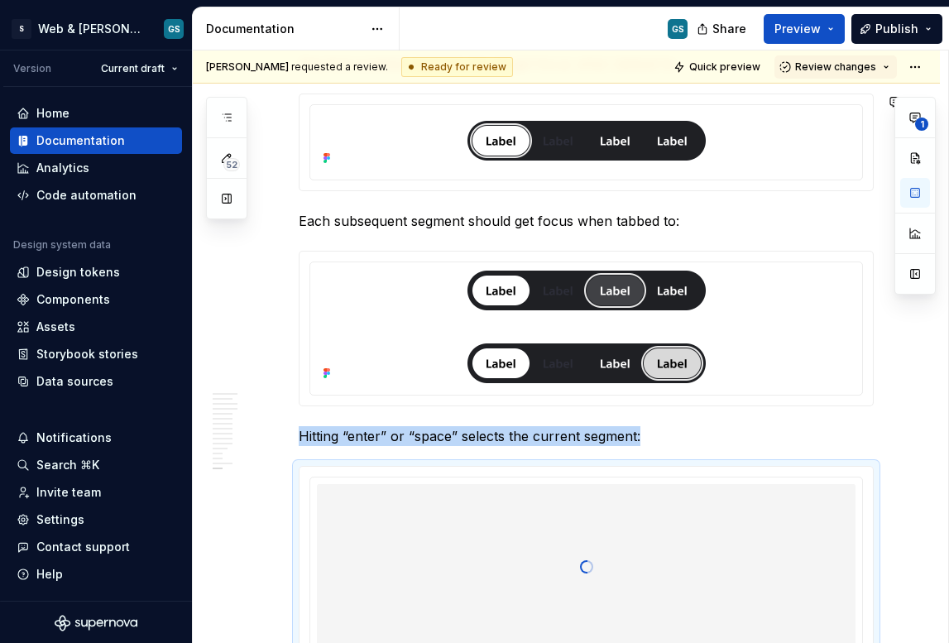
scroll to position [4830, 0]
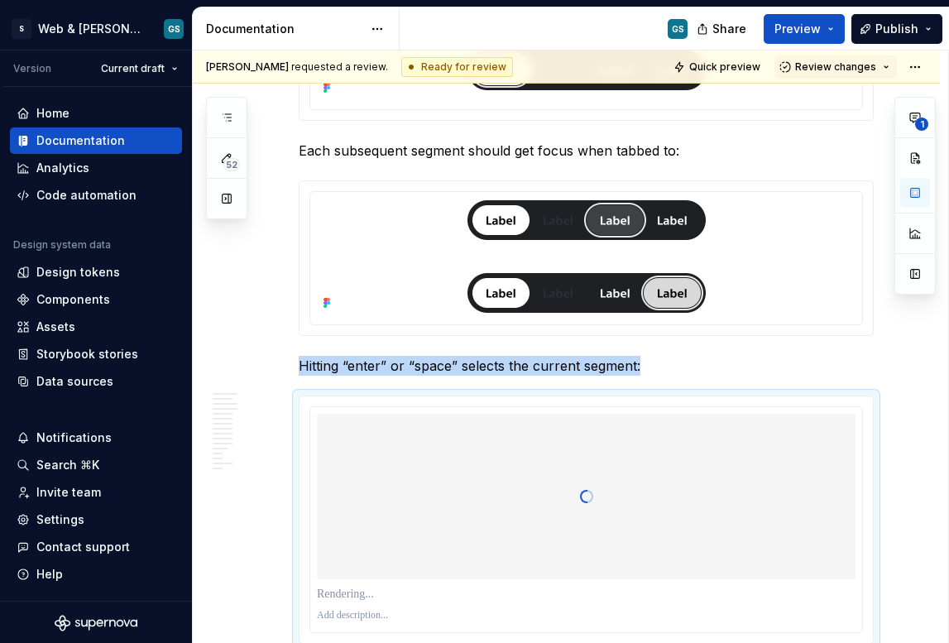
type input "#FFFFFF"
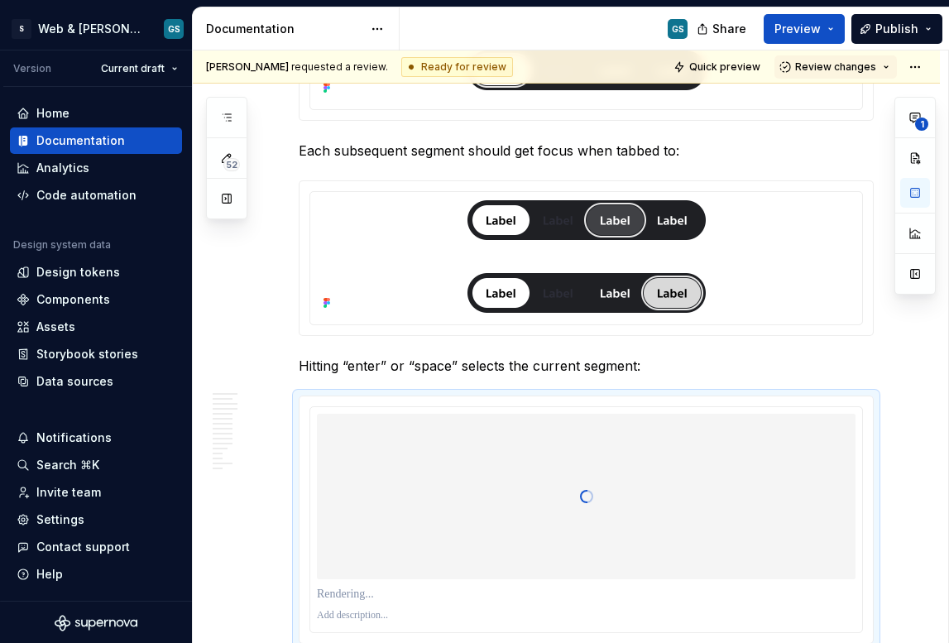
click at [707, 102] on div at bounding box center [586, 72] width 552 height 74
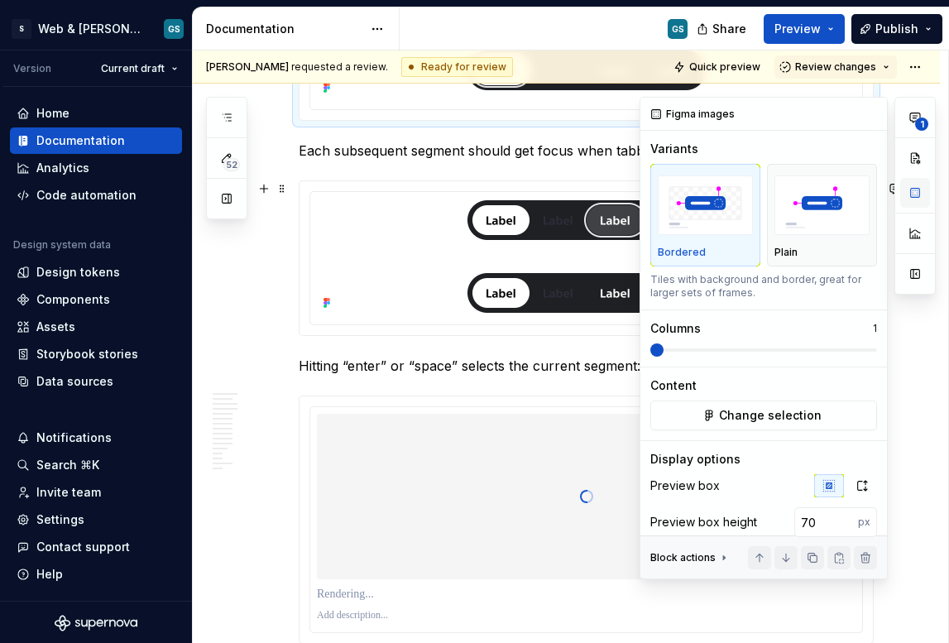
click at [910, 199] on button "button" at bounding box center [915, 193] width 30 height 30
type textarea "*"
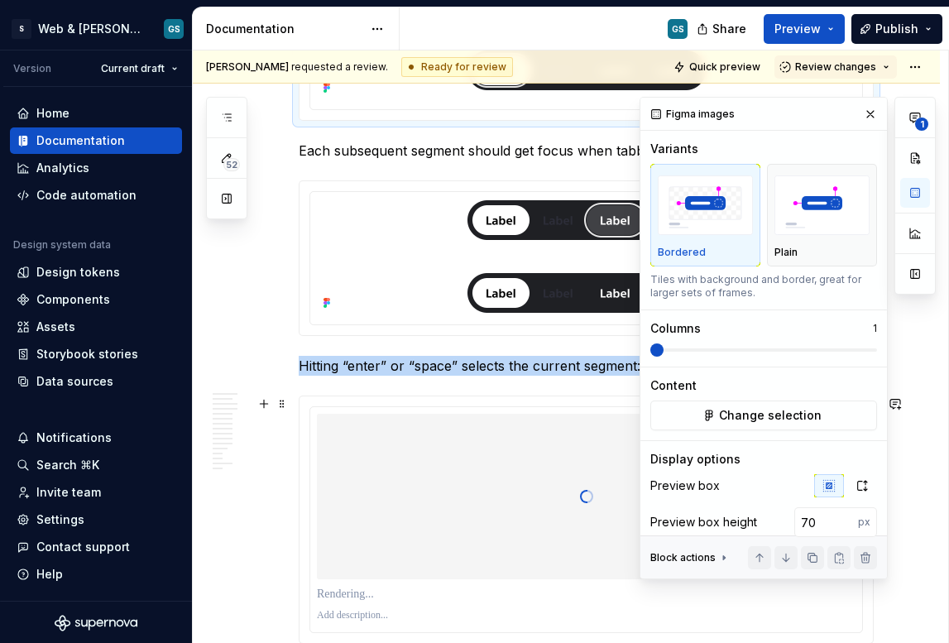
click at [498, 466] on div at bounding box center [586, 497] width 539 height 166
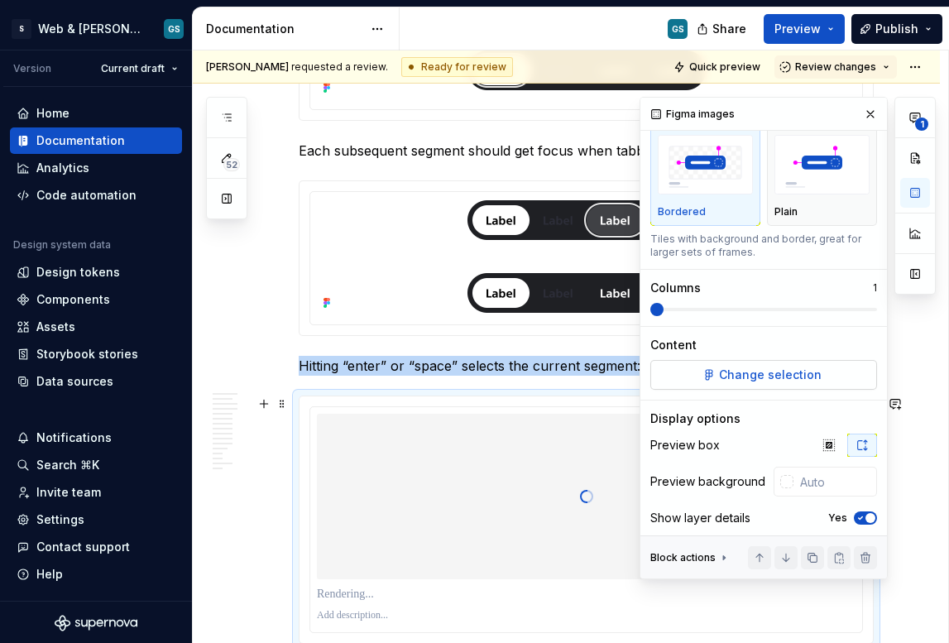
scroll to position [59, 0]
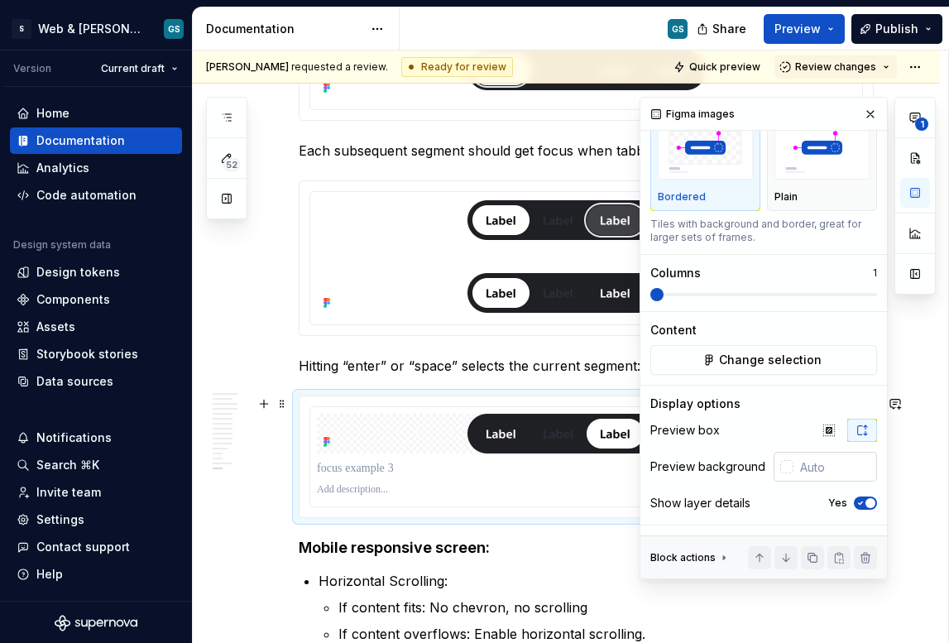
click at [780, 463] on div at bounding box center [786, 466] width 13 height 13
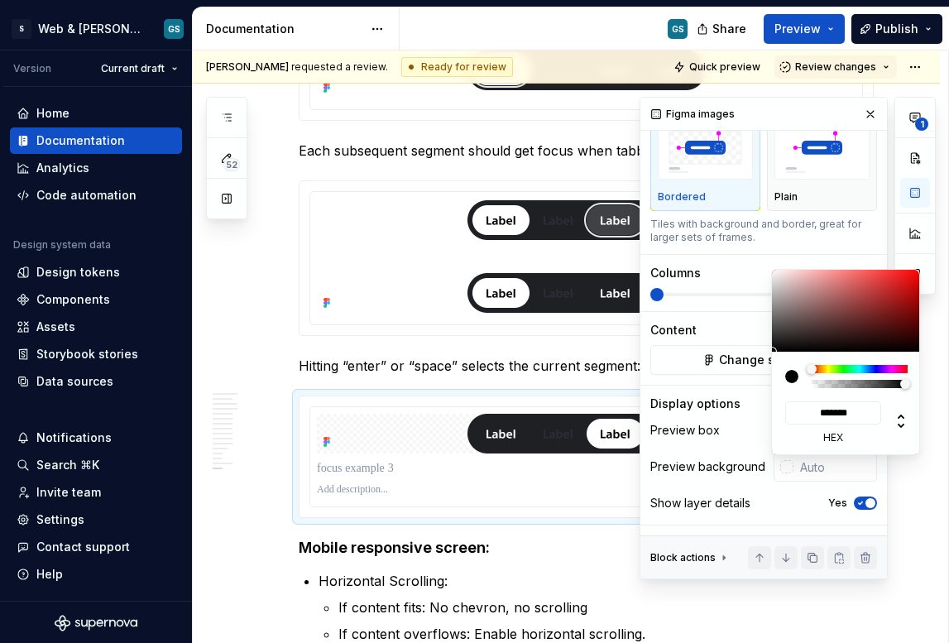
type input "#897F7F"
type input "*******"
type input "#B2A9A9"
type input "*******"
type input "#EAE9E9"
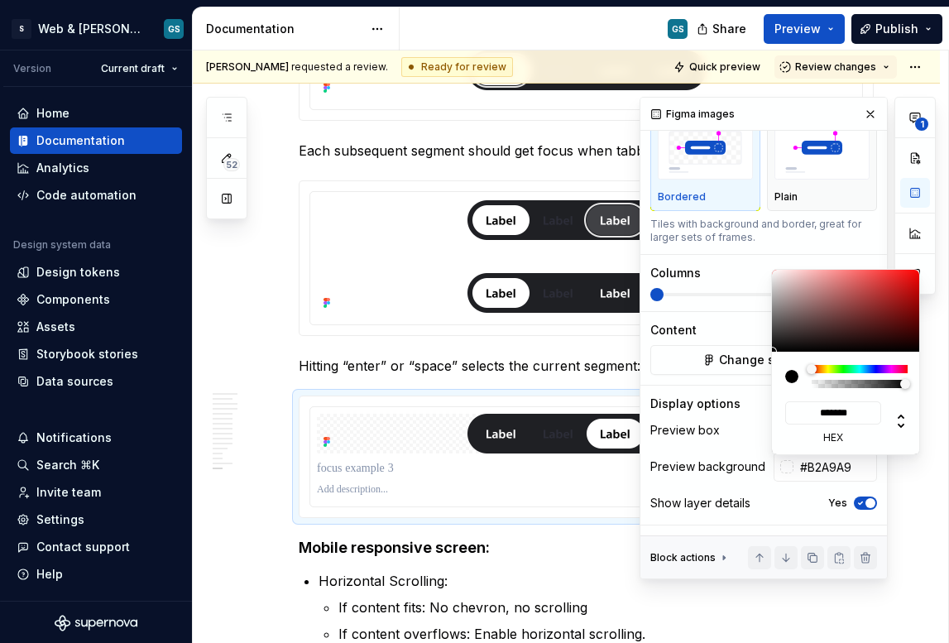
type input "*******"
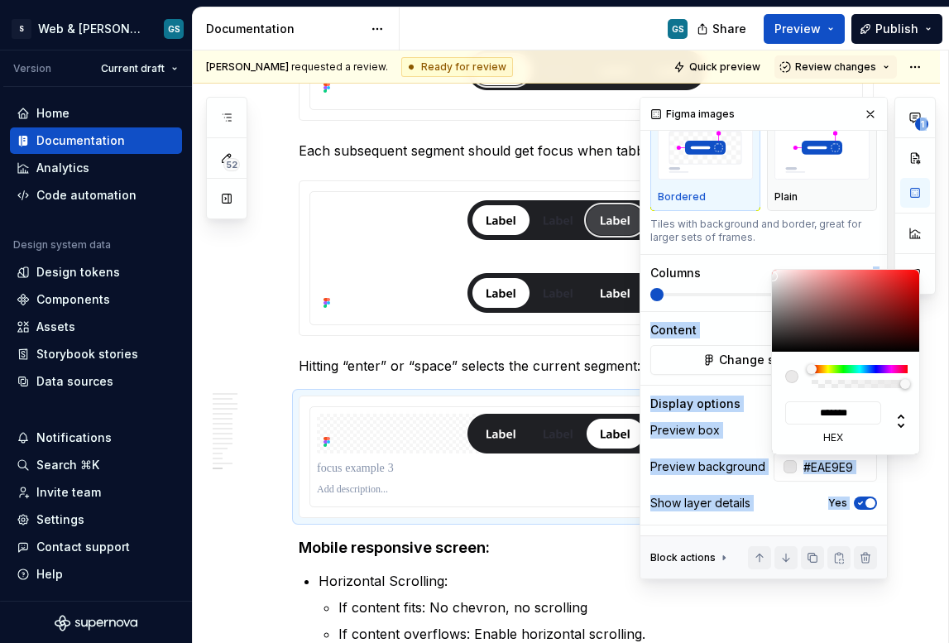
type input "#FFFFFF"
type input "*******"
drag, startPoint x: 772, startPoint y: 273, endPoint x: 732, endPoint y: 294, distance: 44.8
click at [761, 244] on body "S Web & [PERSON_NAME] Systems GS Version Current draft Home Documentation Analy…" at bounding box center [474, 321] width 949 height 643
click at [724, 328] on div "**********" at bounding box center [788, 338] width 296 height 482
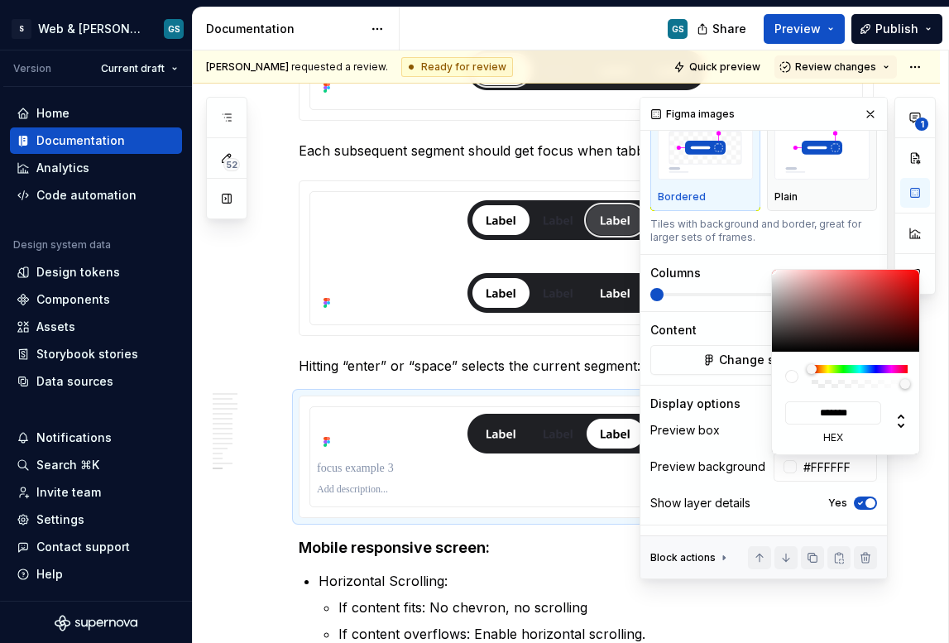
click at [747, 410] on div "**********" at bounding box center [788, 338] width 296 height 482
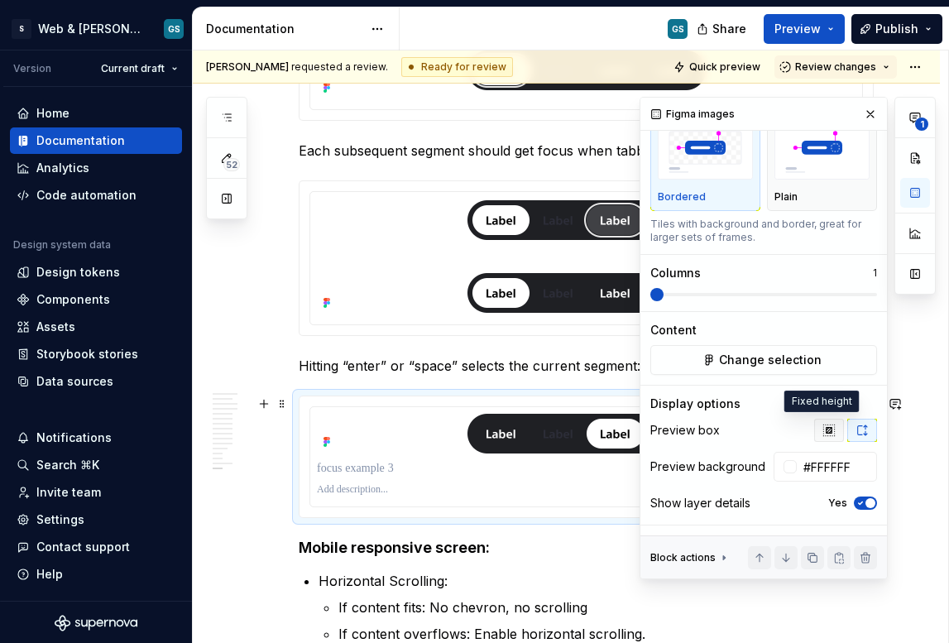
click at [827, 430] on button "button" at bounding box center [829, 430] width 30 height 23
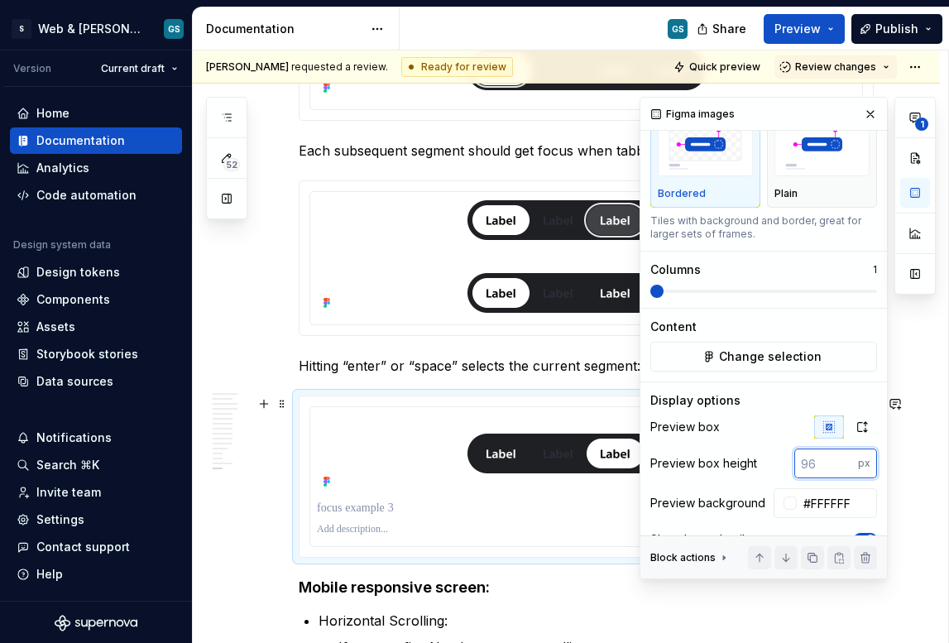
click at [812, 471] on input "number" at bounding box center [827, 464] width 64 height 30
type input "70"
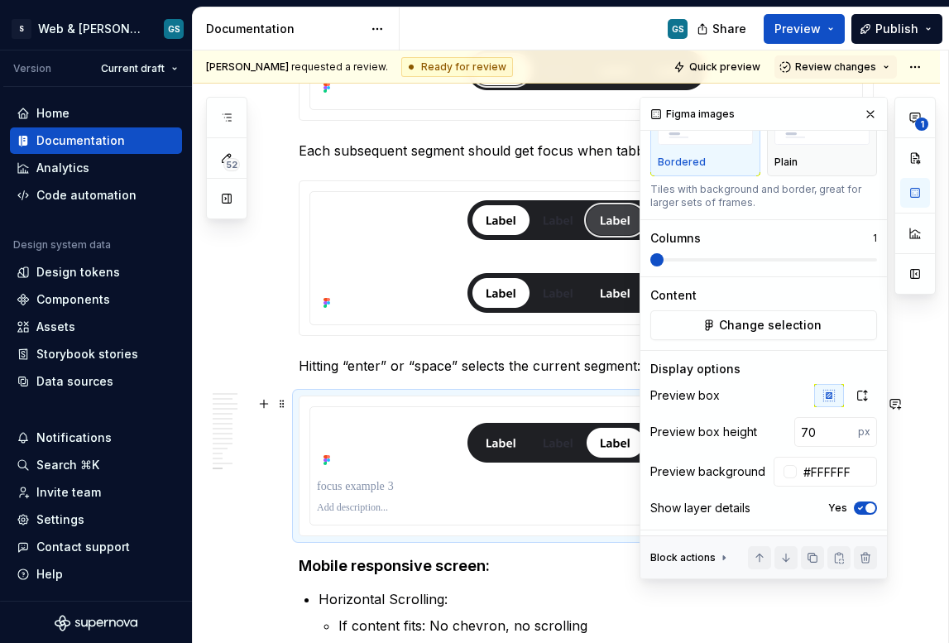
scroll to position [102, 0]
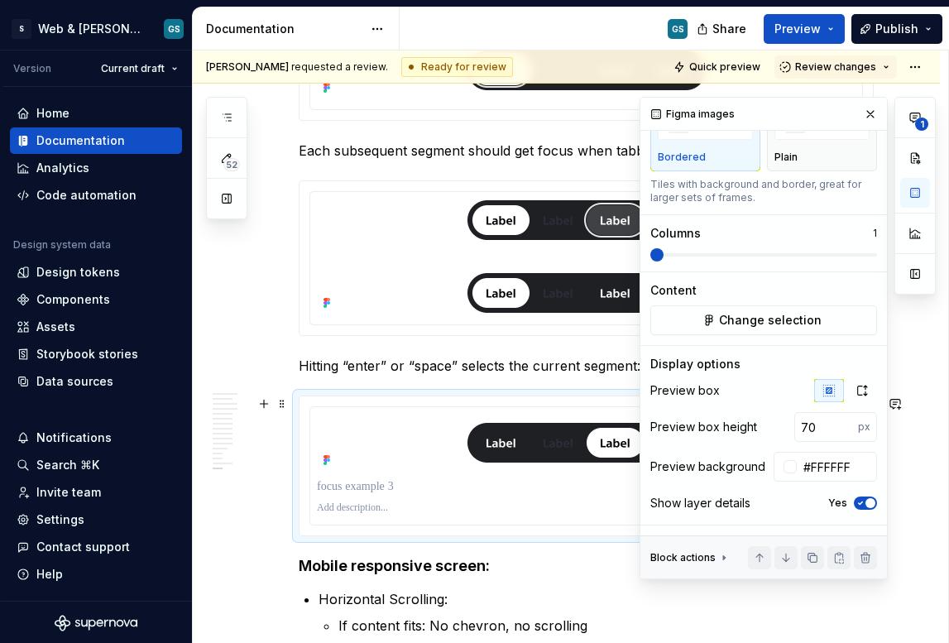
click at [854, 505] on icon "button" at bounding box center [860, 503] width 13 height 10
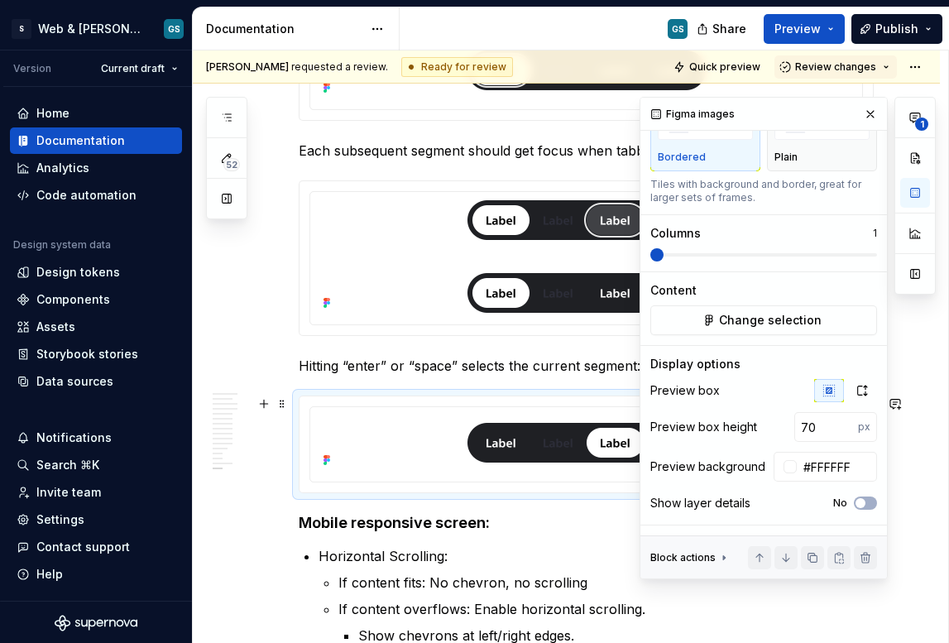
click at [910, 439] on div "1" at bounding box center [915, 338] width 41 height 482
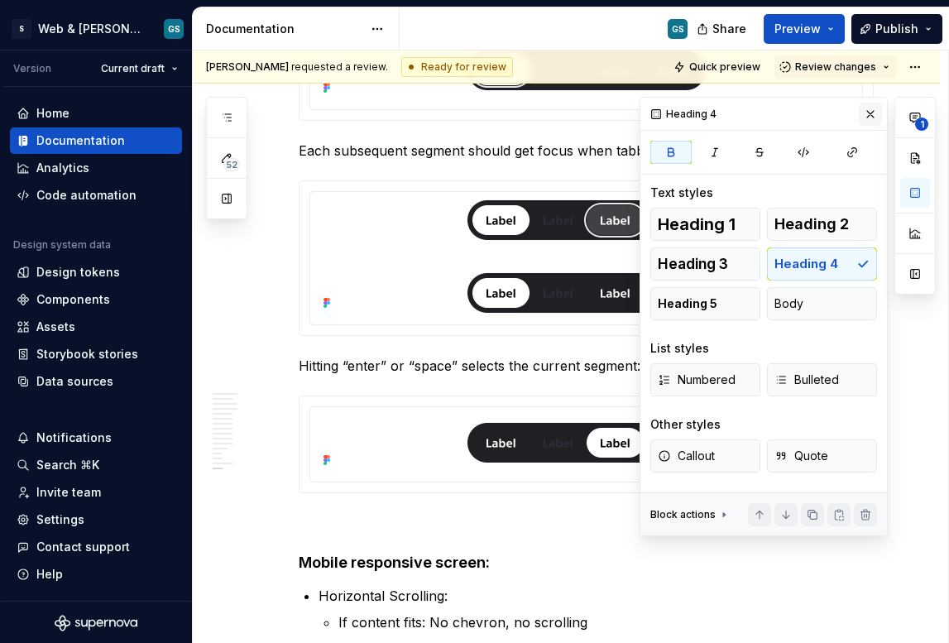
click at [866, 115] on button "button" at bounding box center [870, 114] width 23 height 23
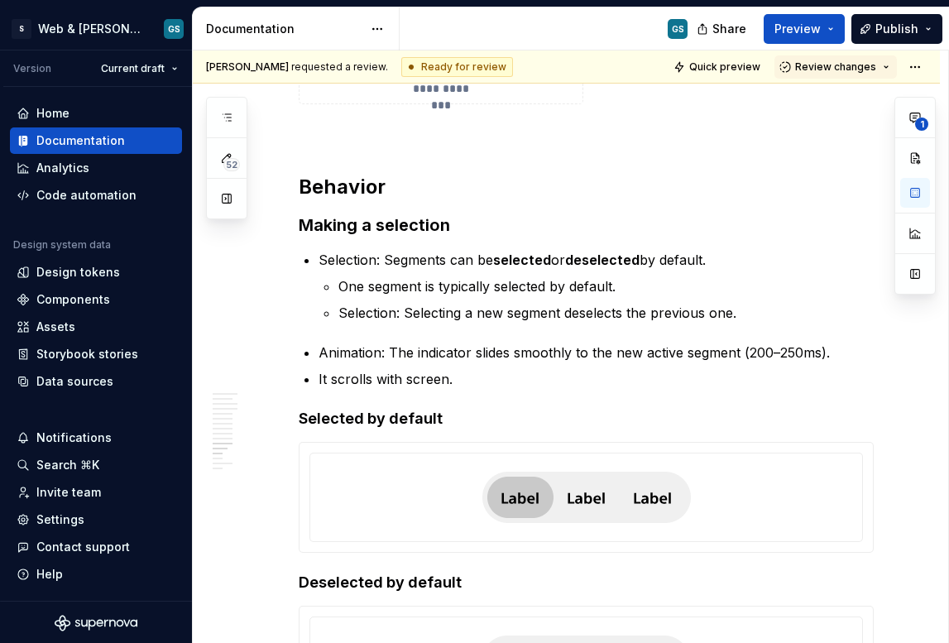
scroll to position [3832, 0]
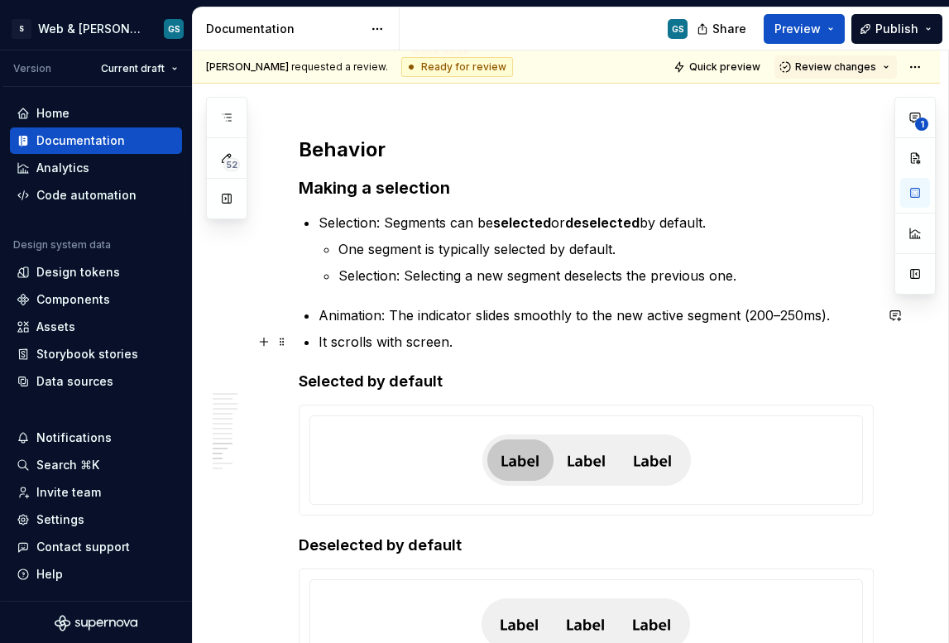
click at [473, 338] on p "It scrolls with screen." at bounding box center [596, 342] width 555 height 20
click at [261, 334] on button "button" at bounding box center [263, 341] width 23 height 23
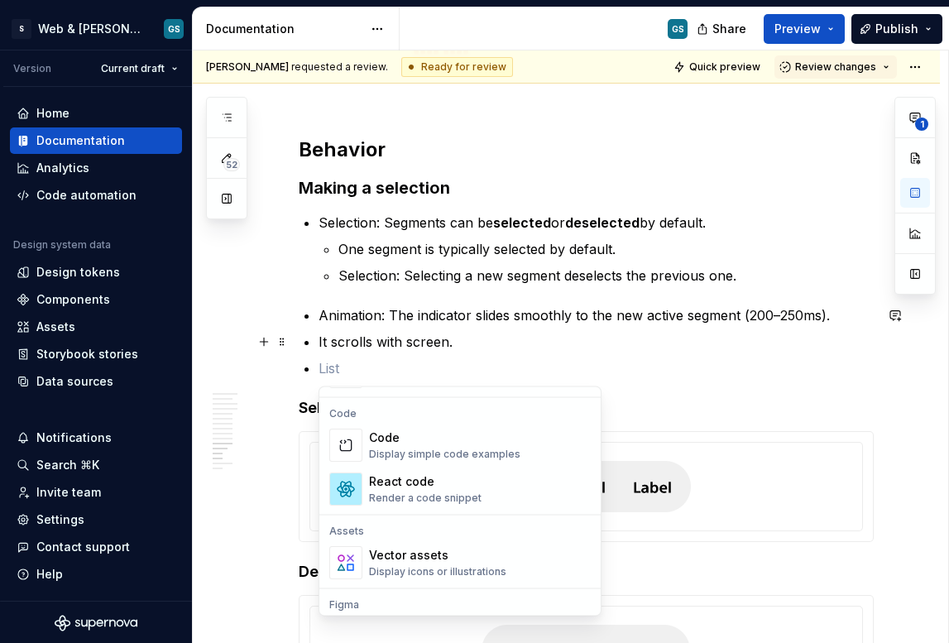
scroll to position [1534, 0]
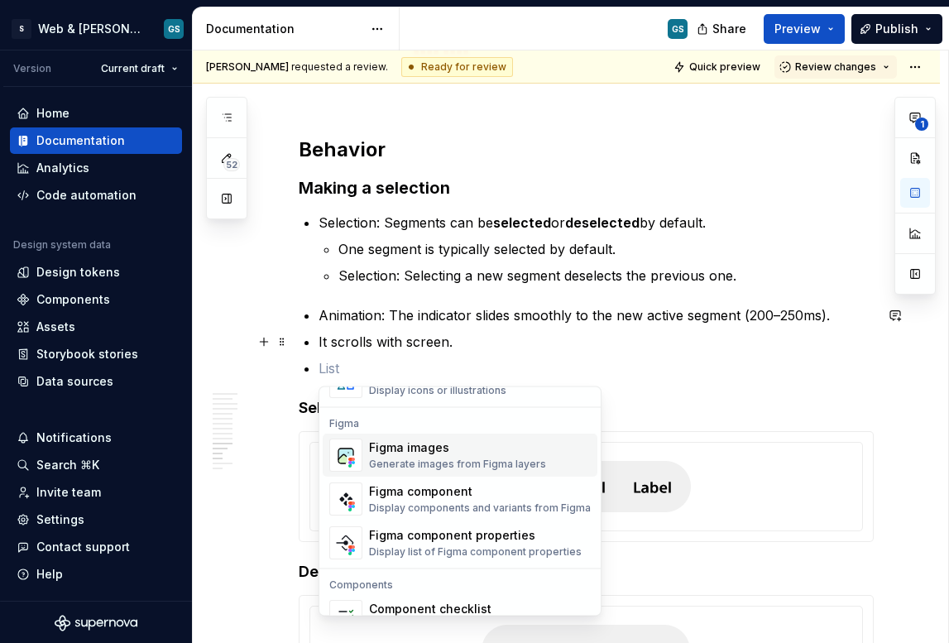
click at [425, 463] on div "Generate images from Figma layers" at bounding box center [457, 464] width 177 height 13
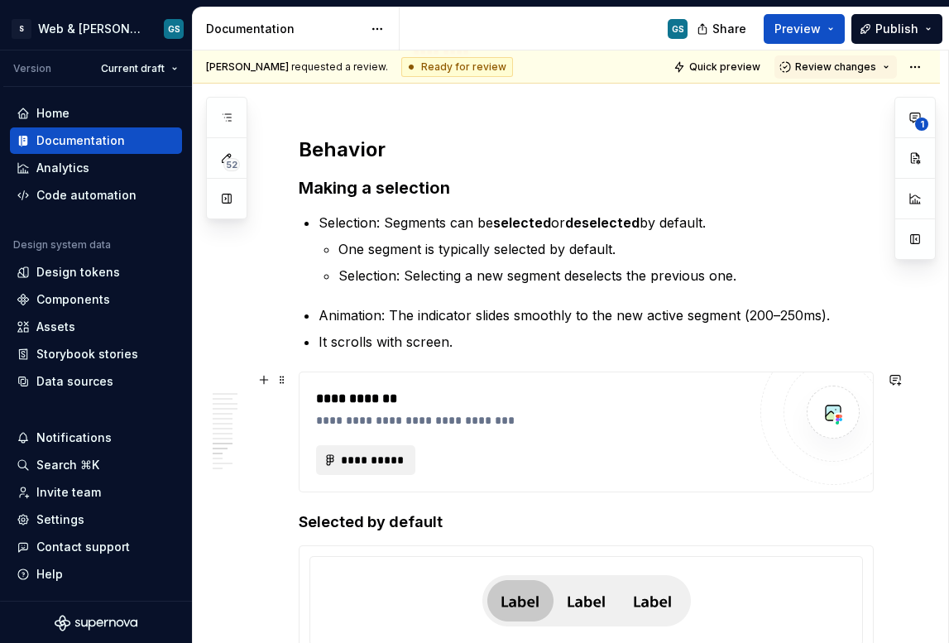
click at [387, 463] on span "**********" at bounding box center [372, 460] width 65 height 17
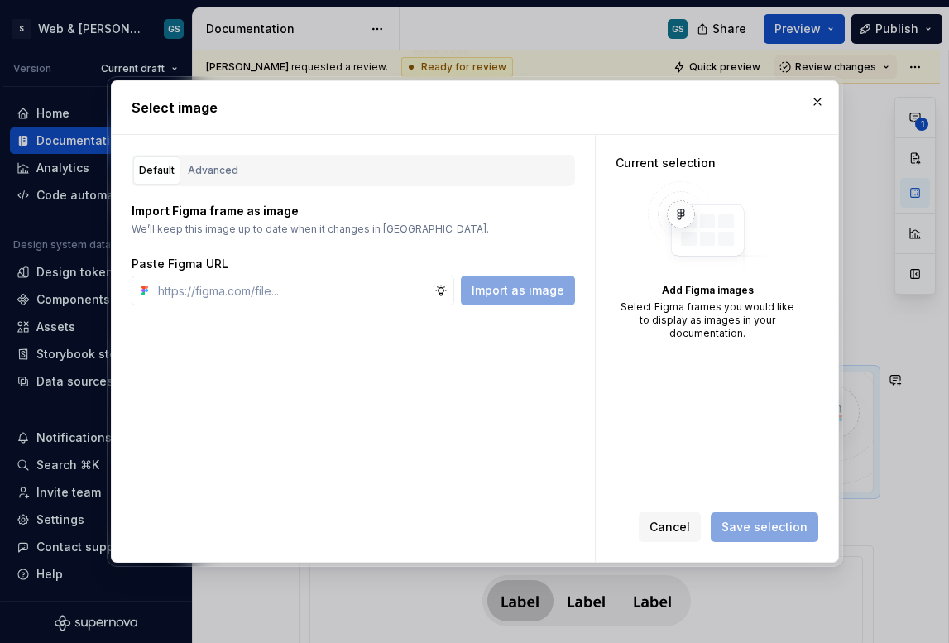
click at [482, 289] on div "Import as image" at bounding box center [518, 291] width 114 height 30
click at [218, 156] on button "Advanced" at bounding box center [213, 170] width 62 height 28
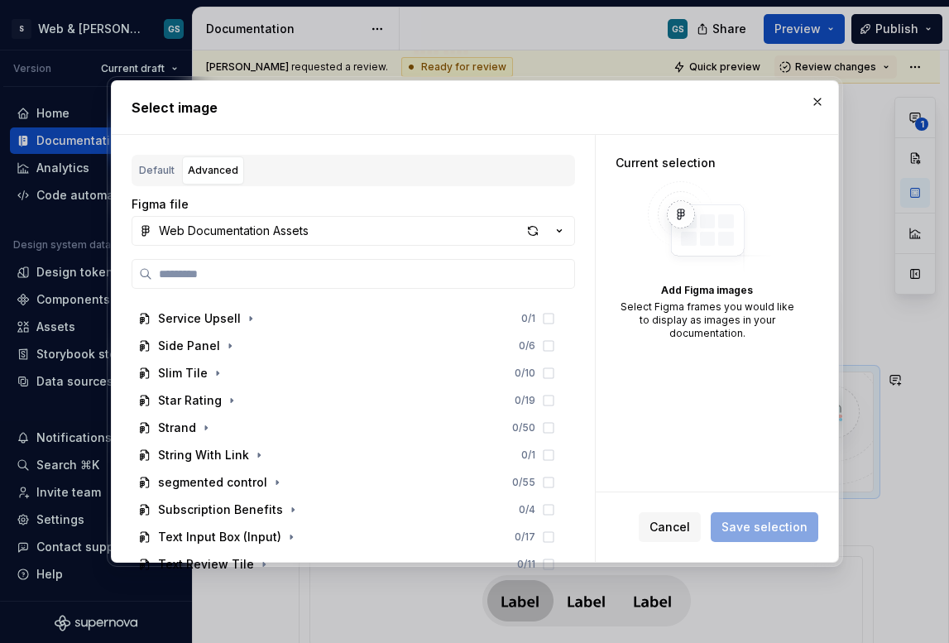
scroll to position [1502, 0]
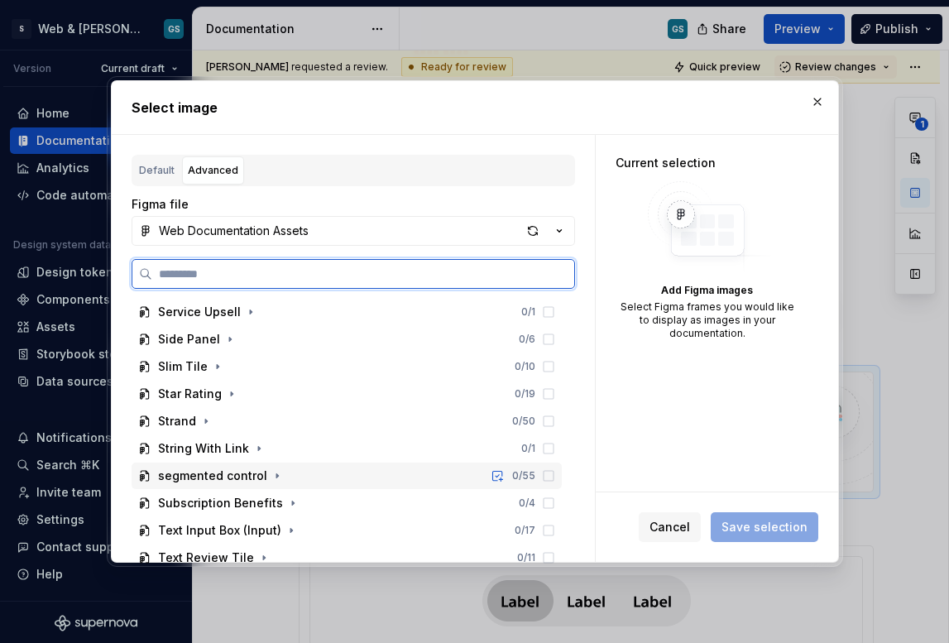
click at [170, 470] on div "segmented control" at bounding box center [212, 476] width 109 height 17
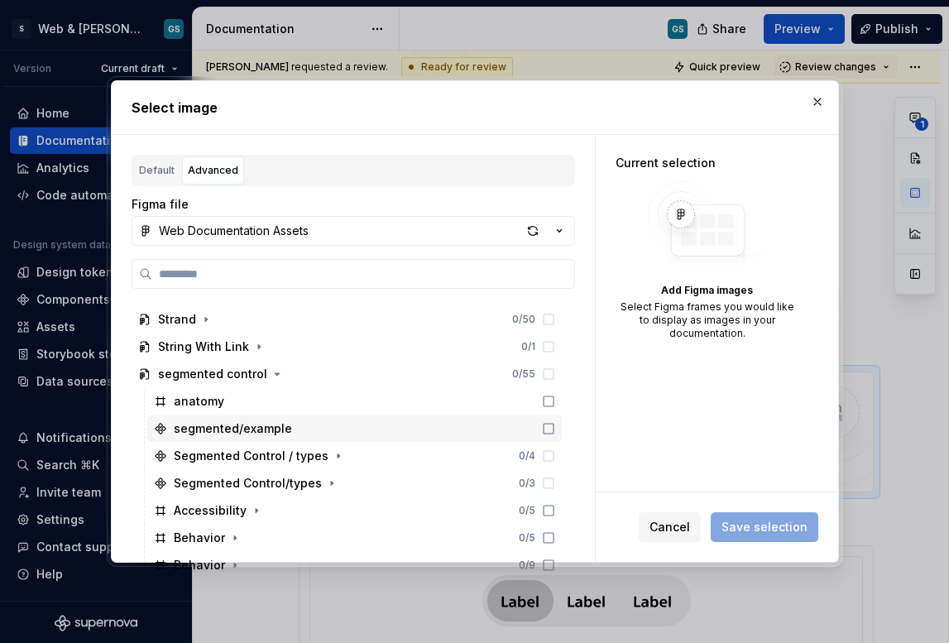
scroll to position [1704, 0]
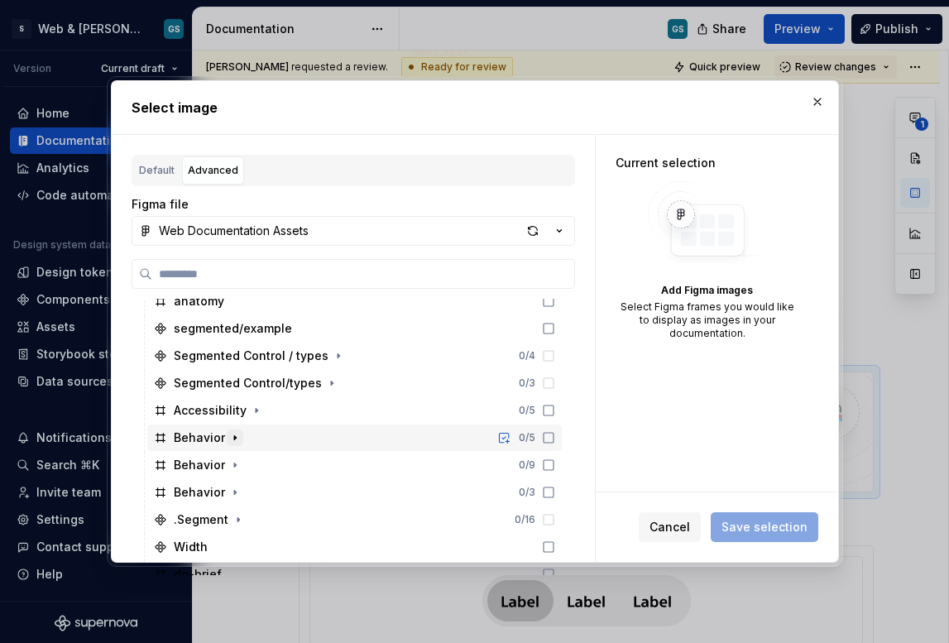
click at [230, 438] on icon "button" at bounding box center [234, 437] width 13 height 13
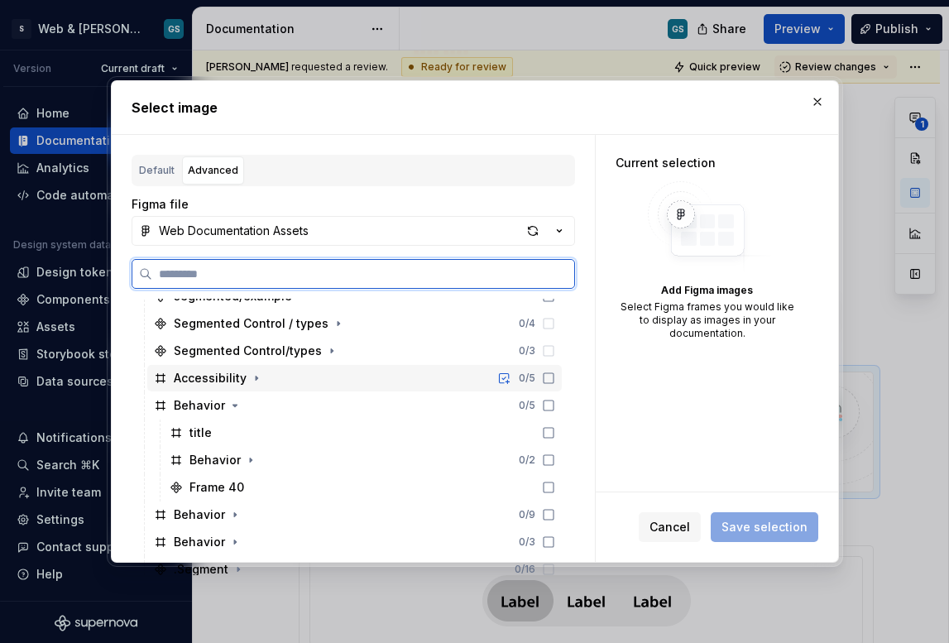
scroll to position [1746, 0]
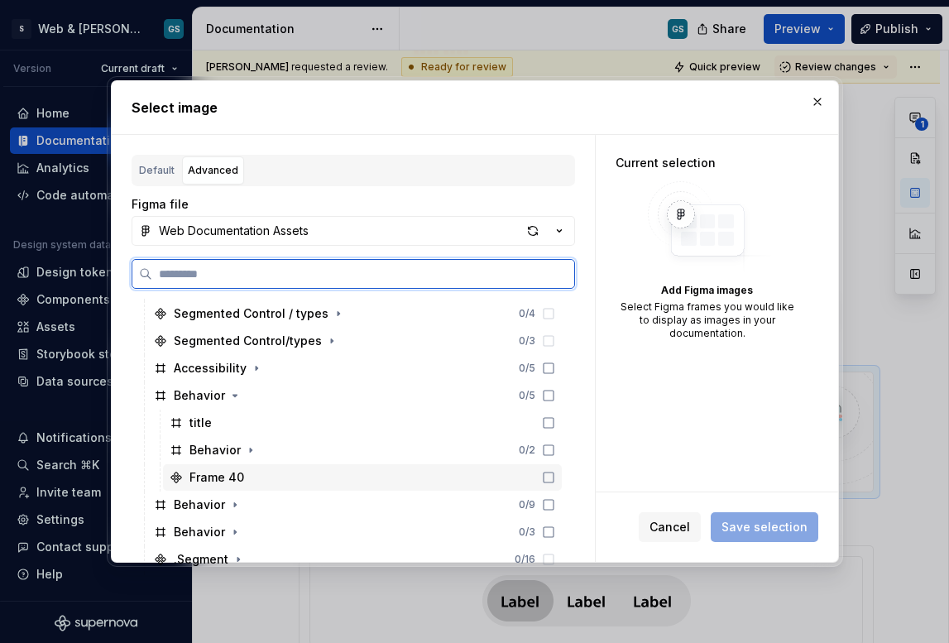
click at [275, 470] on div "Frame 40" at bounding box center [362, 477] width 399 height 26
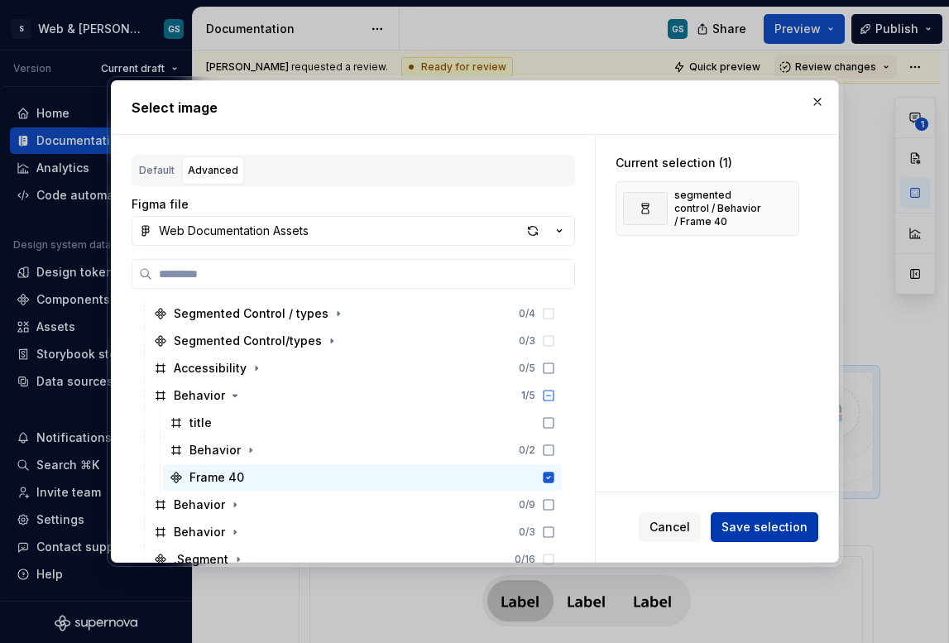
click at [725, 517] on button "Save selection" at bounding box center [765, 527] width 108 height 30
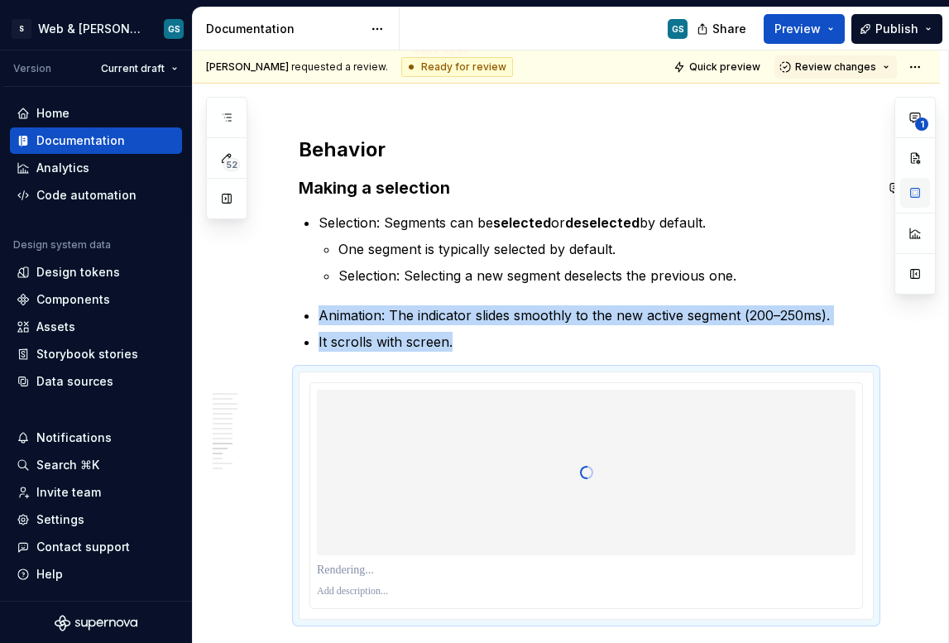
type textarea "*"
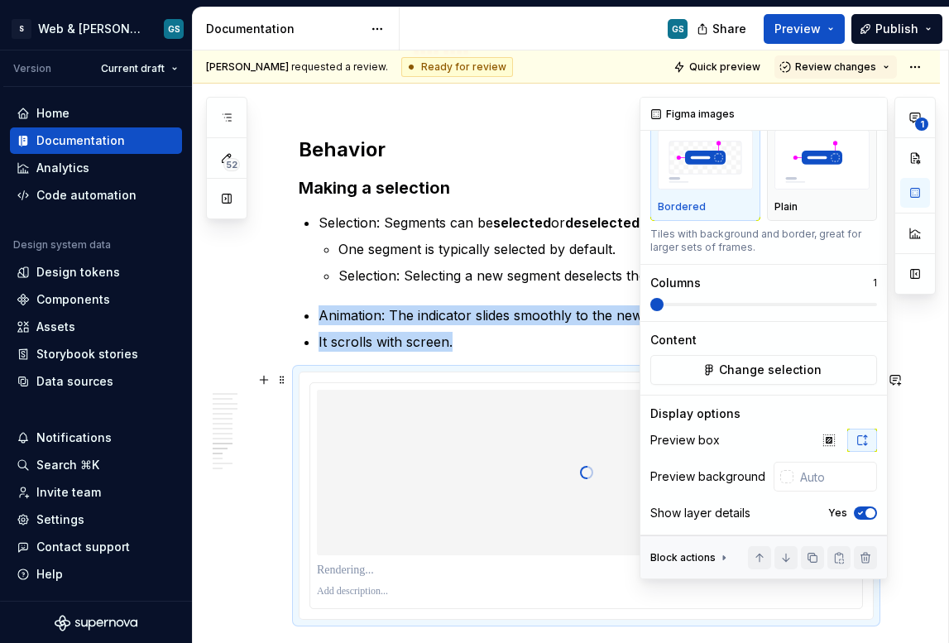
scroll to position [59, 0]
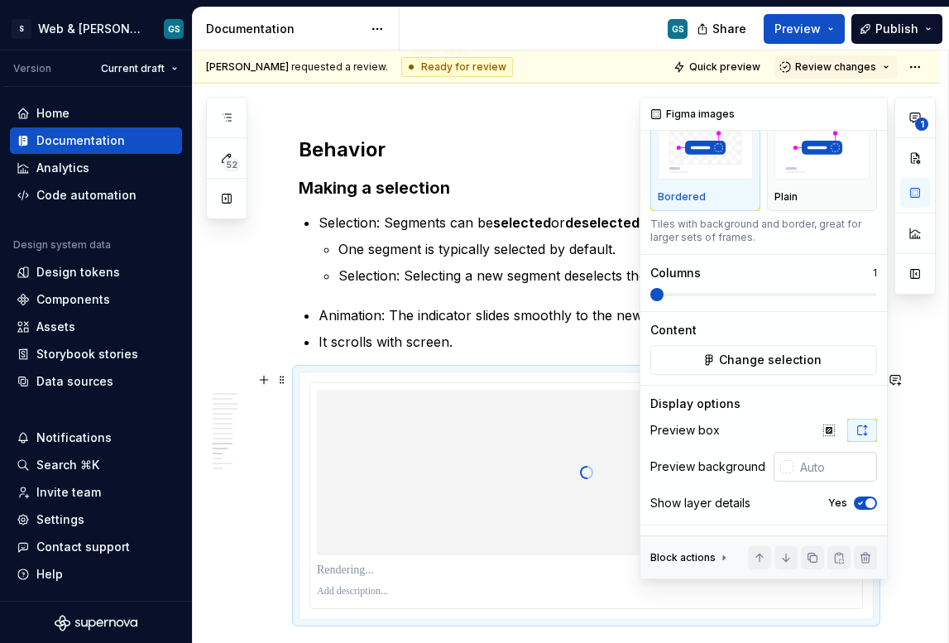
click at [780, 464] on div at bounding box center [786, 466] width 13 height 13
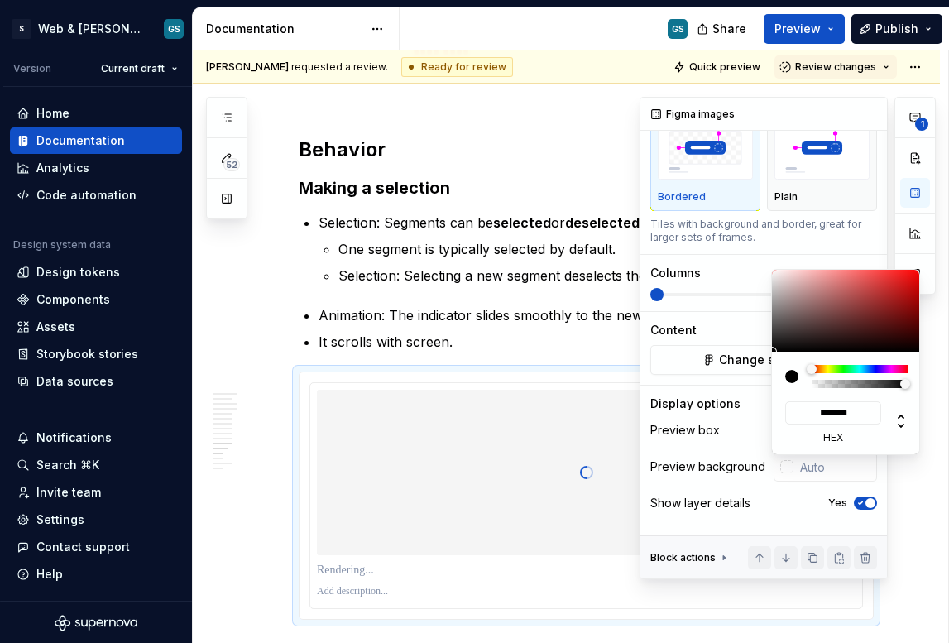
type input "#645D5D"
type input "*******"
type input "#746C6C"
type input "*******"
type input "#8E8787"
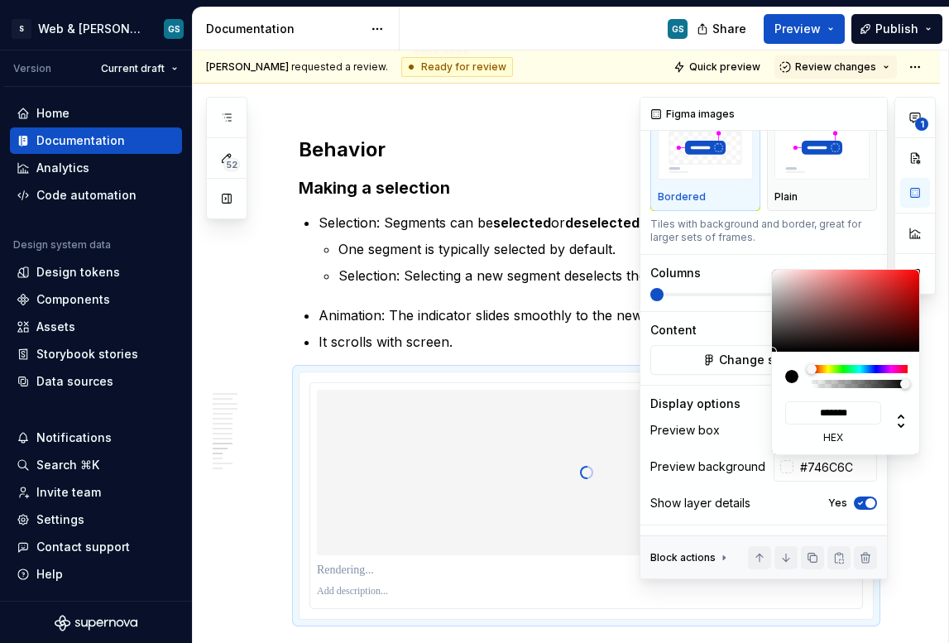
type input "*******"
type input "#BFBEBE"
type input "*******"
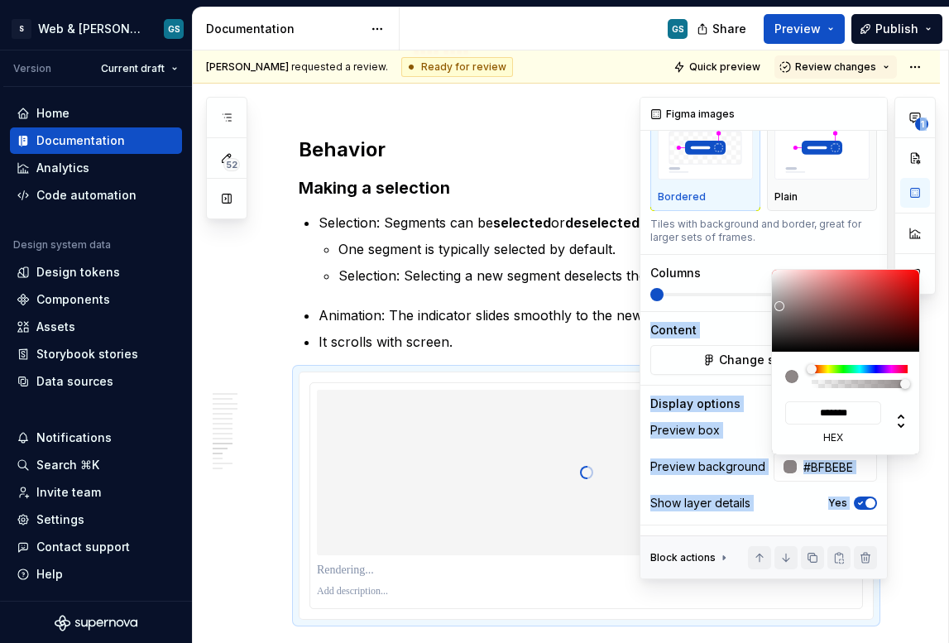
type input "#F0F0F0"
type input "*******"
type input "#FFFFFF"
type input "*******"
drag, startPoint x: 782, startPoint y: 314, endPoint x: 758, endPoint y: 247, distance: 70.4
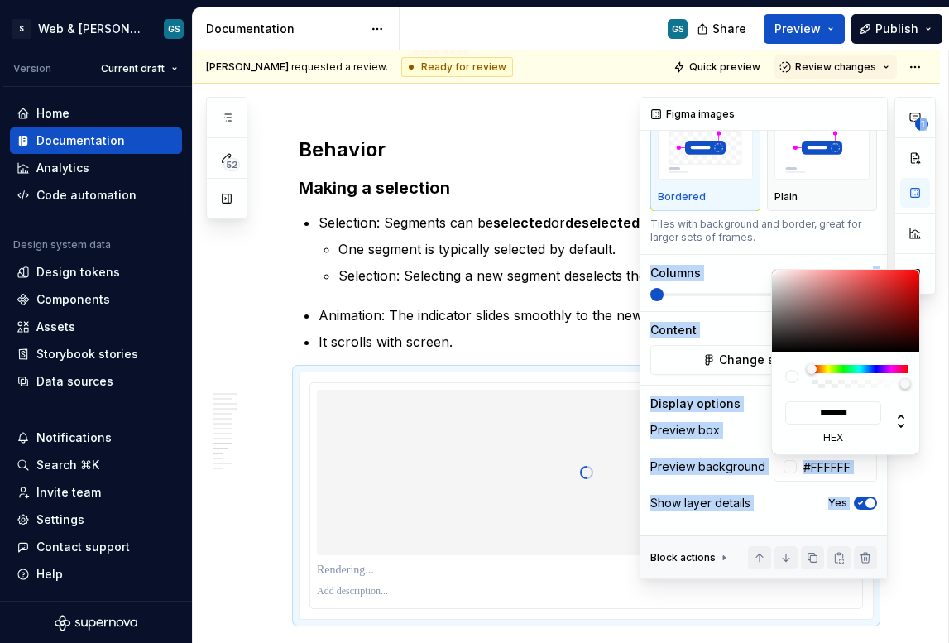
click at [758, 247] on body "S Web & [PERSON_NAME] Systems GS Version Current draft Home Documentation Analy…" at bounding box center [474, 321] width 949 height 643
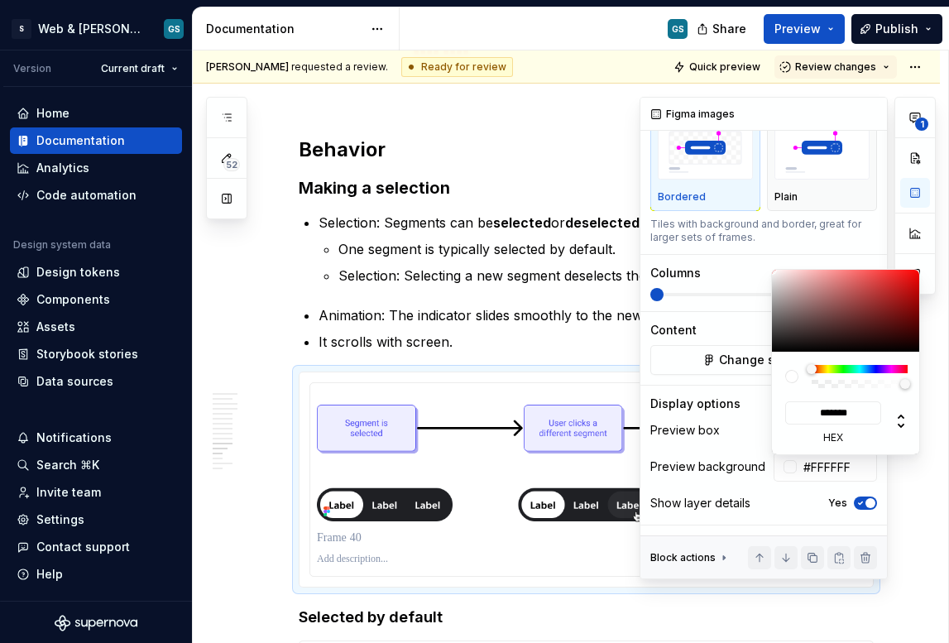
click at [344, 536] on html "S Web & [PERSON_NAME] Systems GS Version Current draft Home Documentation Analy…" at bounding box center [474, 321] width 949 height 643
drag, startPoint x: 335, startPoint y: 536, endPoint x: 324, endPoint y: 537, distance: 11.6
click at [334, 536] on html "S Web & [PERSON_NAME] Systems GS Version Current draft Home Documentation Analy…" at bounding box center [474, 321] width 949 height 643
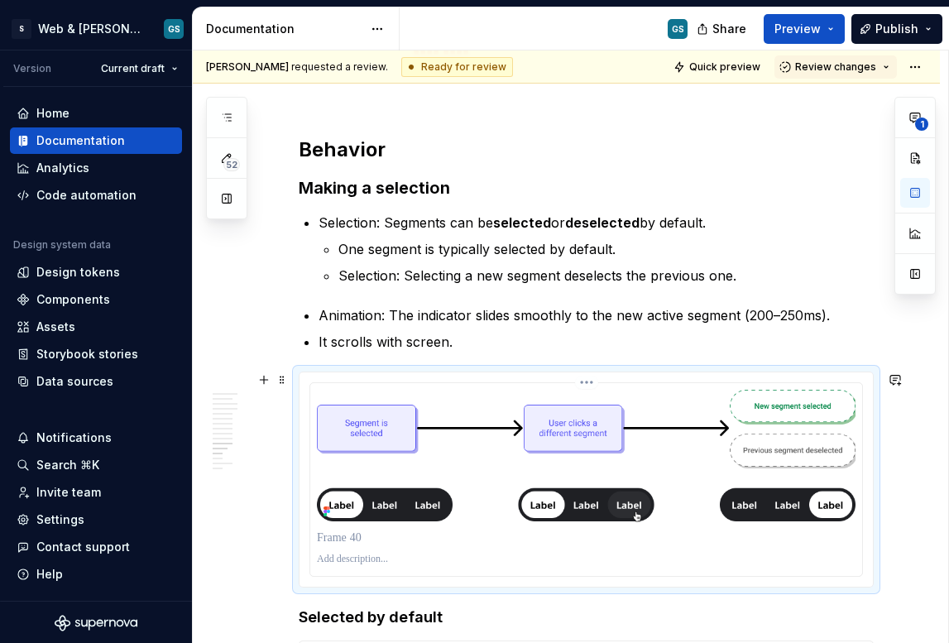
click at [343, 535] on p at bounding box center [586, 538] width 539 height 17
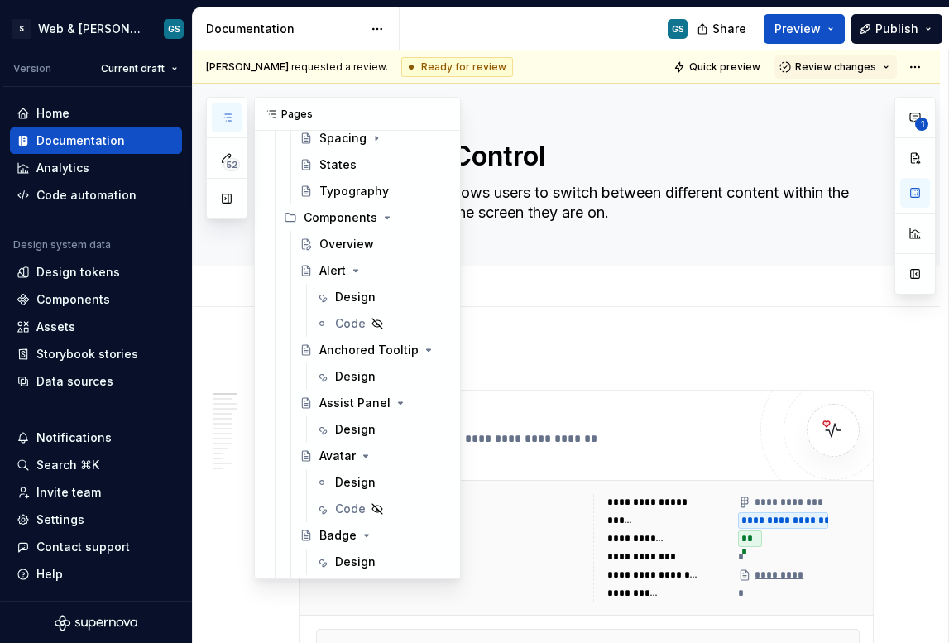
scroll to position [389, 0]
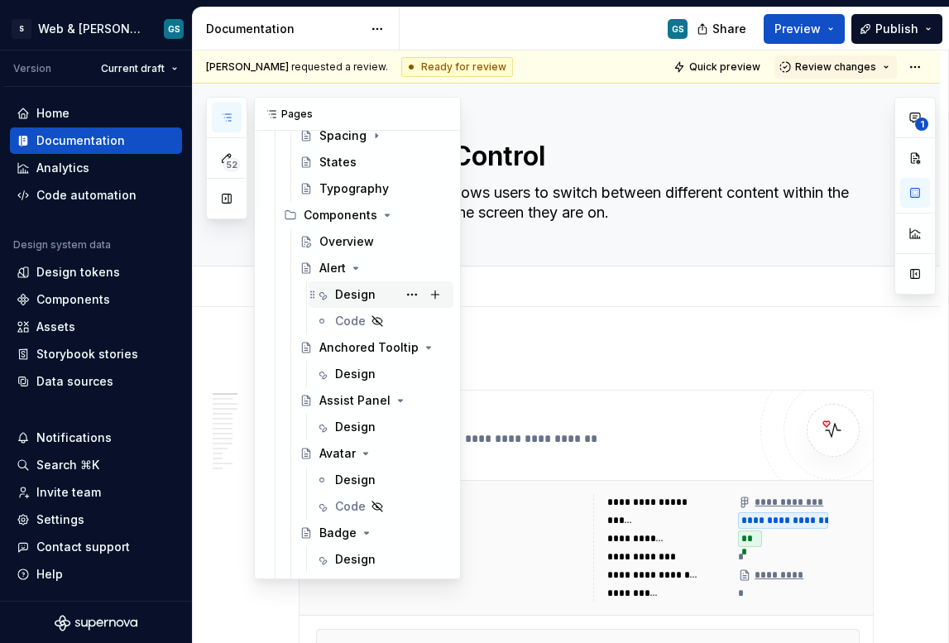
click at [344, 292] on div "Design" at bounding box center [355, 294] width 41 height 17
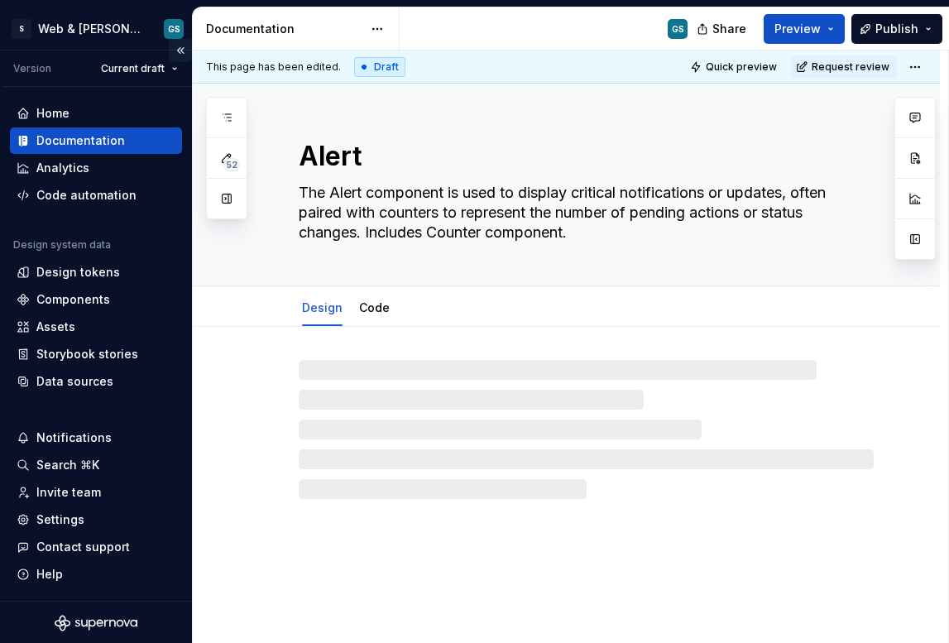
click at [169, 43] on button "Collapse sidebar" at bounding box center [180, 50] width 23 height 23
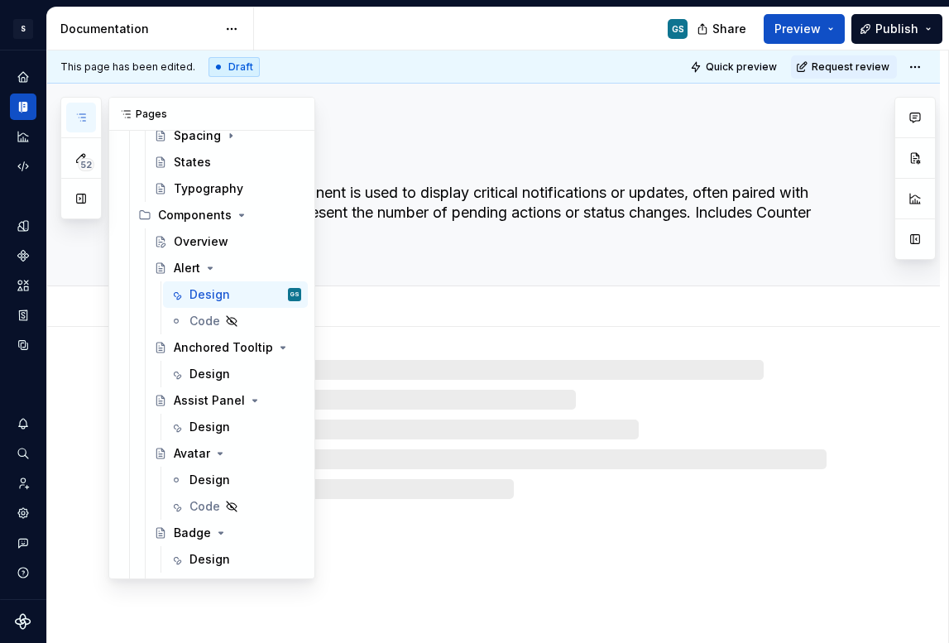
click at [68, 110] on button "button" at bounding box center [81, 118] width 30 height 30
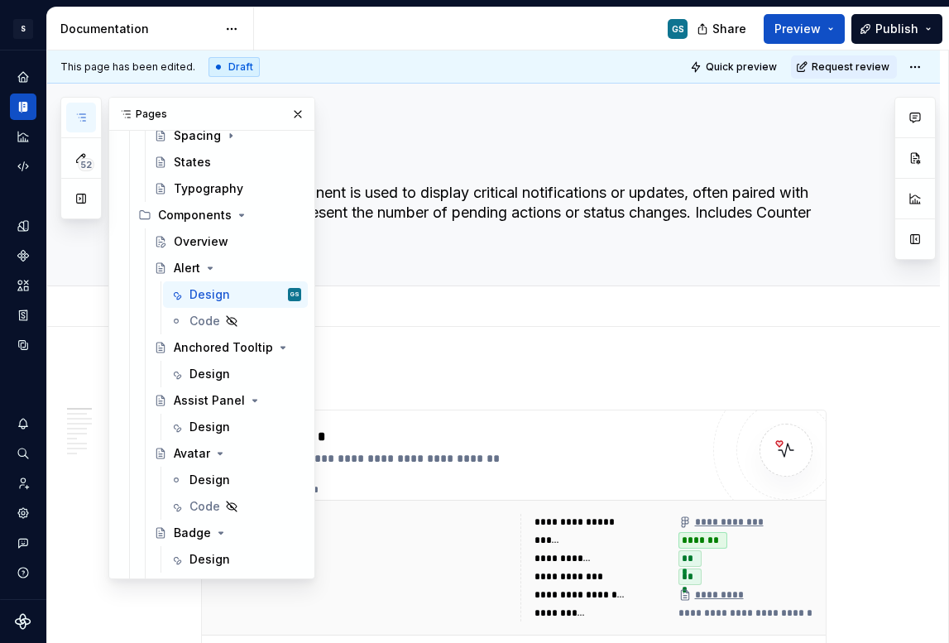
click at [72, 109] on button "button" at bounding box center [81, 118] width 30 height 30
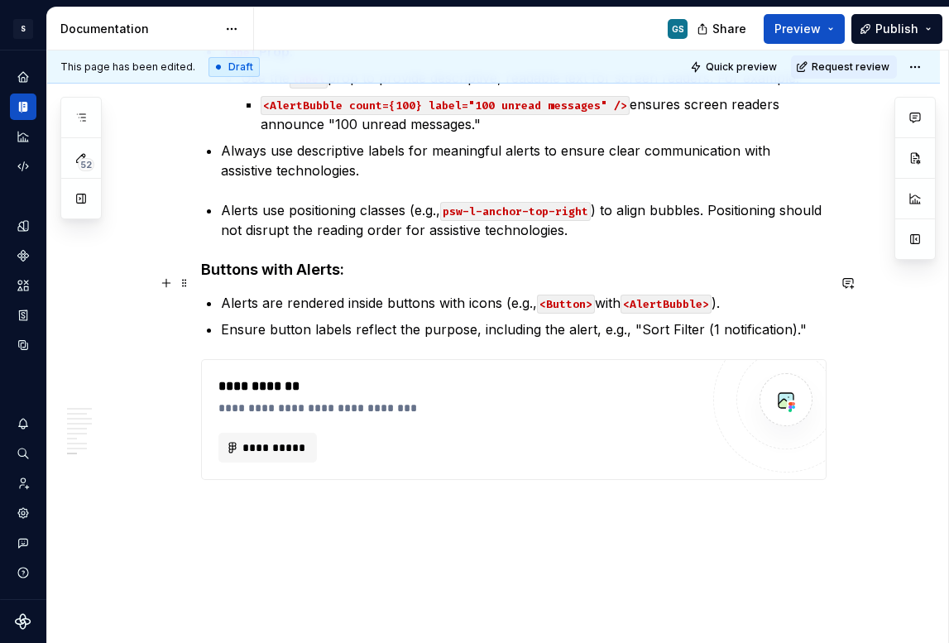
scroll to position [3596, 0]
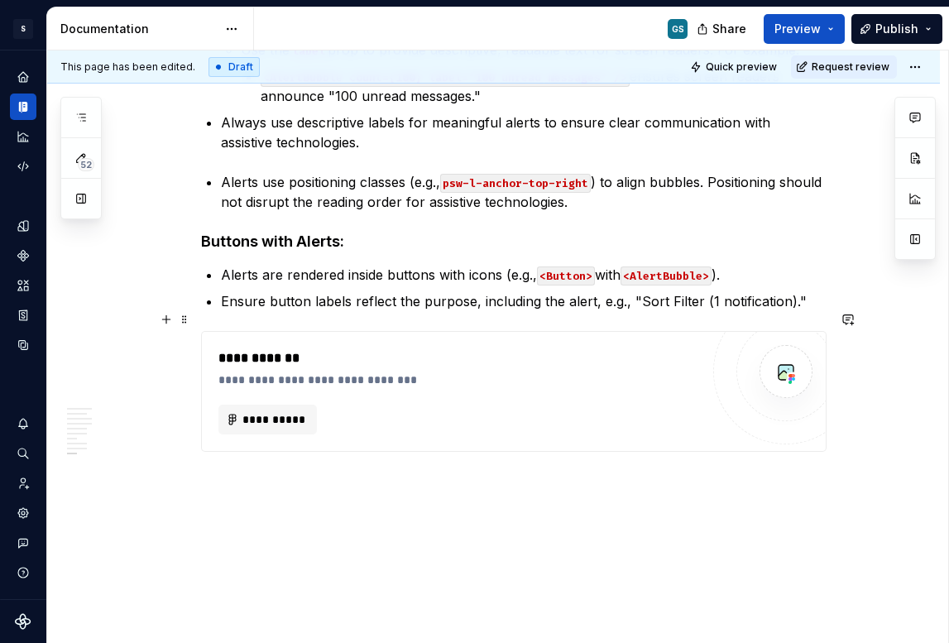
type textarea "*"
click at [255, 233] on strong "uttons with Alerts" at bounding box center [275, 241] width 129 height 17
click at [330, 233] on strong "uttons and Dropdowns with Alerts" at bounding box center [334, 241] width 247 height 17
click at [387, 265] on p "Alerts are rendered inside buttons with icons (e.g., <Button> with <AlertBubble…" at bounding box center [524, 275] width 606 height 20
click at [329, 233] on strong "uttons and Dropdowns with Alerts" at bounding box center [334, 241] width 247 height 17
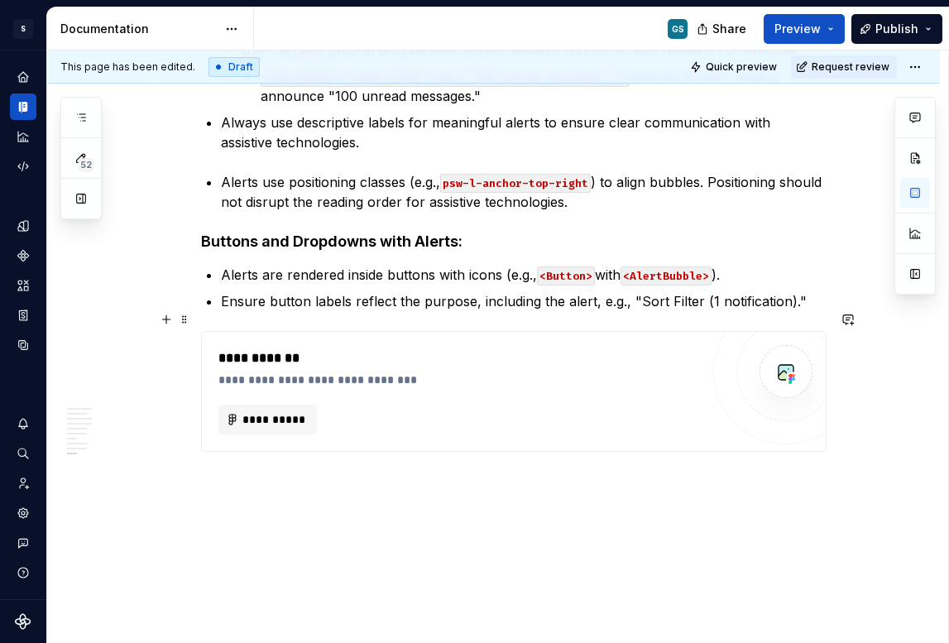
click at [288, 379] on div "**********" at bounding box center [459, 391] width 482 height 86
click at [278, 411] on span "**********" at bounding box center [274, 419] width 65 height 17
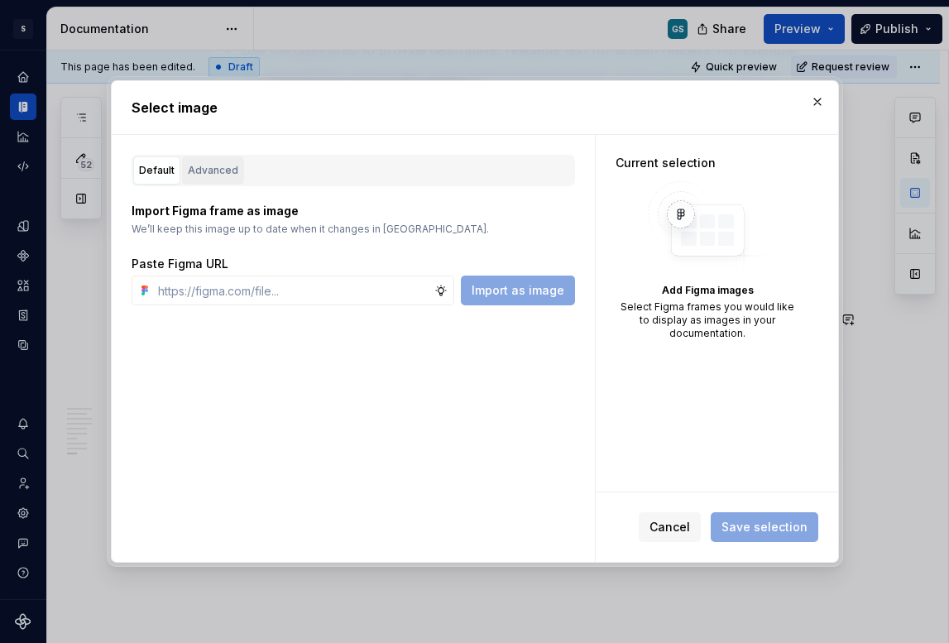
click at [233, 172] on div "Advanced" at bounding box center [213, 170] width 50 height 17
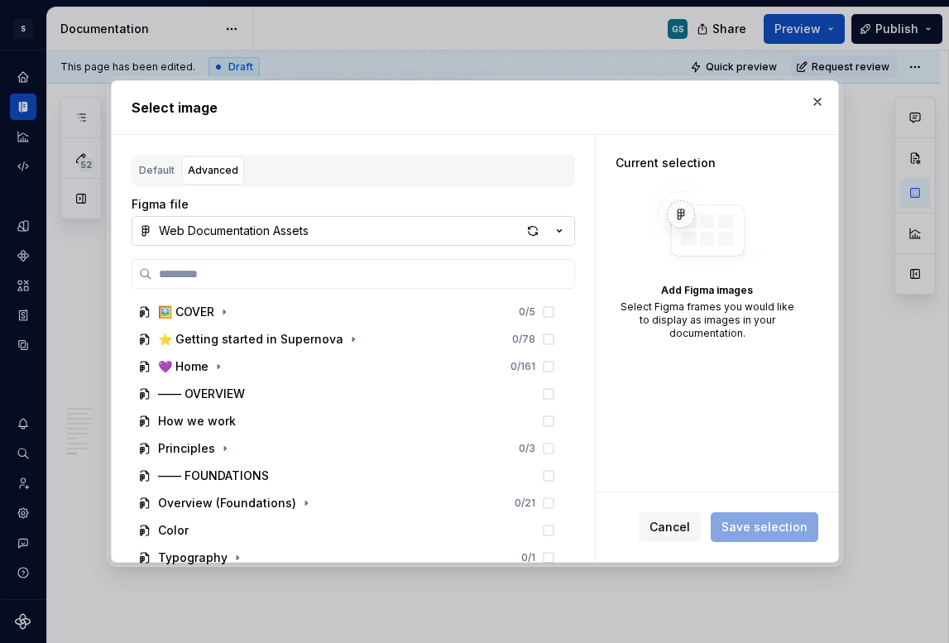
click at [520, 237] on button "Web Documentation Assets" at bounding box center [354, 231] width 444 height 30
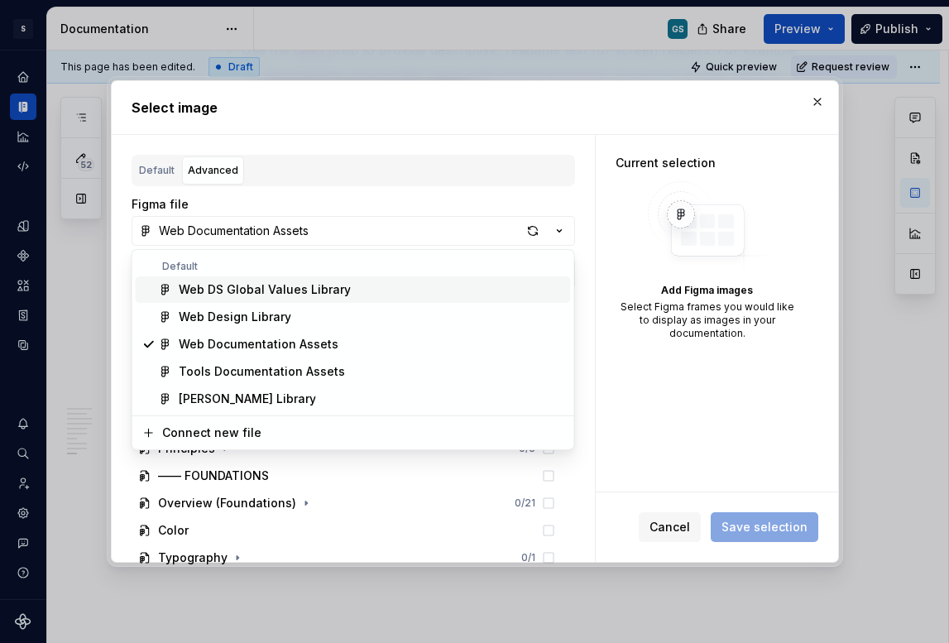
click at [531, 232] on div "Select image Default Advanced Import Figma frame as image We’ll keep this image…" at bounding box center [474, 321] width 949 height 643
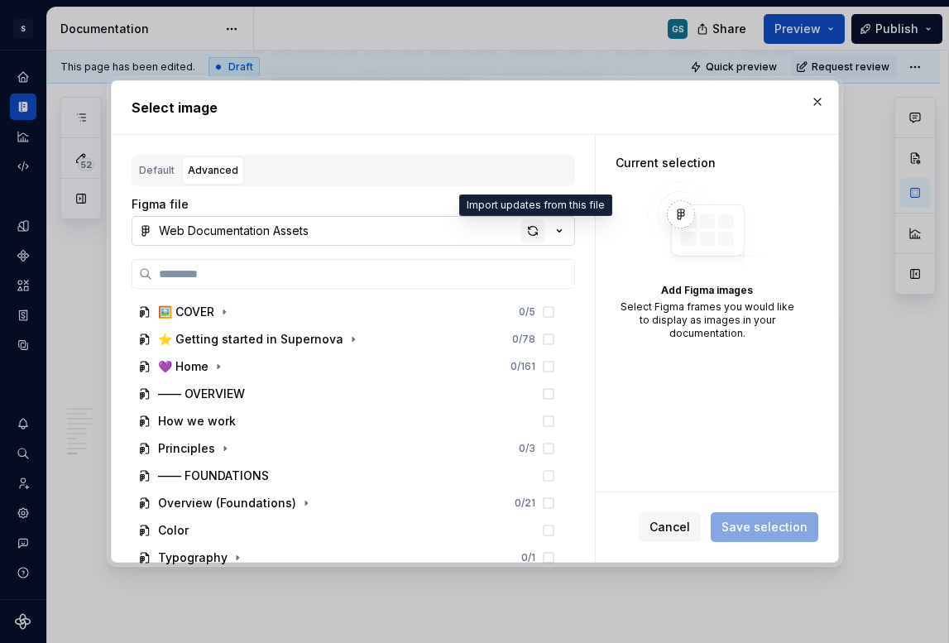
click at [528, 231] on div "button" at bounding box center [532, 230] width 23 height 23
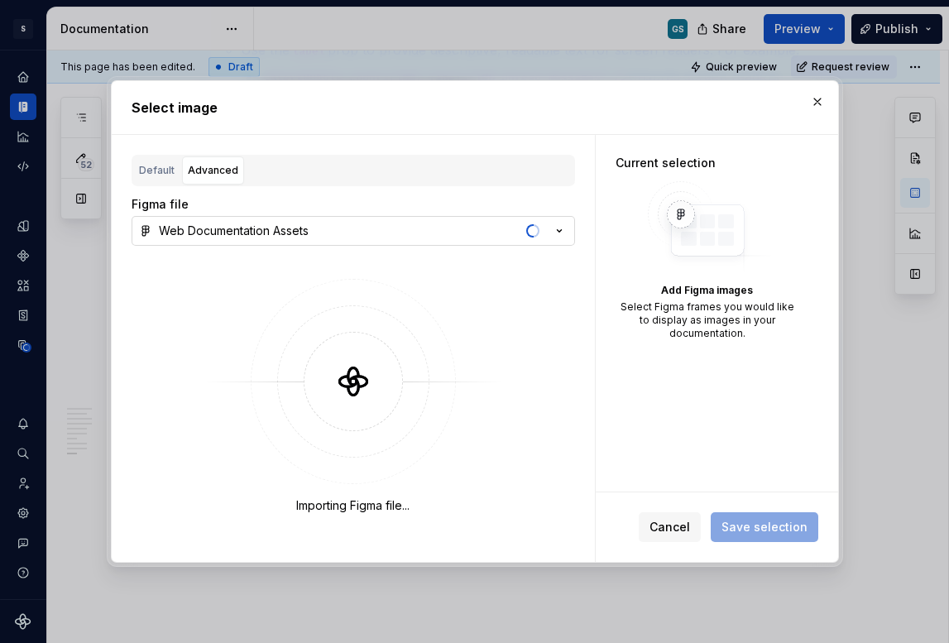
type textarea "*"
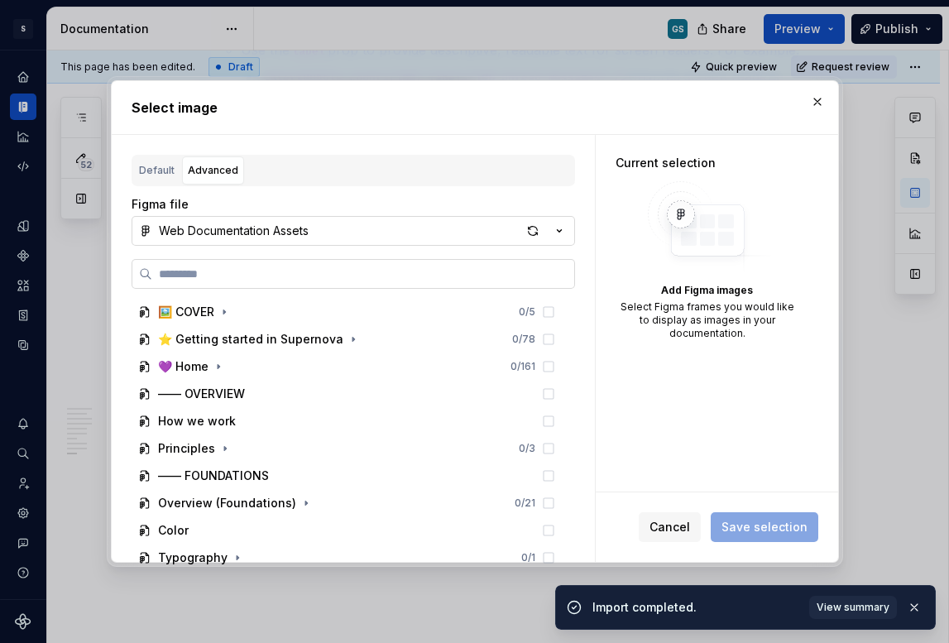
click at [431, 271] on input "search" at bounding box center [363, 274] width 422 height 17
type input "*"
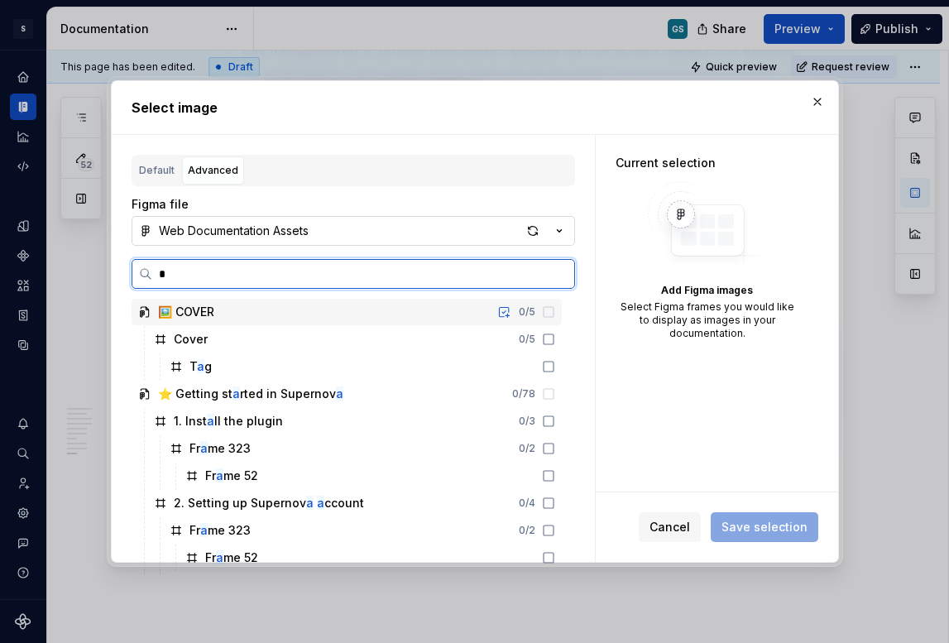
type textarea "*"
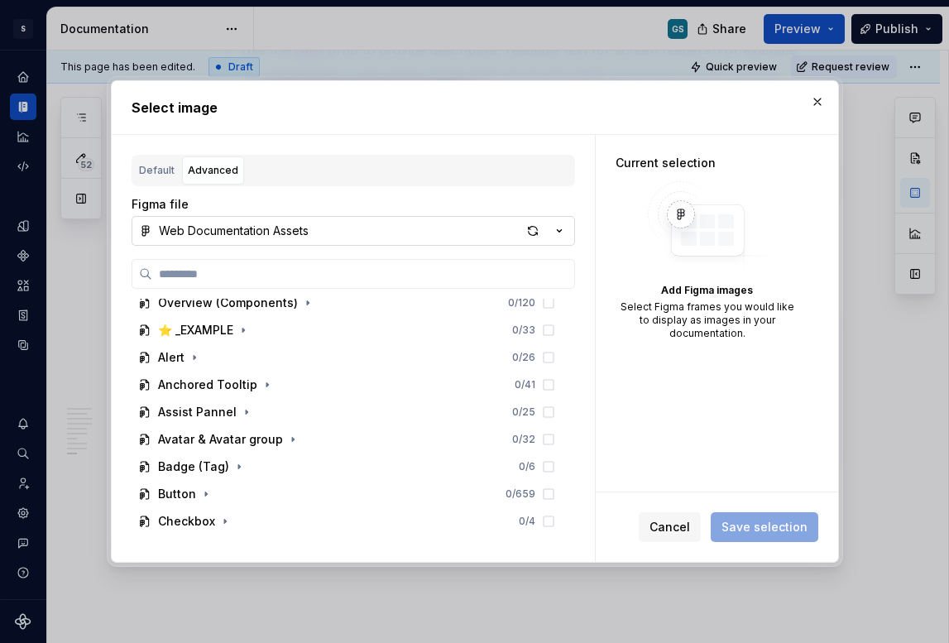
scroll to position [481, 0]
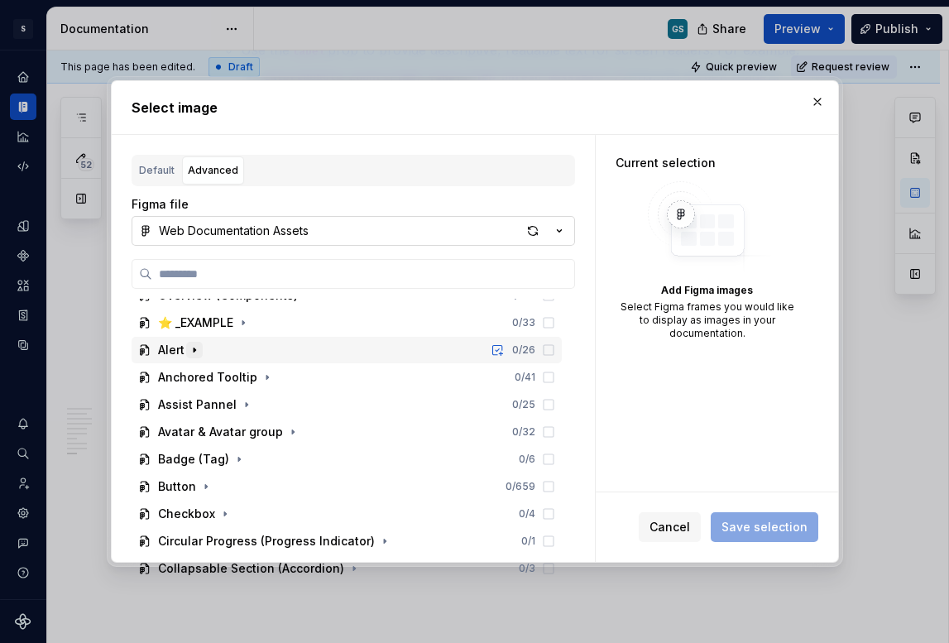
click at [192, 347] on icon "button" at bounding box center [194, 349] width 13 height 13
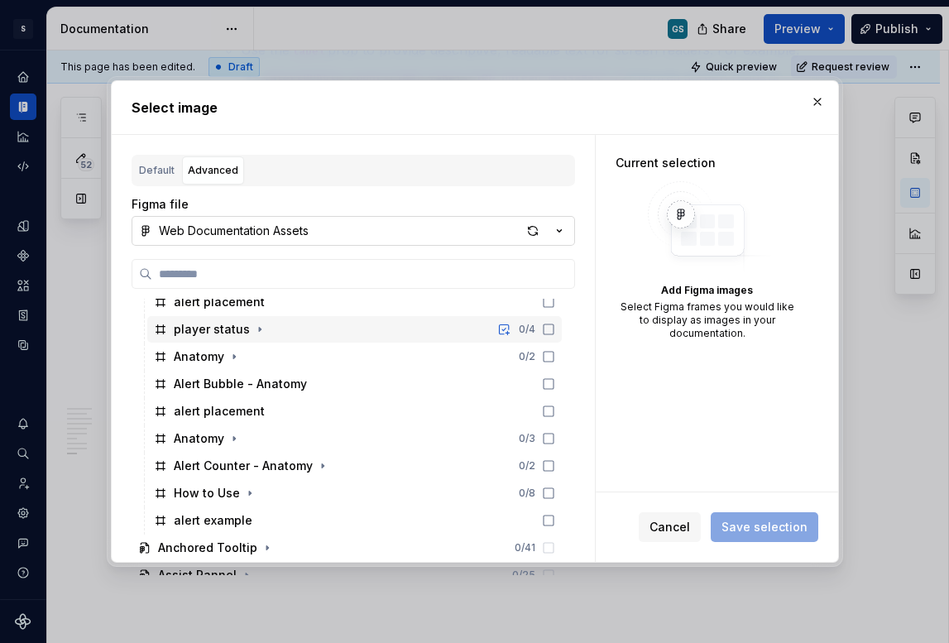
scroll to position [584, 0]
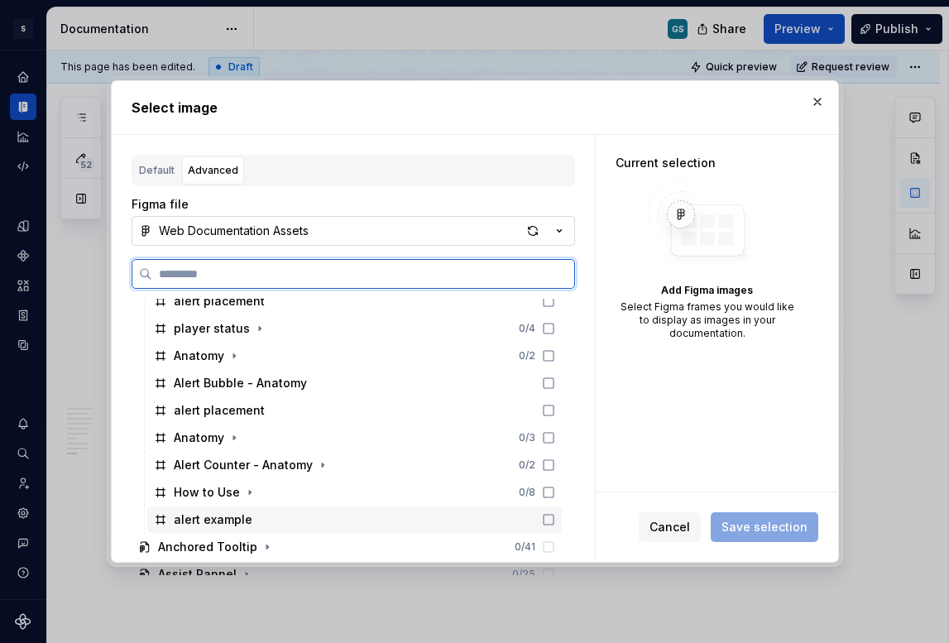
click at [247, 516] on div "alert example" at bounding box center [354, 519] width 415 height 26
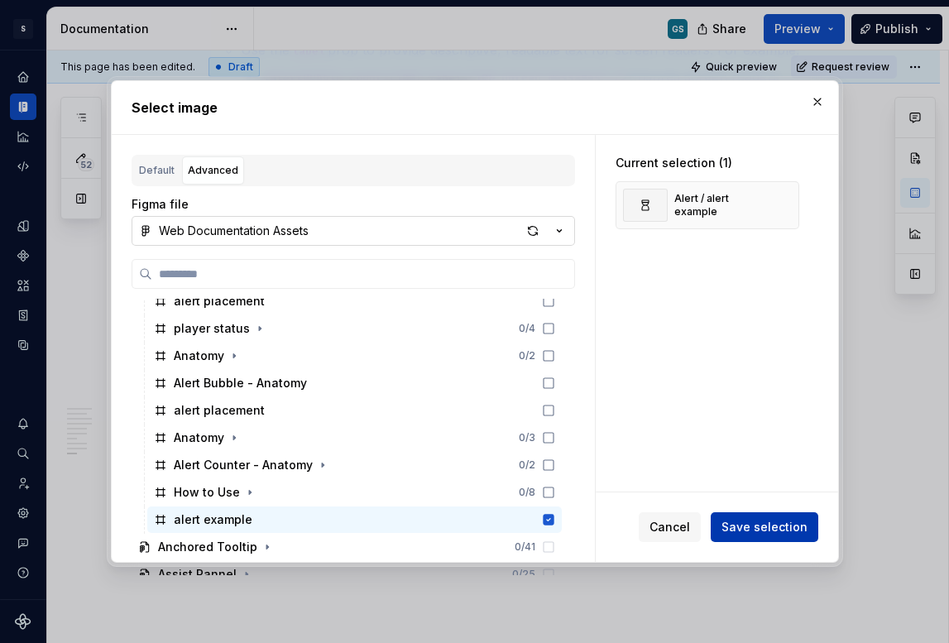
click at [732, 527] on span "Save selection" at bounding box center [765, 527] width 86 height 17
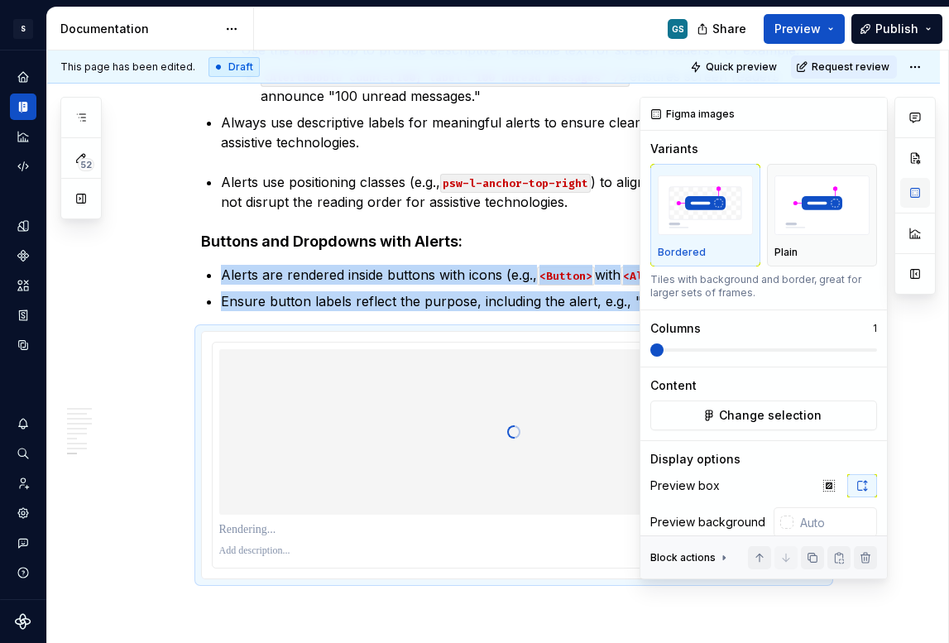
click at [912, 197] on button "button" at bounding box center [915, 193] width 30 height 30
type textarea "*"
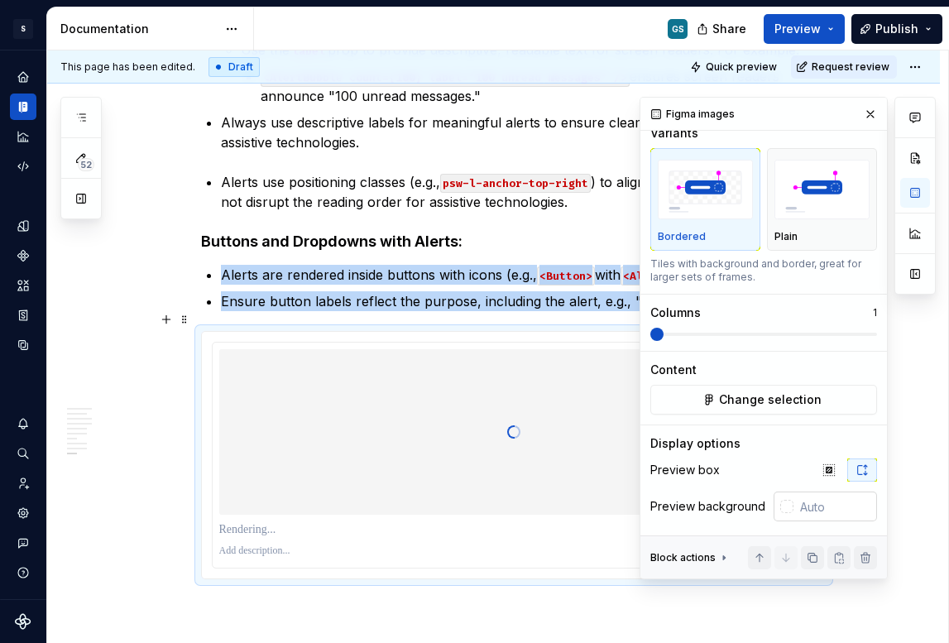
scroll to position [59, 0]
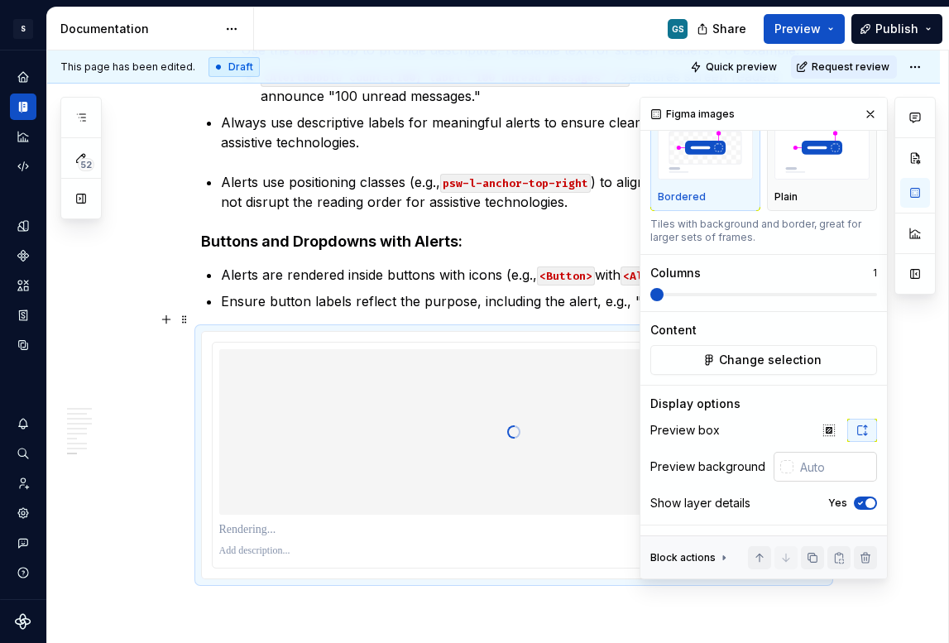
click at [780, 463] on div at bounding box center [786, 466] width 13 height 13
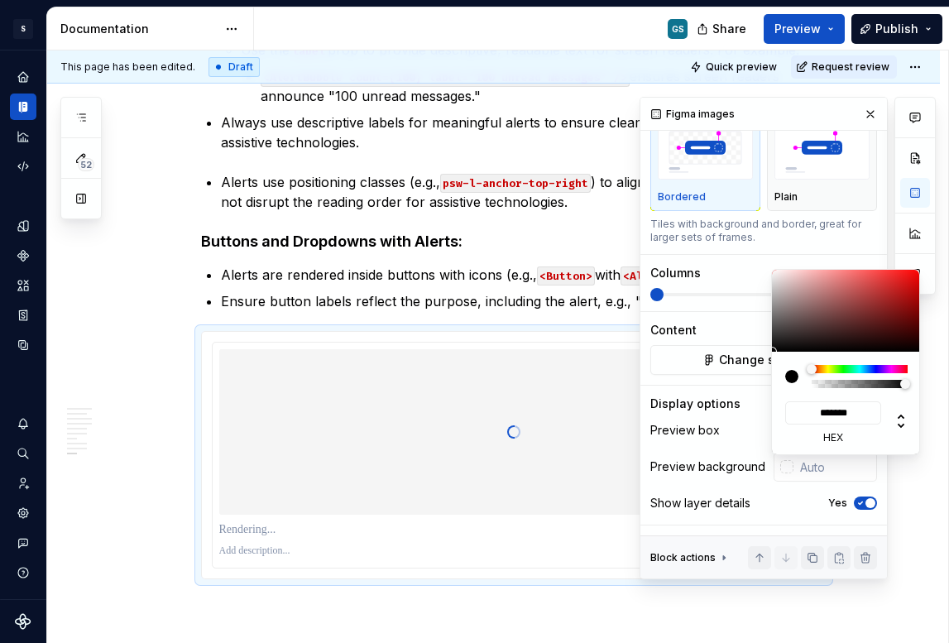
type input "#EAE3E3"
type input "*******"
type input "#EAE4E4"
type input "*******"
type input "#F0ECEC"
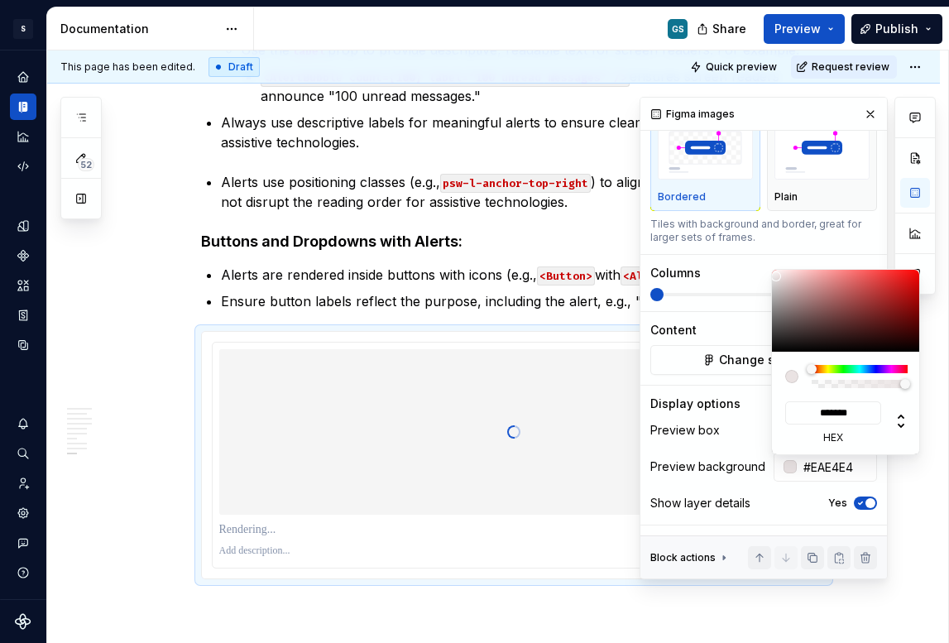
type input "*******"
type input "#F7F7F7"
type input "*******"
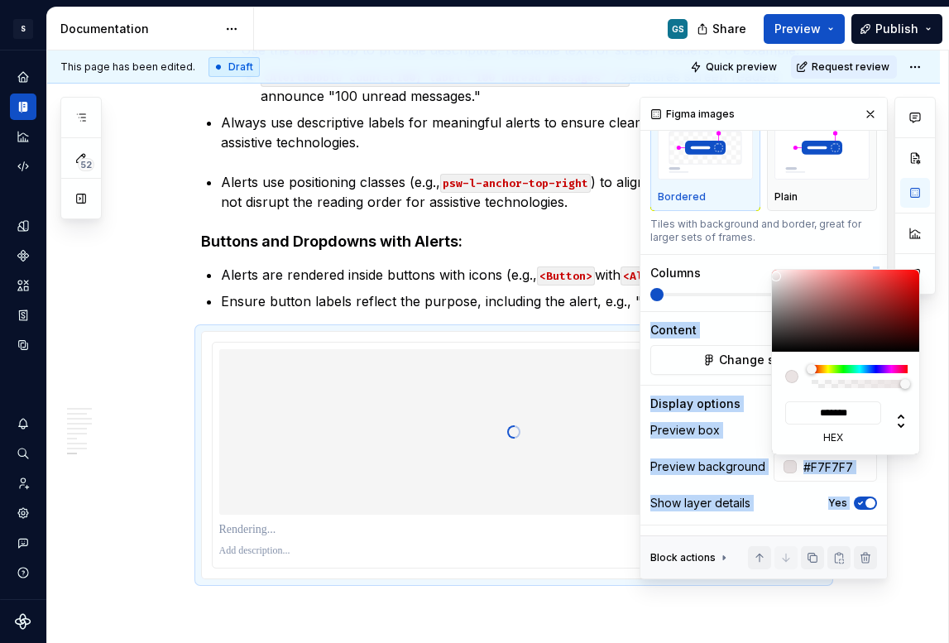
type input "#FFFFFF"
type input "*******"
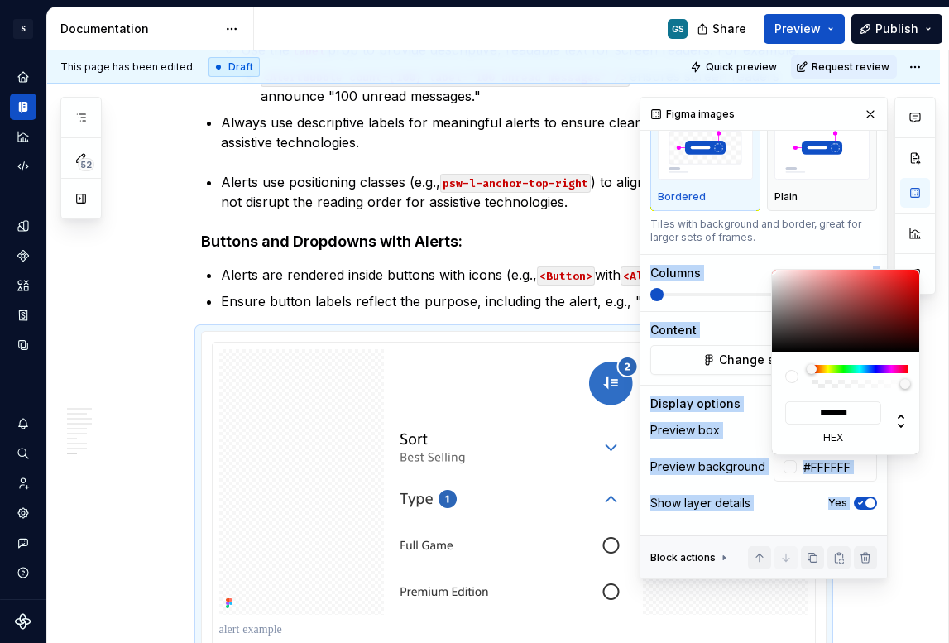
drag, startPoint x: 777, startPoint y: 276, endPoint x: 756, endPoint y: 248, distance: 34.9
click at [757, 251] on body "S Web & [PERSON_NAME] Systems GS Design system data Documentation GS Share Prev…" at bounding box center [474, 321] width 949 height 643
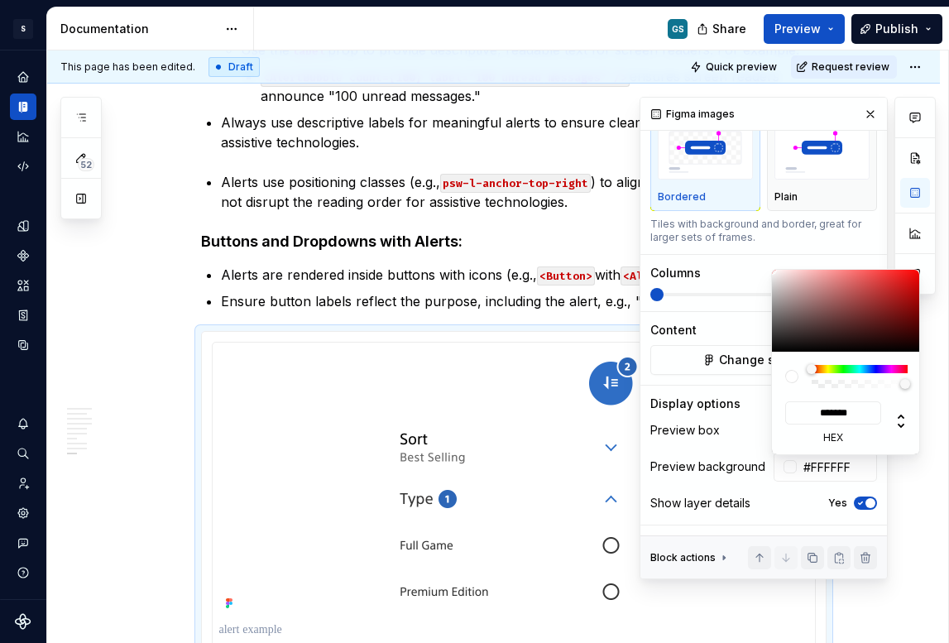
click at [392, 397] on html "S Web & [PERSON_NAME] Systems GS Design system data Documentation GS Share Prev…" at bounding box center [474, 321] width 949 height 643
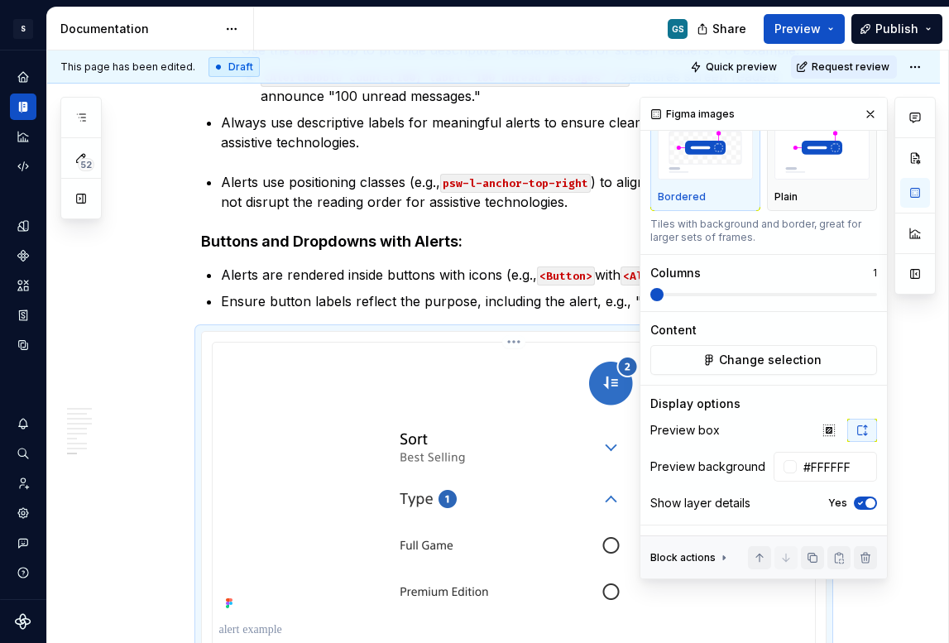
click at [498, 357] on html "S Web & [PERSON_NAME] Systems GS Design system data Documentation GS Share Prev…" at bounding box center [474, 321] width 949 height 643
click at [854, 502] on icon "button" at bounding box center [860, 503] width 13 height 10
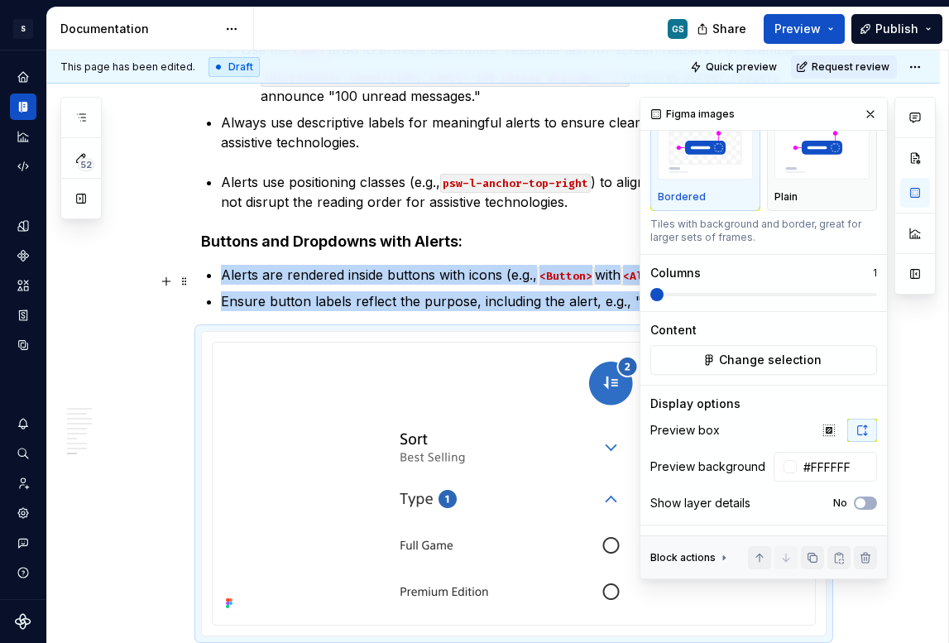
click at [418, 265] on ul "Alerts are rendered inside buttons with icons (e.g., <Button> with <AlertBubble…" at bounding box center [524, 288] width 606 height 46
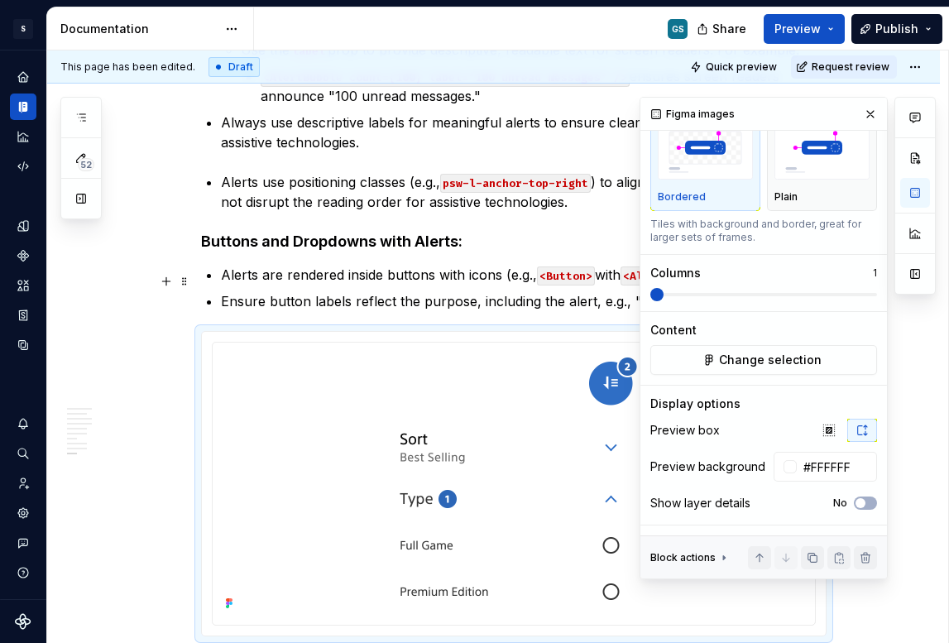
scroll to position [0, 0]
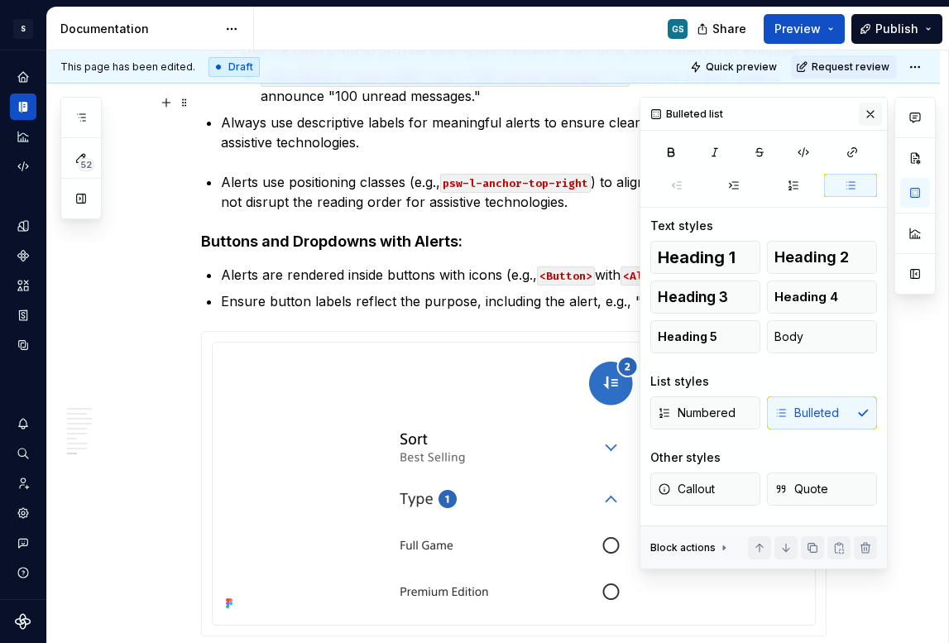
click at [866, 113] on button "button" at bounding box center [870, 114] width 23 height 23
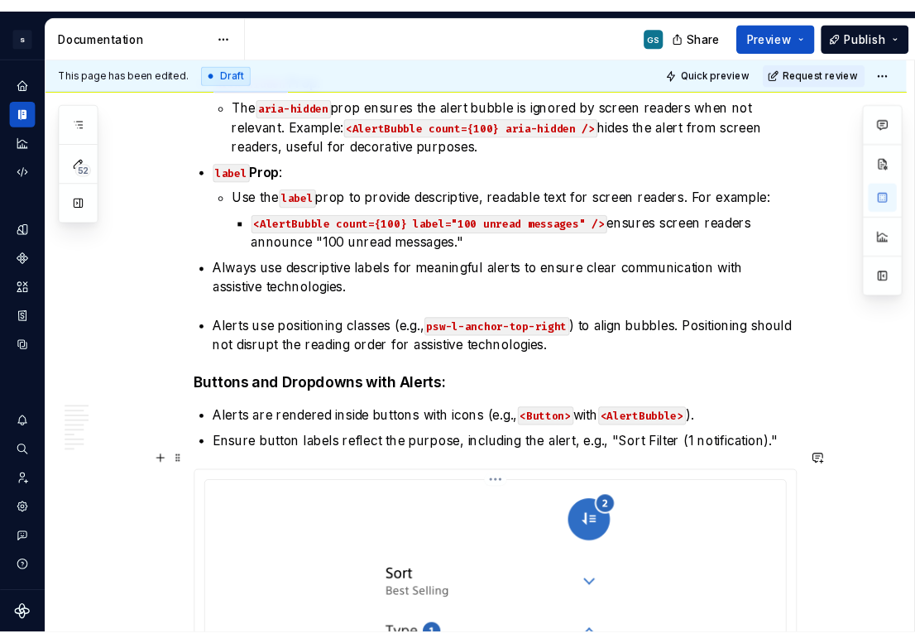
scroll to position [3124, 0]
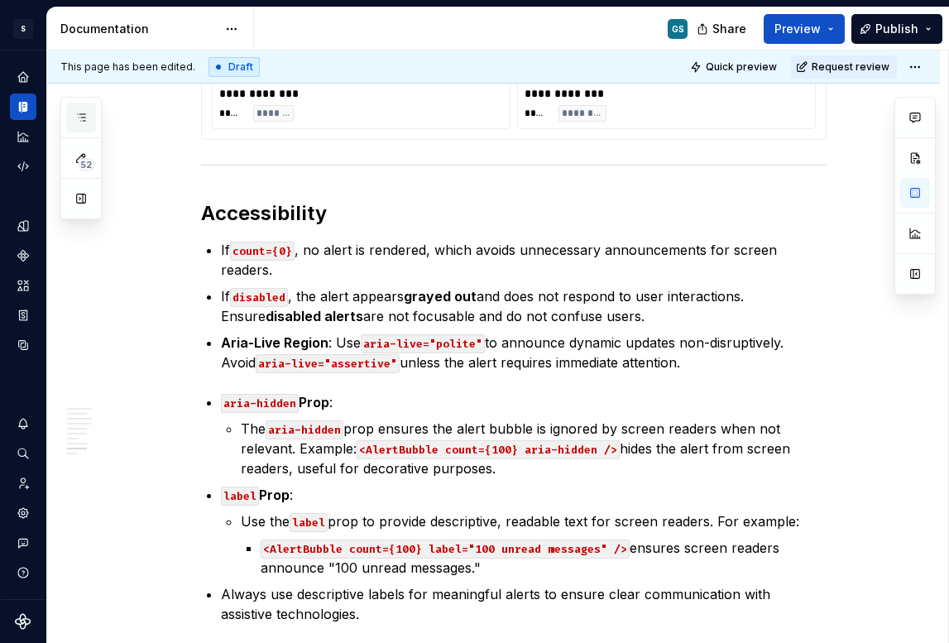
click at [87, 118] on icon "button" at bounding box center [80, 117] width 13 height 13
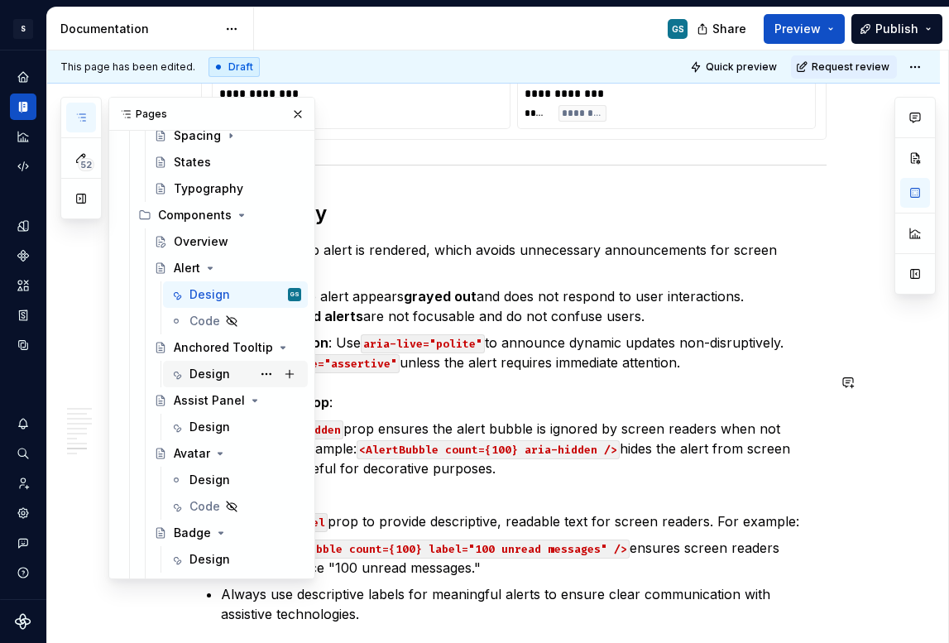
click at [202, 374] on div "Design" at bounding box center [210, 374] width 41 height 17
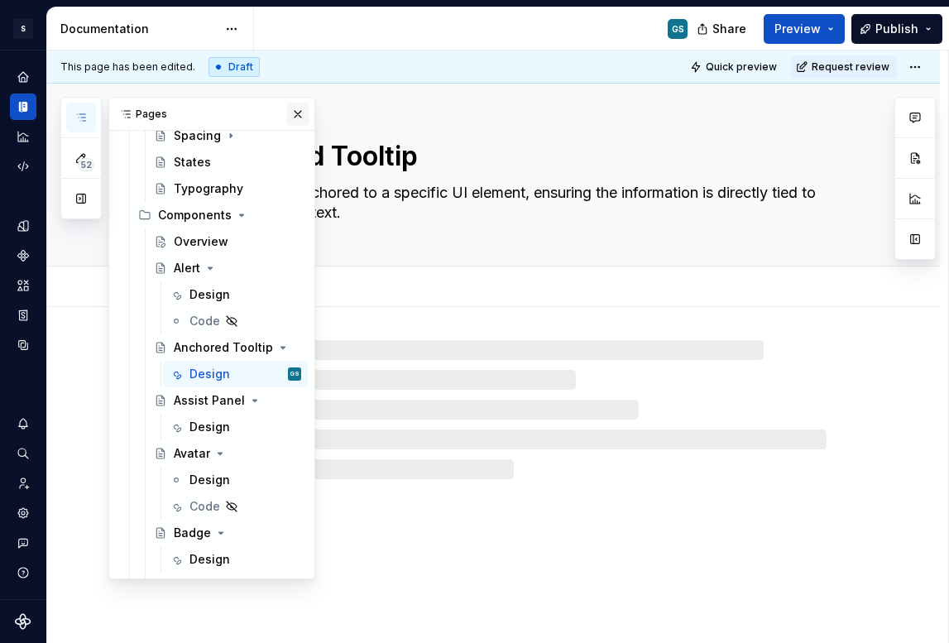
click at [287, 114] on button "button" at bounding box center [297, 114] width 23 height 23
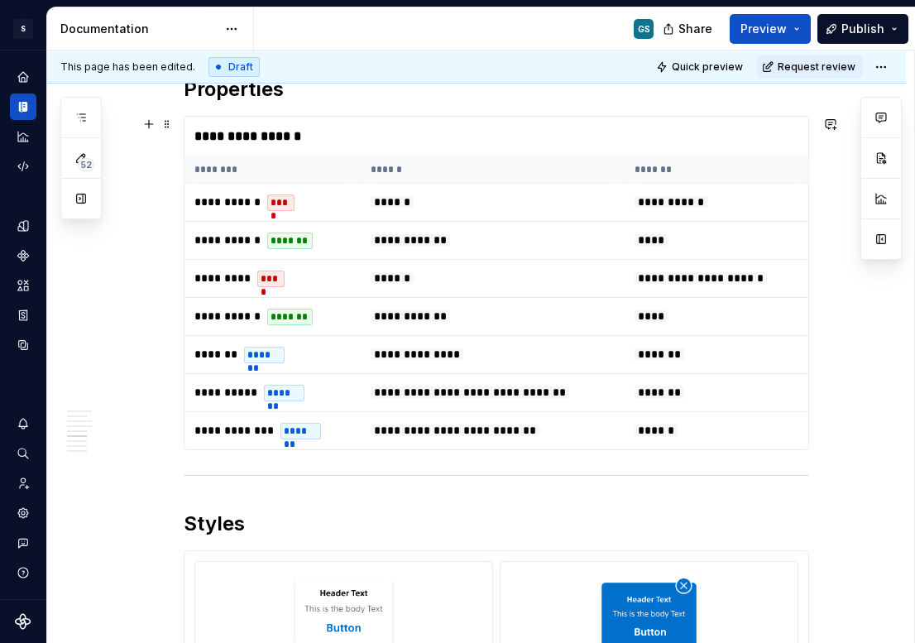
scroll to position [2036, 0]
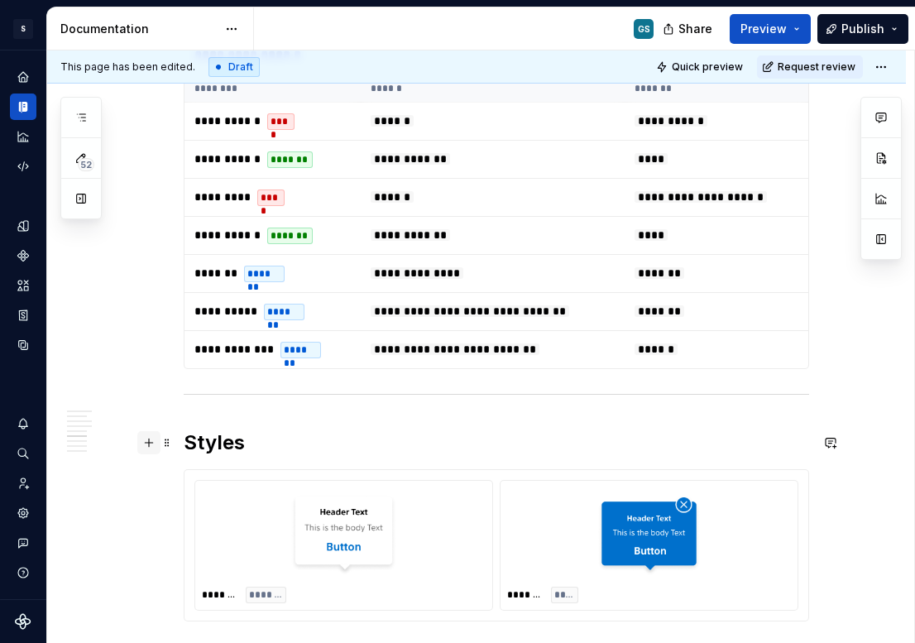
click at [142, 438] on button "button" at bounding box center [148, 442] width 23 height 23
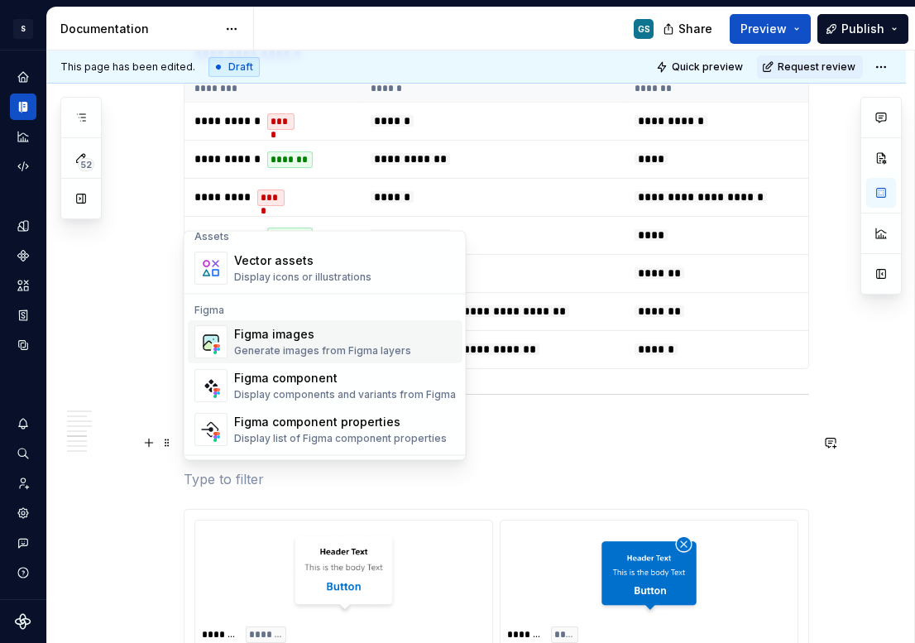
scroll to position [1493, 0]
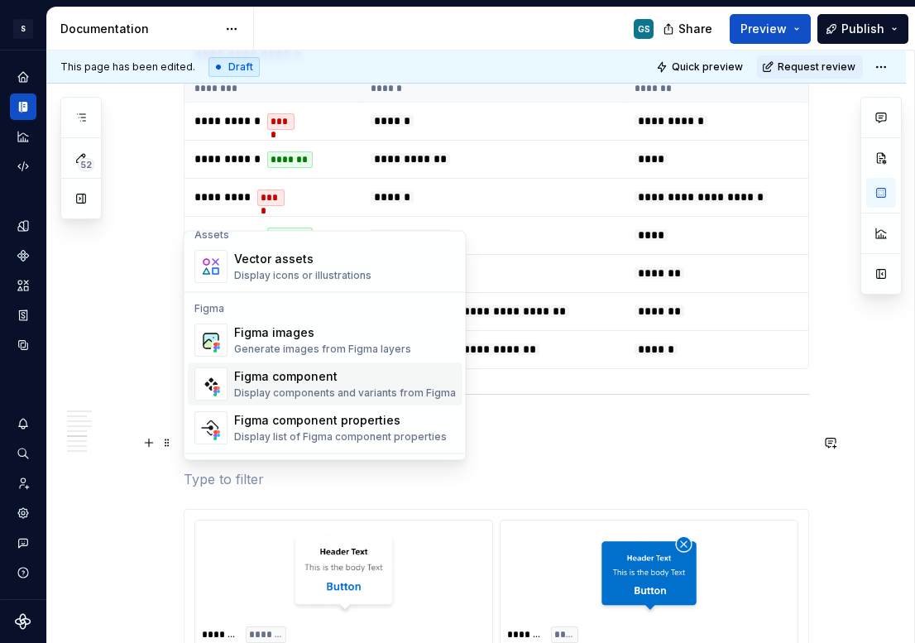
click at [271, 473] on p at bounding box center [497, 479] width 626 height 20
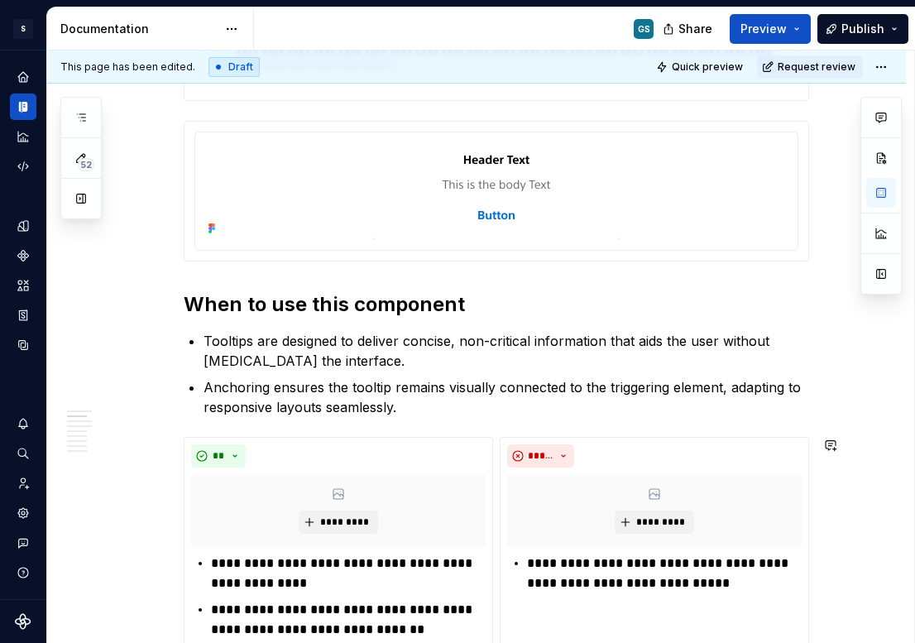
scroll to position [381, 0]
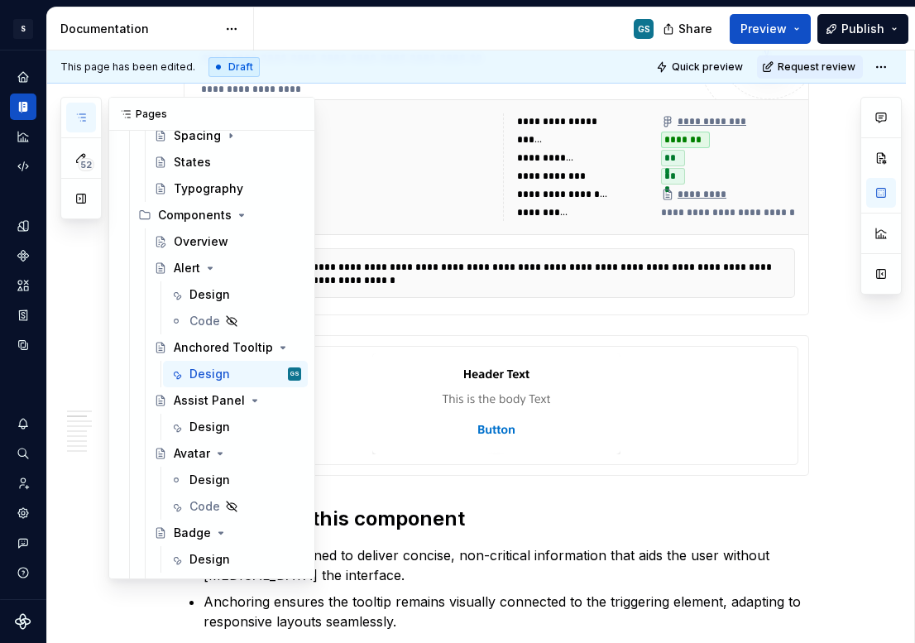
click at [80, 122] on icon "button" at bounding box center [80, 117] width 13 height 13
click at [210, 420] on div "Design" at bounding box center [210, 427] width 41 height 17
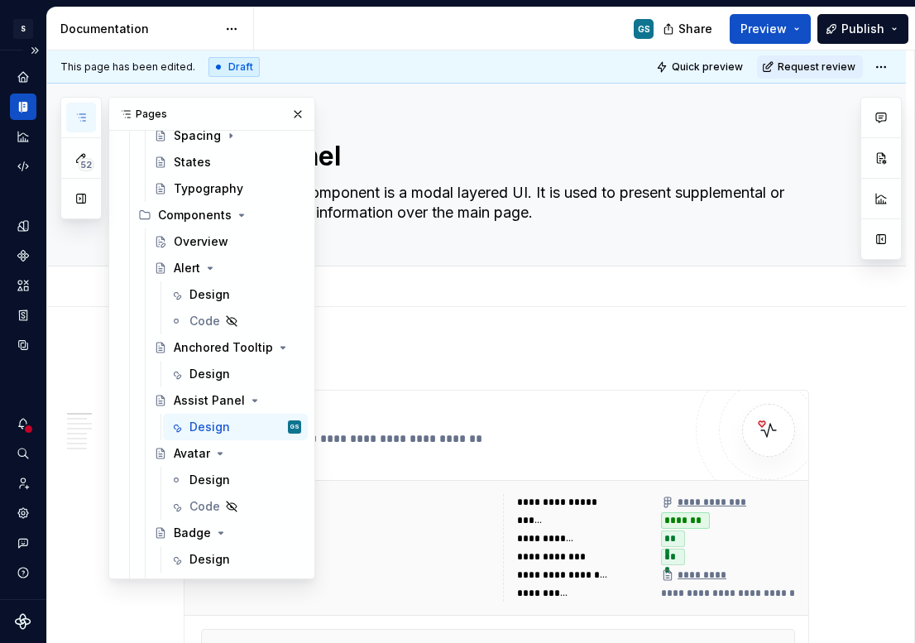
type textarea "*"
